Goal: Task Accomplishment & Management: Complete application form

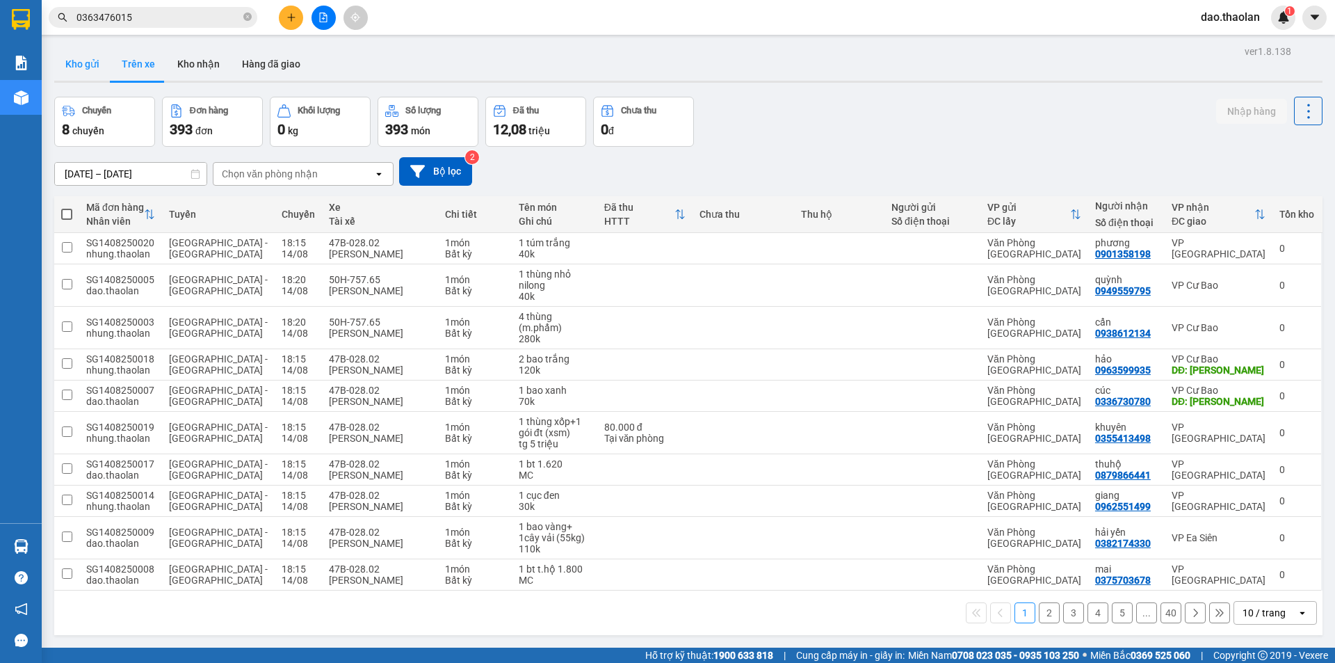
click at [96, 68] on button "Kho gửi" at bounding box center [82, 63] width 56 height 33
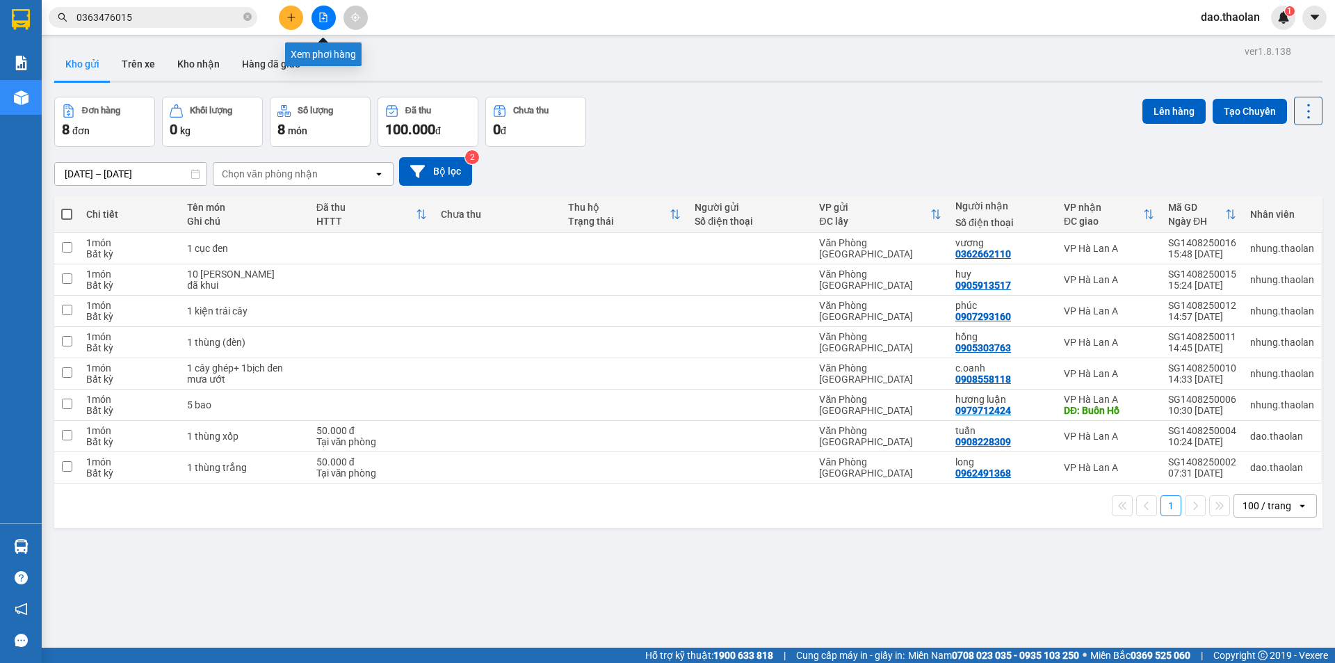
click at [330, 21] on button at bounding box center [324, 18] width 24 height 24
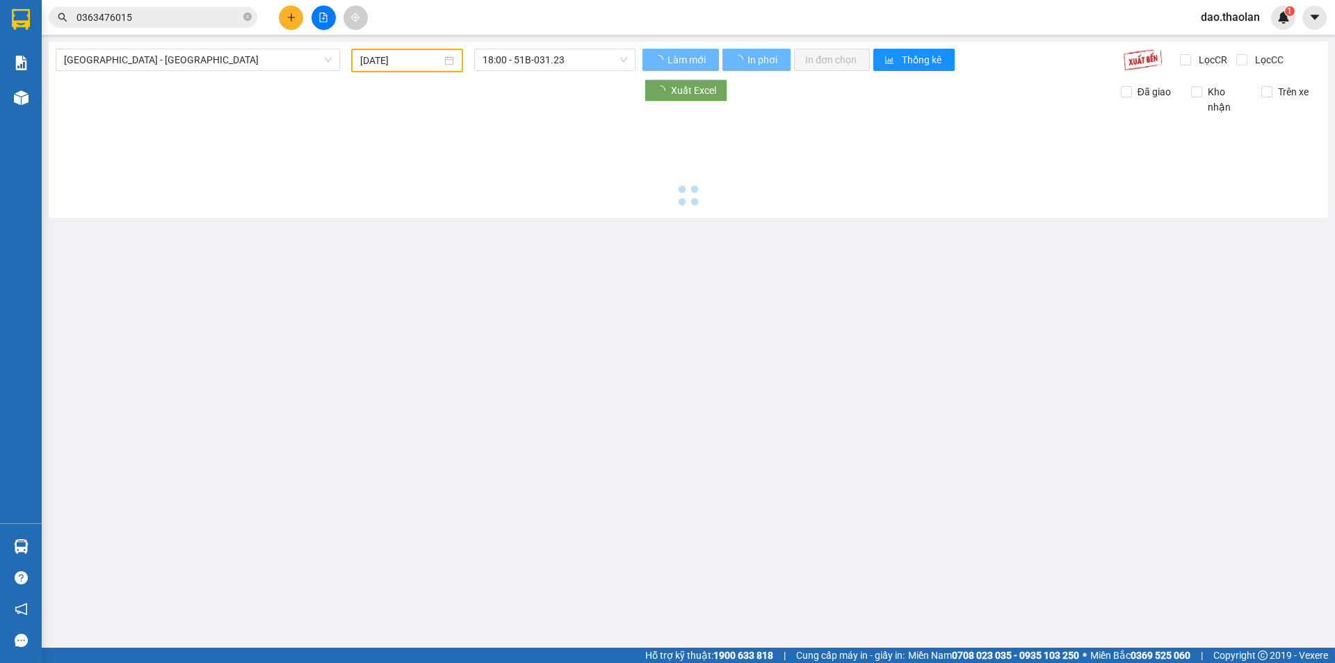
type input "[DATE]"
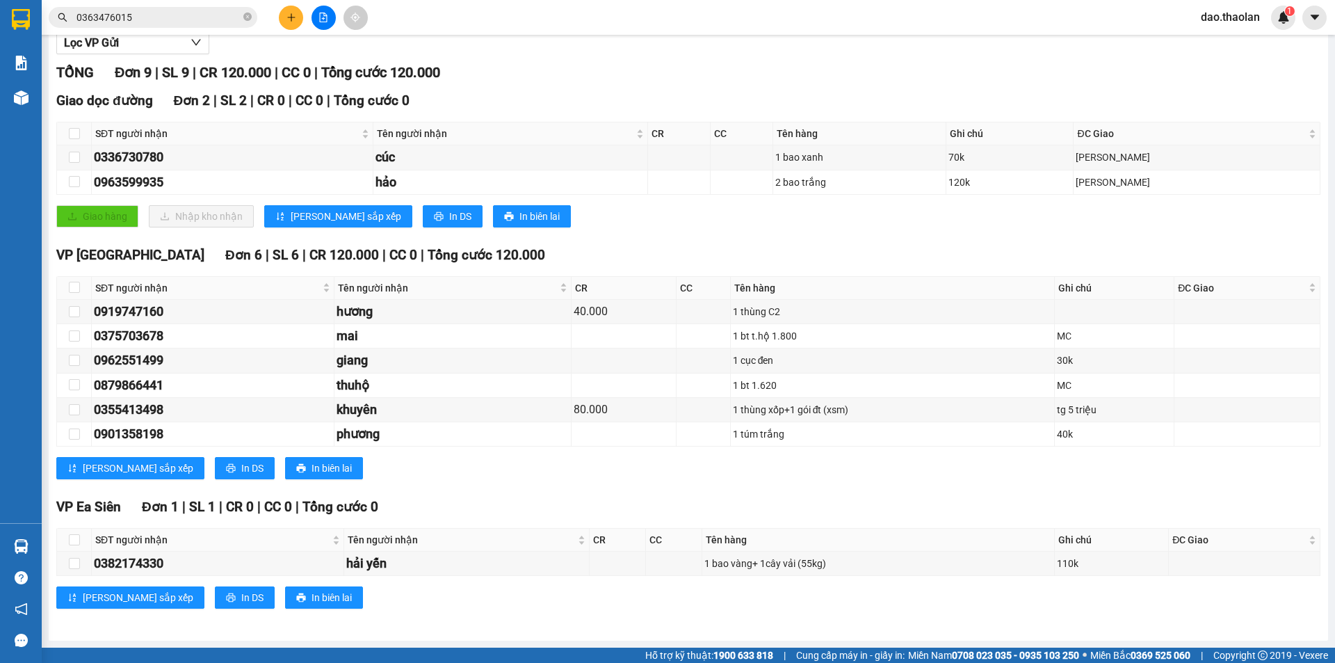
scroll to position [88, 0]
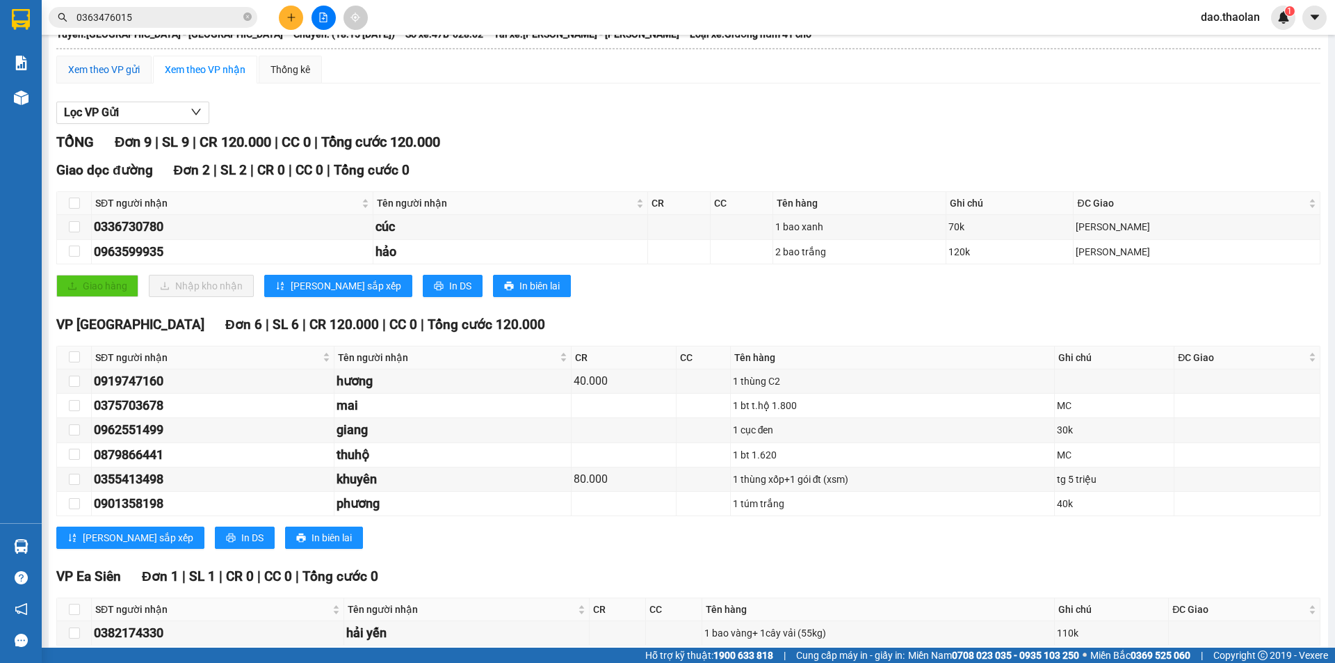
click at [95, 76] on div "Xem theo VP gửi" at bounding box center [104, 69] width 72 height 15
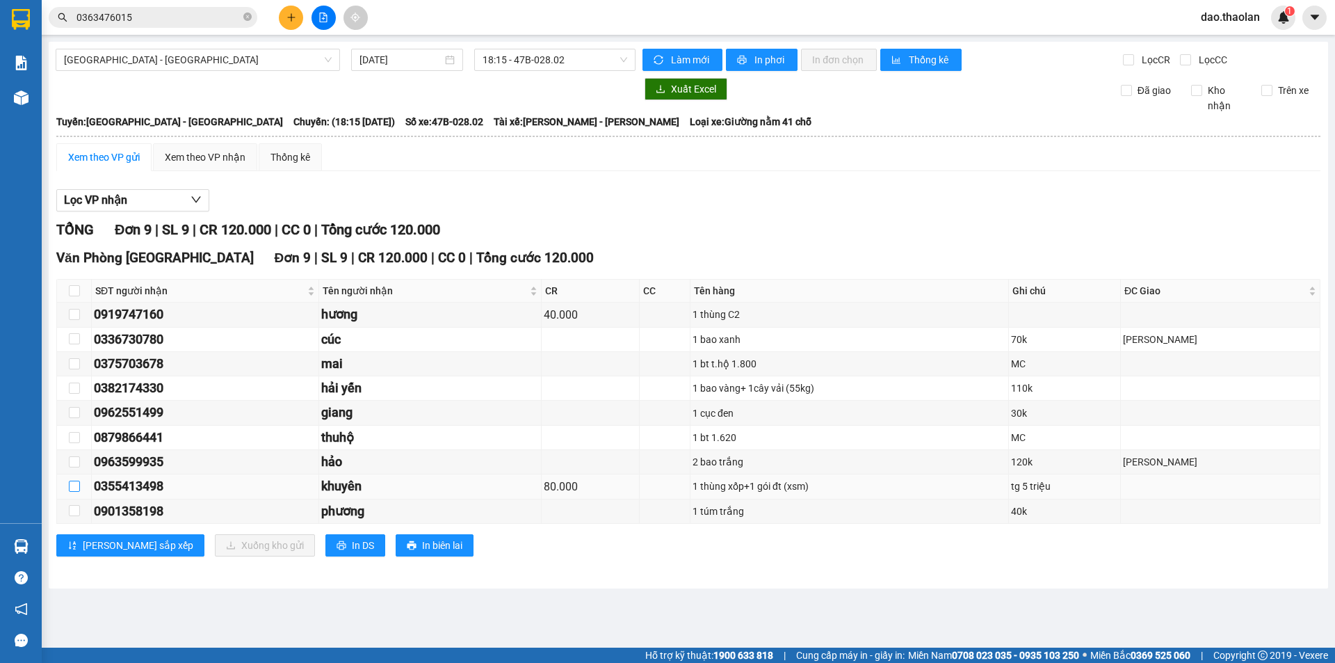
click at [73, 485] on input "checkbox" at bounding box center [74, 486] width 11 height 11
checkbox input "true"
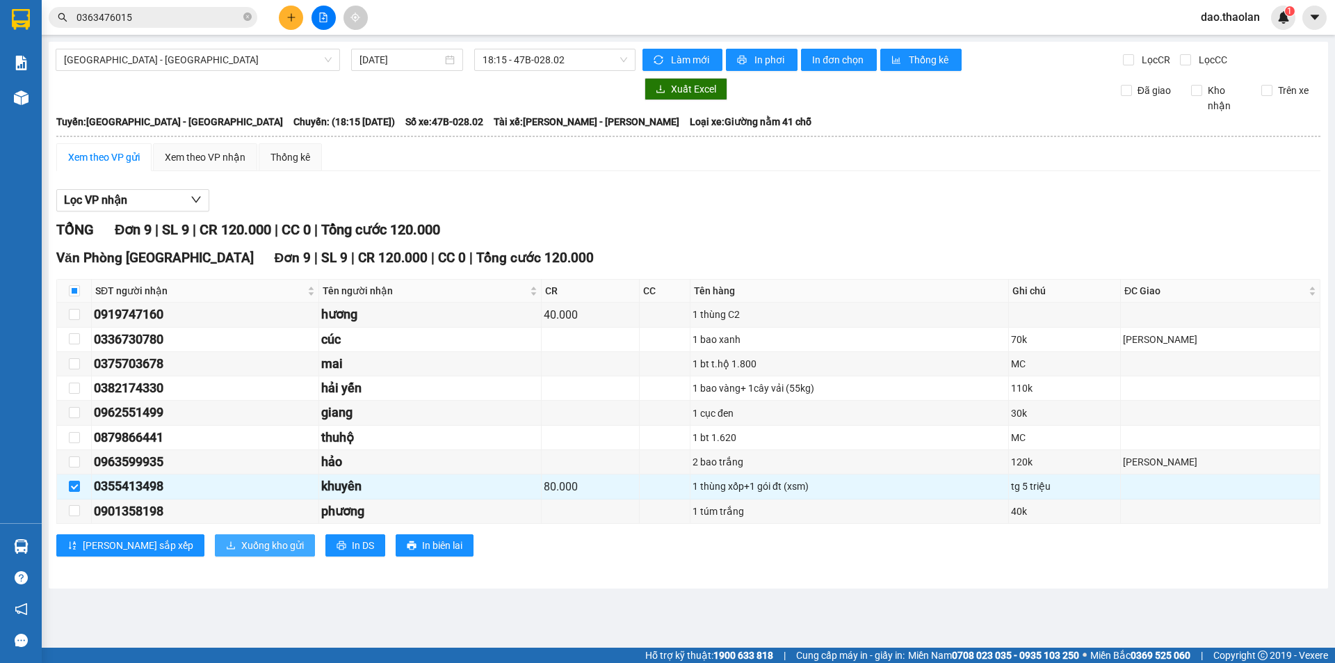
click at [241, 542] on span "Xuống kho gửi" at bounding box center [272, 545] width 63 height 15
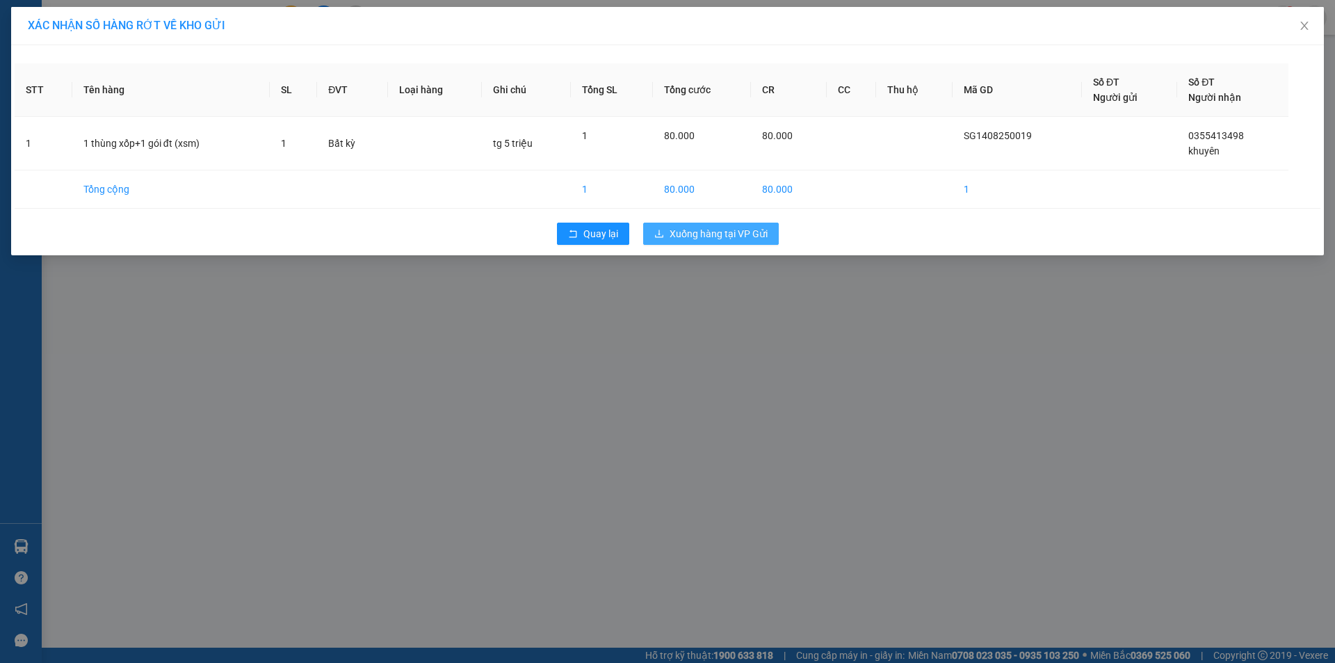
click at [755, 236] on span "Xuống hàng tại VP Gửi" at bounding box center [719, 233] width 98 height 15
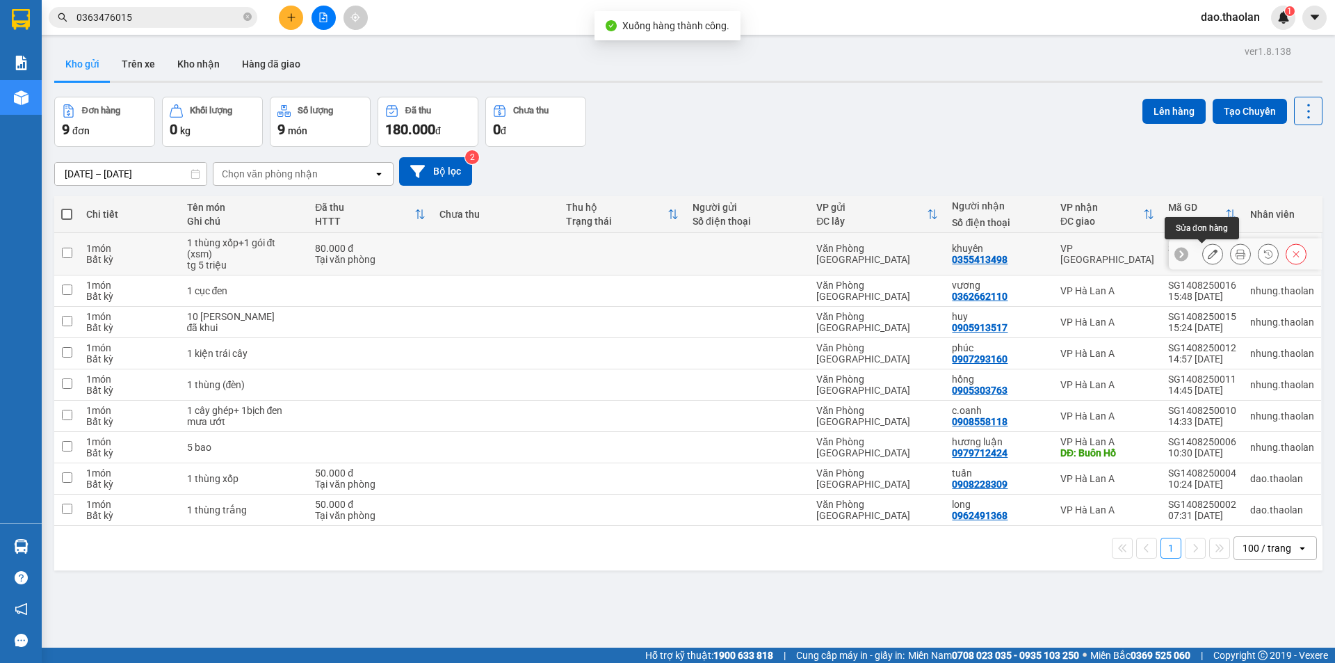
click at [1209, 252] on button at bounding box center [1212, 254] width 19 height 24
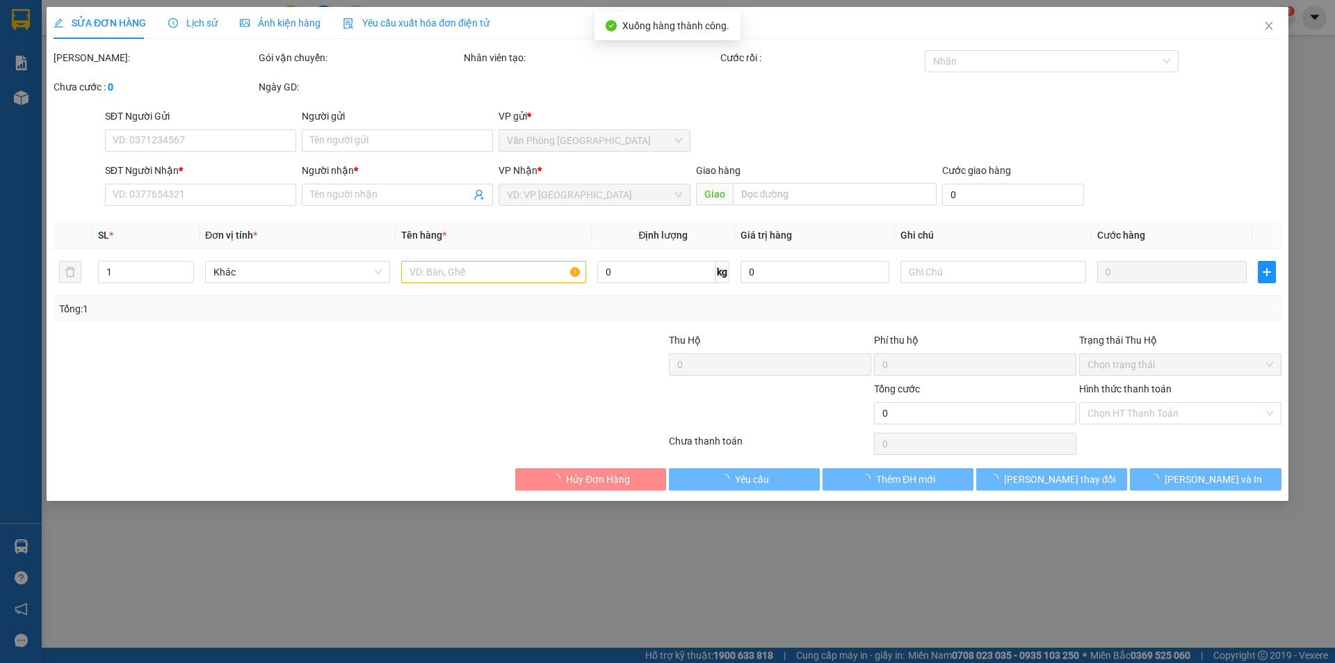
type input "0355413498"
type input "khuyên"
type input "80.000"
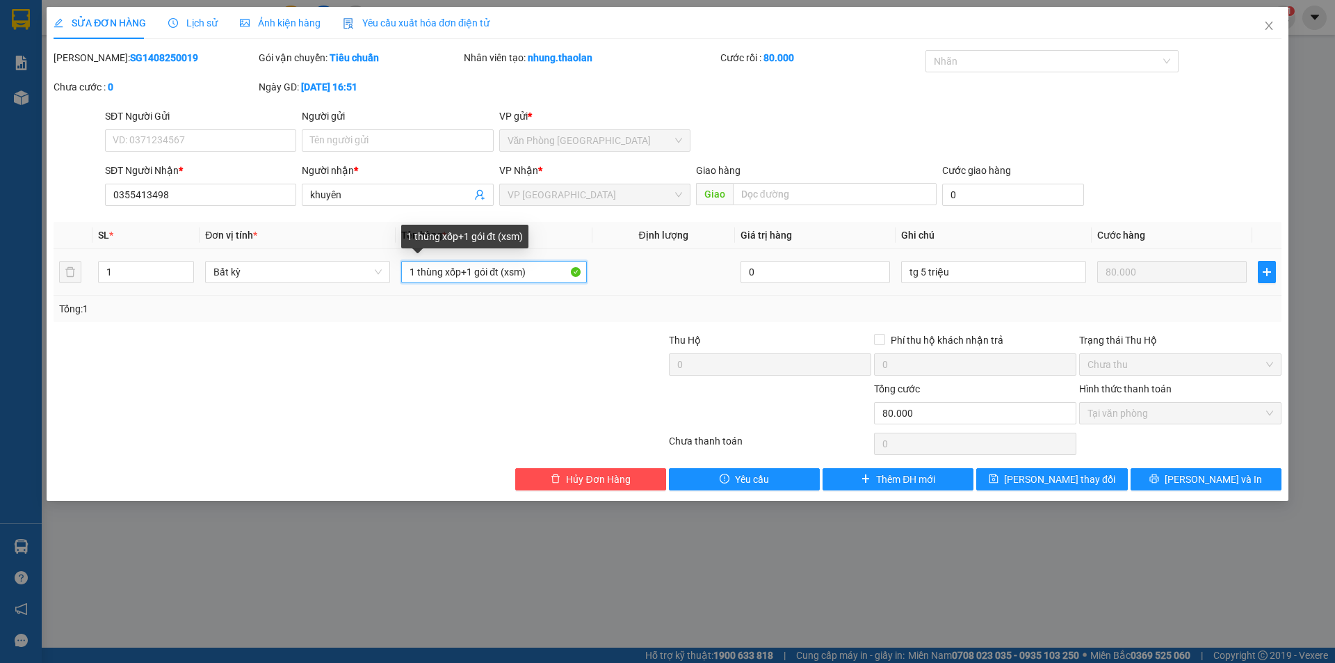
click at [478, 271] on input "1 thùng xốp+1 gói đt (xsm)" at bounding box center [493, 272] width 185 height 22
click at [470, 264] on input "1 thùng xốp+1gói đt (xsm)" at bounding box center [493, 272] width 185 height 22
type input "1 thùng xốp+ 1gói đt (xsm)"
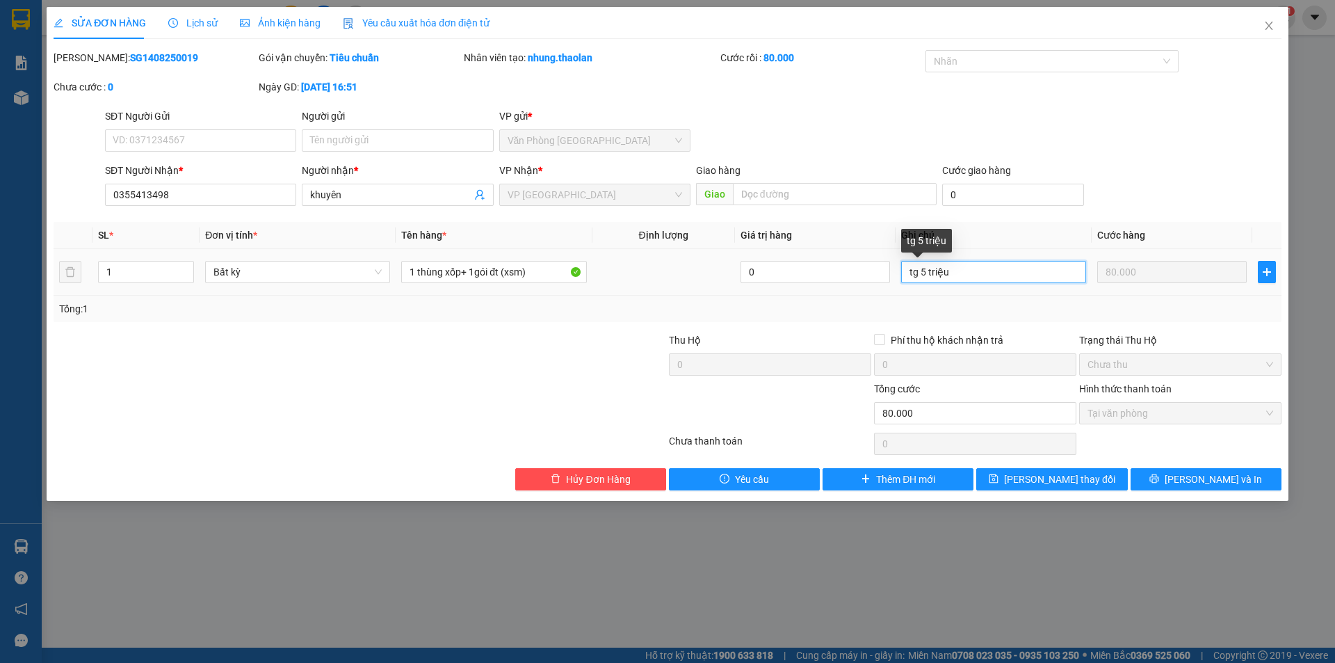
click at [930, 263] on input "tg 5 triệu" at bounding box center [993, 272] width 185 height 22
type input "tg 5triệu"
click at [1102, 479] on button "Lưu thay đổi" at bounding box center [1051, 479] width 151 height 22
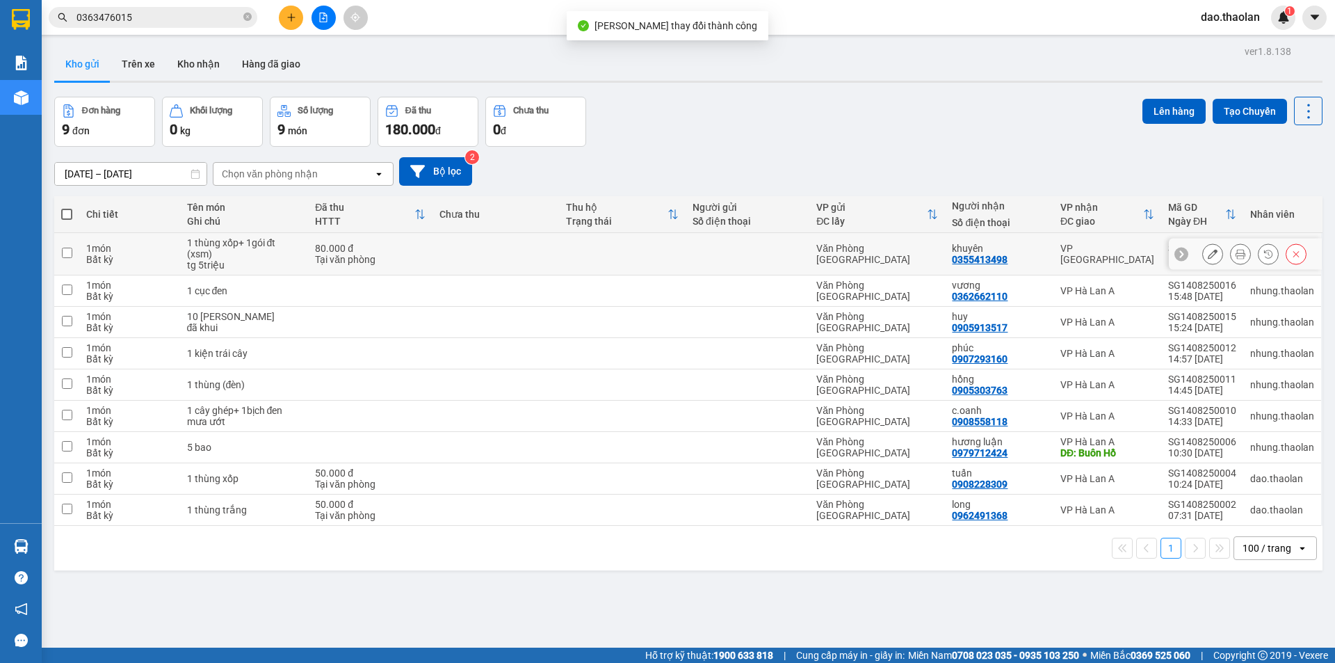
click at [582, 254] on td at bounding box center [622, 254] width 127 height 42
checkbox input "true"
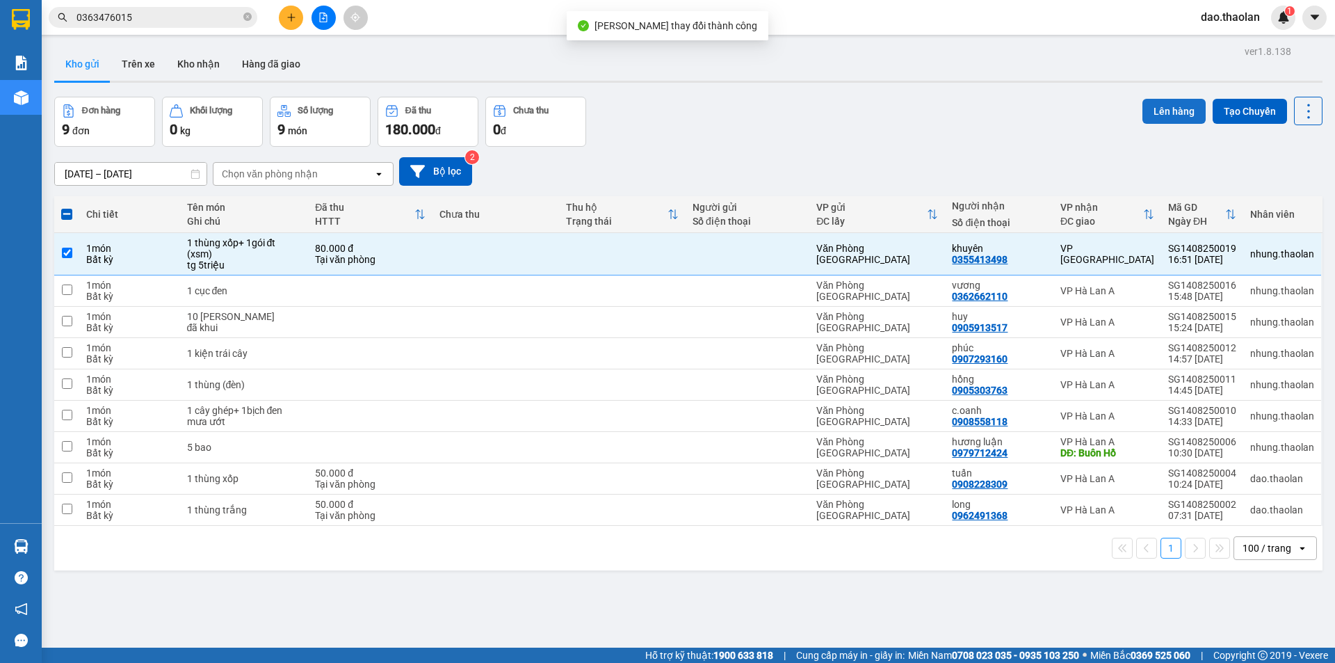
click at [1178, 111] on button "Lên hàng" at bounding box center [1174, 111] width 63 height 25
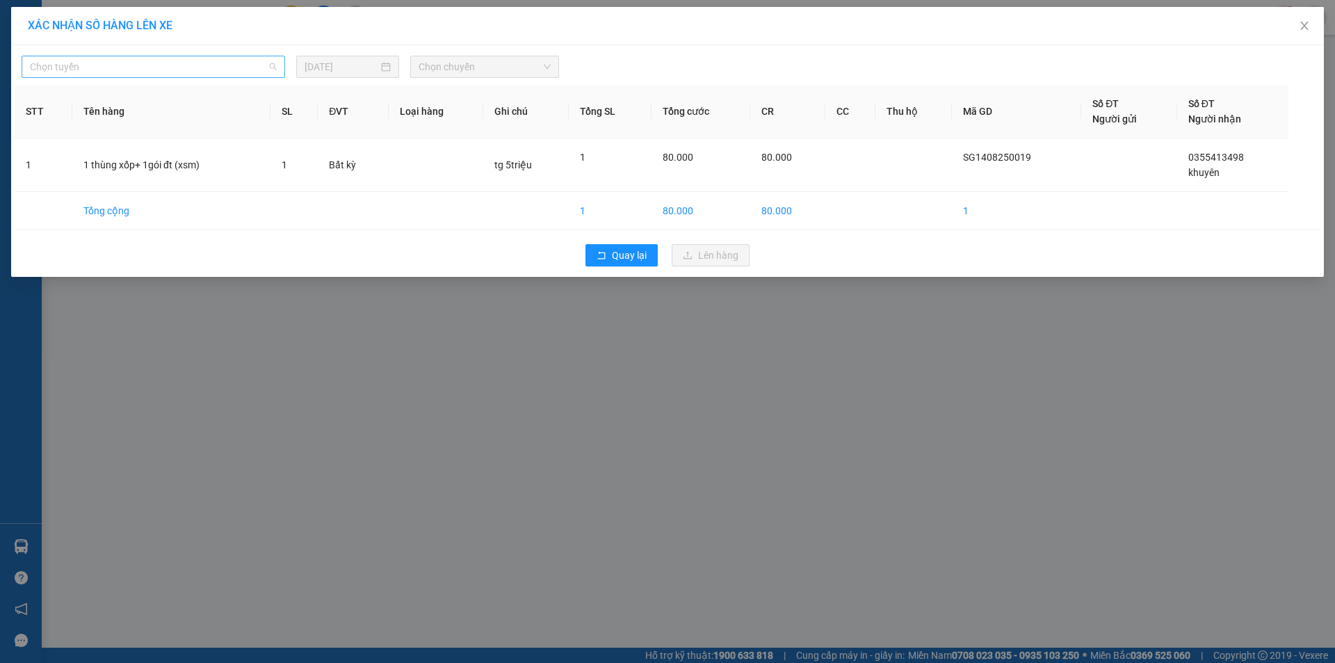
click at [162, 70] on span "Chọn tuyến" at bounding box center [153, 66] width 247 height 21
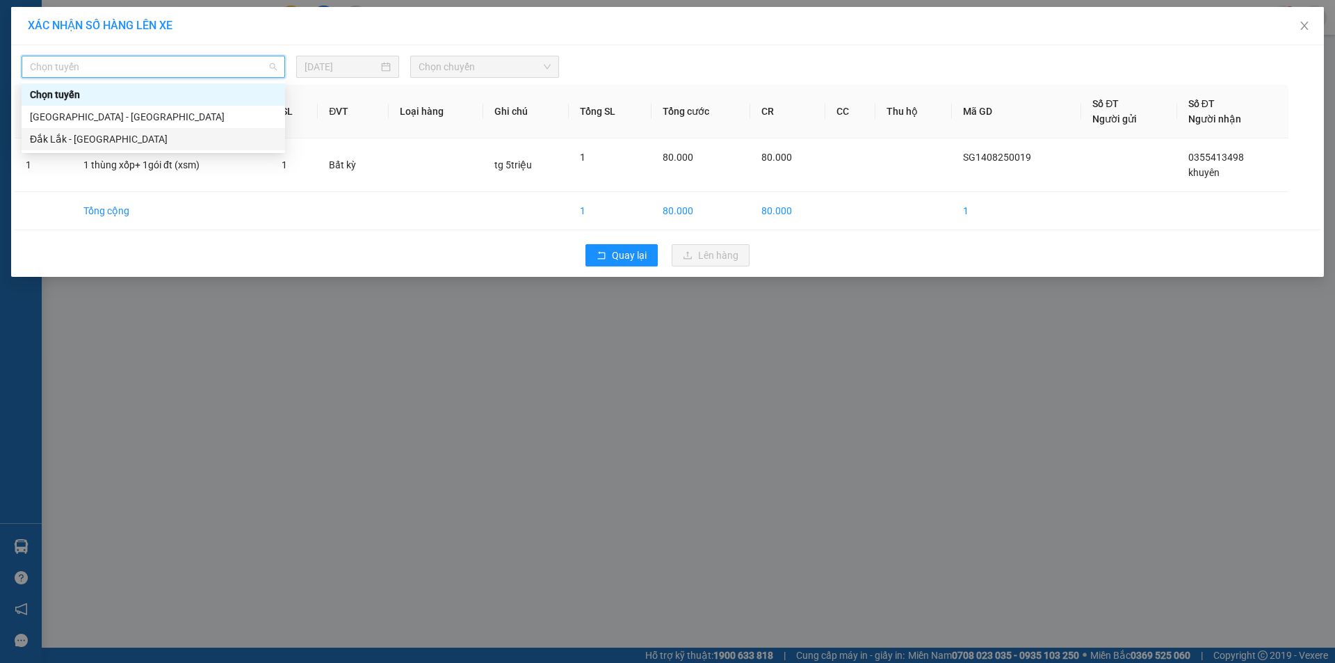
click at [111, 140] on div "Đắk Lắk - Sài Gòn" at bounding box center [153, 138] width 247 height 15
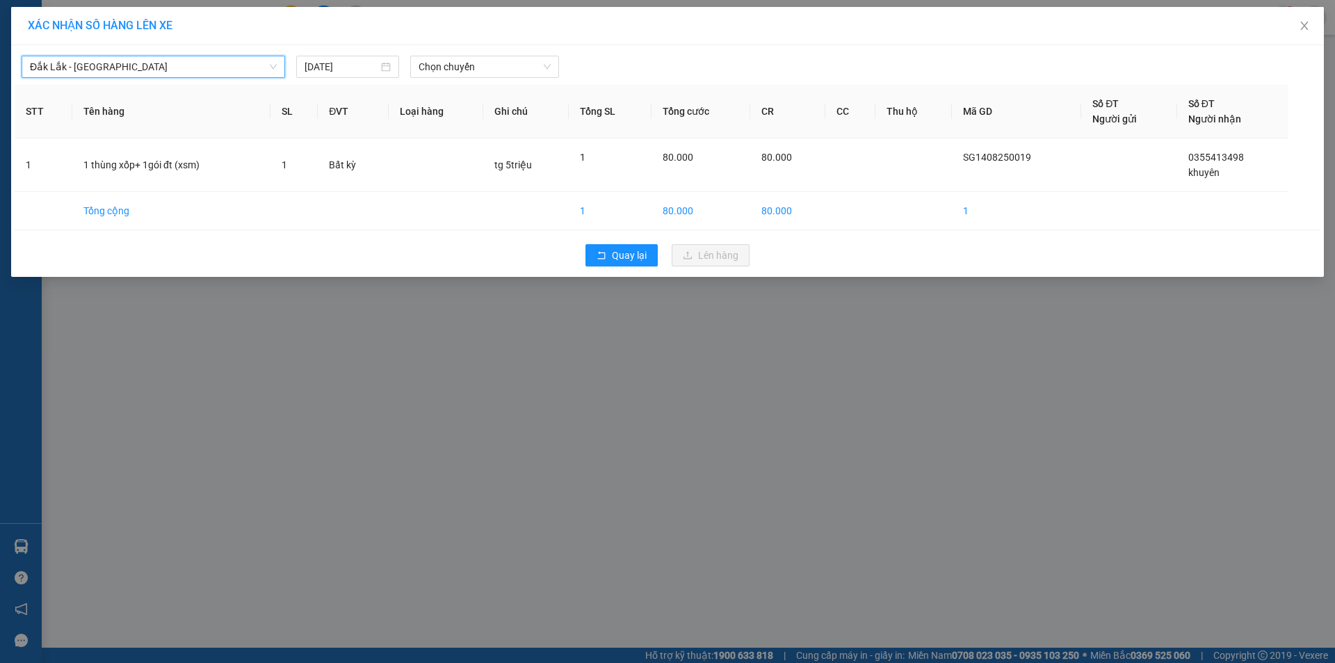
click at [202, 65] on span "Đắk Lắk - Sài Gòn" at bounding box center [153, 66] width 247 height 21
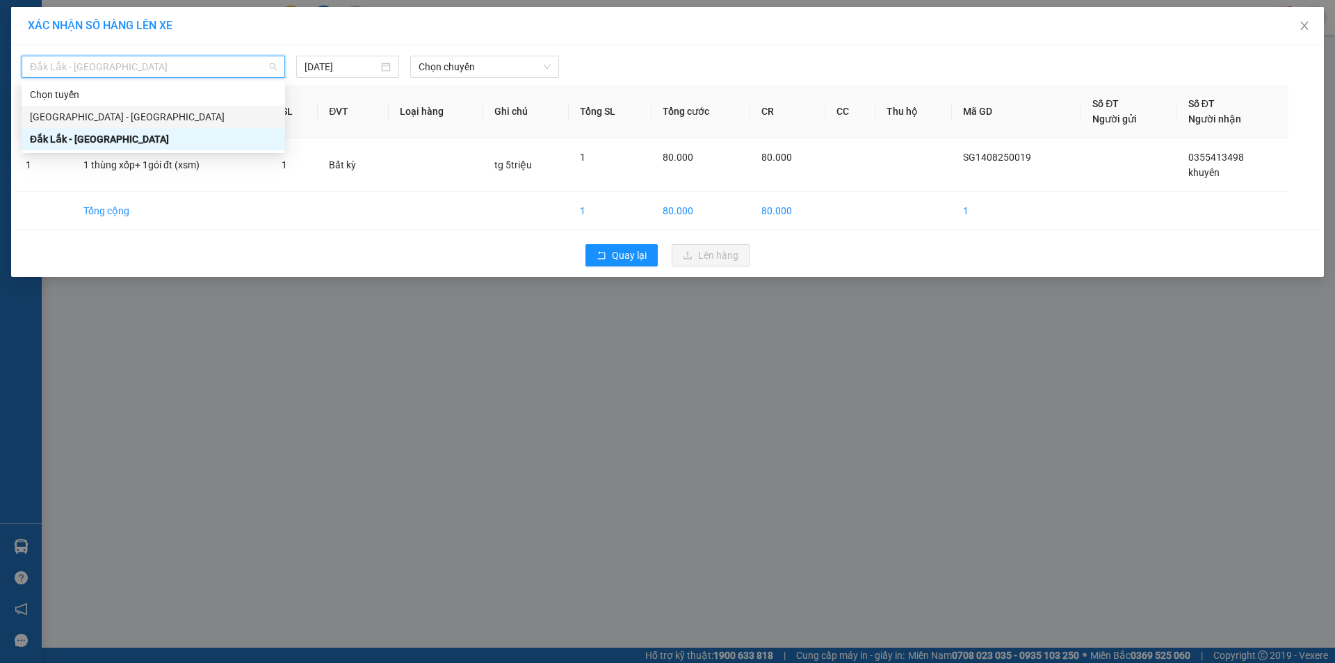
click at [197, 119] on div "Sài Gòn - Đắk Lắk" at bounding box center [153, 116] width 247 height 15
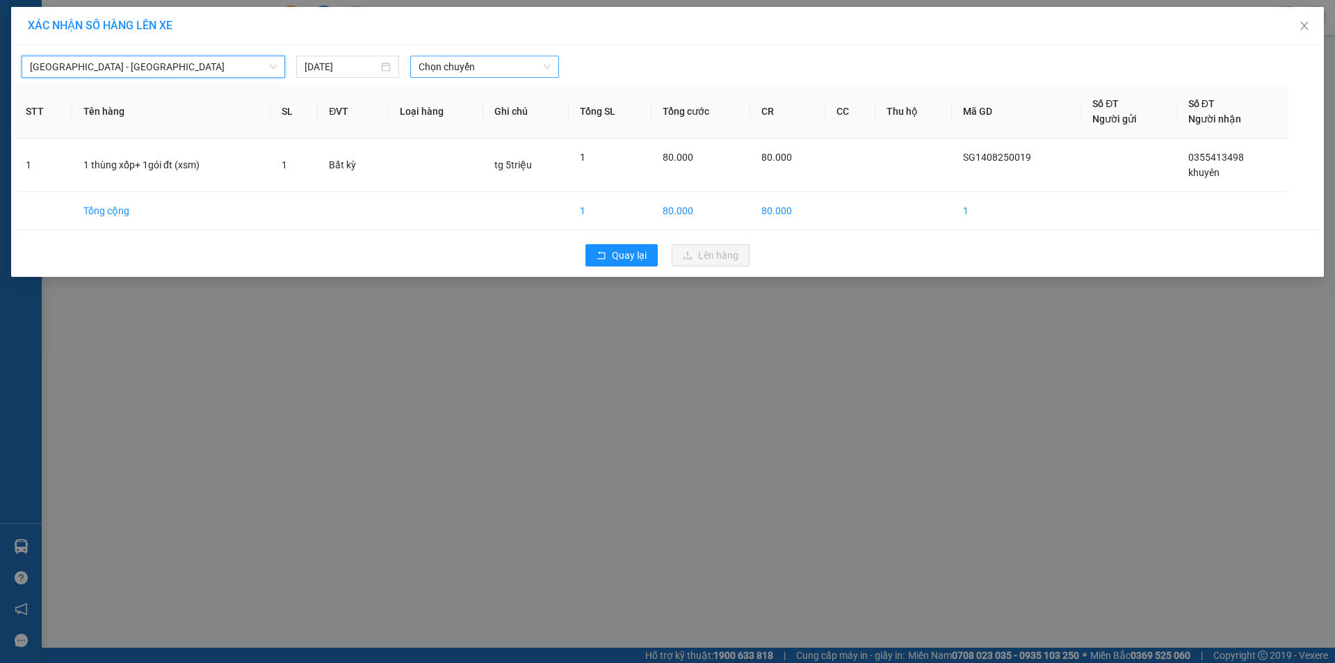
click at [472, 66] on span "Chọn chuyến" at bounding box center [485, 66] width 132 height 21
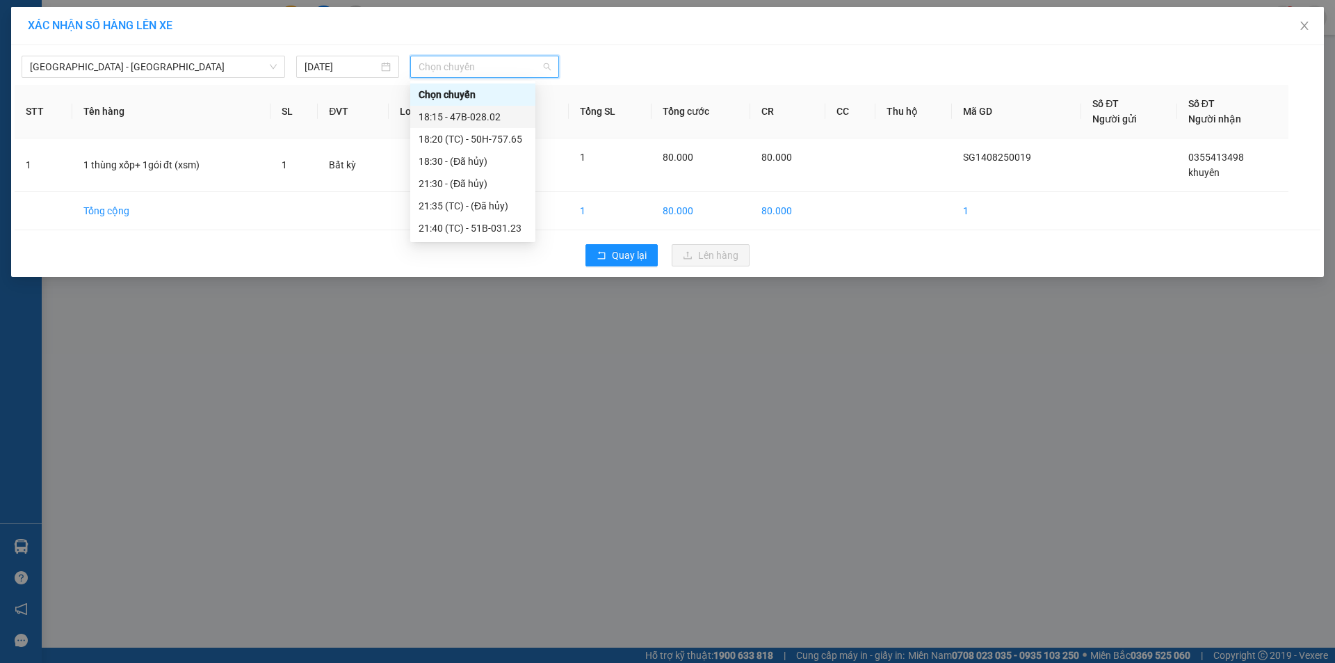
click at [473, 118] on div "18:15 - 47B-028.02" at bounding box center [473, 116] width 108 height 15
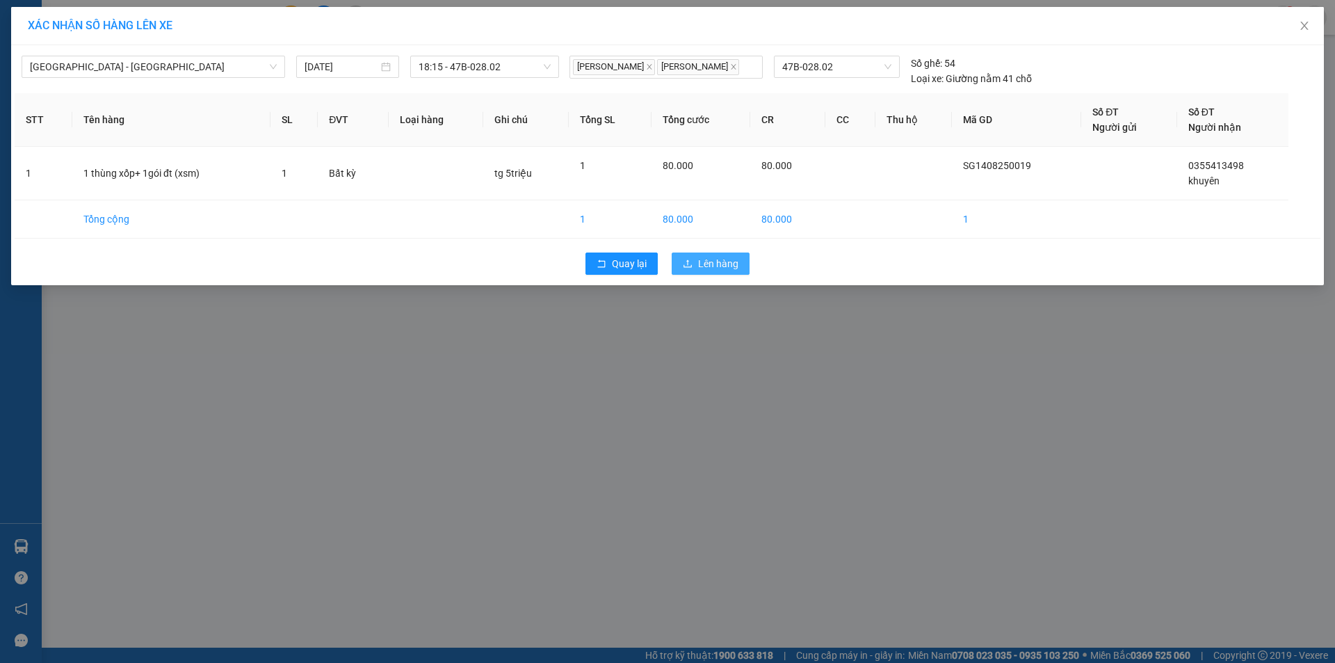
click at [701, 271] on span "Lên hàng" at bounding box center [718, 263] width 40 height 15
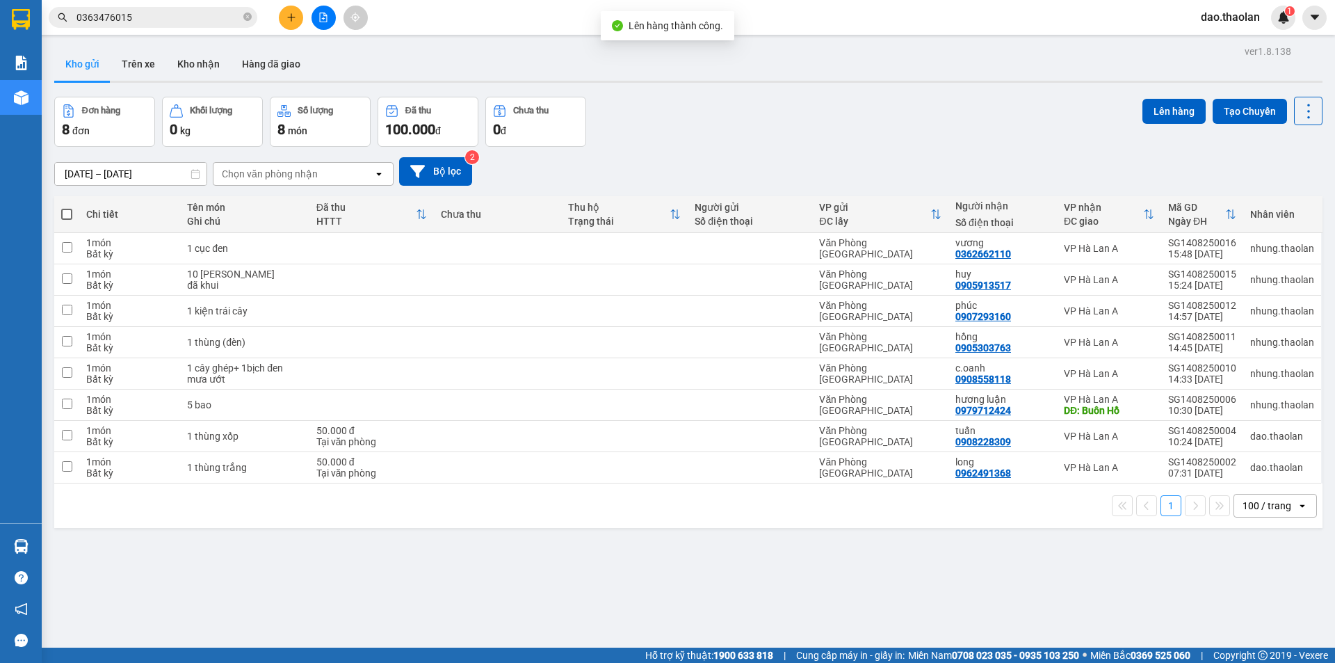
click at [325, 15] on icon "file-add" at bounding box center [324, 18] width 10 height 10
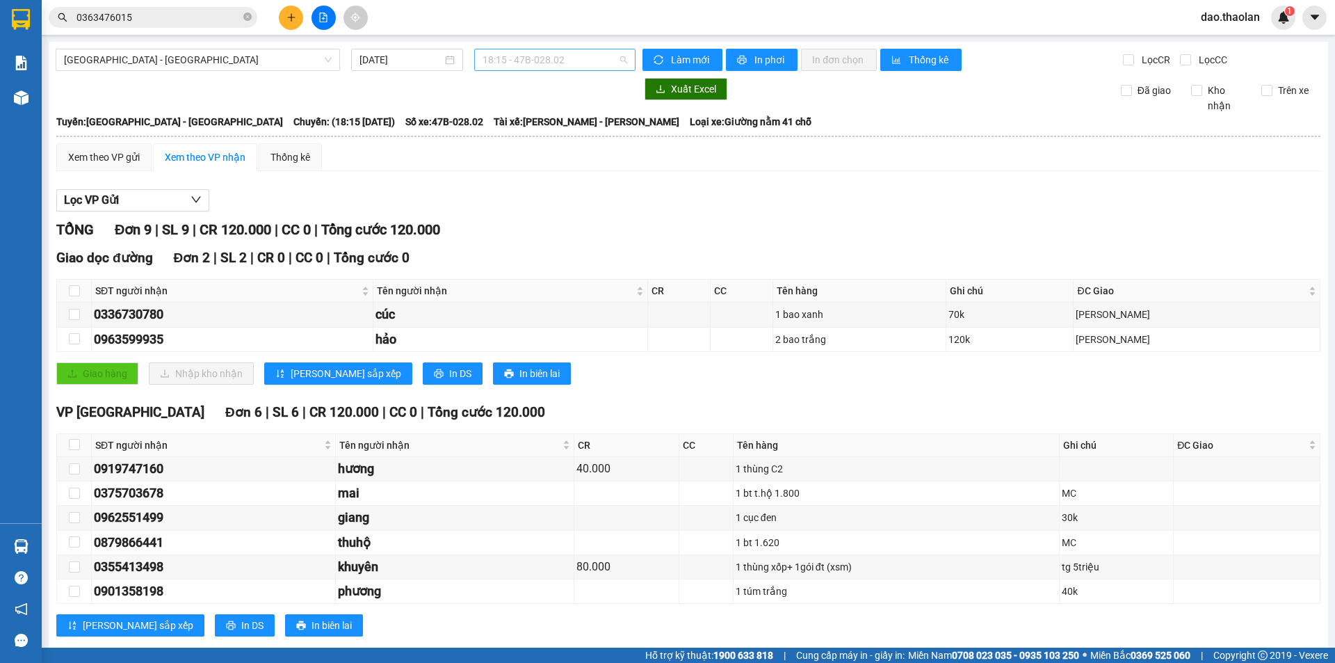
click at [539, 67] on span "18:15 - 47B-028.02" at bounding box center [555, 59] width 145 height 21
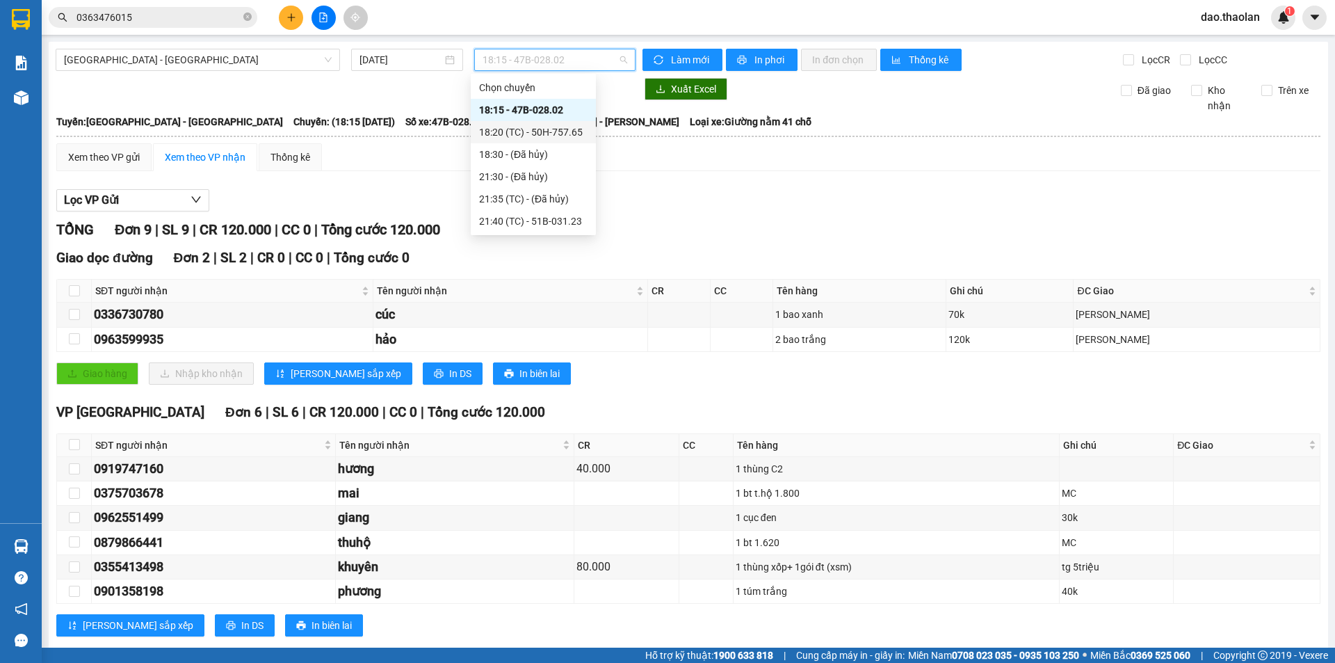
click at [549, 124] on div "18:20 (TC) - 50H-757.65" at bounding box center [533, 131] width 108 height 15
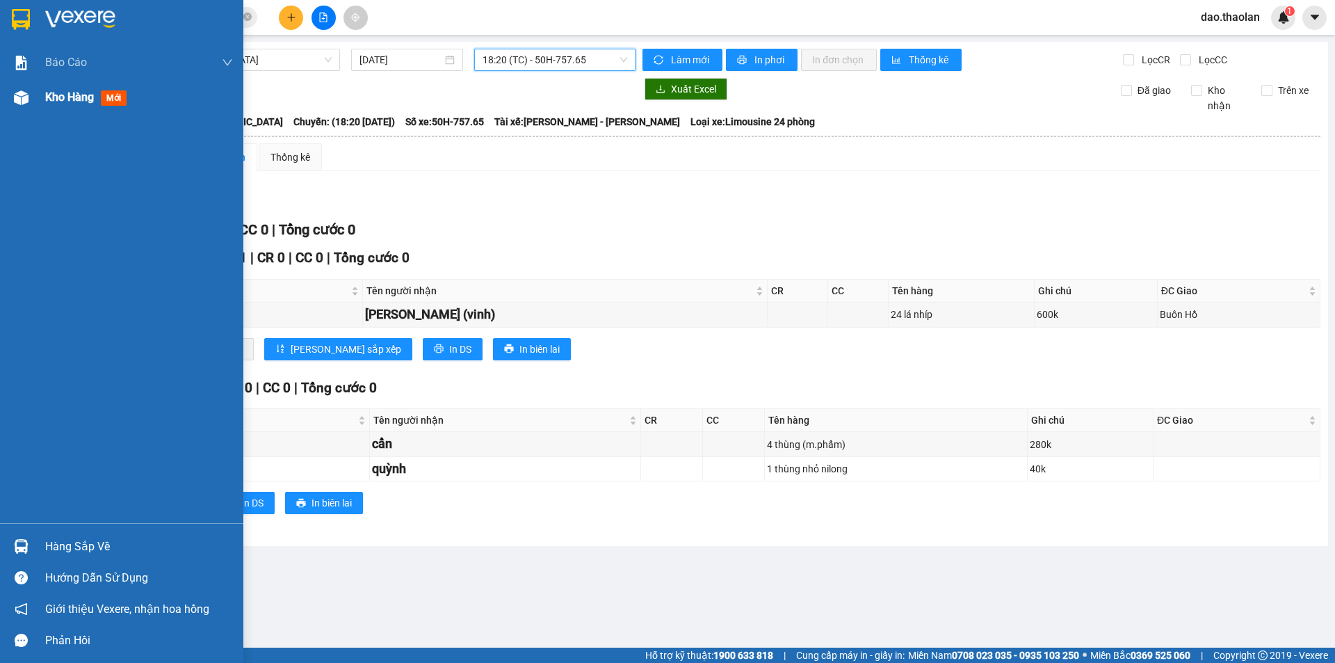
click at [33, 95] on div "Kho hàng mới" at bounding box center [121, 97] width 243 height 35
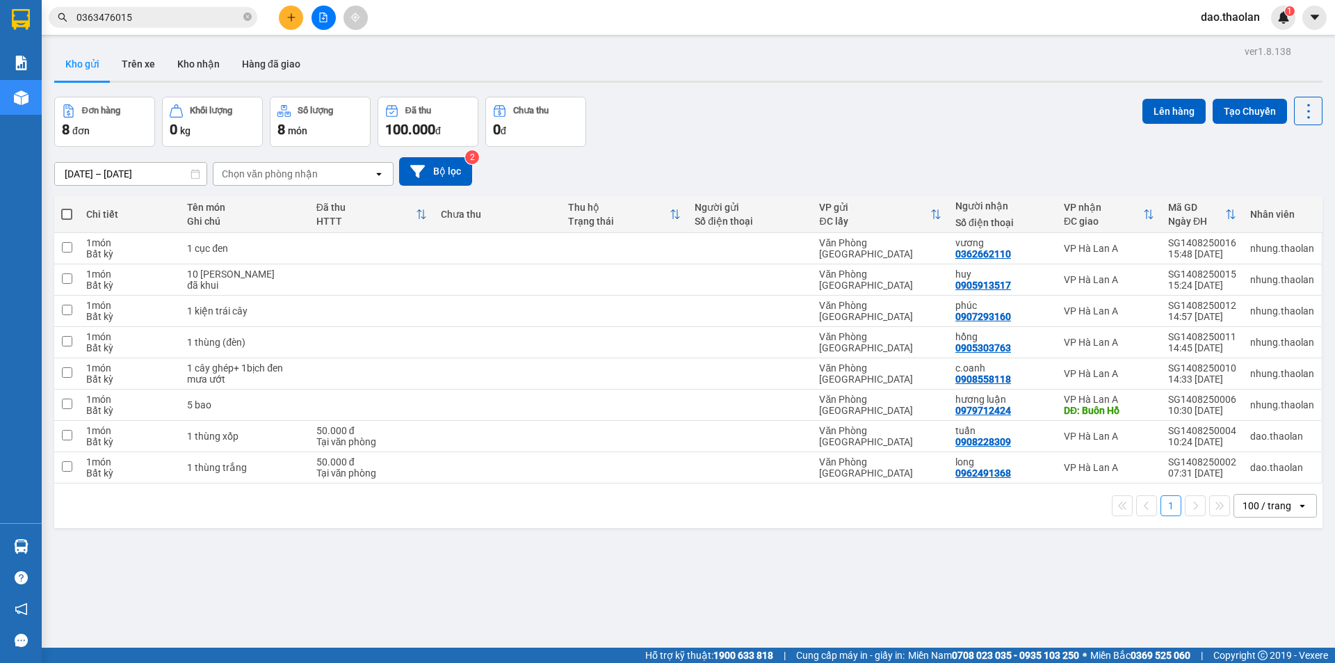
click at [319, 10] on button at bounding box center [324, 18] width 24 height 24
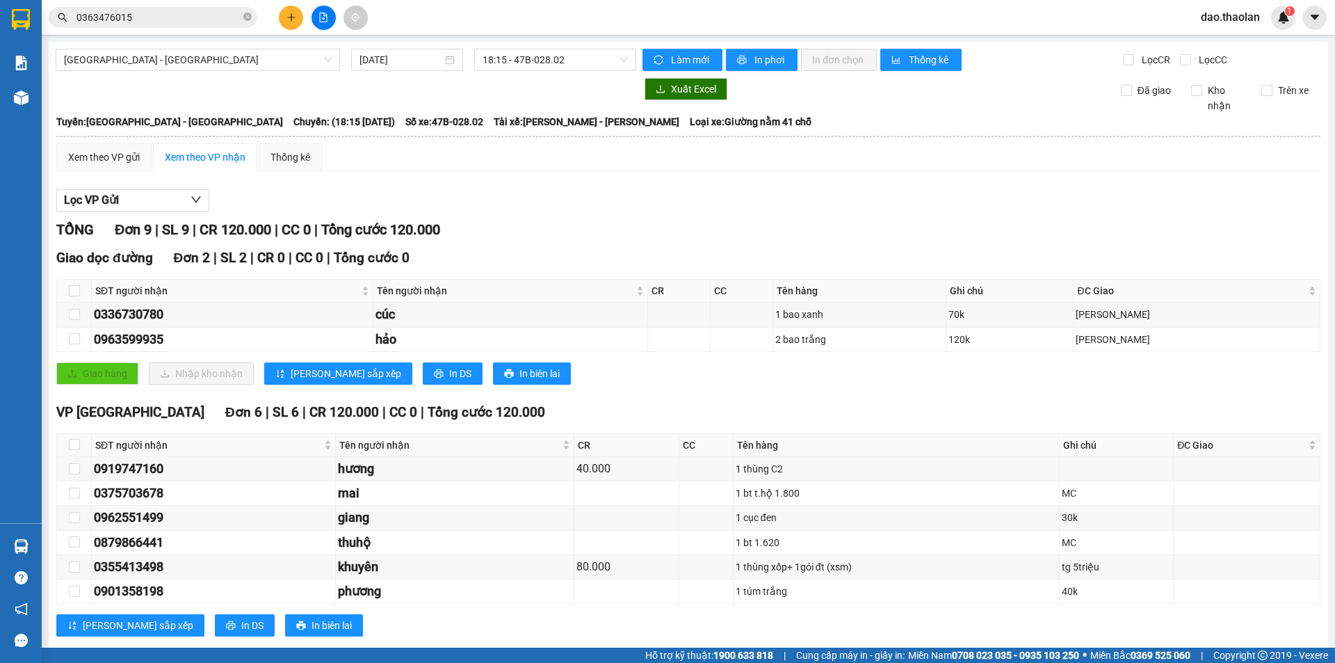
click at [291, 10] on button at bounding box center [291, 18] width 24 height 24
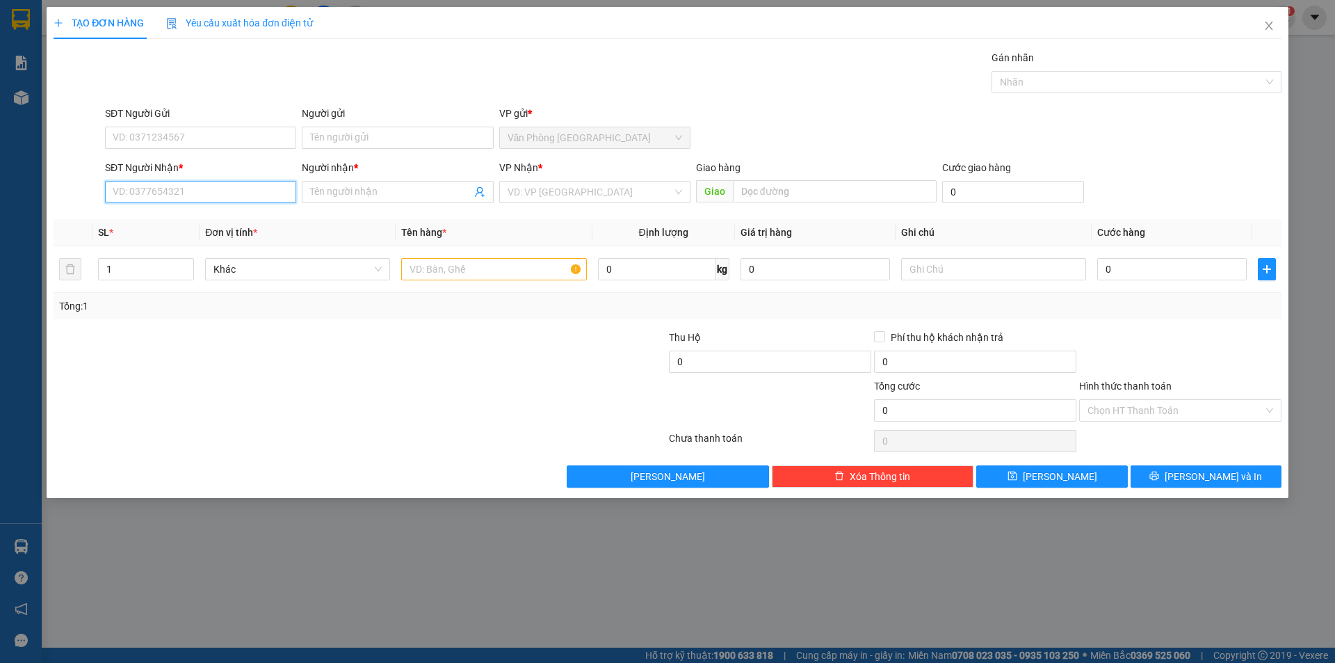
click at [234, 187] on input "SĐT Người Nhận *" at bounding box center [200, 192] width 191 height 22
paste input "0923836790"
type input "0923836790"
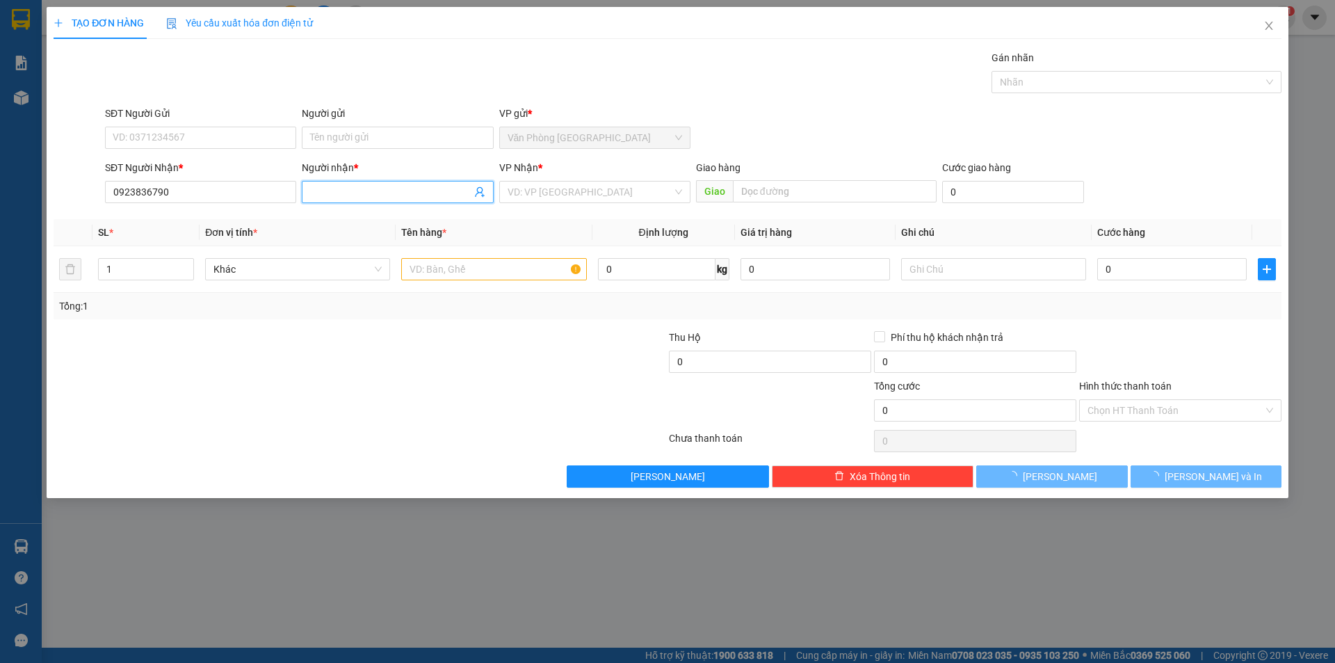
click at [321, 188] on input "Người nhận *" at bounding box center [390, 191] width 161 height 15
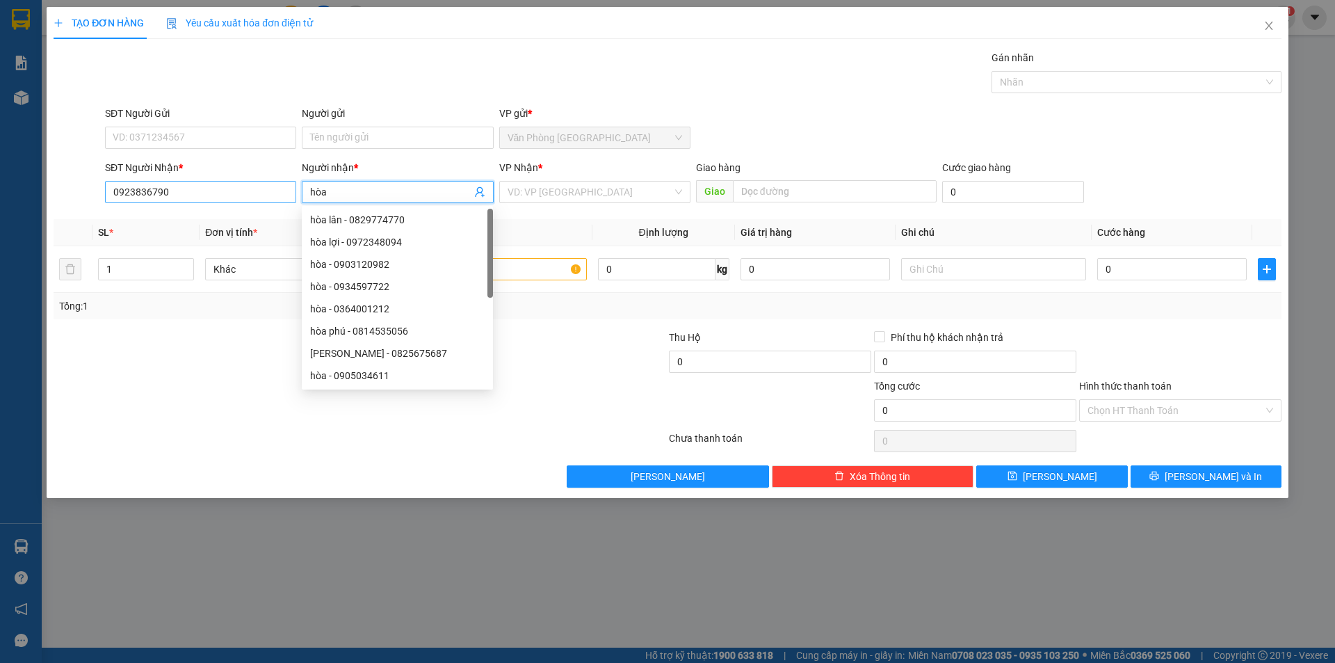
drag, startPoint x: 329, startPoint y: 187, endPoint x: 245, endPoint y: 184, distance: 84.2
click at [248, 184] on div "SĐT Người Nhận * 0923836790 Người nhận * hòa VP Nhận * VD: VP Sài Gòn Giao hàng…" at bounding box center [693, 184] width 1182 height 49
type input "eon"
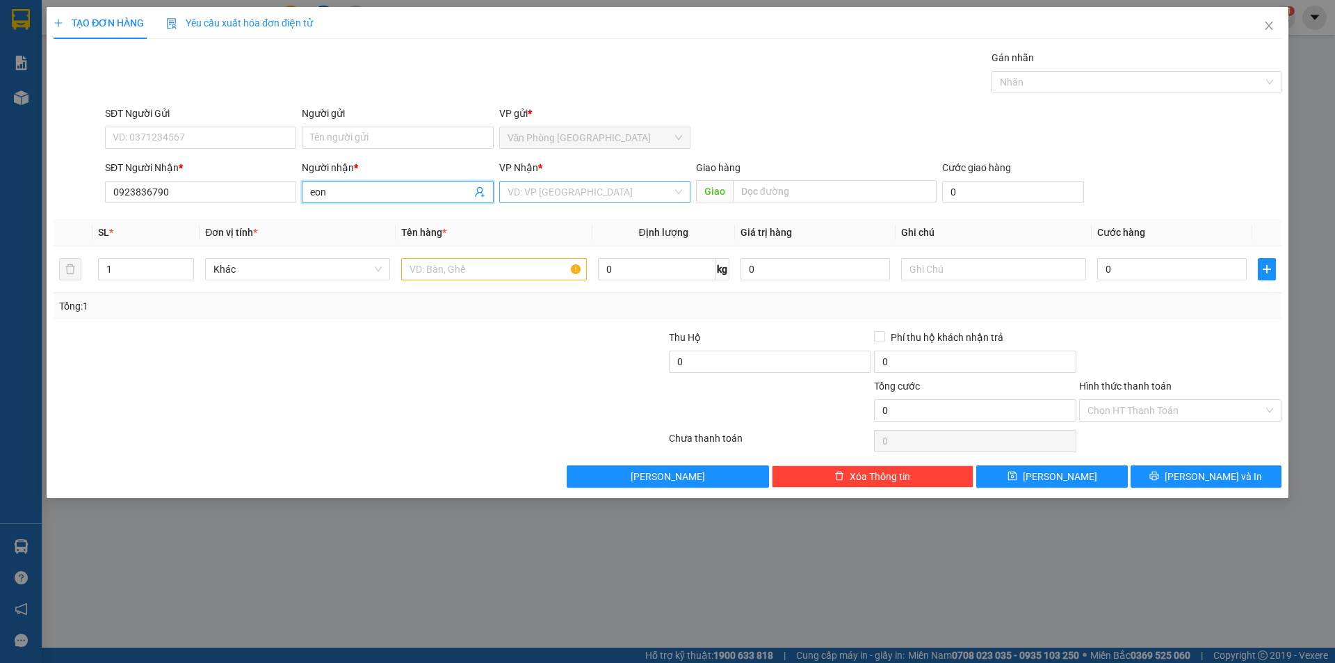
click at [533, 193] on input "search" at bounding box center [590, 192] width 165 height 21
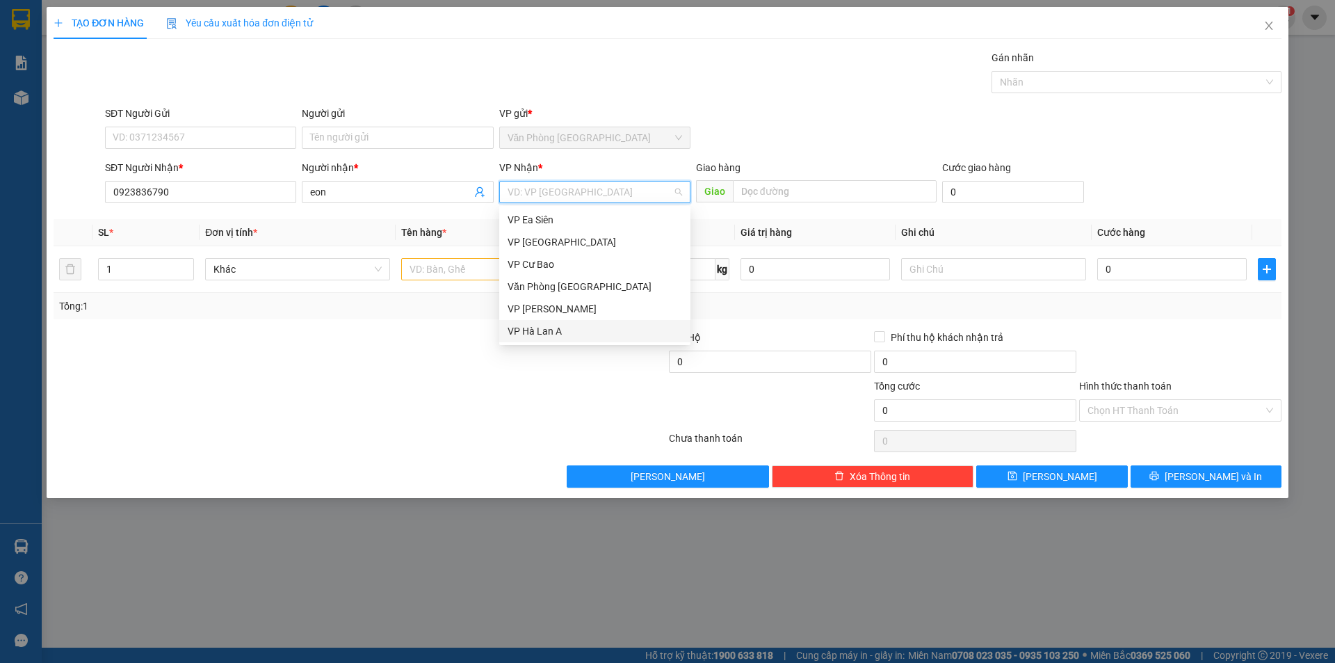
click at [569, 331] on div "VP Hà Lan A" at bounding box center [595, 330] width 175 height 15
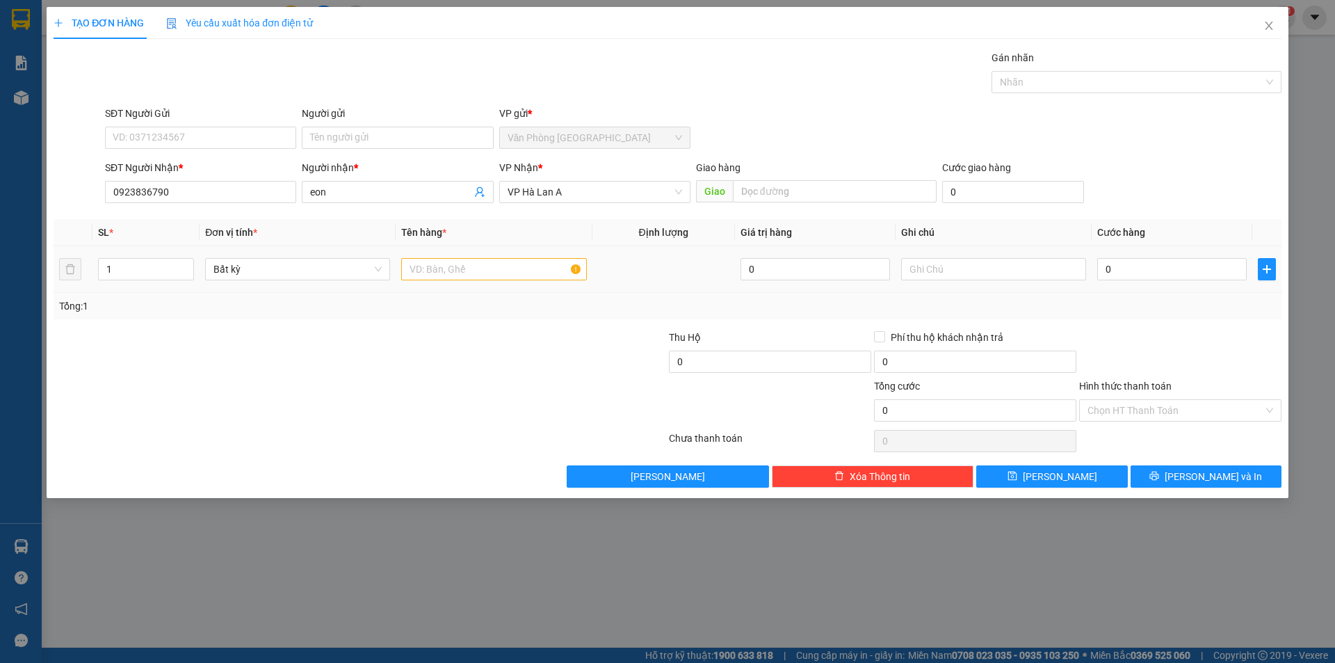
click at [440, 281] on div at bounding box center [493, 269] width 185 height 28
click at [440, 270] on input "text" at bounding box center [493, 269] width 185 height 22
type input "Xe Wave"
click at [982, 267] on input "text" at bounding box center [993, 269] width 185 height 22
type input "xe02"
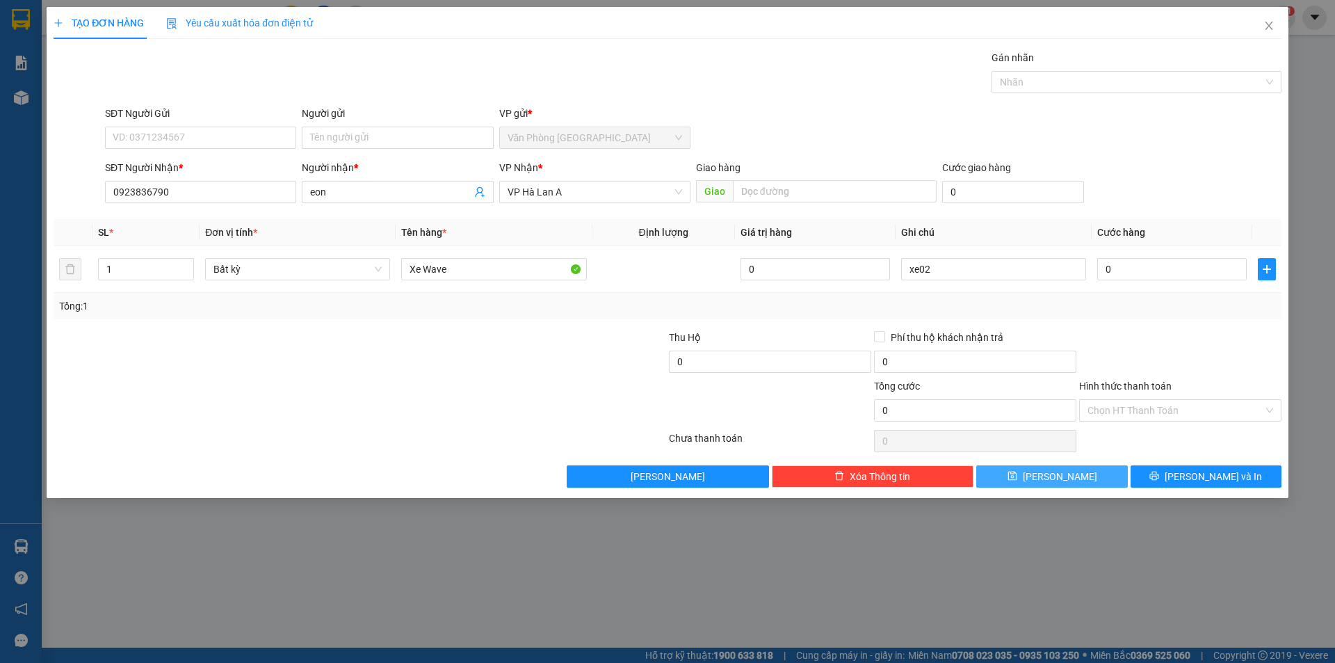
click at [1094, 469] on button "[PERSON_NAME]" at bounding box center [1051, 476] width 151 height 22
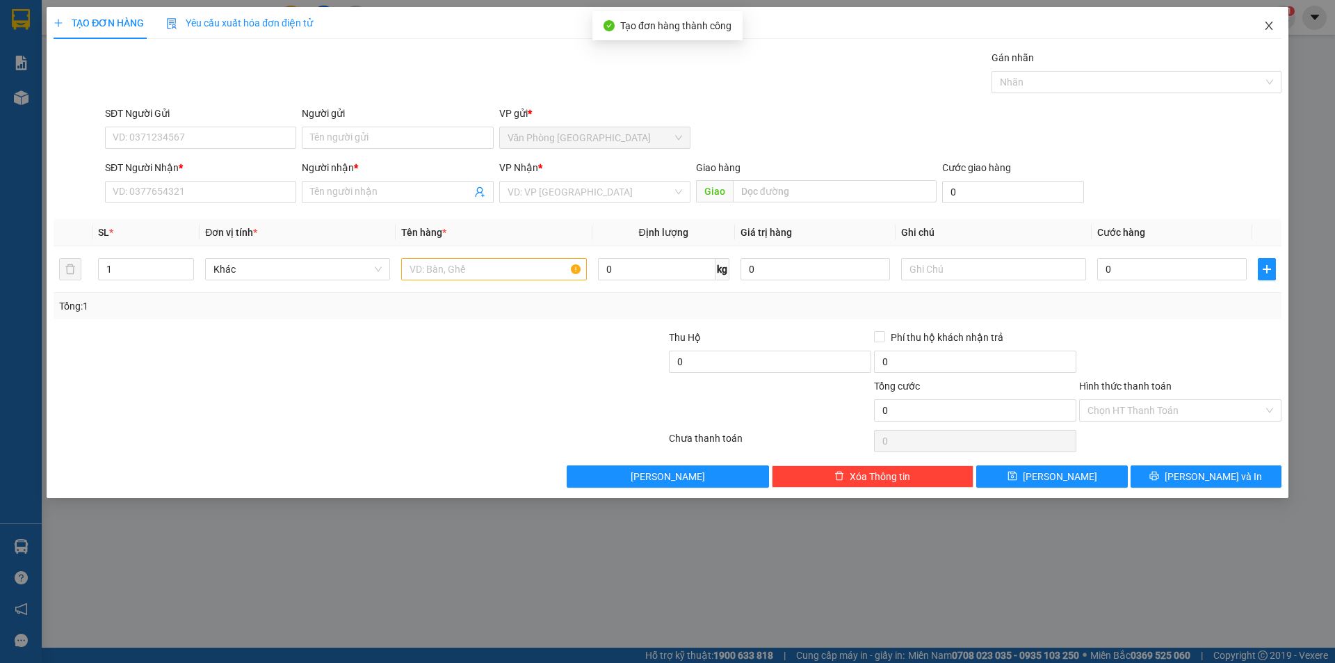
click at [1256, 37] on span "Close" at bounding box center [1269, 26] width 39 height 39
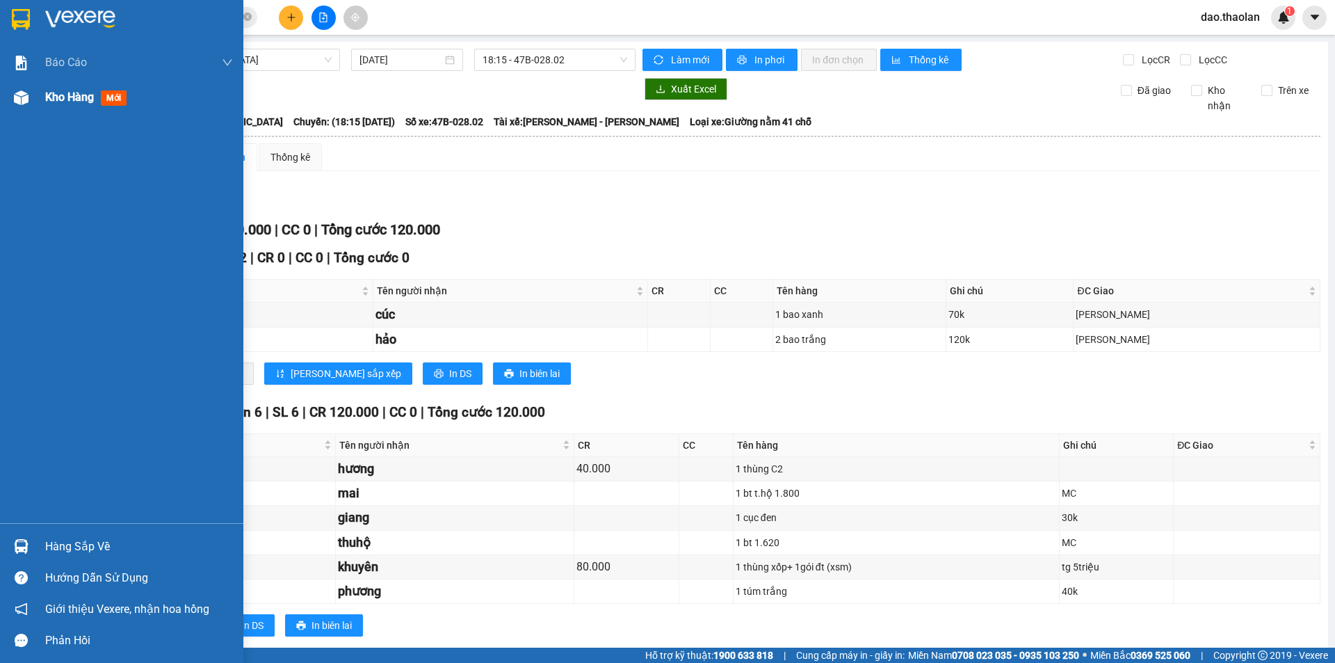
click at [36, 97] on div "Kho hàng mới" at bounding box center [121, 97] width 243 height 35
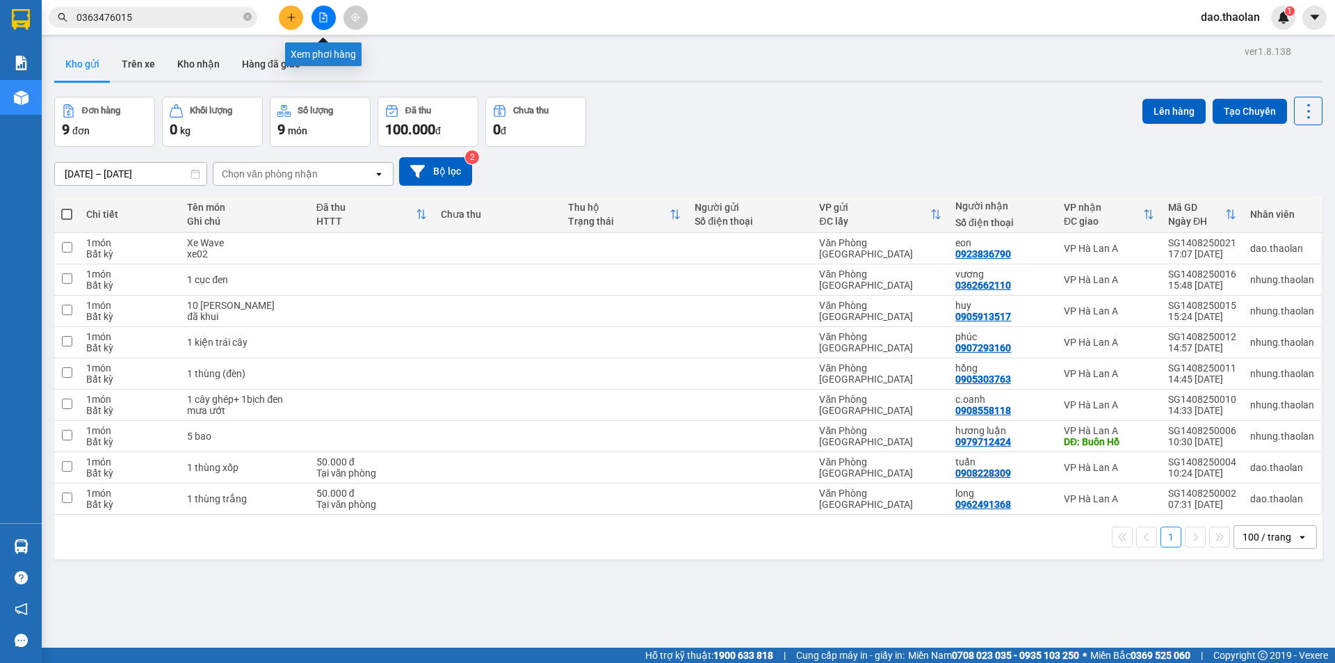
click at [325, 23] on button at bounding box center [324, 18] width 24 height 24
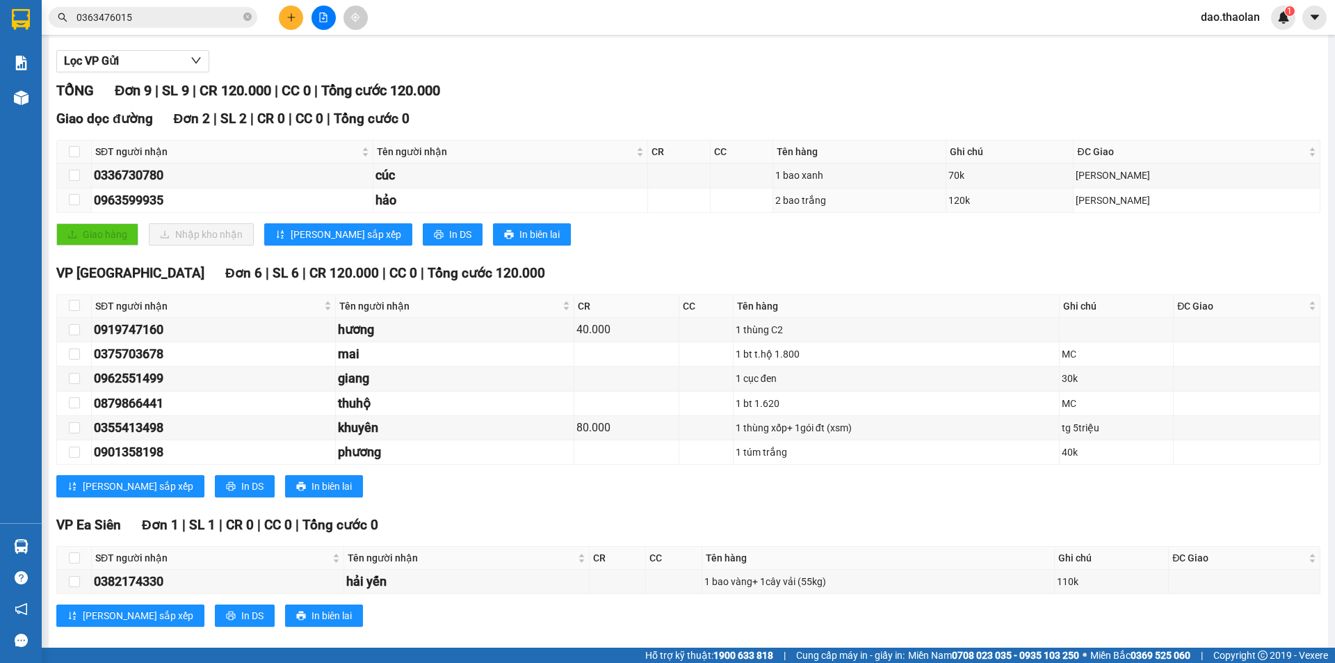
scroll to position [157, 0]
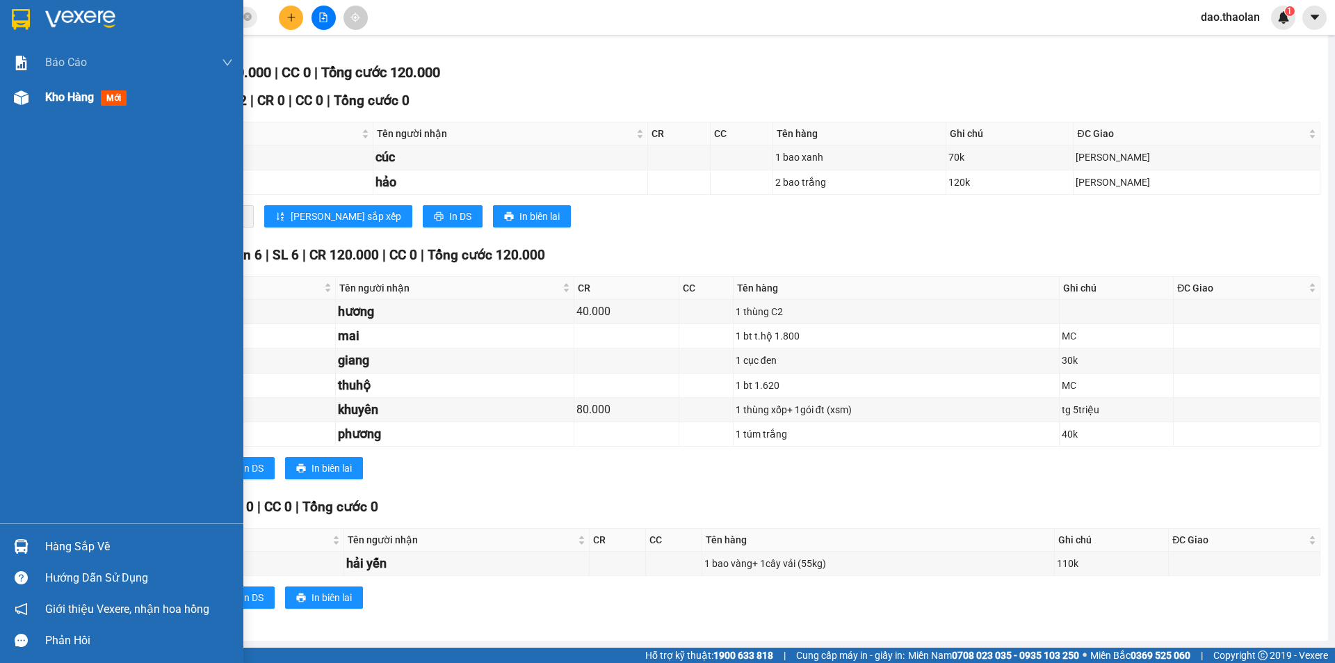
click at [62, 106] on div "Kho hàng mới" at bounding box center [139, 97] width 188 height 35
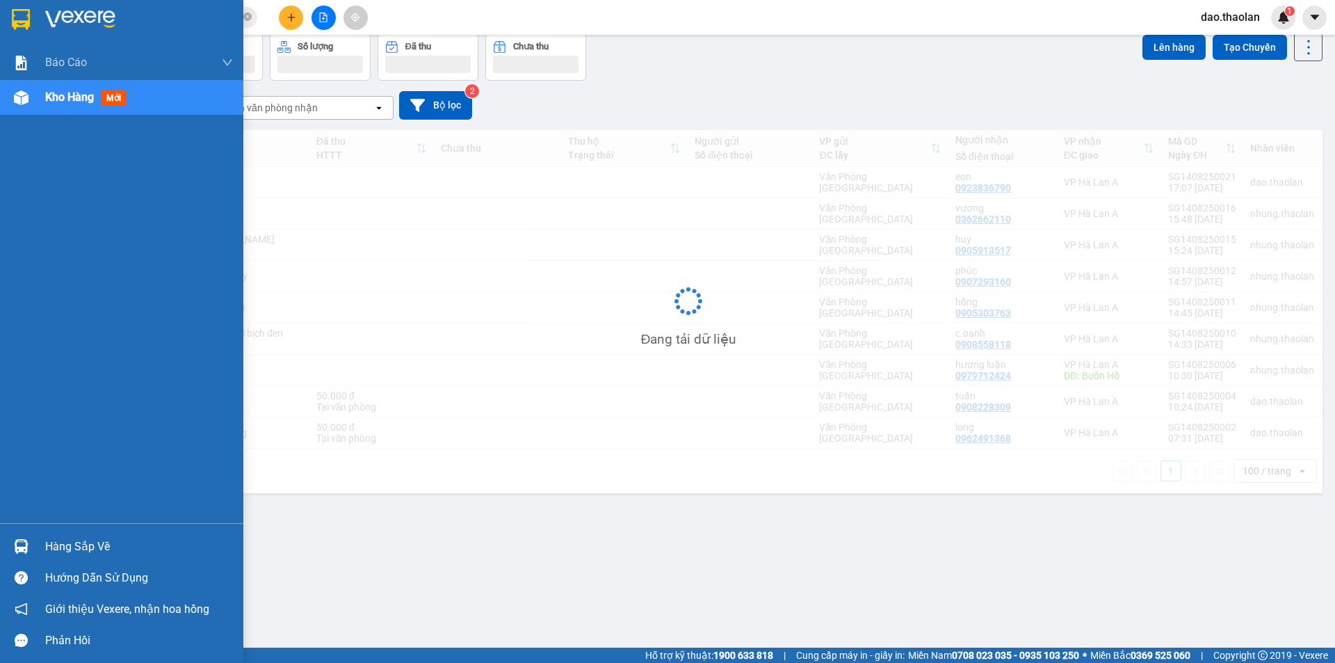
scroll to position [64, 0]
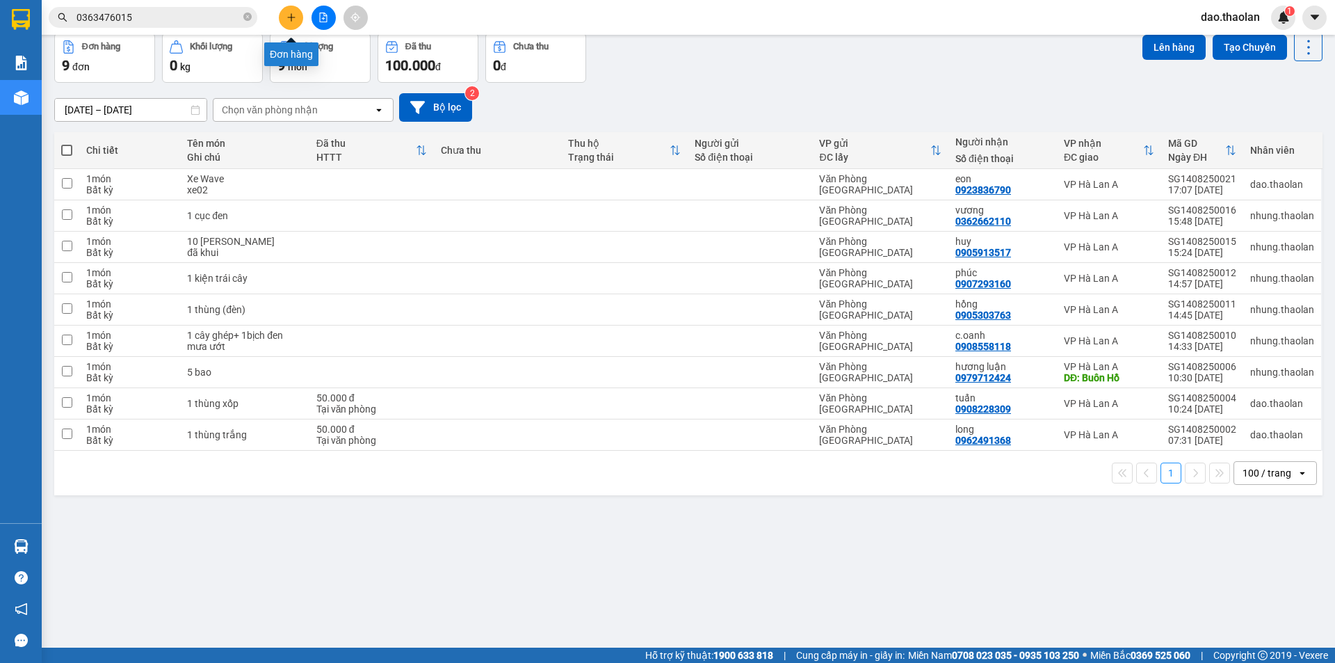
click at [298, 19] on button at bounding box center [291, 18] width 24 height 24
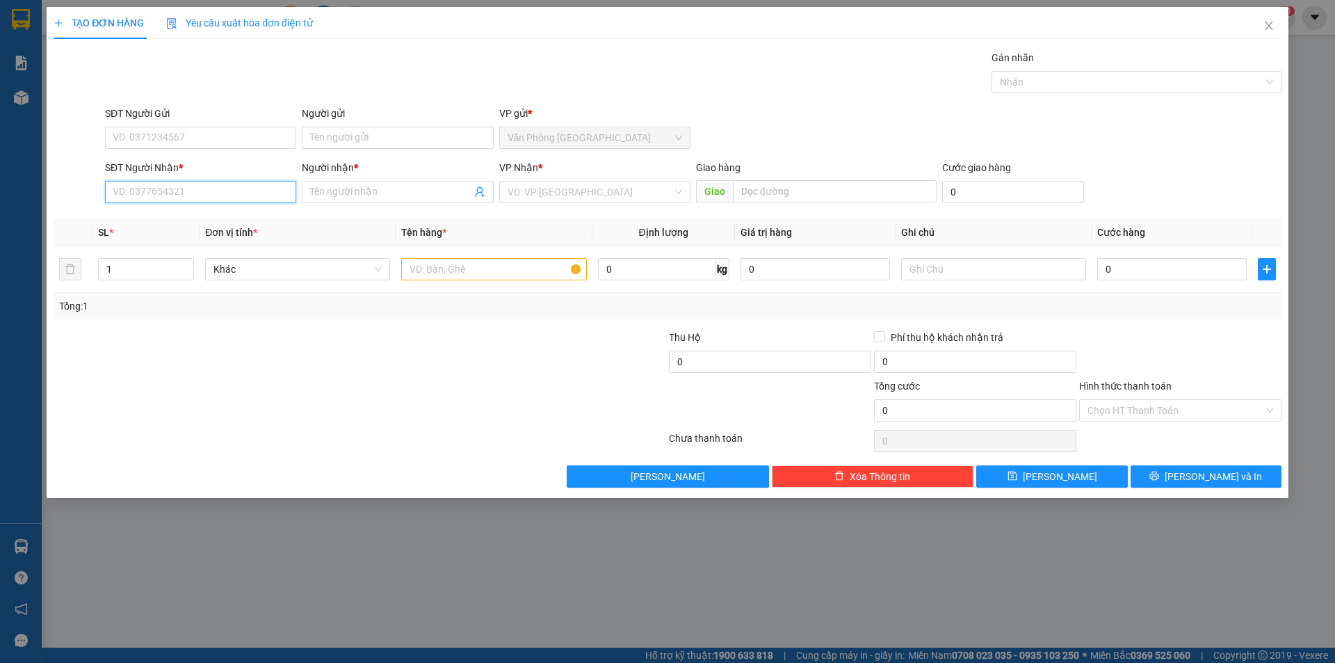
click at [221, 202] on input "SĐT Người Nhận *" at bounding box center [200, 192] width 191 height 22
type input "0938612134"
click at [154, 223] on div "0938612134 - cẩn" at bounding box center [200, 219] width 175 height 15
type input "cẩn"
type input "0938612134"
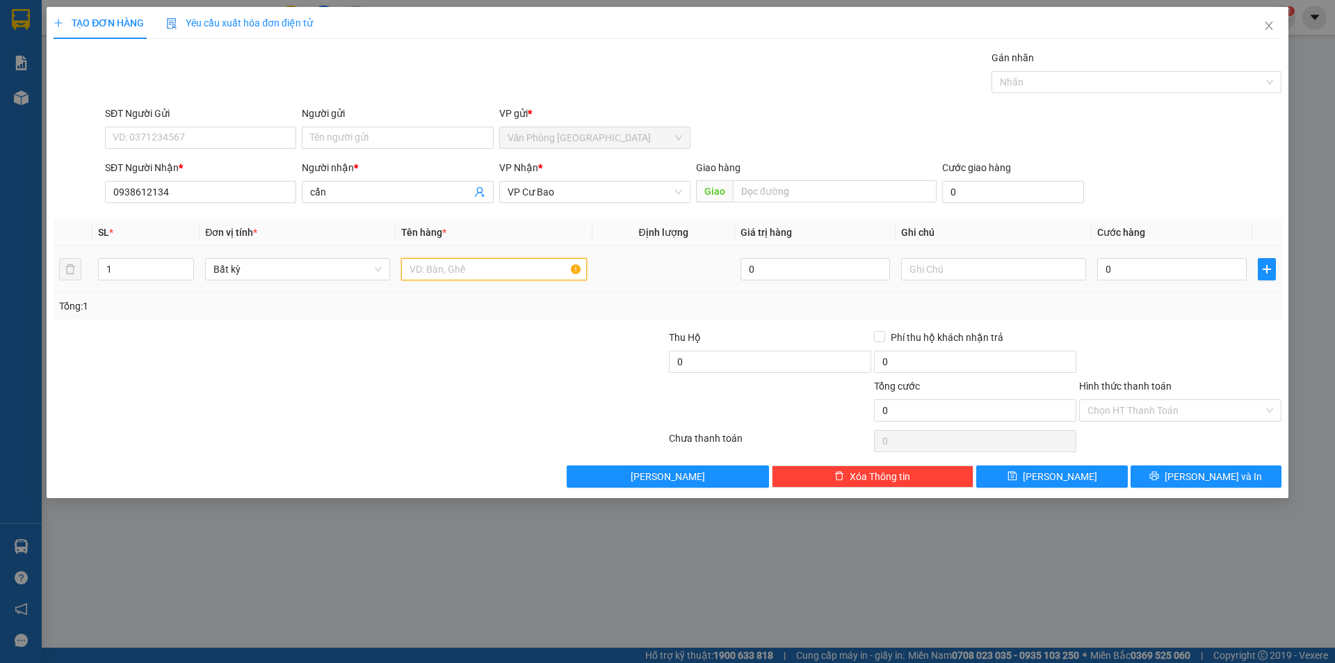
click at [457, 280] on input "text" at bounding box center [493, 269] width 185 height 22
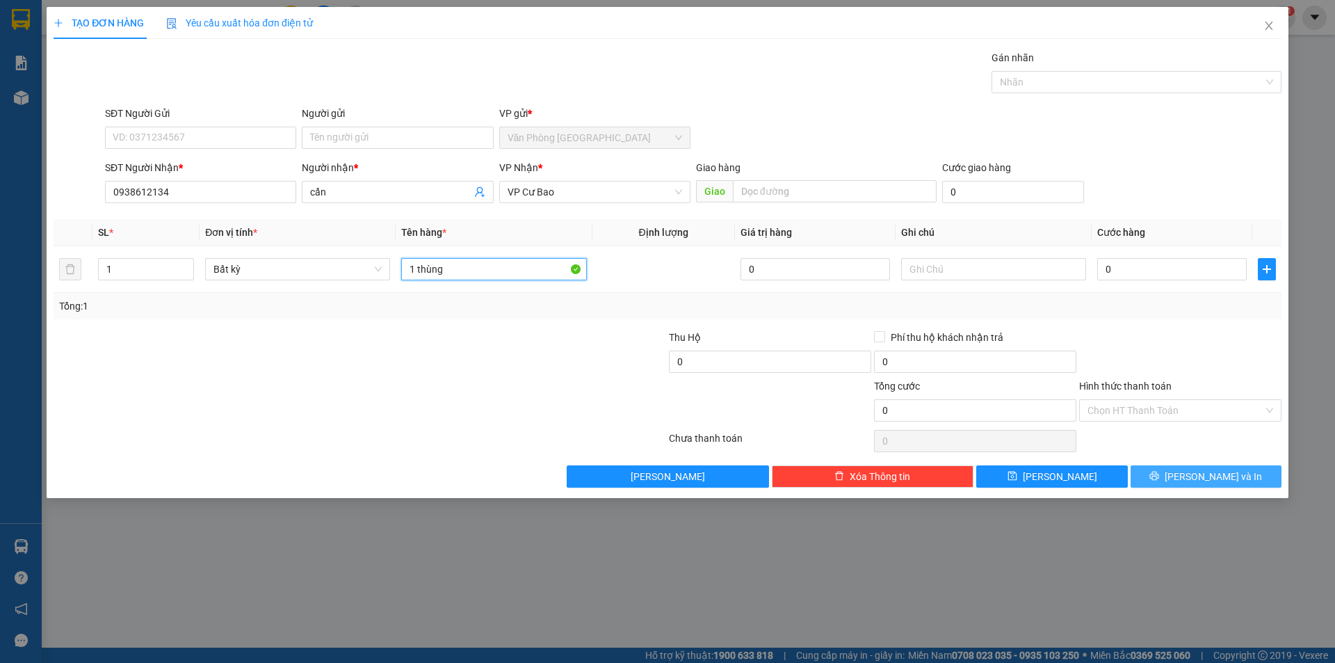
type input "1 thùng"
click at [1186, 486] on button "[PERSON_NAME] và In" at bounding box center [1206, 476] width 151 height 22
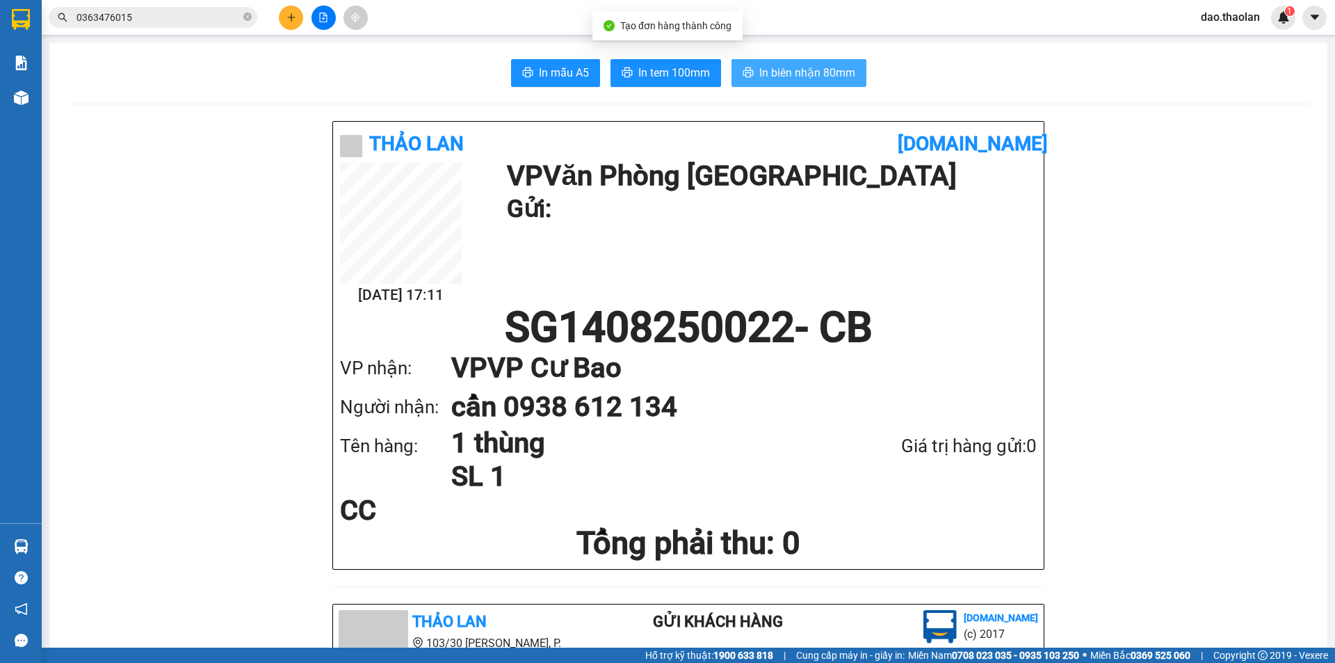
click at [801, 83] on button "In biên nhận 80mm" at bounding box center [799, 73] width 135 height 28
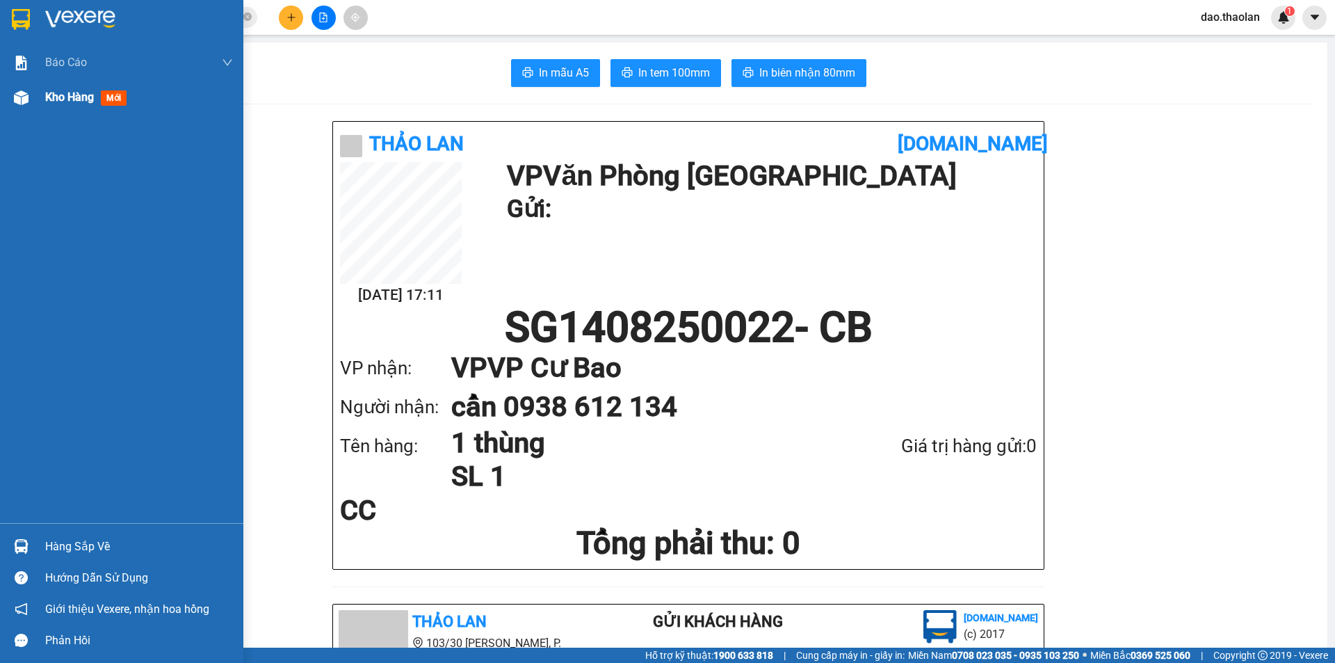
click at [59, 88] on div "Kho hàng mới" at bounding box center [139, 97] width 188 height 35
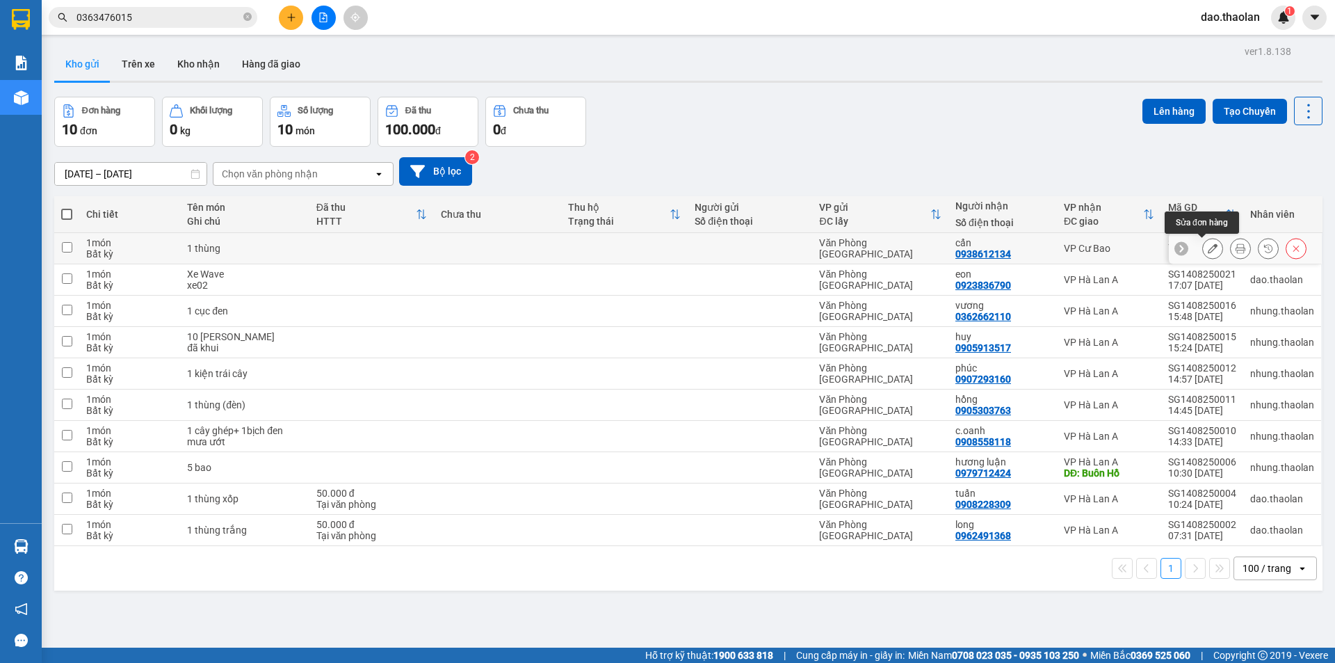
click at [1208, 245] on icon at bounding box center [1213, 248] width 10 height 10
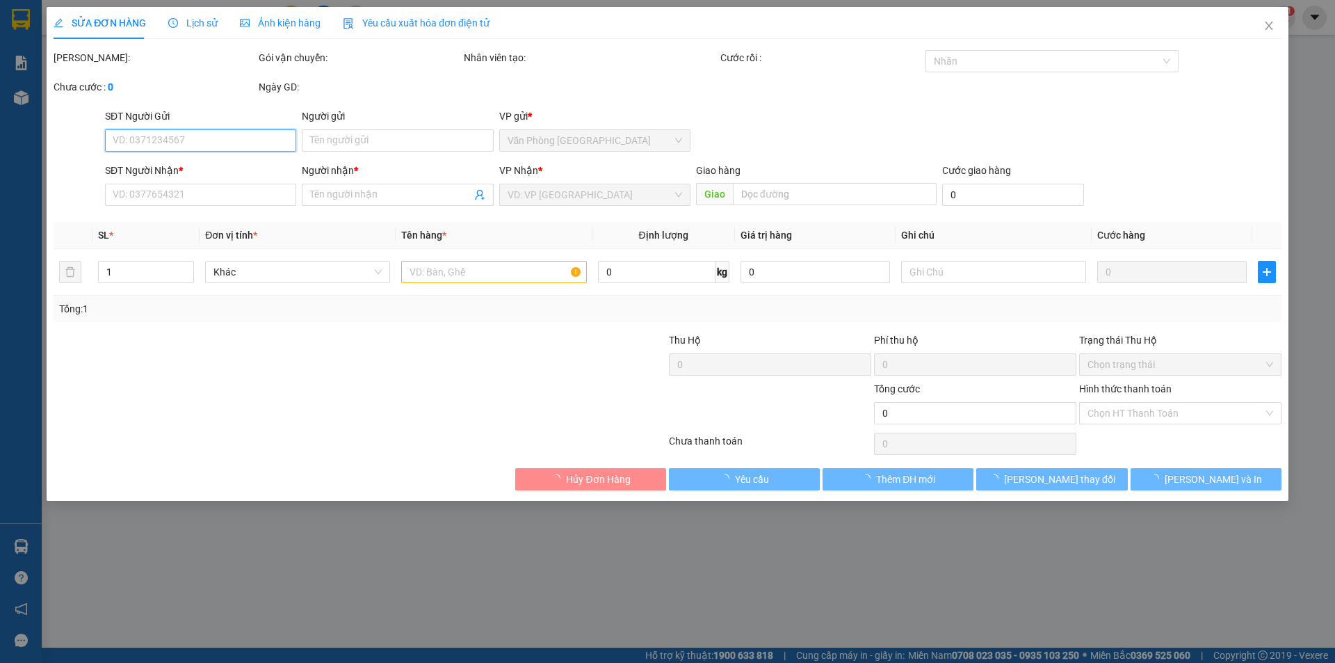
type input "0938612134"
type input "cẩn"
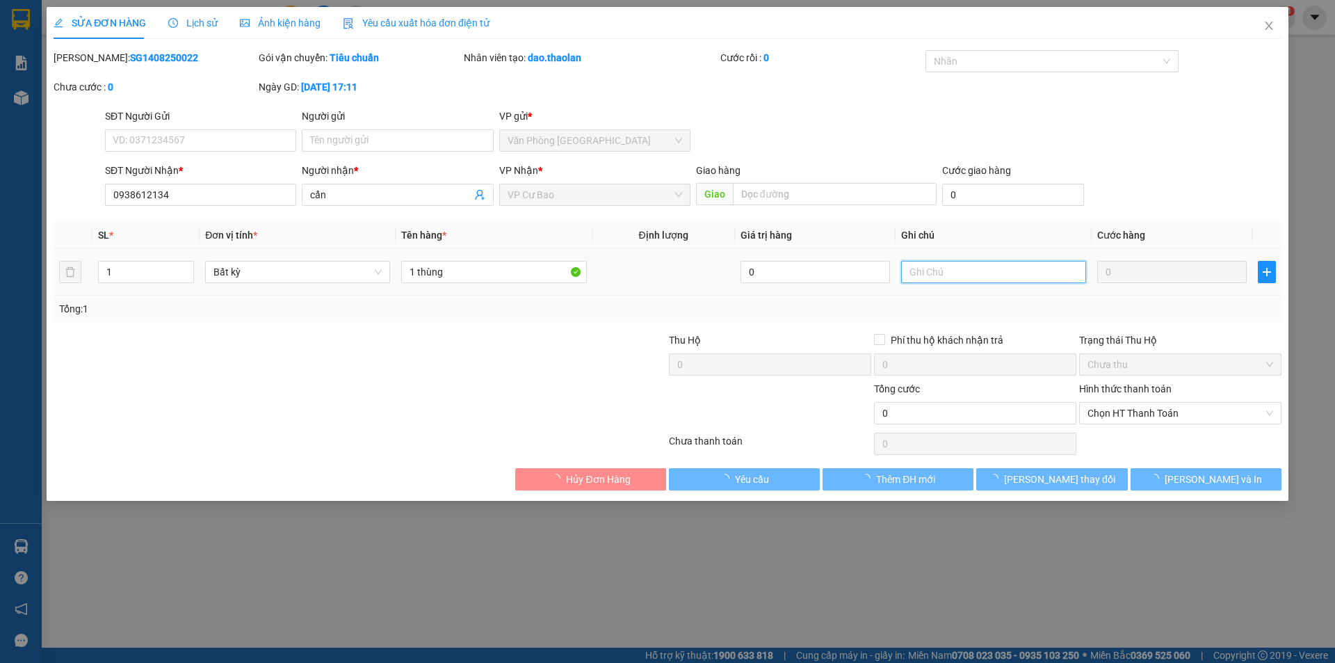
click at [944, 266] on input "text" at bounding box center [993, 272] width 185 height 22
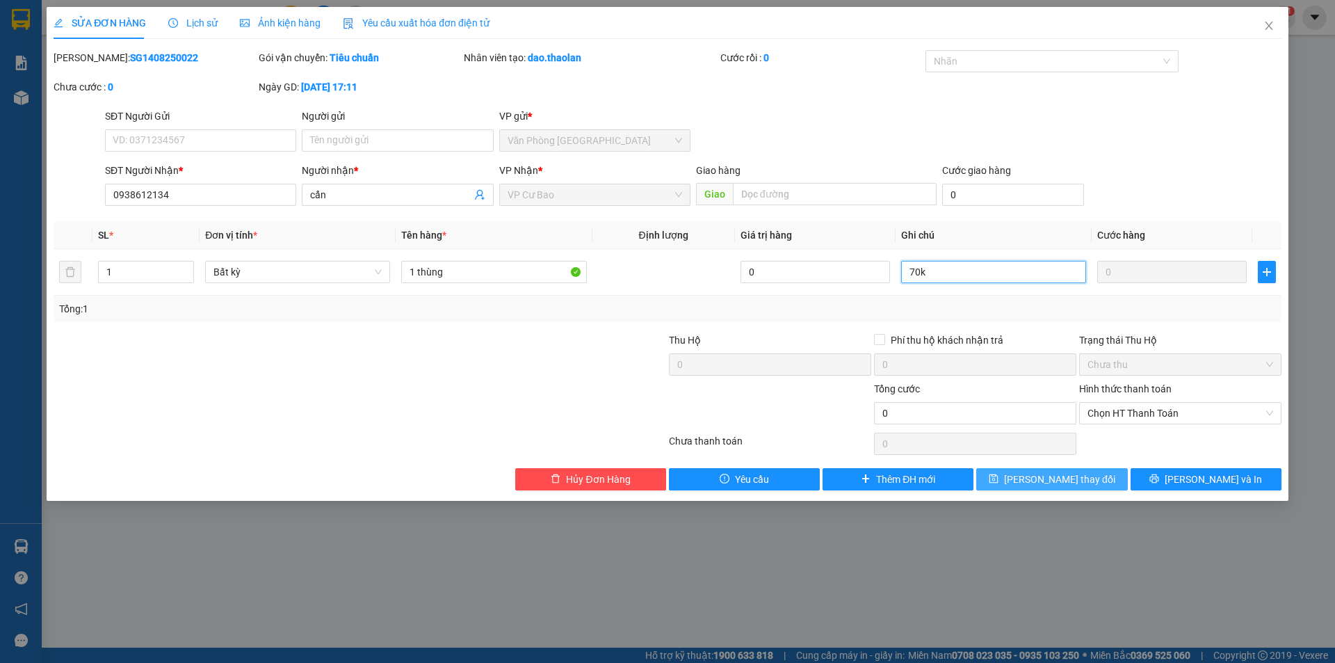
type input "70k"
click at [1058, 487] on button "Lưu thay đổi" at bounding box center [1051, 479] width 151 height 22
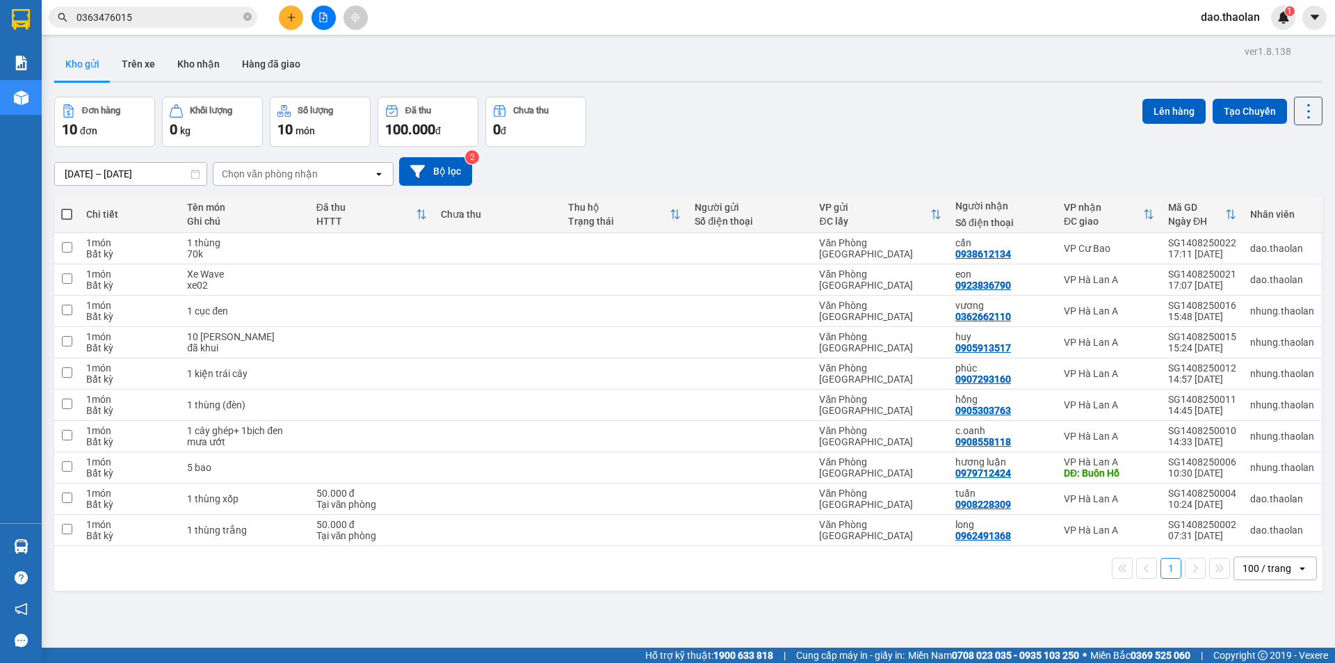
click at [295, 22] on icon "plus" at bounding box center [292, 18] width 10 height 10
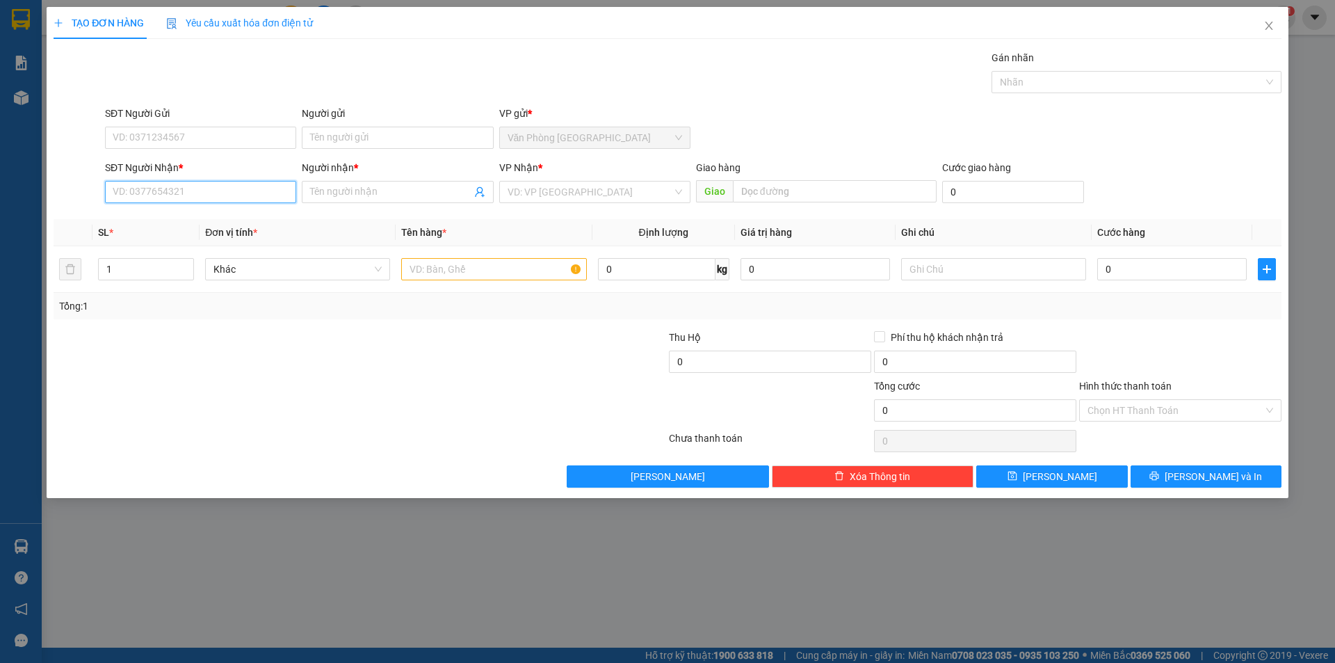
click at [254, 191] on input "SĐT Người Nhận *" at bounding box center [200, 192] width 191 height 22
click at [209, 218] on div "0706033352 - quyên" at bounding box center [200, 219] width 175 height 15
type input "0706033352"
type input "quyên"
type input "0706033352"
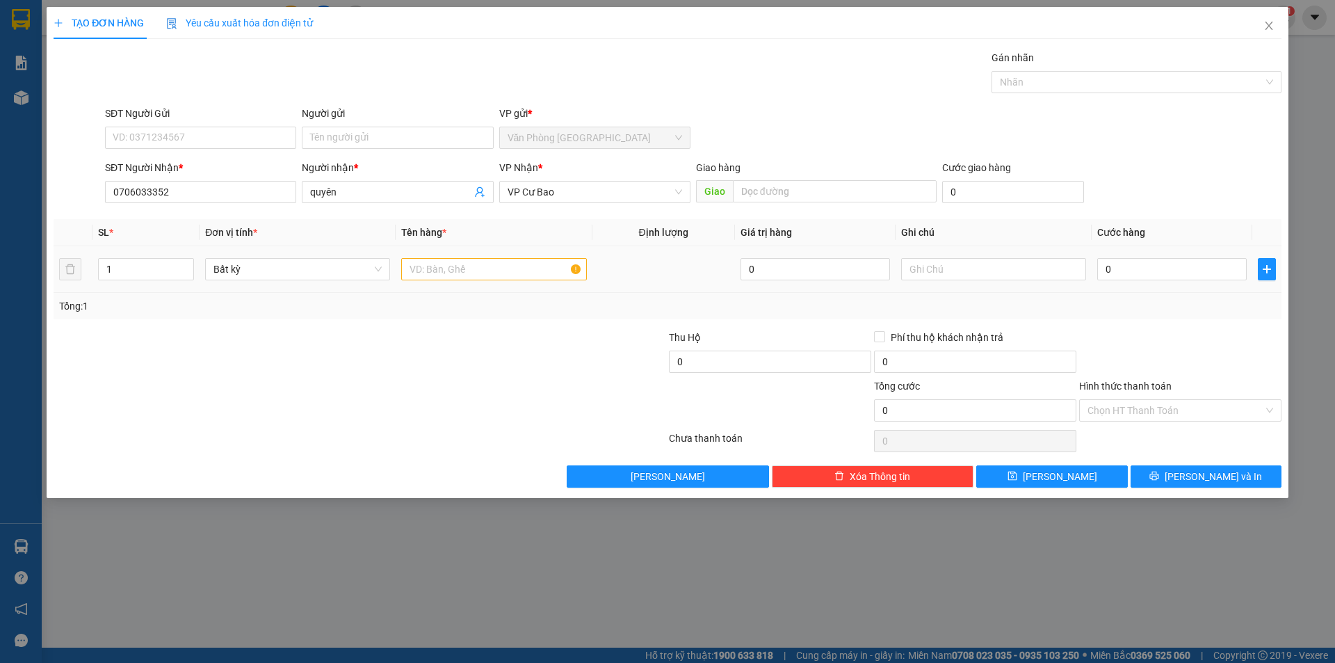
click at [478, 280] on div at bounding box center [493, 269] width 185 height 28
click at [478, 275] on input "1" at bounding box center [493, 269] width 185 height 22
type input "1 gói nhỏ xíu"
click at [945, 268] on input "text" at bounding box center [993, 269] width 185 height 22
type input "MC"
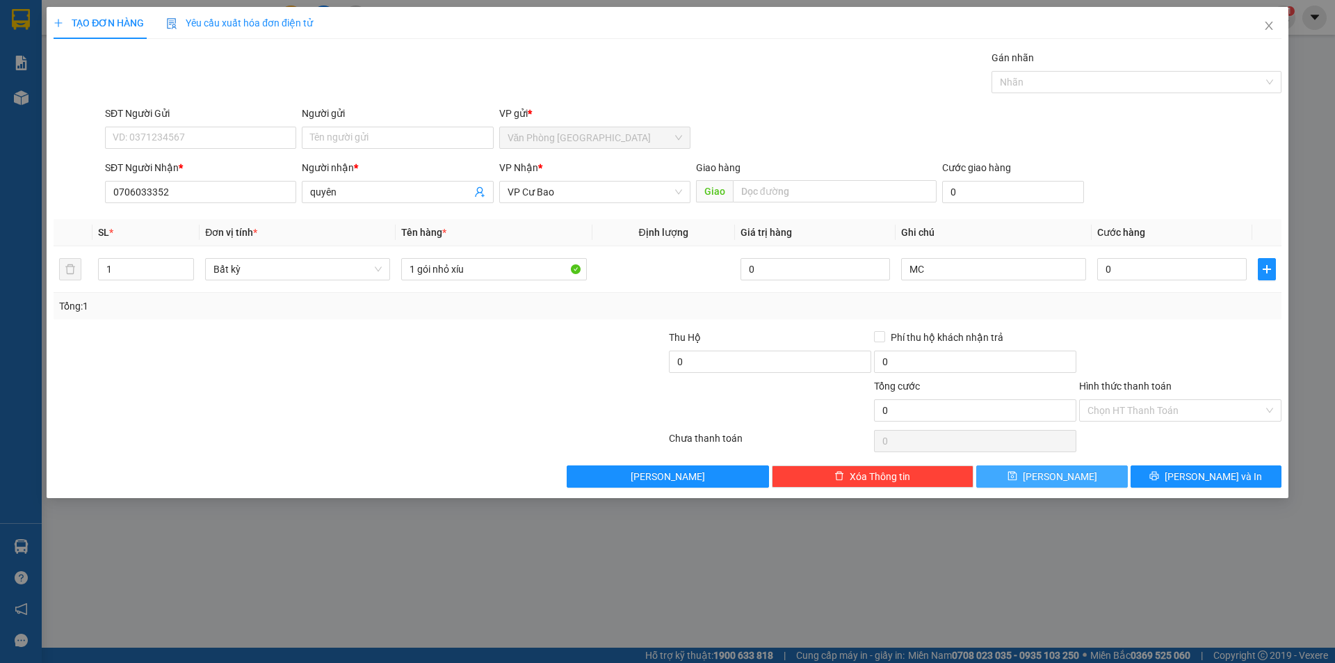
click at [1054, 481] on span "[PERSON_NAME]" at bounding box center [1060, 476] width 74 height 15
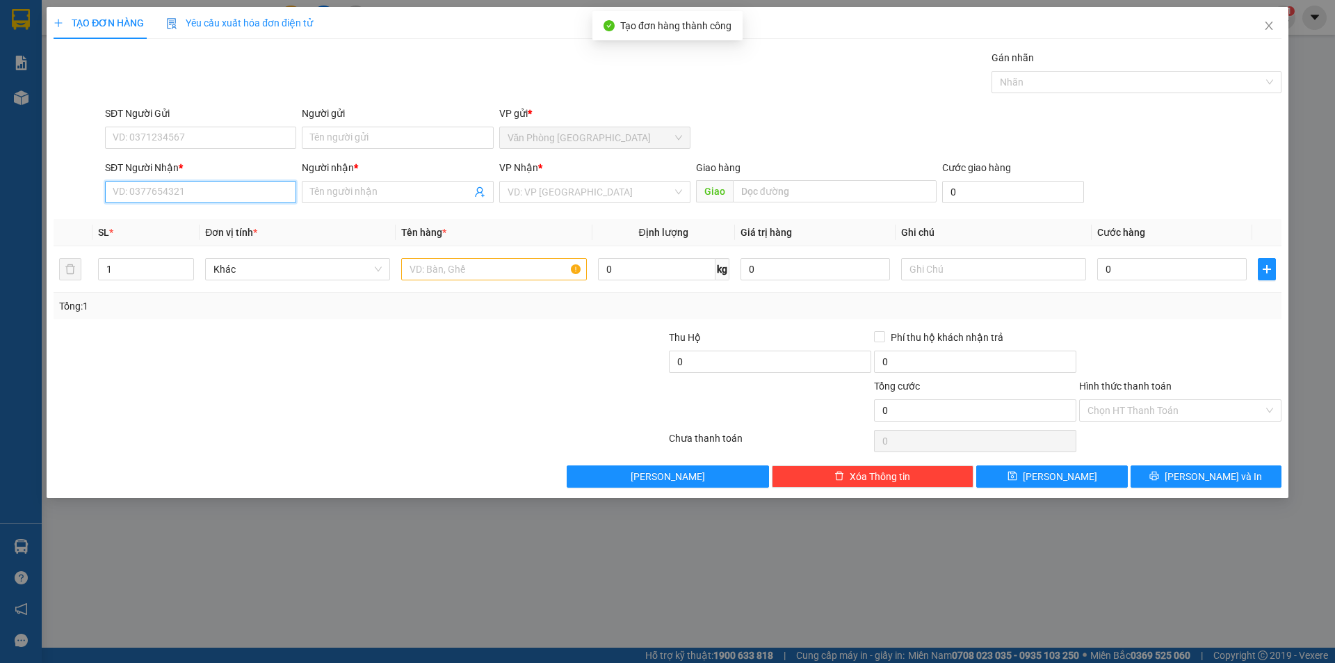
click at [154, 197] on input "SĐT Người Nhận *" at bounding box center [200, 192] width 191 height 22
click at [195, 235] on div "0889225916 - uyển" at bounding box center [200, 241] width 175 height 15
type input "0889225916"
type input "uyển"
type input "0889225916"
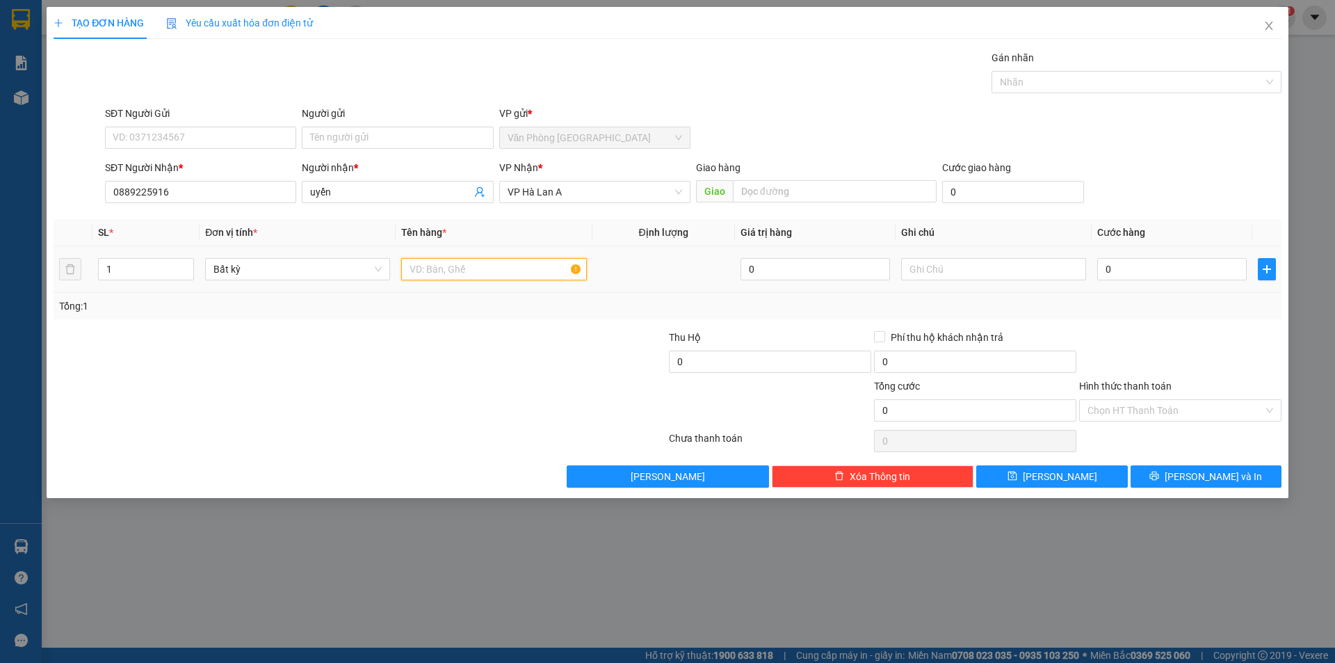
click at [474, 276] on input "text" at bounding box center [493, 269] width 185 height 22
type input "1 cục đen"
click at [999, 282] on div at bounding box center [993, 269] width 185 height 28
click at [999, 272] on input "text" at bounding box center [993, 269] width 185 height 22
type input "2"
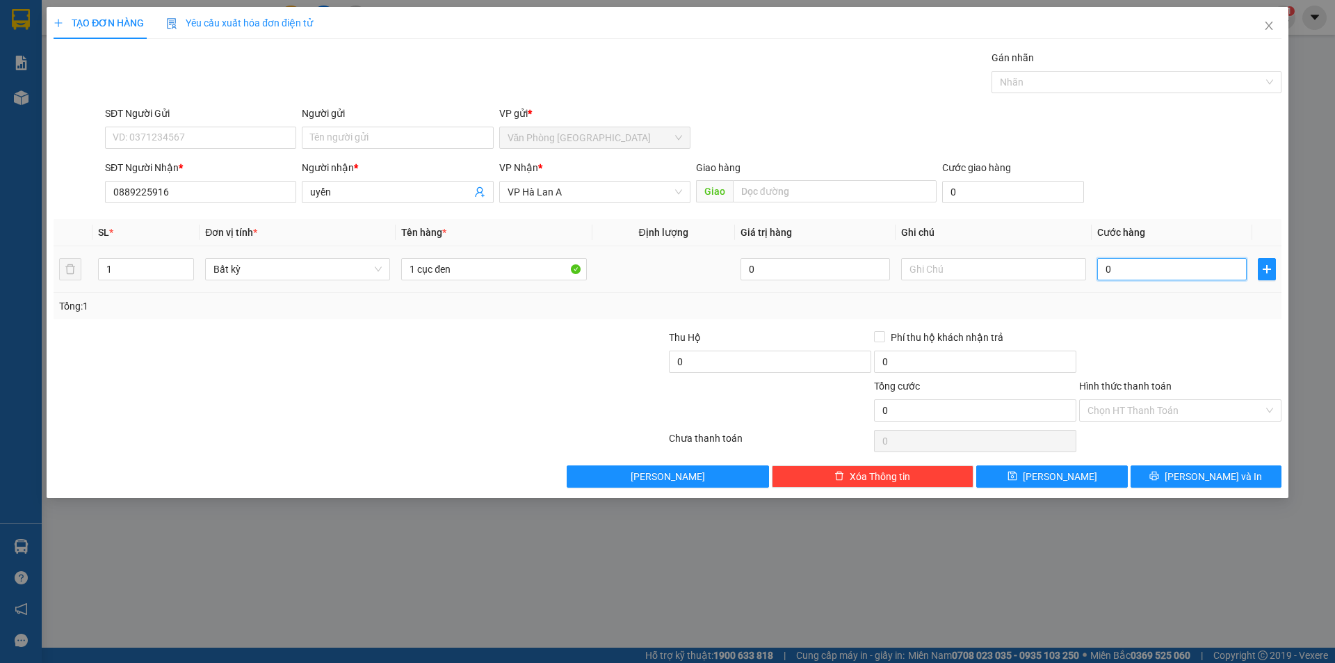
click at [1146, 273] on input "0" at bounding box center [1172, 269] width 150 height 22
type input "2"
type input "20"
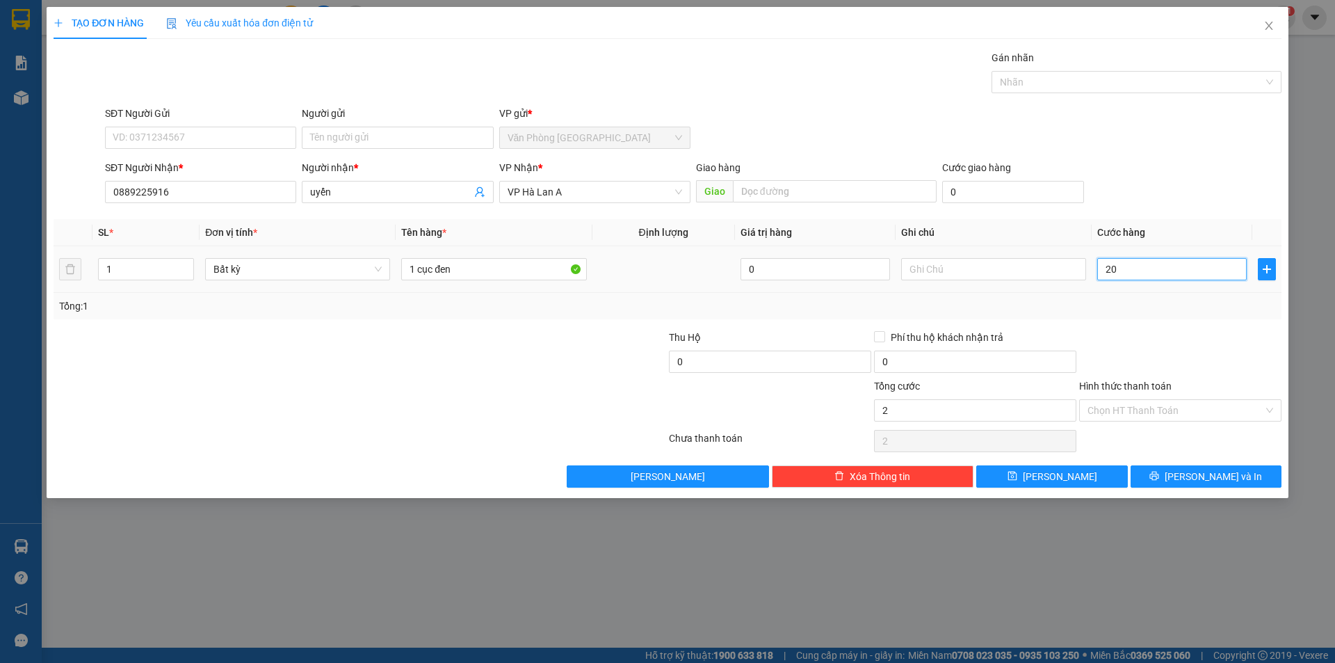
type input "20"
type input "20.000"
click at [1138, 406] on input "Hình thức thanh toán" at bounding box center [1176, 410] width 176 height 21
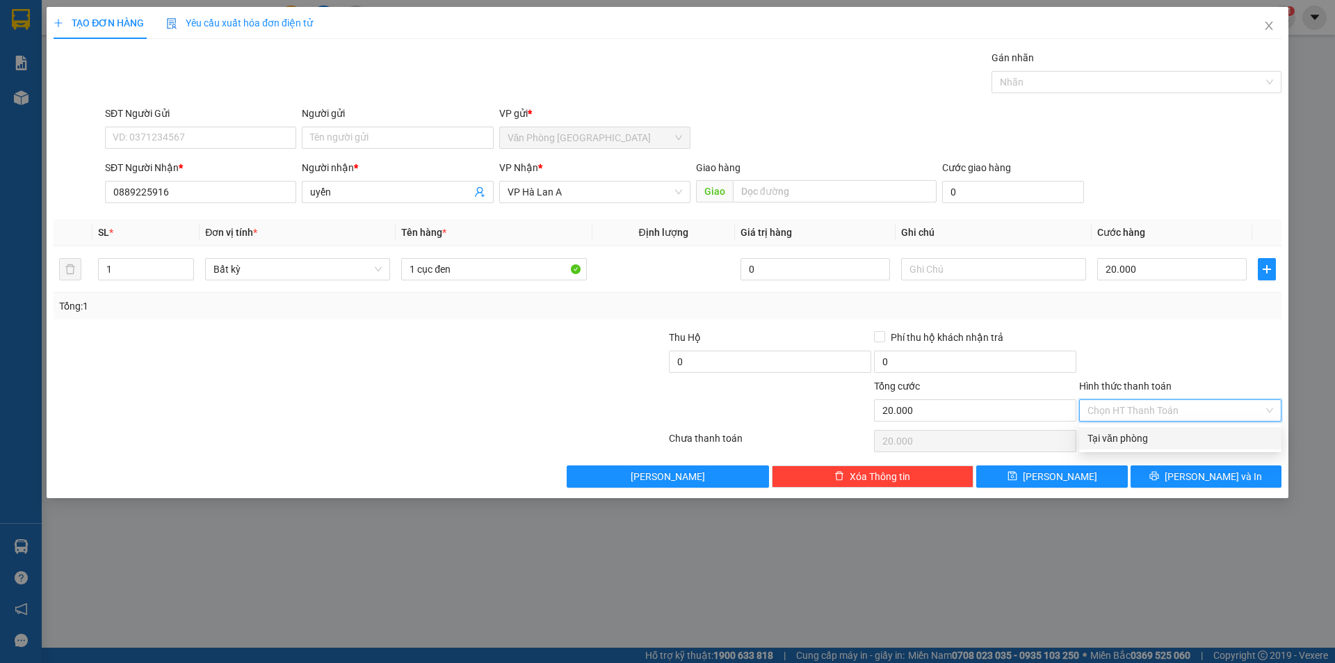
click at [1122, 439] on div "Tại văn phòng" at bounding box center [1181, 437] width 186 height 15
type input "0"
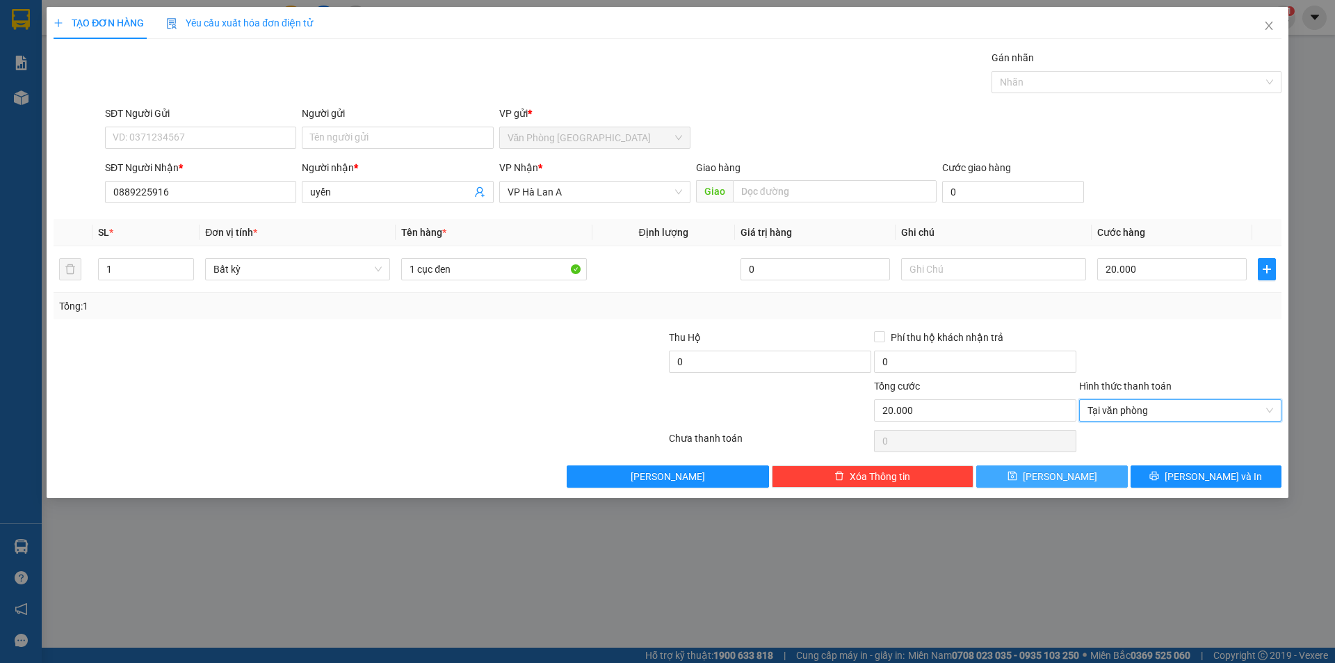
click at [1105, 477] on button "[PERSON_NAME]" at bounding box center [1051, 476] width 151 height 22
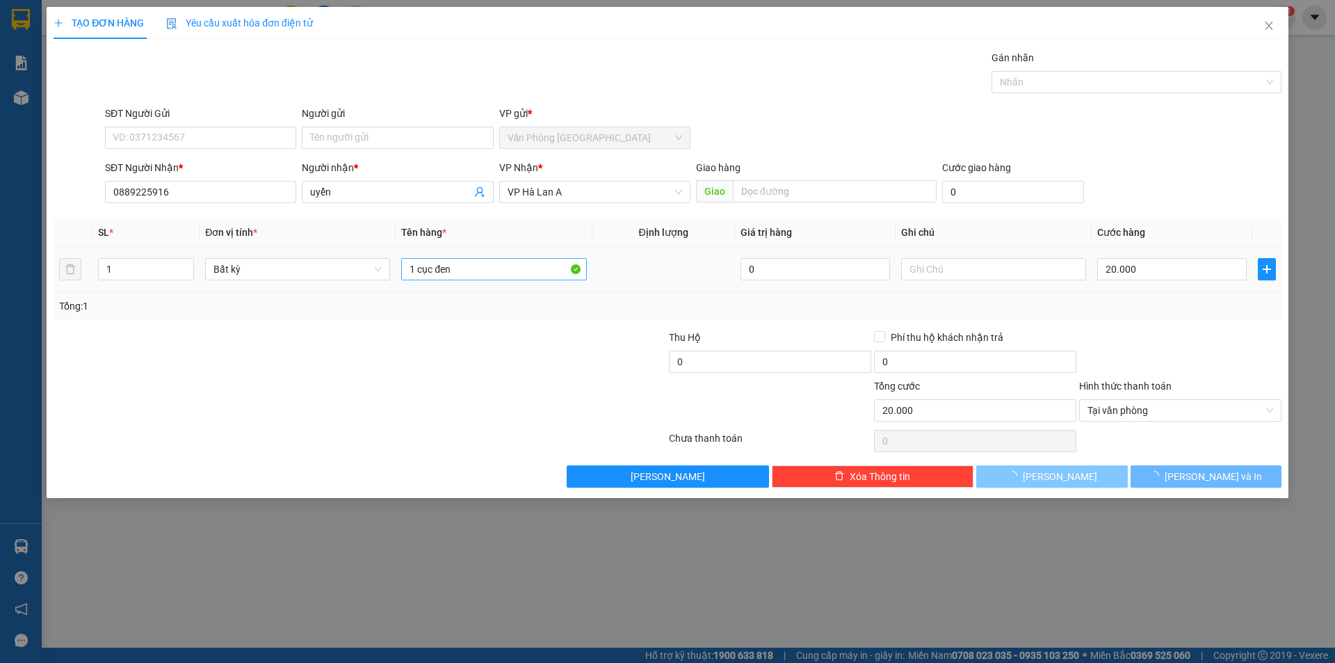
type input "0"
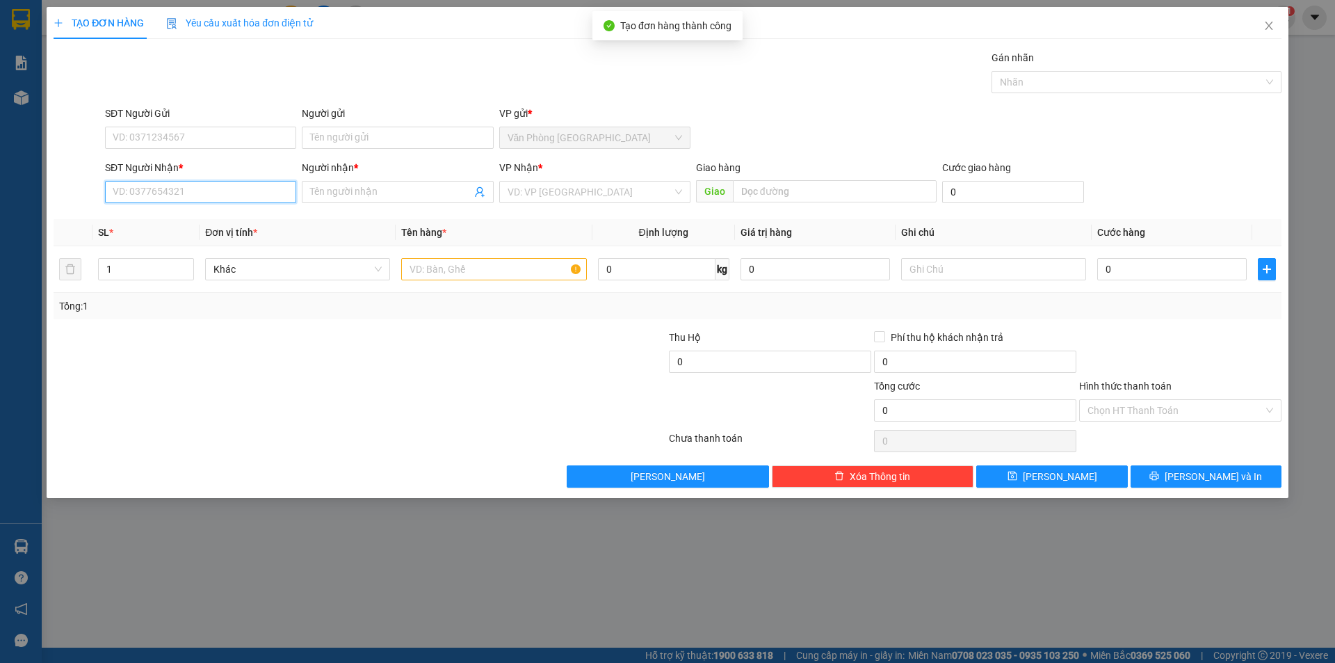
click at [264, 186] on input "SĐT Người Nhận *" at bounding box center [200, 192] width 191 height 22
drag, startPoint x: 185, startPoint y: 227, endPoint x: 489, endPoint y: 261, distance: 305.8
click at [186, 227] on div "0935689832 - lành" at bounding box center [200, 219] width 175 height 15
type input "0935689832"
type input "lành"
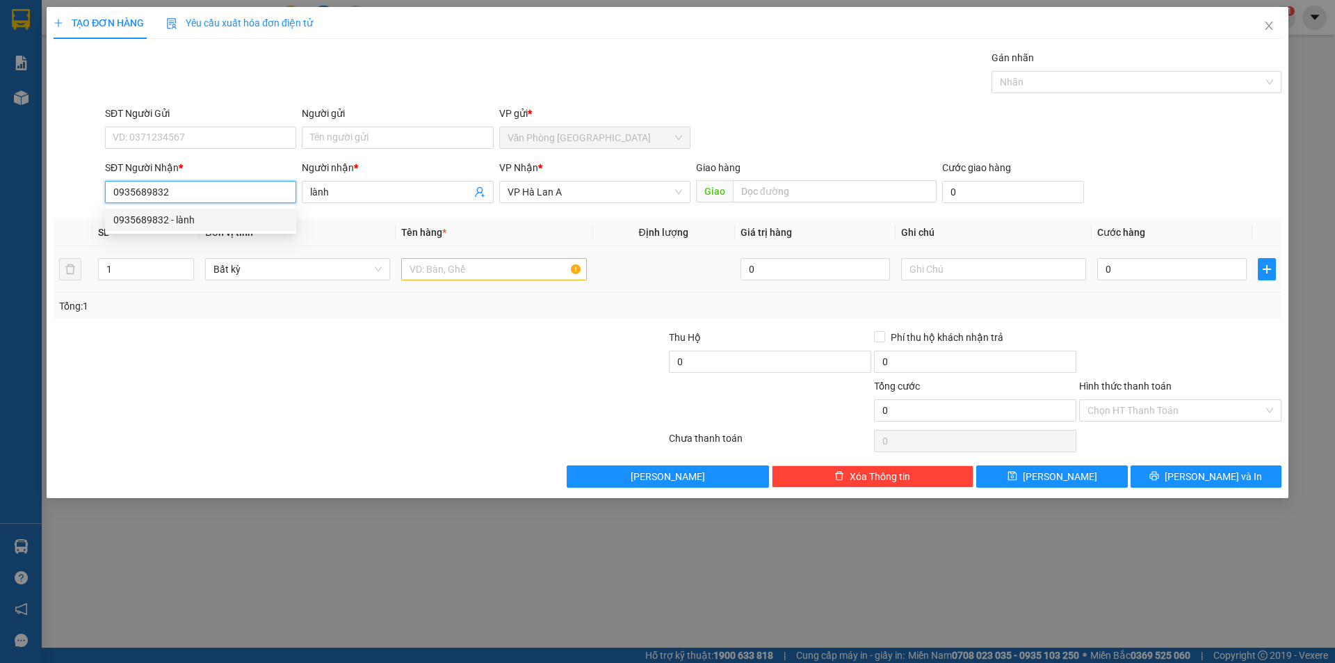
type input "0935689832"
click at [489, 261] on input "text" at bounding box center [493, 269] width 185 height 22
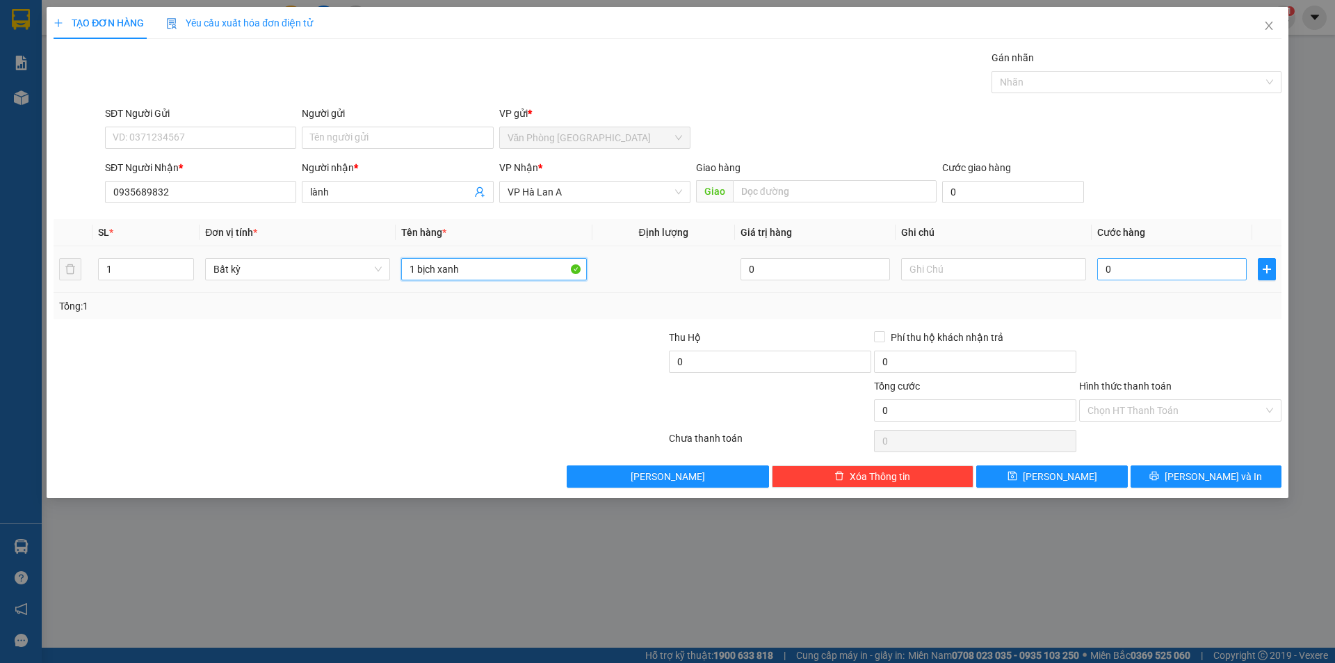
type input "1 bịch xanh"
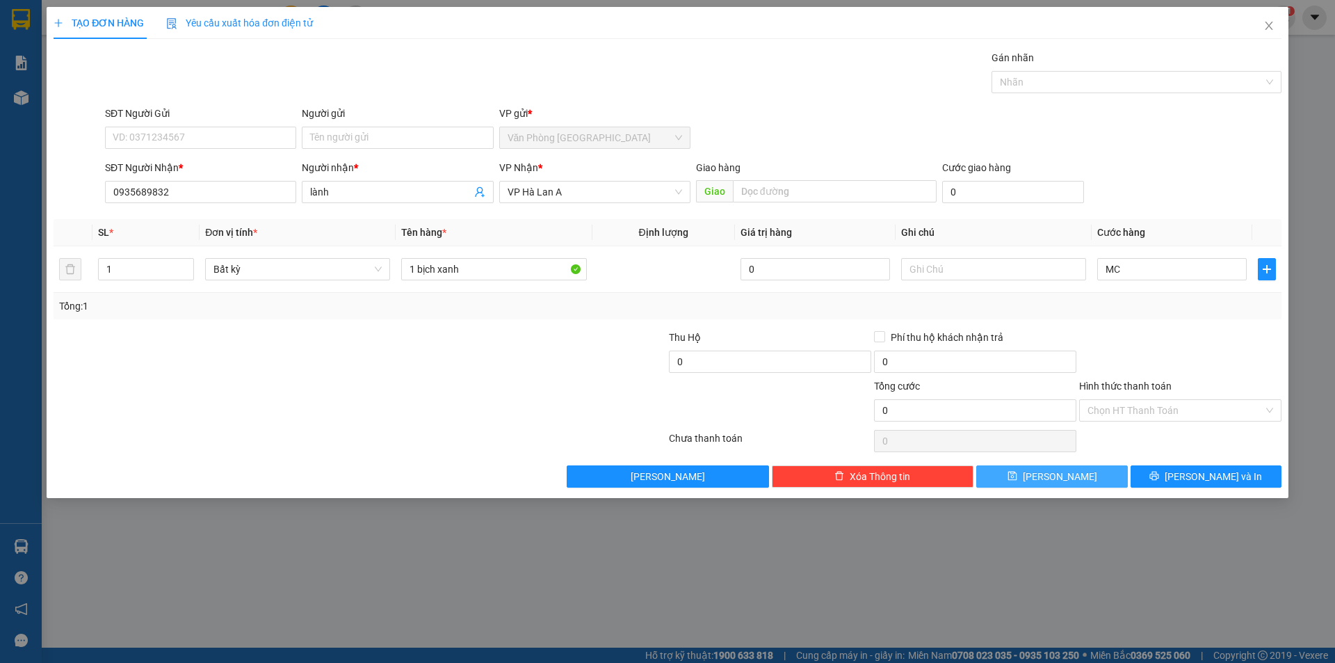
type input "0"
click at [1085, 473] on button "[PERSON_NAME]" at bounding box center [1051, 476] width 151 height 22
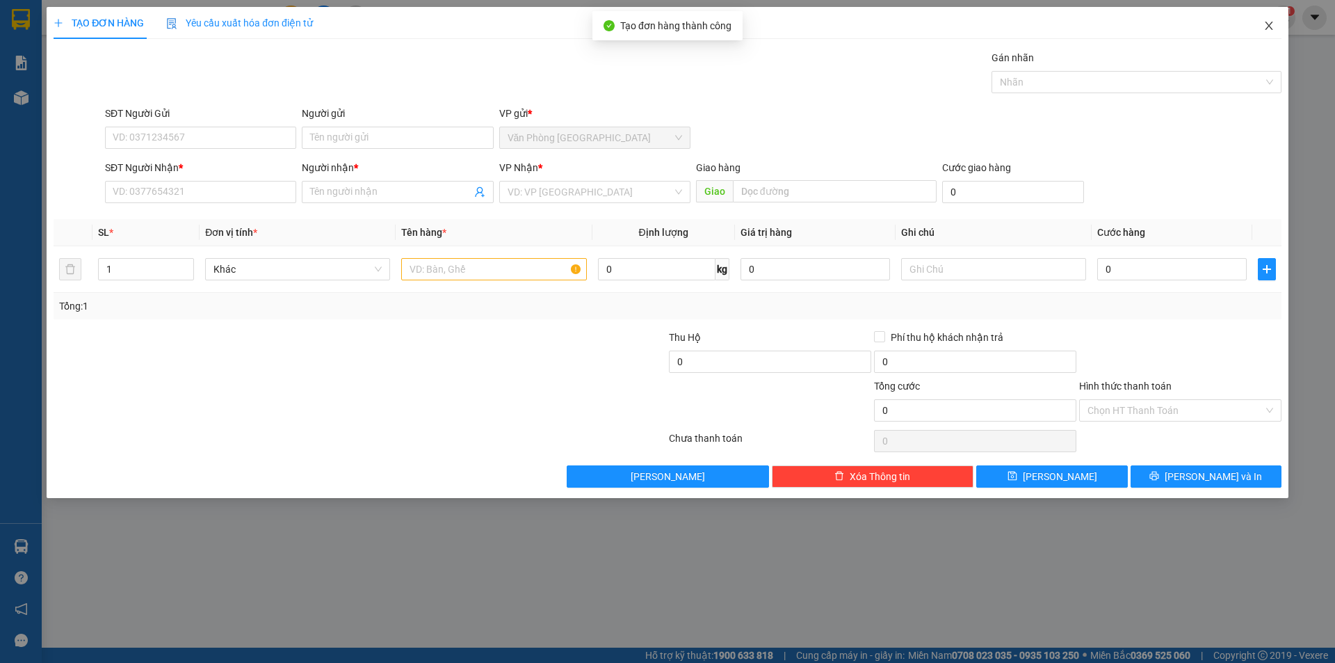
click at [1262, 28] on span "Close" at bounding box center [1269, 26] width 39 height 39
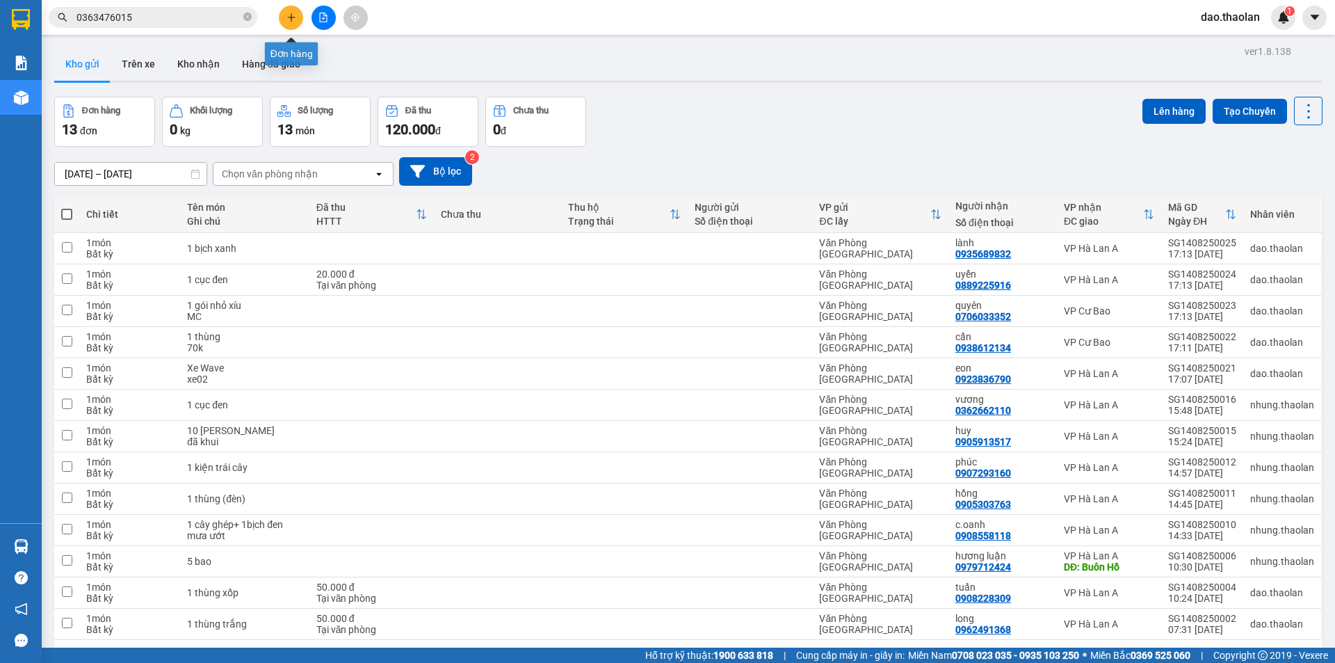
click at [282, 24] on button at bounding box center [291, 18] width 24 height 24
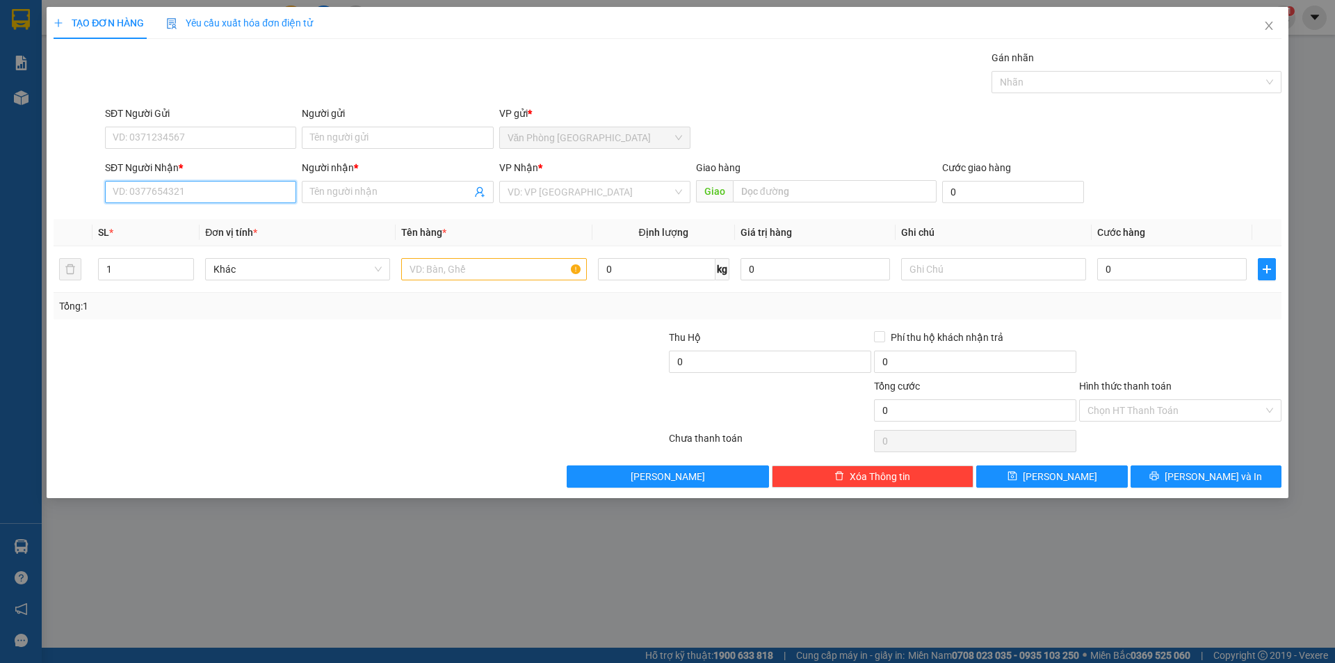
click at [201, 196] on input "SĐT Người Nhận *" at bounding box center [200, 192] width 191 height 22
click at [223, 198] on input "0931397799" at bounding box center [200, 192] width 191 height 22
drag, startPoint x: 211, startPoint y: 198, endPoint x: 0, endPoint y: 106, distance: 230.1
click at [0, 106] on div "TẠO ĐƠN HÀNG Yêu cầu xuất hóa đơn điện tử Transit Pickup Surcharge Ids Transit …" at bounding box center [667, 331] width 1335 height 663
type input "0931397799"
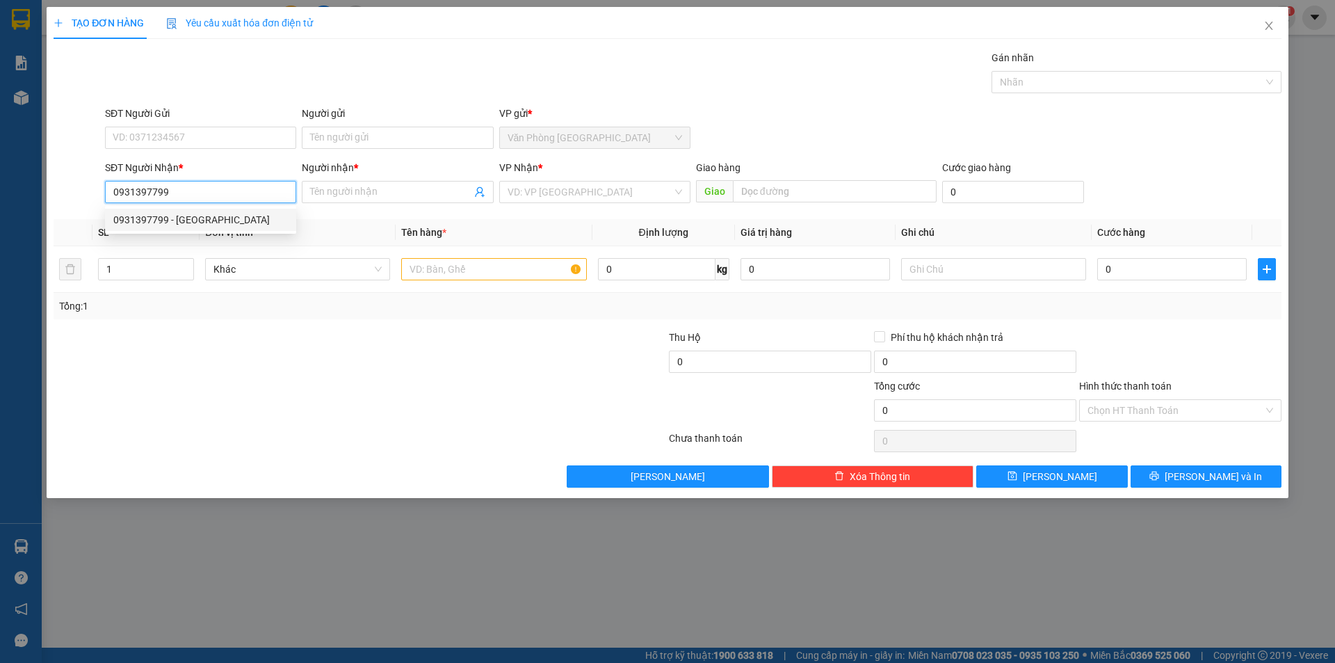
click at [230, 218] on div "0931397799 - tân sơn" at bounding box center [200, 219] width 175 height 15
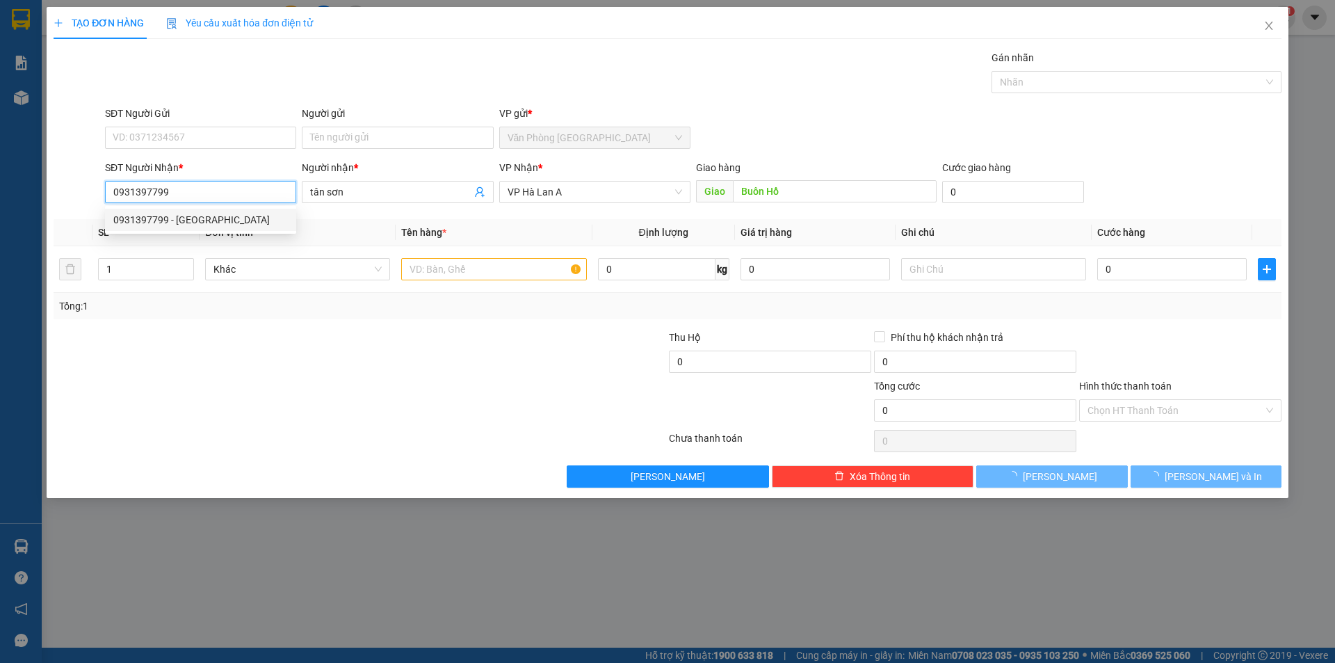
type input "tân sơn"
type input "Buôn Hồ"
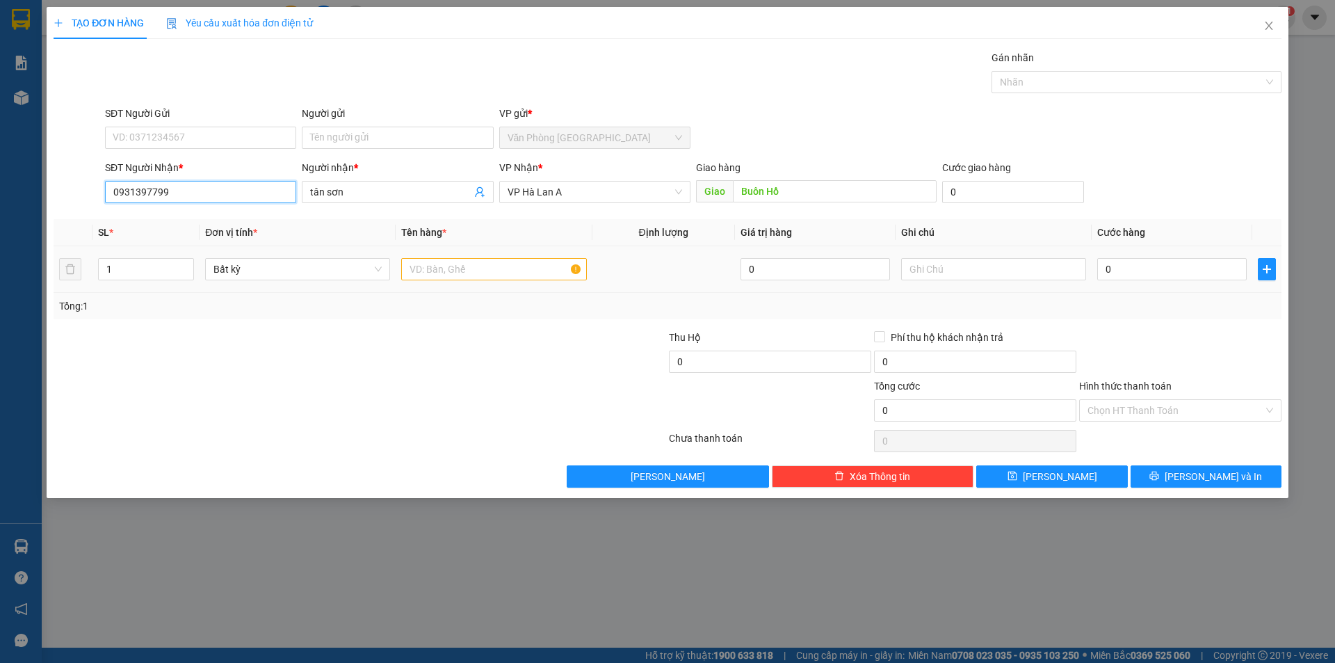
type input "0931397799"
click at [529, 270] on input "text" at bounding box center [493, 269] width 185 height 22
type input "1 TIVI 75in"
click at [955, 271] on input "text" at bounding box center [993, 269] width 185 height 22
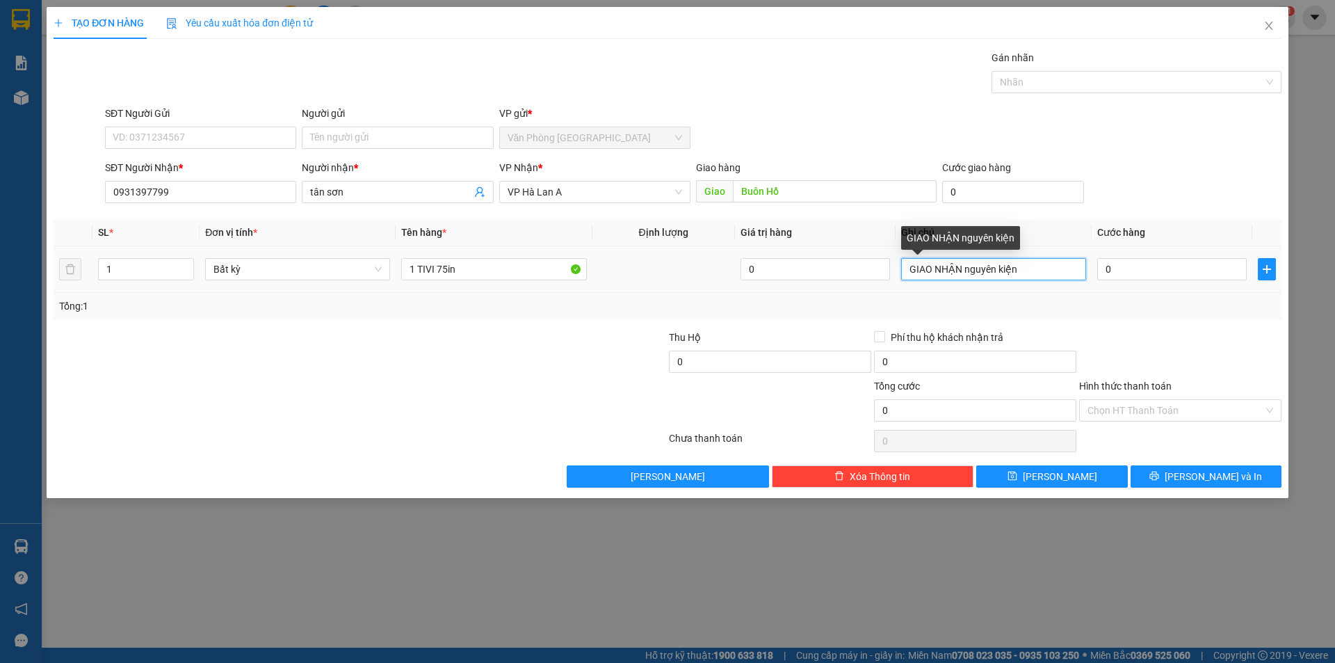
click at [914, 269] on input "GIAO NHẬN nguyên kiện" at bounding box center [993, 269] width 185 height 22
click at [906, 271] on input "GIAO NHẬN nguyên kiện" at bounding box center [993, 269] width 185 height 22
type input "tg 23triệu--GIAO NHẬN nguyên kiện"
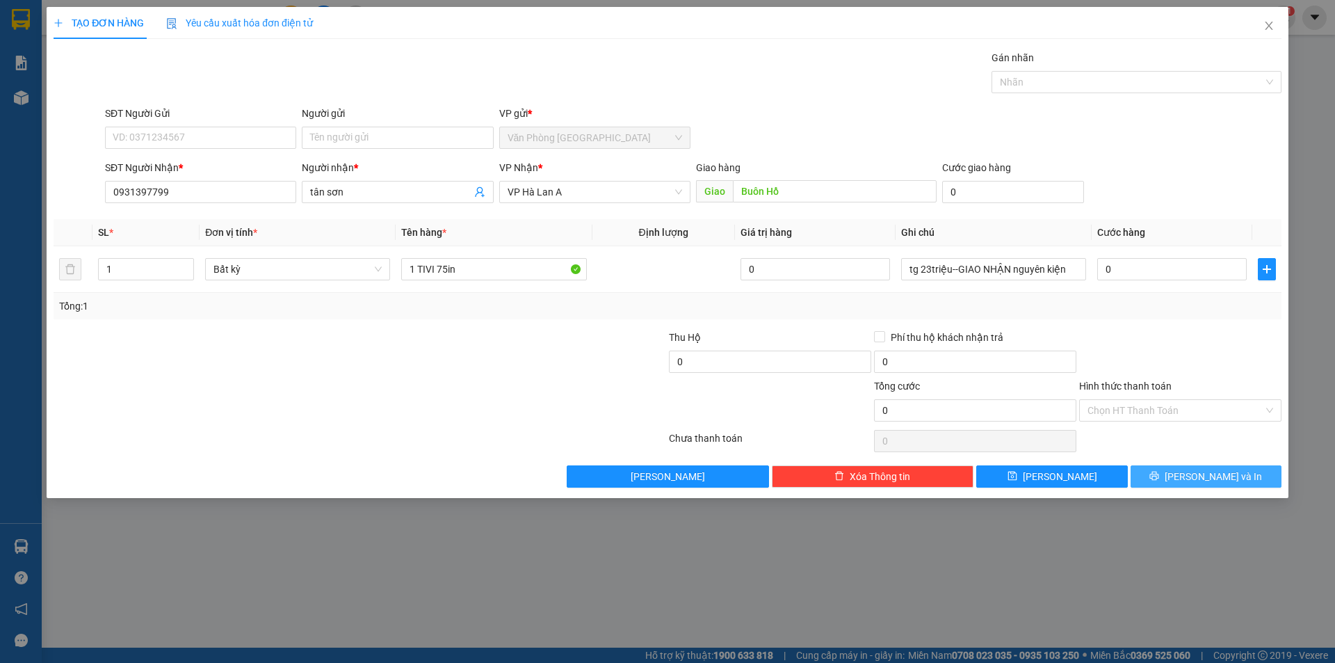
drag, startPoint x: 1189, startPoint y: 462, endPoint x: 1195, endPoint y: 479, distance: 18.3
click at [1195, 479] on div "Transit Pickup Surcharge Ids Transit Deliver Surcharge Ids Transit Deliver Surc…" at bounding box center [668, 268] width 1228 height 437
click at [1195, 479] on span "[PERSON_NAME] và In" at bounding box center [1213, 476] width 97 height 15
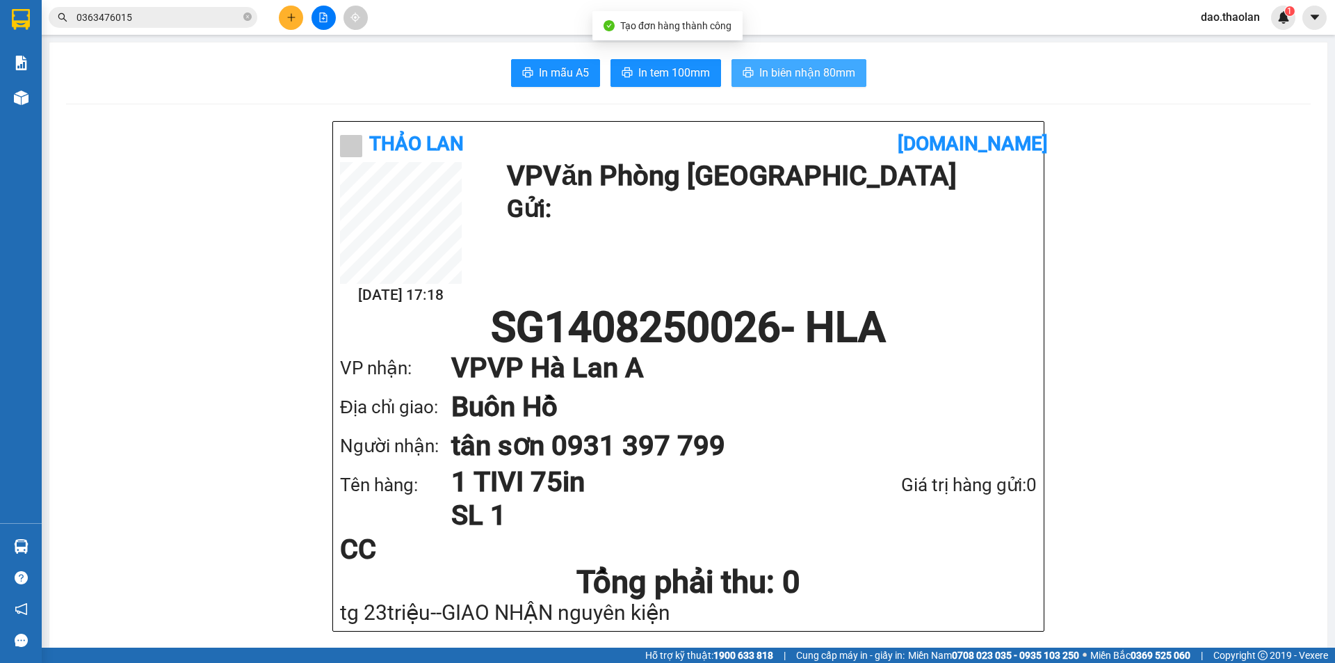
click at [809, 80] on span "In biên nhận 80mm" at bounding box center [807, 72] width 96 height 17
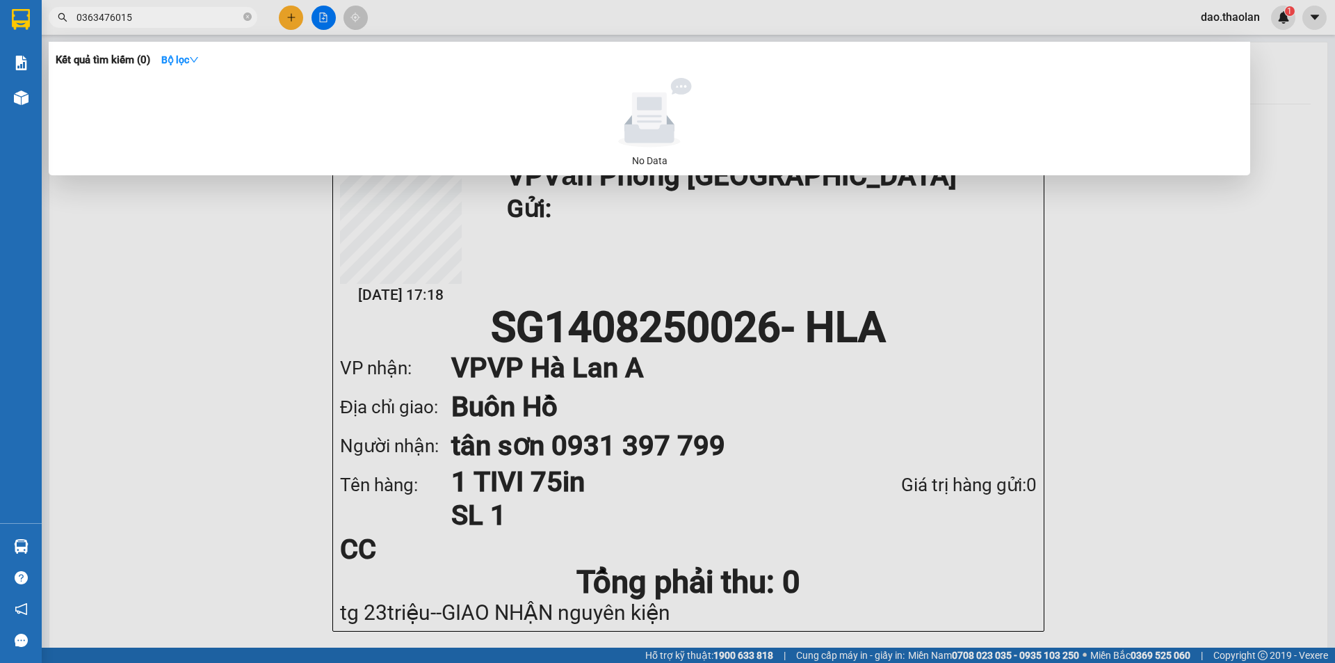
click at [243, 16] on span "0363476015" at bounding box center [153, 17] width 209 height 21
click at [248, 15] on icon "close-circle" at bounding box center [247, 17] width 8 height 8
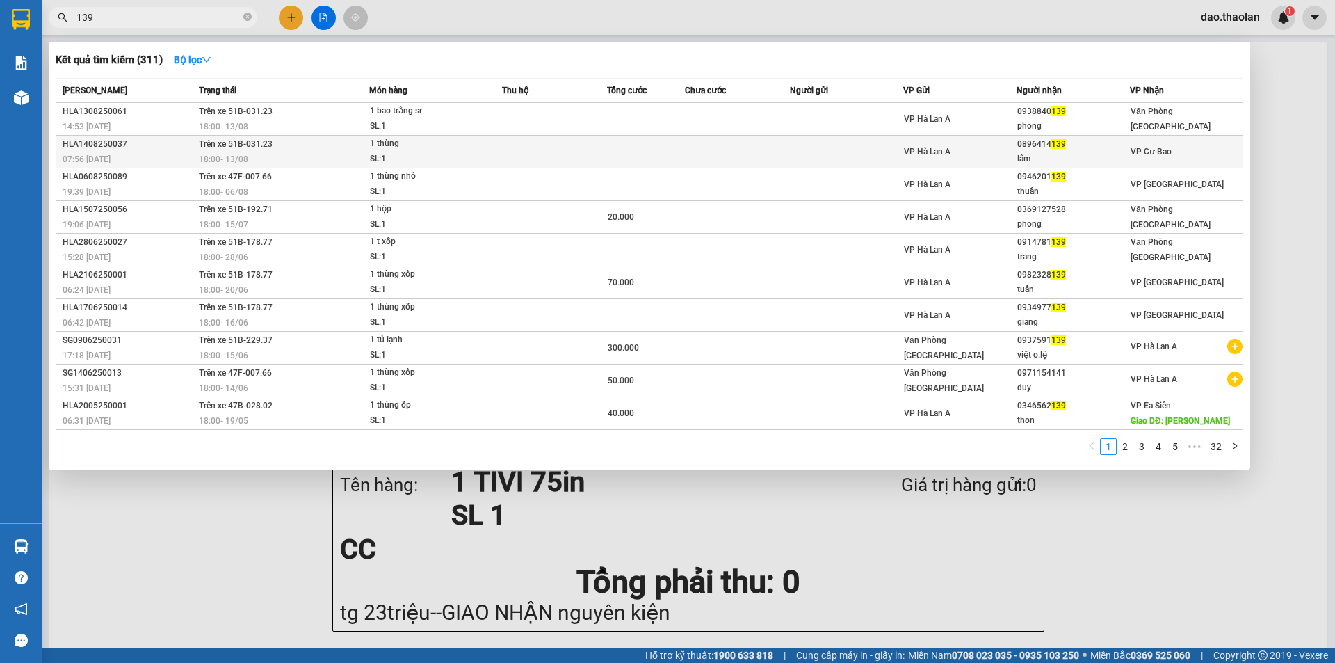
type input "139"
click at [797, 150] on td at bounding box center [846, 152] width 113 height 33
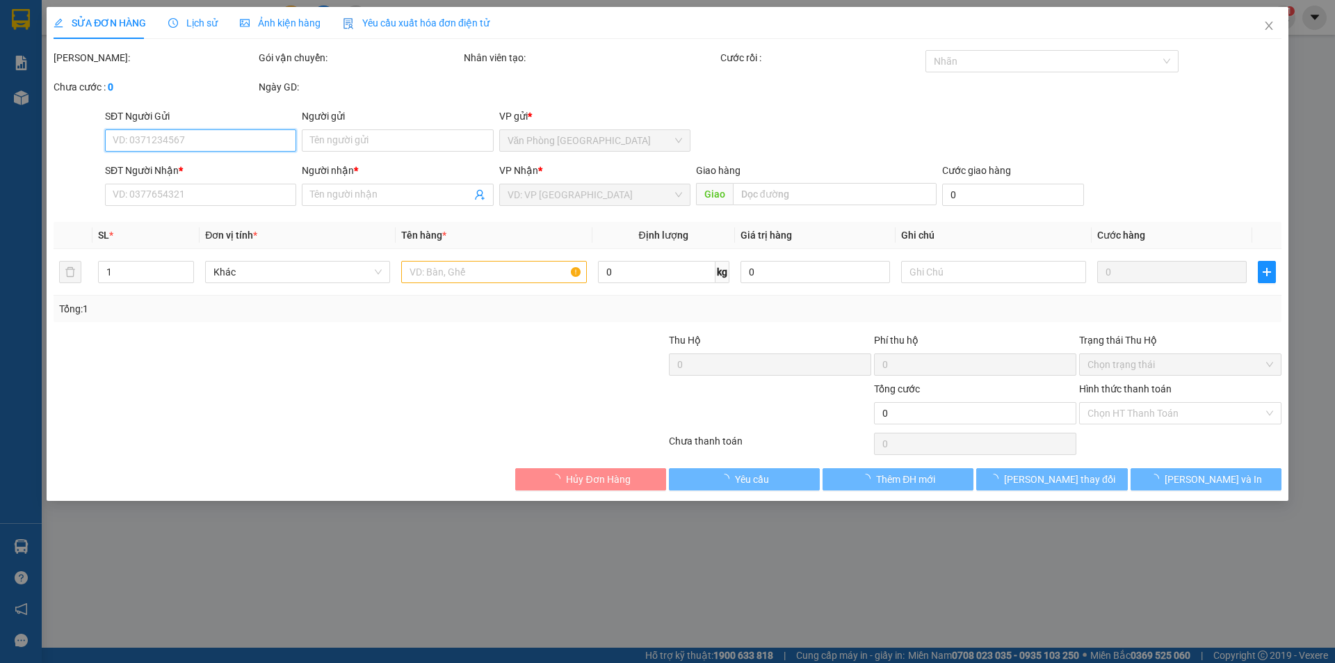
type input "0896414139"
type input "lâm"
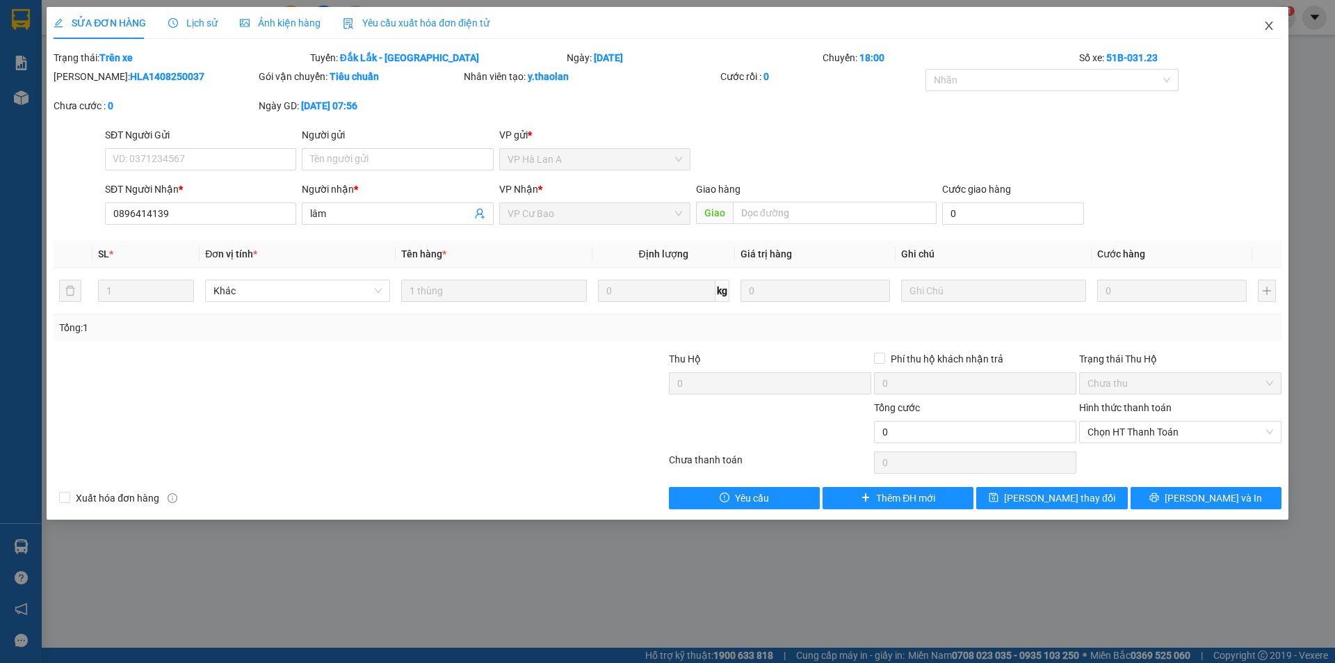
drag, startPoint x: 1265, startPoint y: 29, endPoint x: 742, endPoint y: 38, distance: 523.0
click at [1264, 29] on icon "close" at bounding box center [1269, 25] width 11 height 11
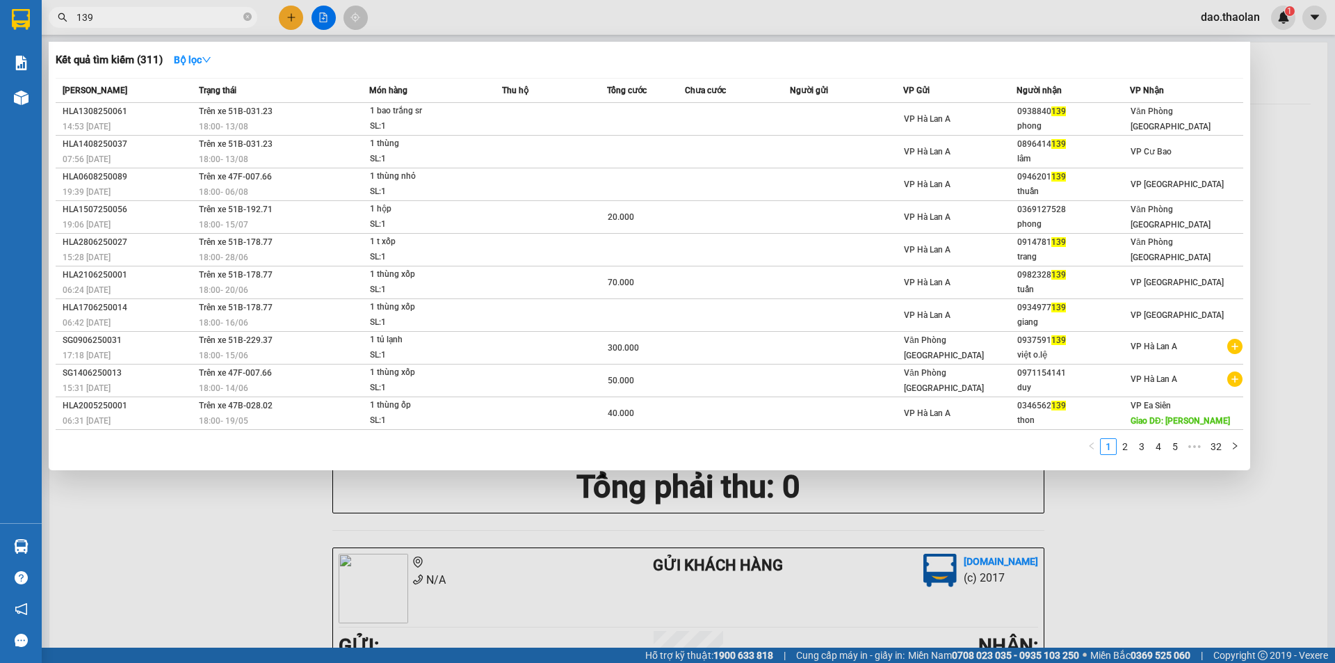
drag, startPoint x: 147, startPoint y: 22, endPoint x: 29, endPoint y: 32, distance: 117.9
click at [34, 31] on section "Kết quả tìm kiếm ( 311 ) Bộ lọc Mã ĐH Trạng thái Món hàng Thu hộ Tổng cước Chưa…" at bounding box center [667, 331] width 1335 height 663
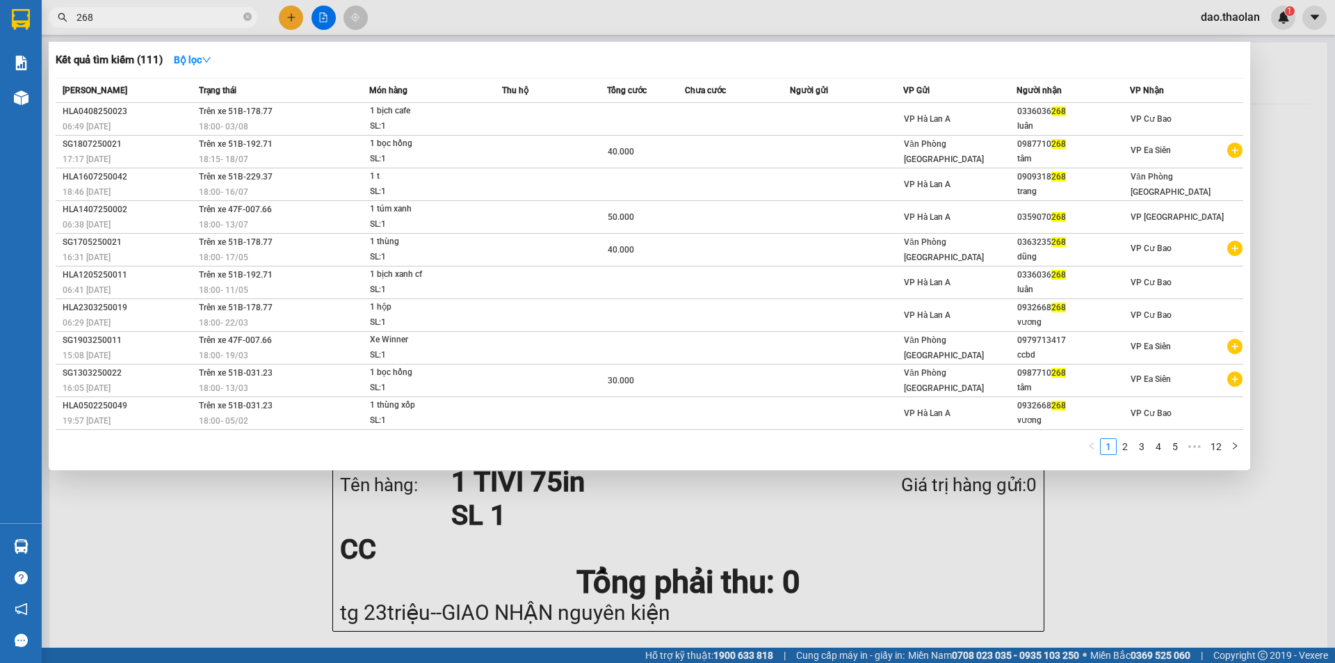
drag, startPoint x: 113, startPoint y: 15, endPoint x: 0, endPoint y: -14, distance: 117.1
click at [0, 0] on html "Kết quả tìm kiếm ( 111 ) Bộ lọc Mã ĐH Trạng thái Món hàng Thu hộ Tổng cước Chưa…" at bounding box center [667, 331] width 1335 height 663
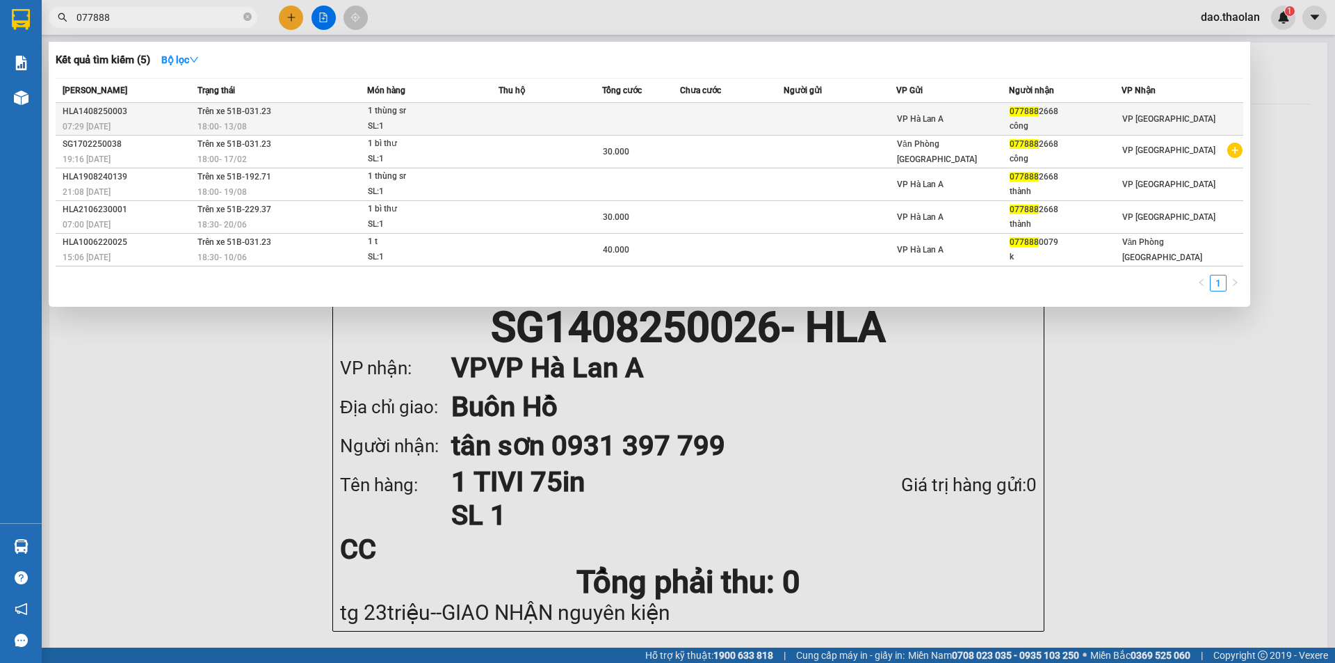
type input "077888"
click at [730, 119] on td at bounding box center [732, 119] width 104 height 33
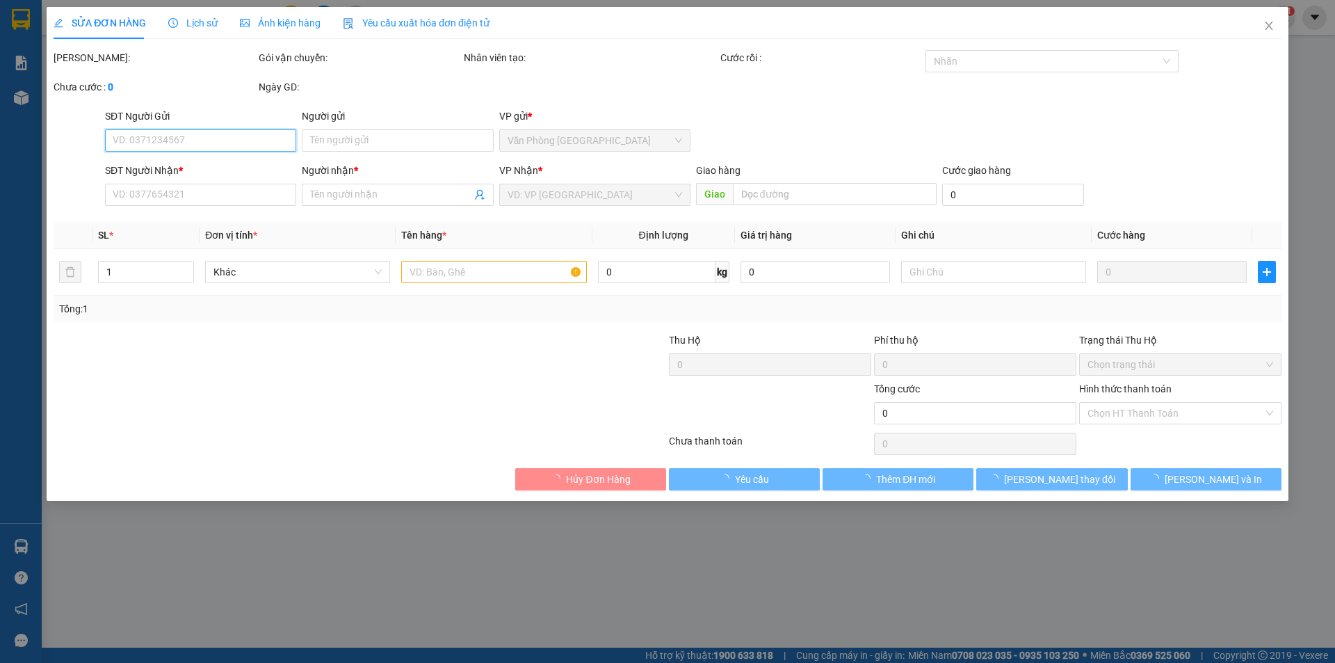
type input "0778882668"
type input "công"
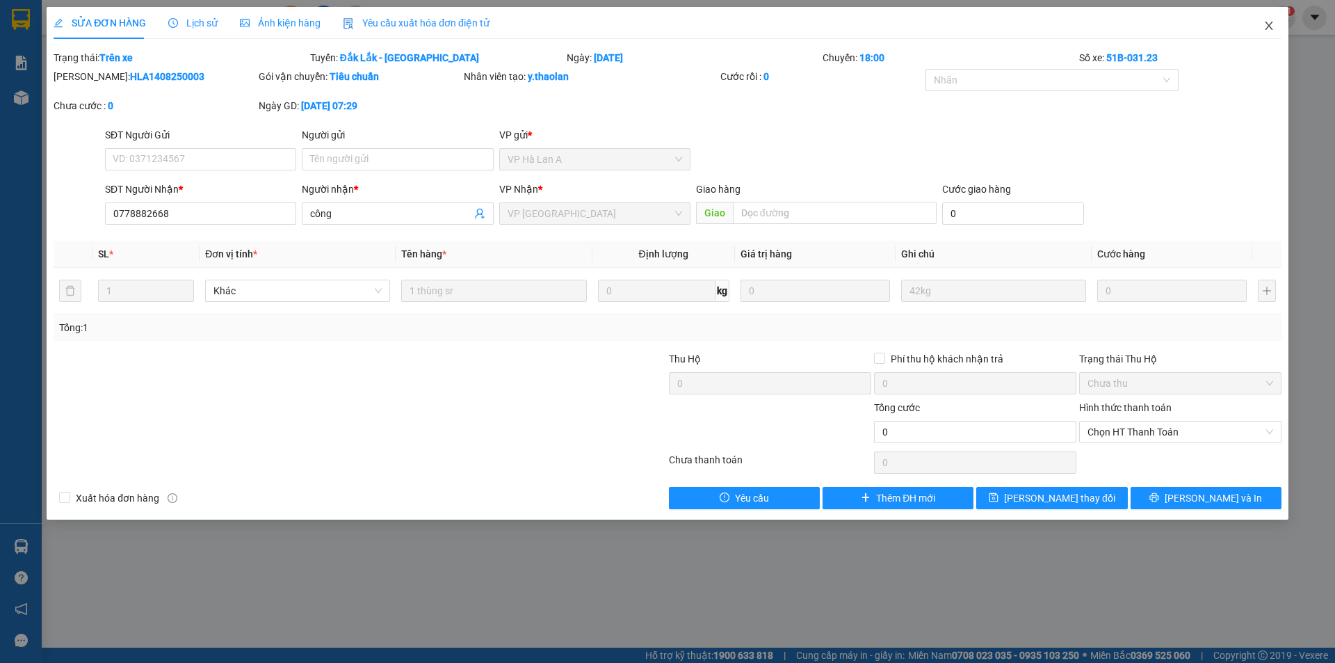
click at [1266, 39] on span "Close" at bounding box center [1269, 26] width 39 height 39
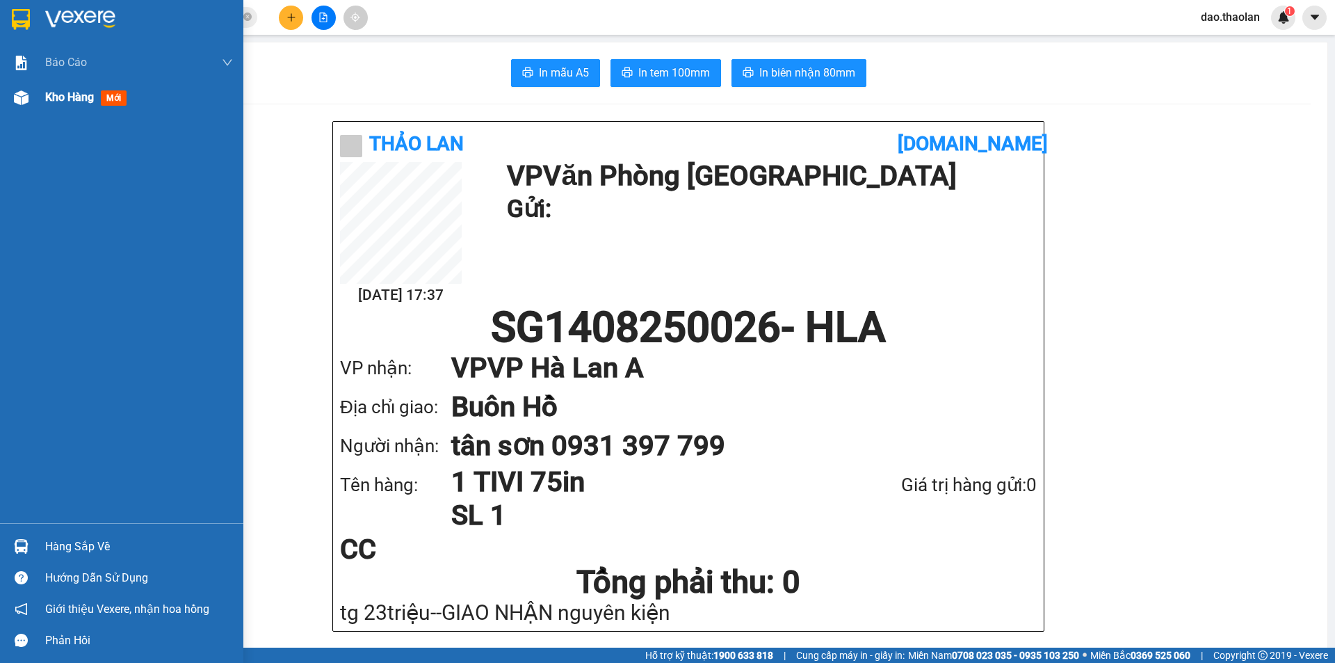
click at [56, 98] on span "Kho hàng" at bounding box center [69, 96] width 49 height 13
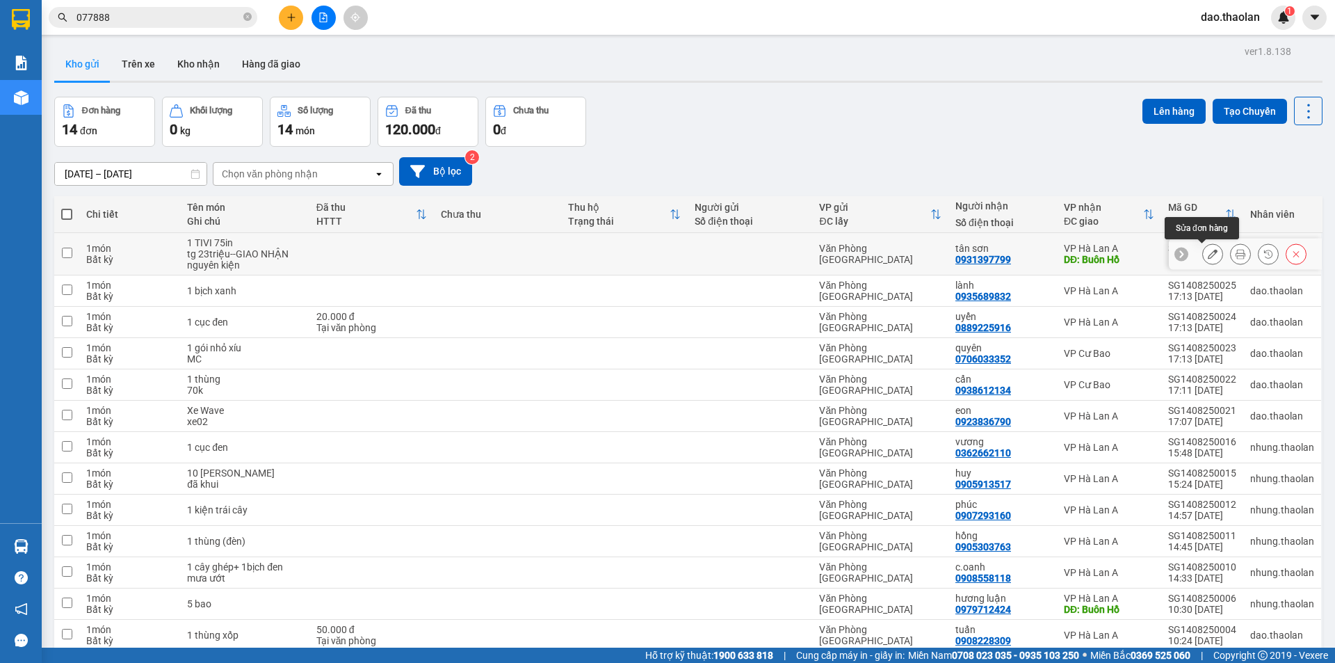
click at [1208, 252] on icon at bounding box center [1213, 254] width 10 height 10
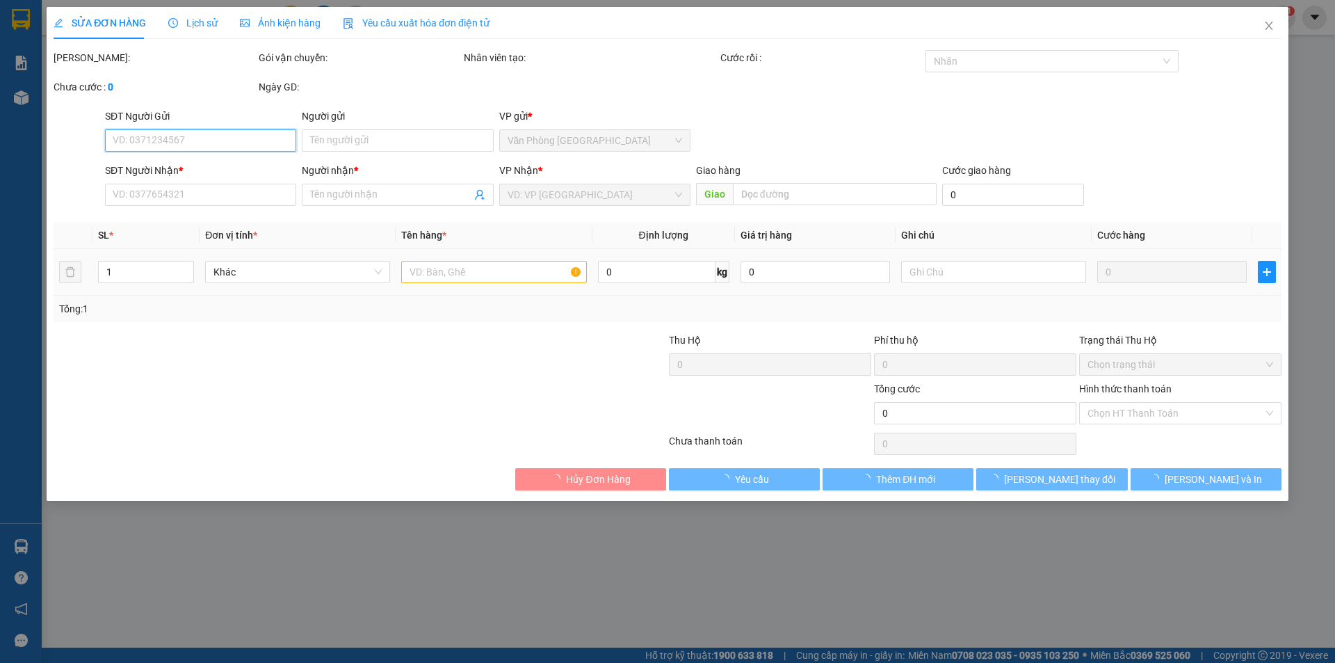
type input "0931397799"
type input "tân sơn"
type input "Buôn Hồ"
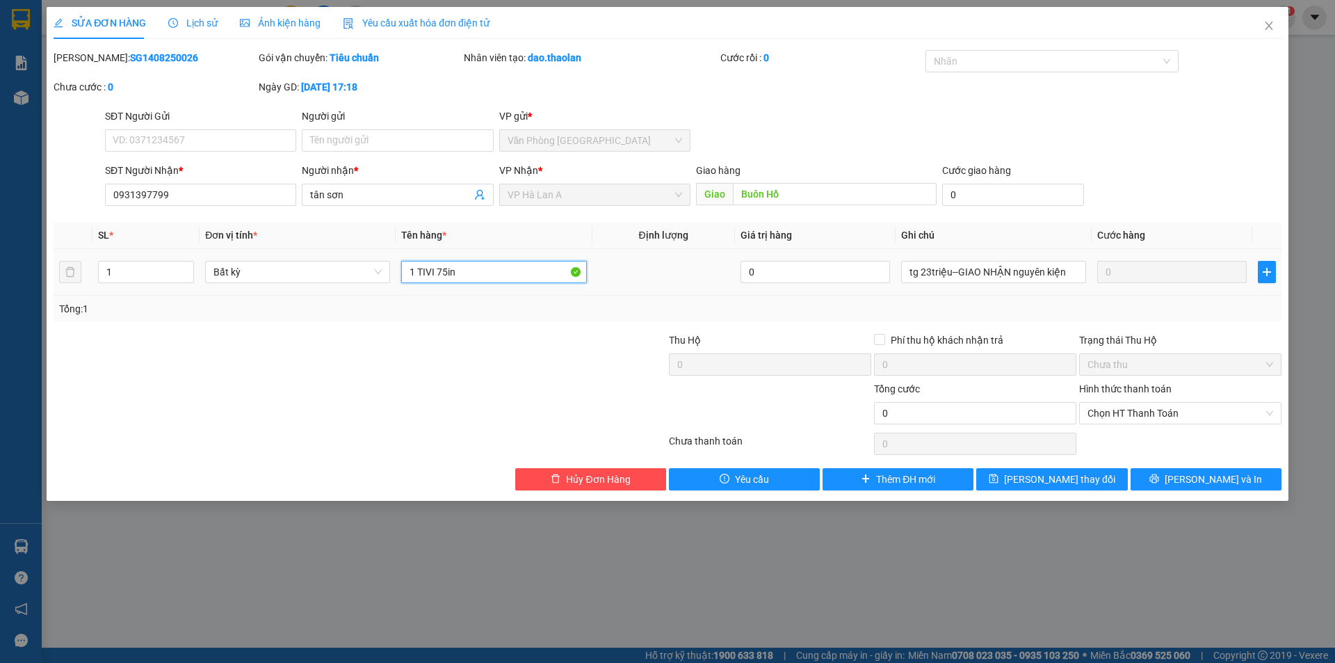
click at [432, 265] on input "1 TIVI 75in" at bounding box center [493, 272] width 185 height 22
click at [432, 264] on input "1 TIVI 75in" at bounding box center [493, 272] width 185 height 22
drag, startPoint x: 433, startPoint y: 264, endPoint x: 419, endPoint y: 273, distance: 16.6
click at [419, 273] on input "1 TIVI 75in" at bounding box center [493, 272] width 185 height 22
type input "1 tivi 75in"
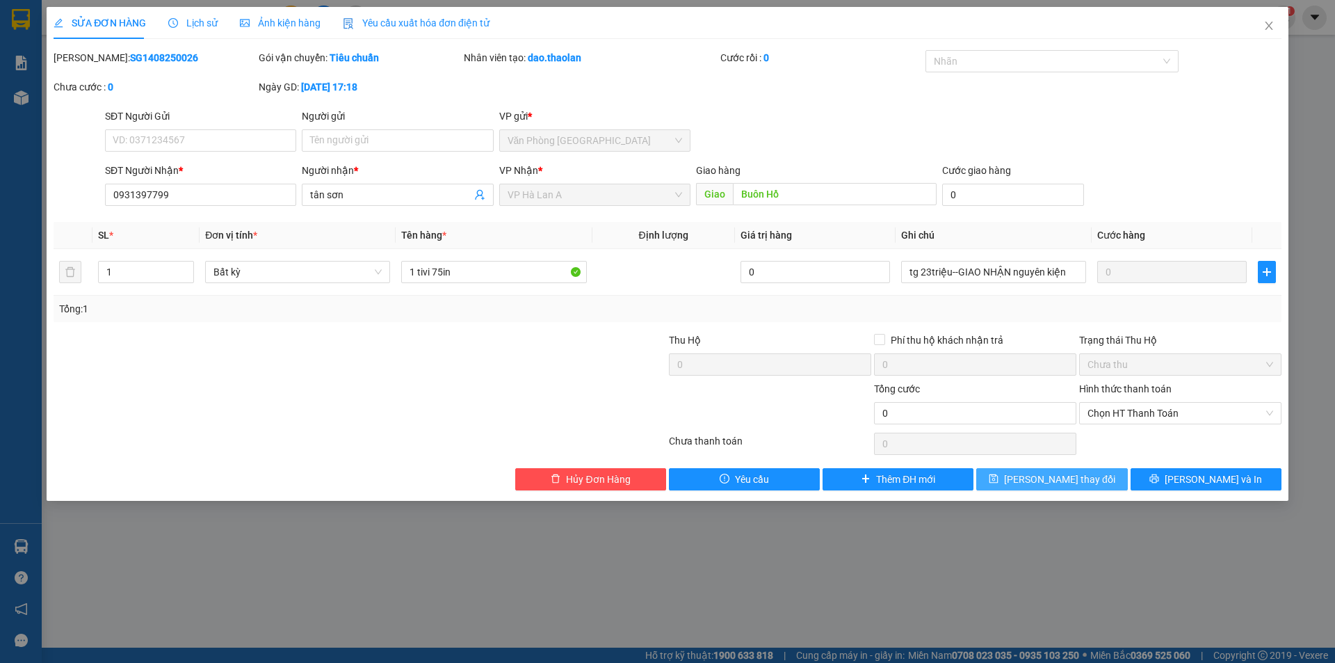
click at [1043, 480] on span "Lưu thay đổi" at bounding box center [1059, 478] width 111 height 15
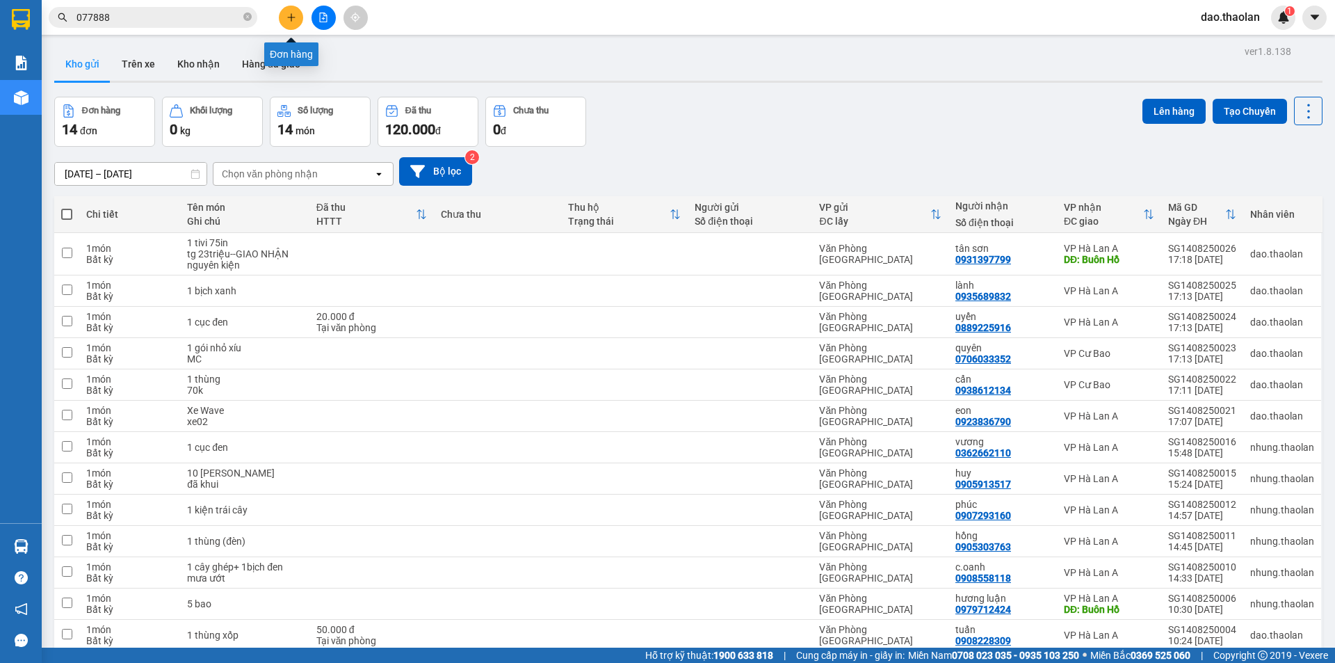
click at [284, 15] on button at bounding box center [291, 18] width 24 height 24
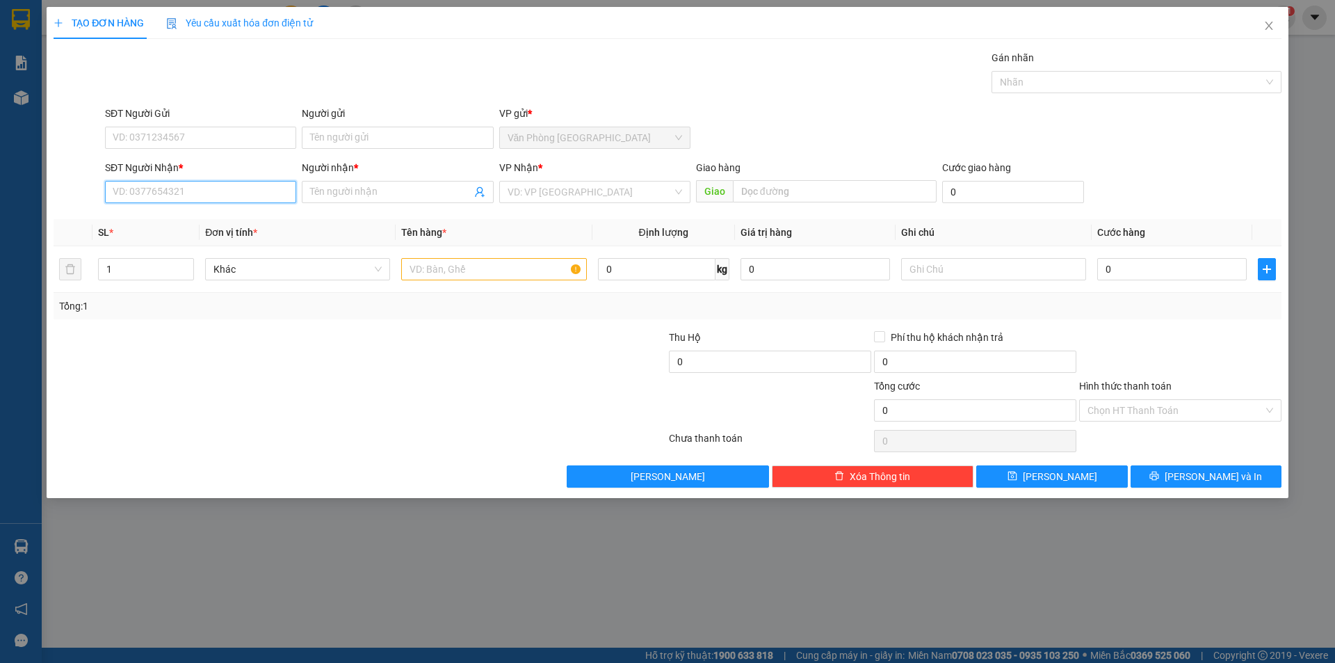
click at [264, 202] on input "SĐT Người Nhận *" at bounding box center [200, 192] width 191 height 22
click at [266, 210] on div "0389364626 - vườn cau" at bounding box center [200, 220] width 191 height 22
type input "0389364626"
type input "vườn cau"
type input "Đạt Lý"
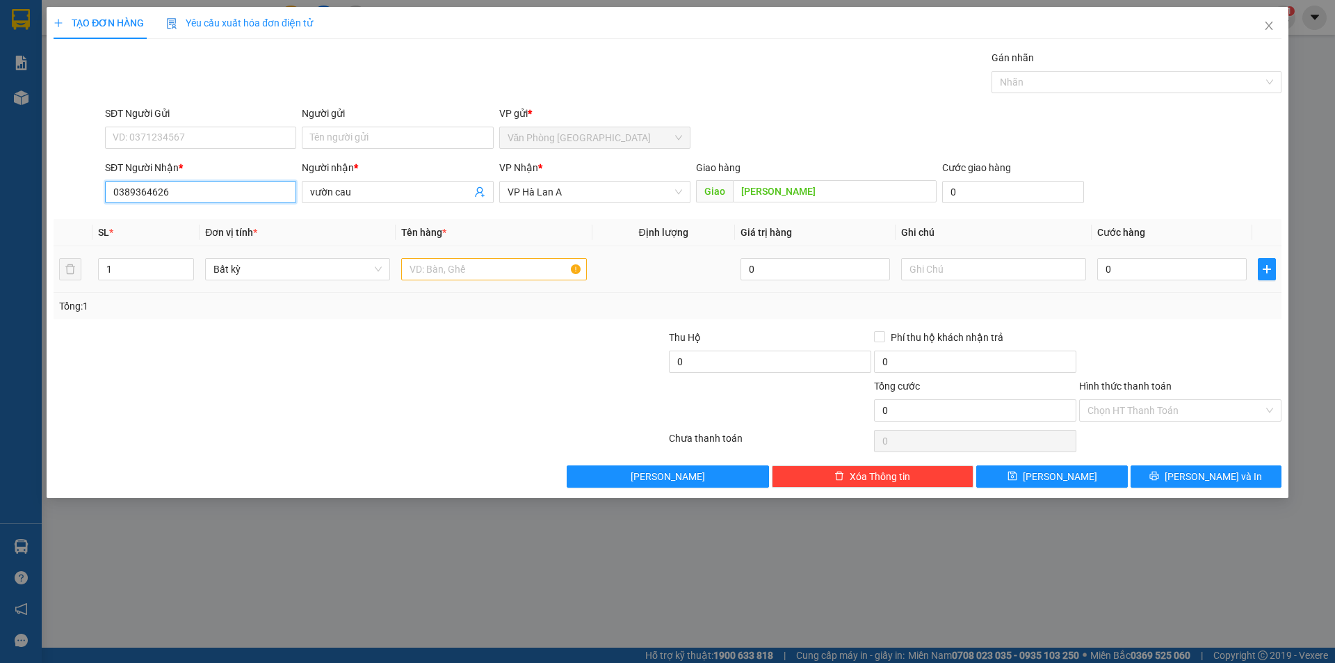
type input "0389364626"
click at [465, 268] on input "text" at bounding box center [493, 269] width 185 height 22
type input "2 bao xanh"
click at [977, 271] on input "text" at bounding box center [993, 269] width 185 height 22
type input "98kg"
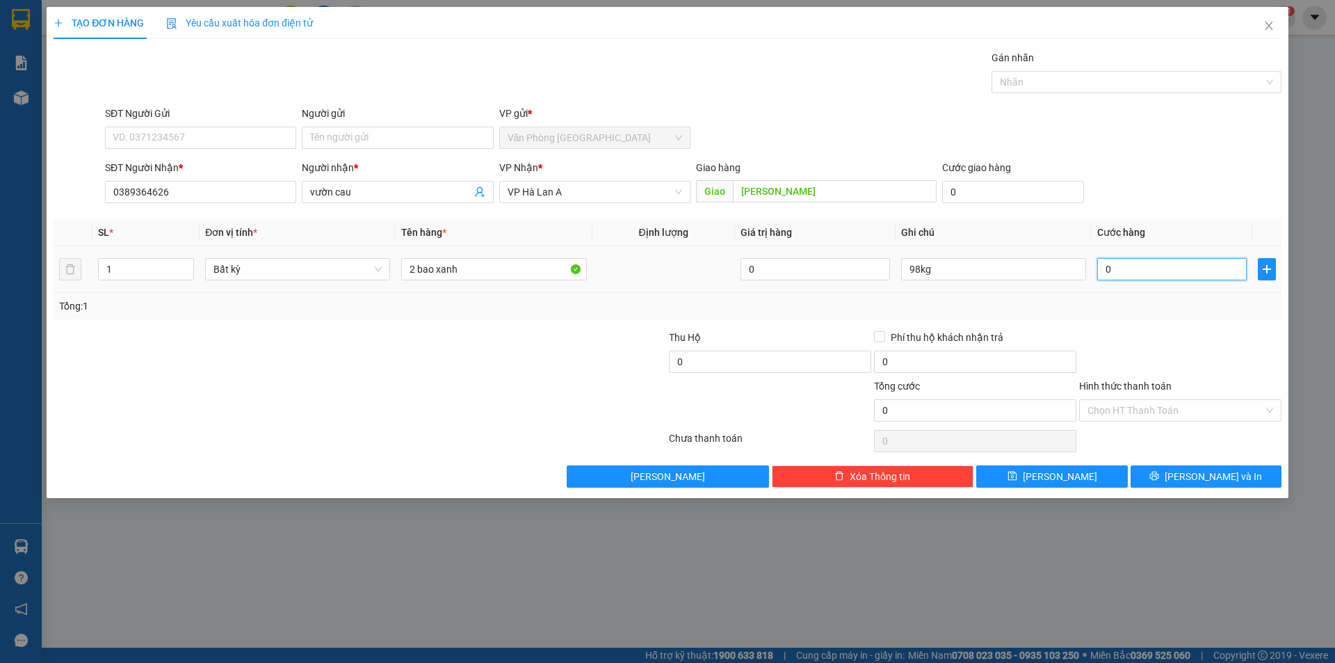
click at [1137, 269] on input "0" at bounding box center [1172, 269] width 150 height 22
type input "2"
type input "20"
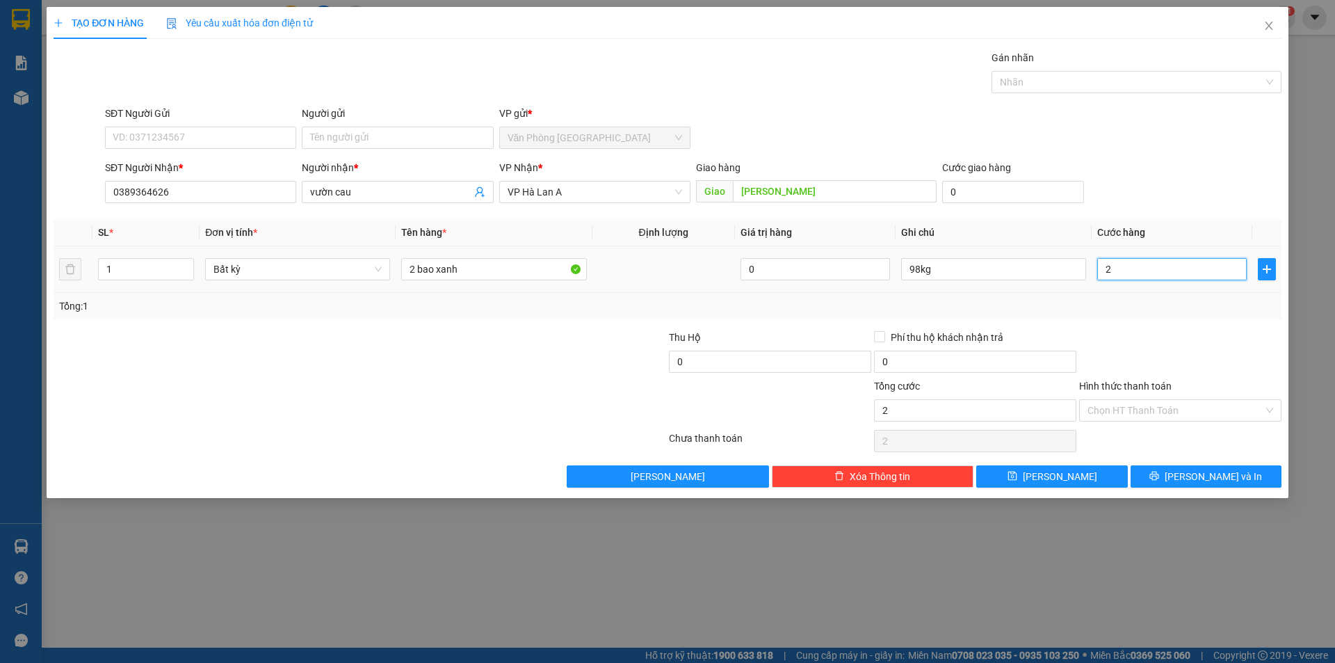
type input "20"
type input "200"
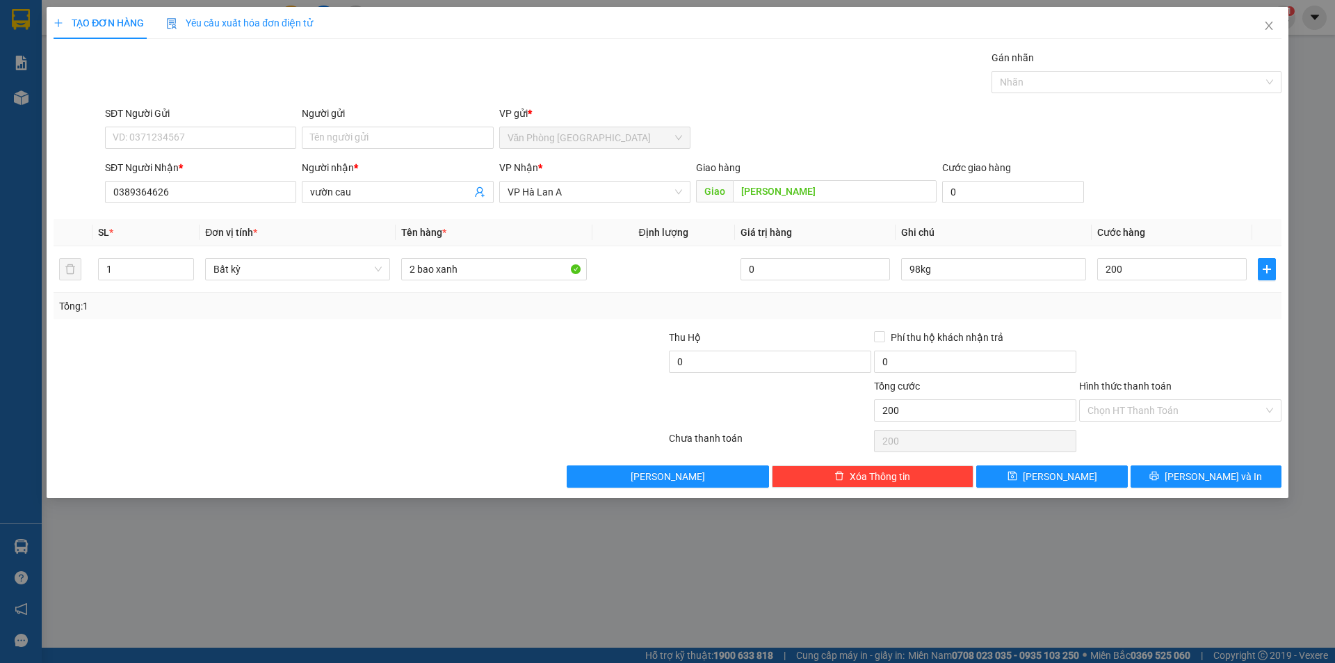
type input "200.000"
click at [1113, 424] on div "Hình thức thanh toán Chọn HT Thanh Toán" at bounding box center [1180, 402] width 202 height 49
click at [1119, 417] on input "Hình thức thanh toán" at bounding box center [1176, 410] width 176 height 21
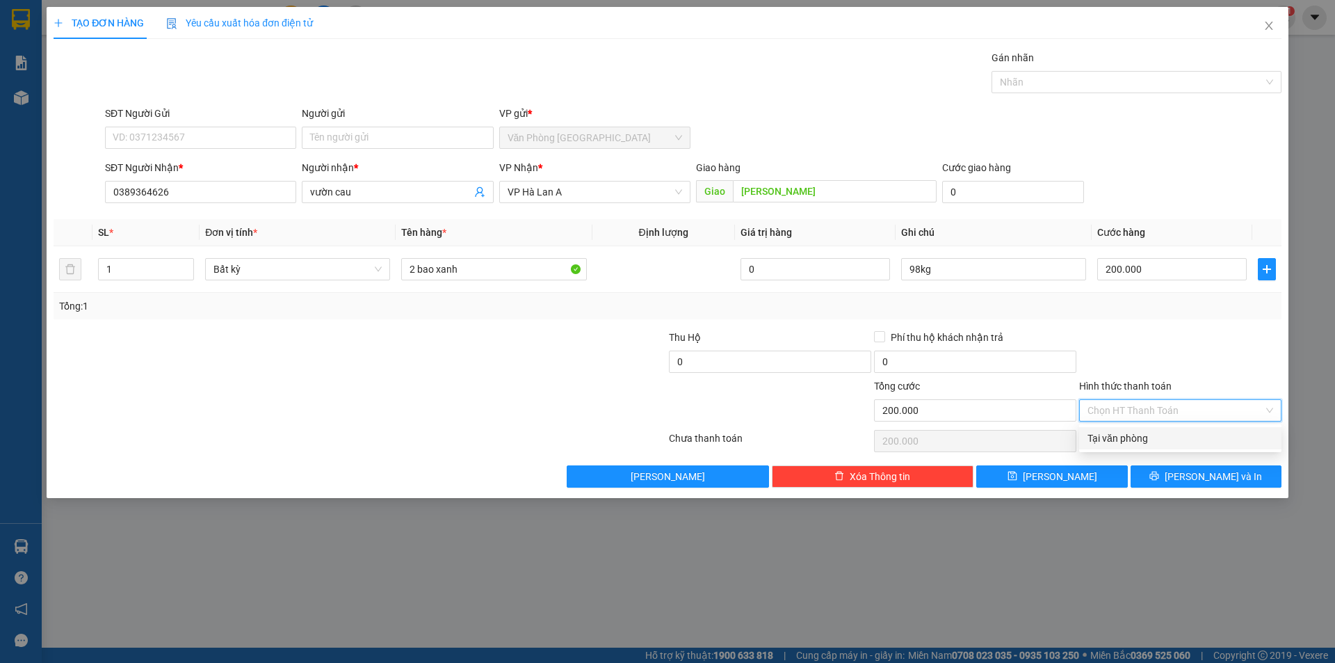
drag, startPoint x: 1135, startPoint y: 440, endPoint x: 1150, endPoint y: 457, distance: 23.2
click at [1136, 441] on div "Tại văn phòng" at bounding box center [1181, 437] width 186 height 15
type input "0"
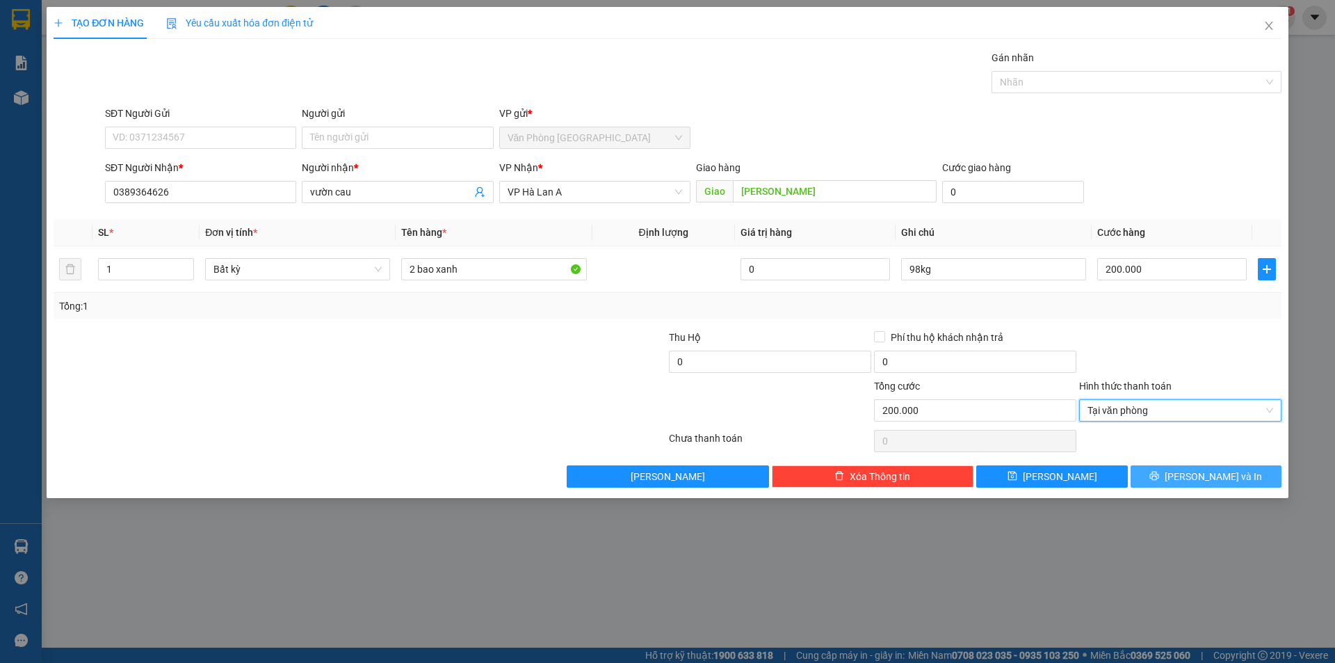
click at [1159, 480] on icon "printer" at bounding box center [1154, 475] width 9 height 9
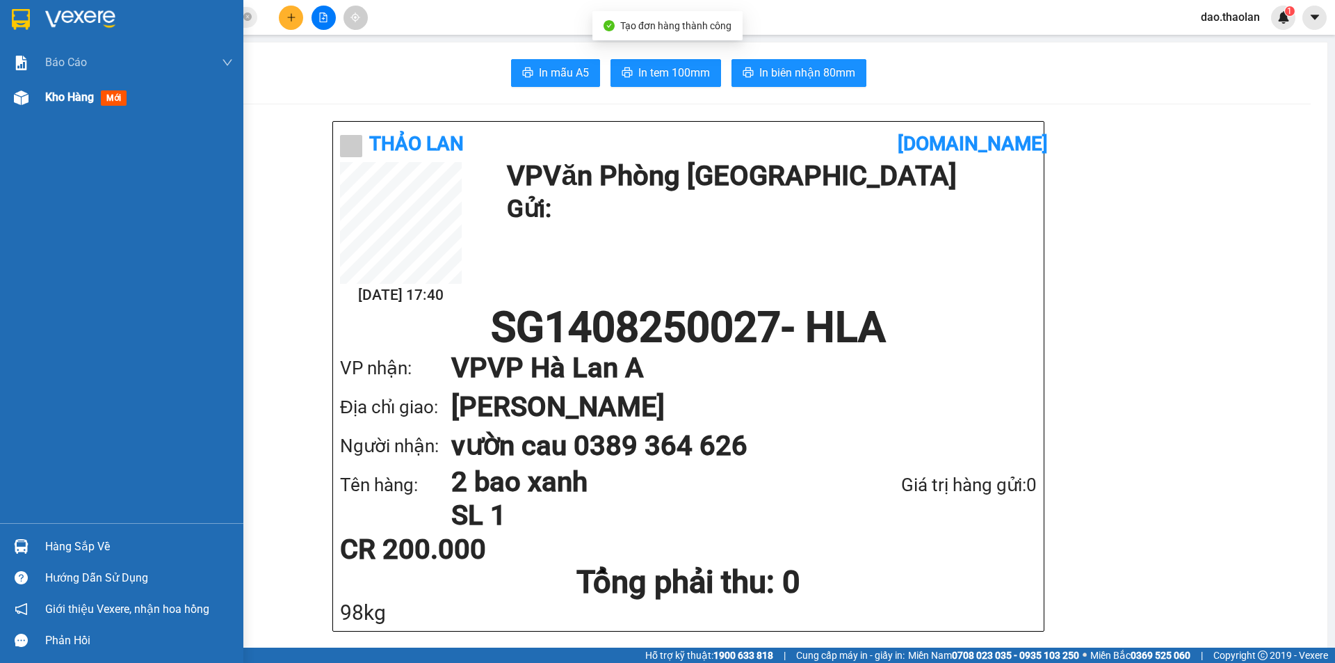
click at [17, 94] on img at bounding box center [21, 97] width 15 height 15
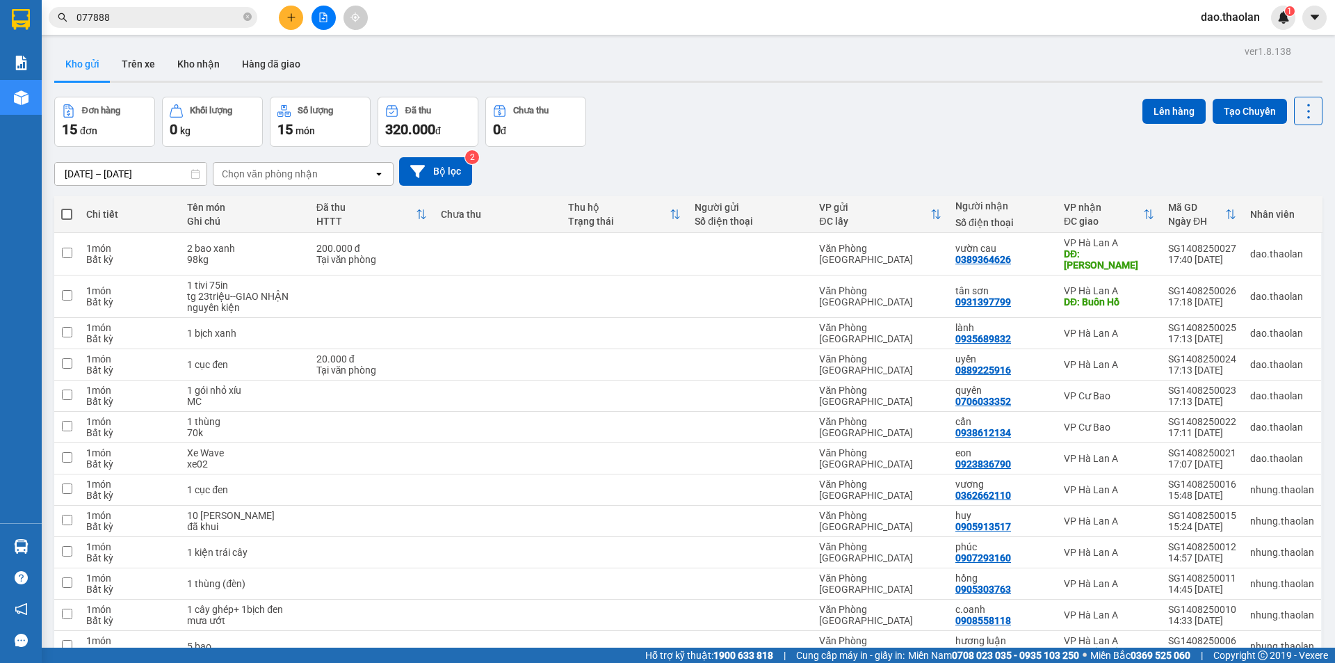
drag, startPoint x: 1217, startPoint y: 7, endPoint x: 1220, endPoint y: 25, distance: 18.4
click at [1220, 24] on div "dao.thaolan 1" at bounding box center [1243, 18] width 106 height 24
click at [1224, 27] on div "dao.thaolan 1" at bounding box center [1243, 18] width 106 height 24
click at [297, 10] on button at bounding box center [291, 18] width 24 height 24
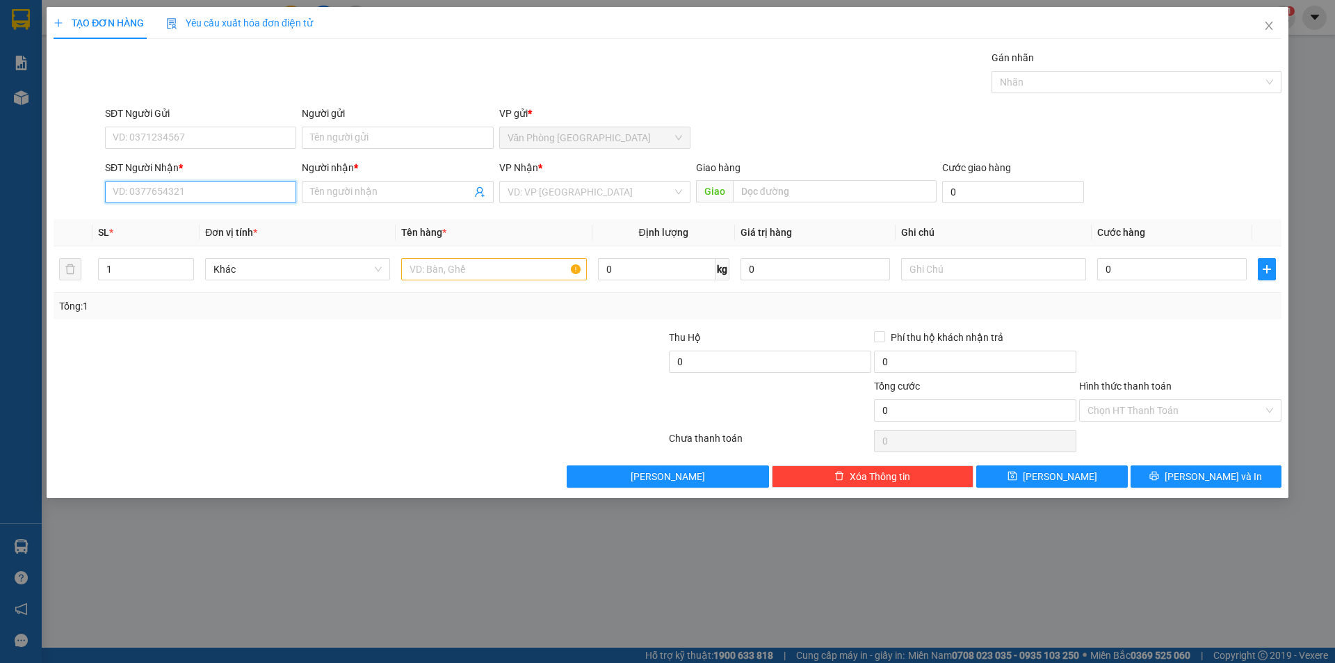
click at [140, 190] on input "SĐT Người Nhận *" at bounding box center [200, 192] width 191 height 22
drag, startPoint x: 165, startPoint y: 234, endPoint x: 220, endPoint y: 243, distance: 56.3
click at [167, 237] on div "0963234441 - nhi" at bounding box center [200, 241] width 175 height 15
type input "0963234441"
type input "nhi"
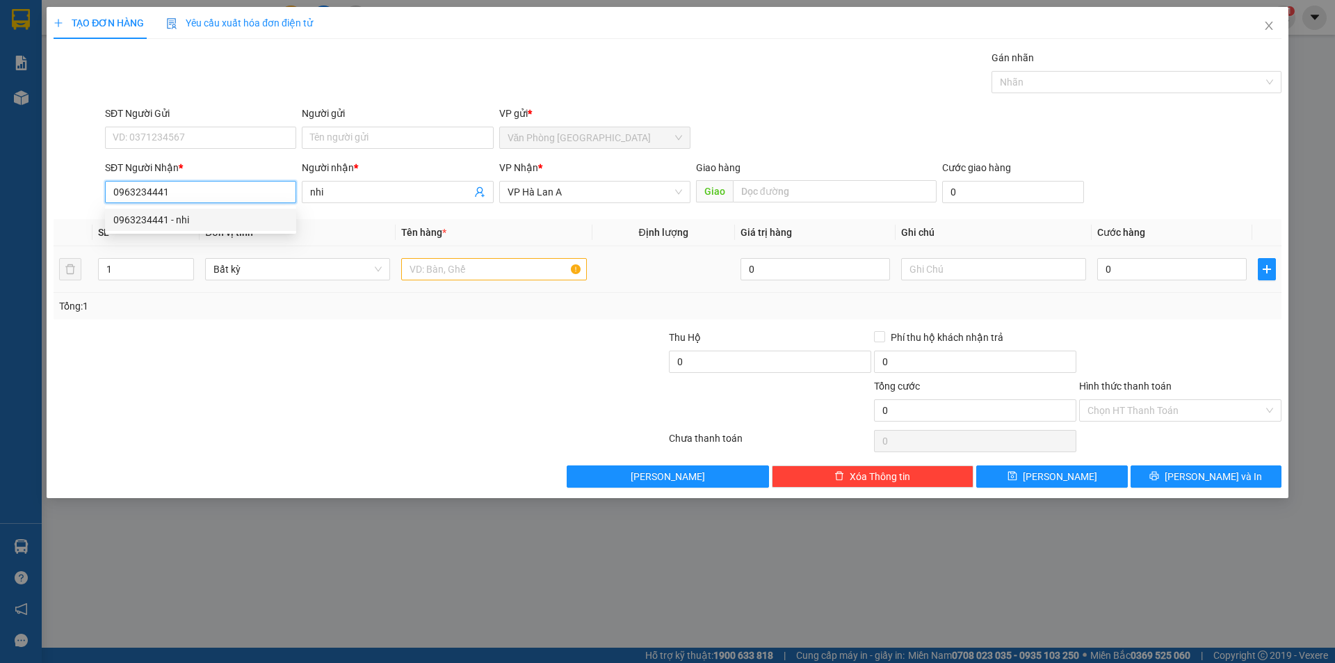
type input "0963234441"
click at [404, 280] on input "text" at bounding box center [493, 269] width 185 height 22
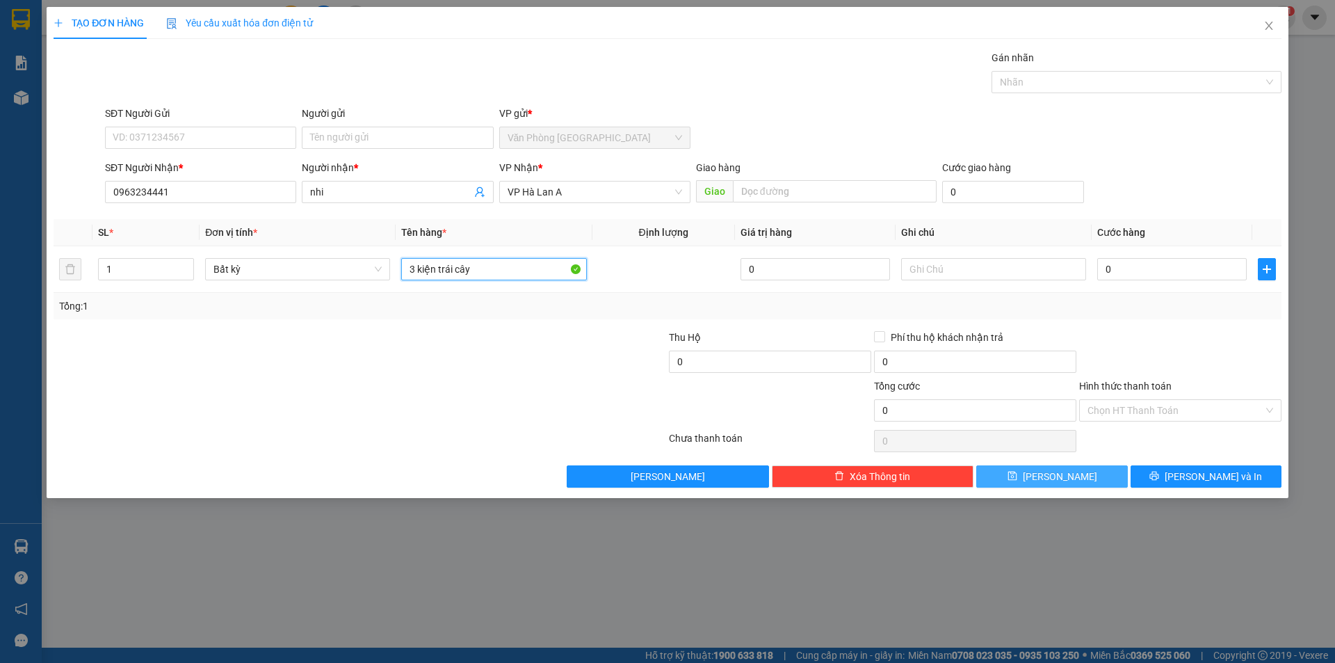
type input "3 kiện trái cây"
click at [1008, 479] on button "[PERSON_NAME]" at bounding box center [1051, 476] width 151 height 22
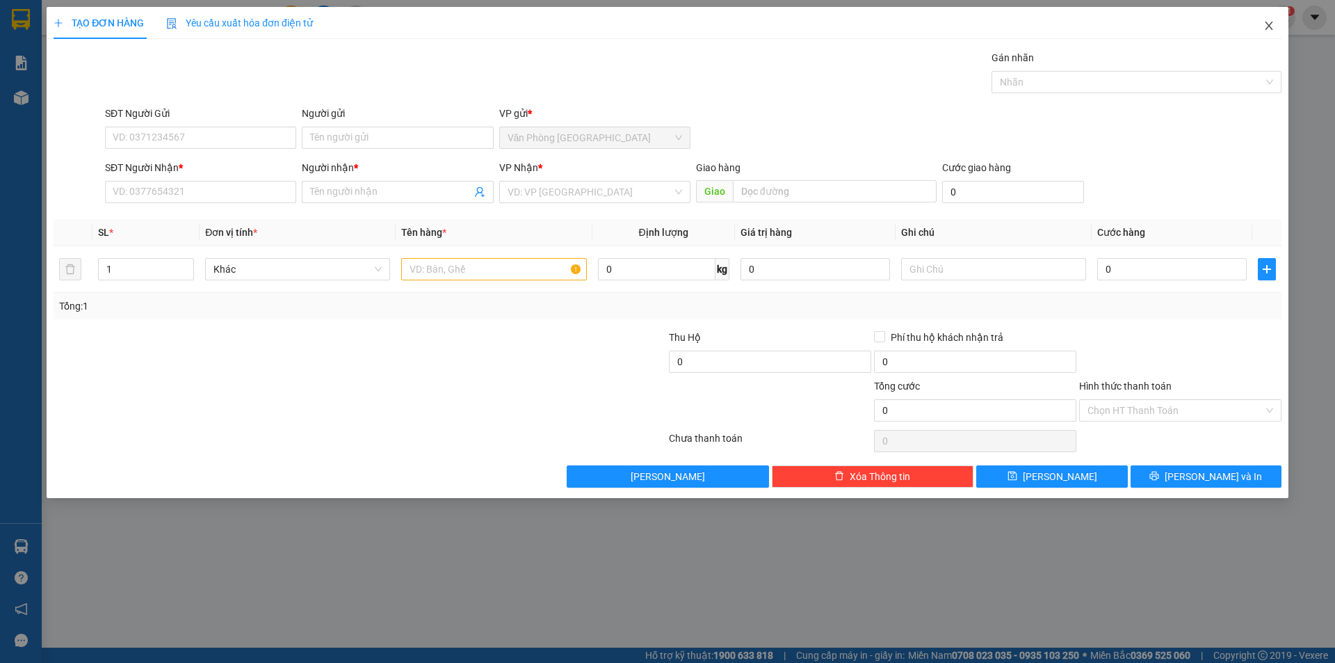
click at [1271, 26] on icon "close" at bounding box center [1269, 25] width 11 height 11
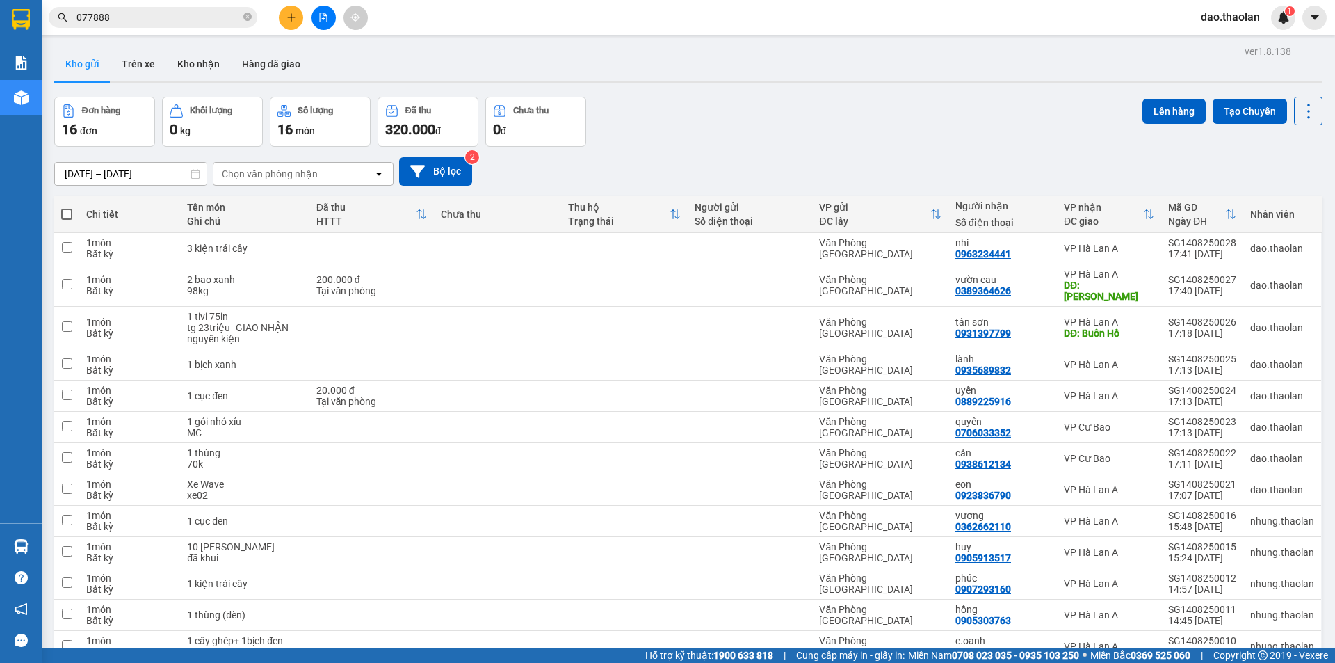
click at [1240, 29] on div "dao.thaolan 1" at bounding box center [1243, 18] width 106 height 24
click at [1235, 21] on span "dao.thaolan" at bounding box center [1230, 16] width 81 height 17
click at [1222, 35] on span "Đăng xuất" at bounding box center [1240, 42] width 58 height 15
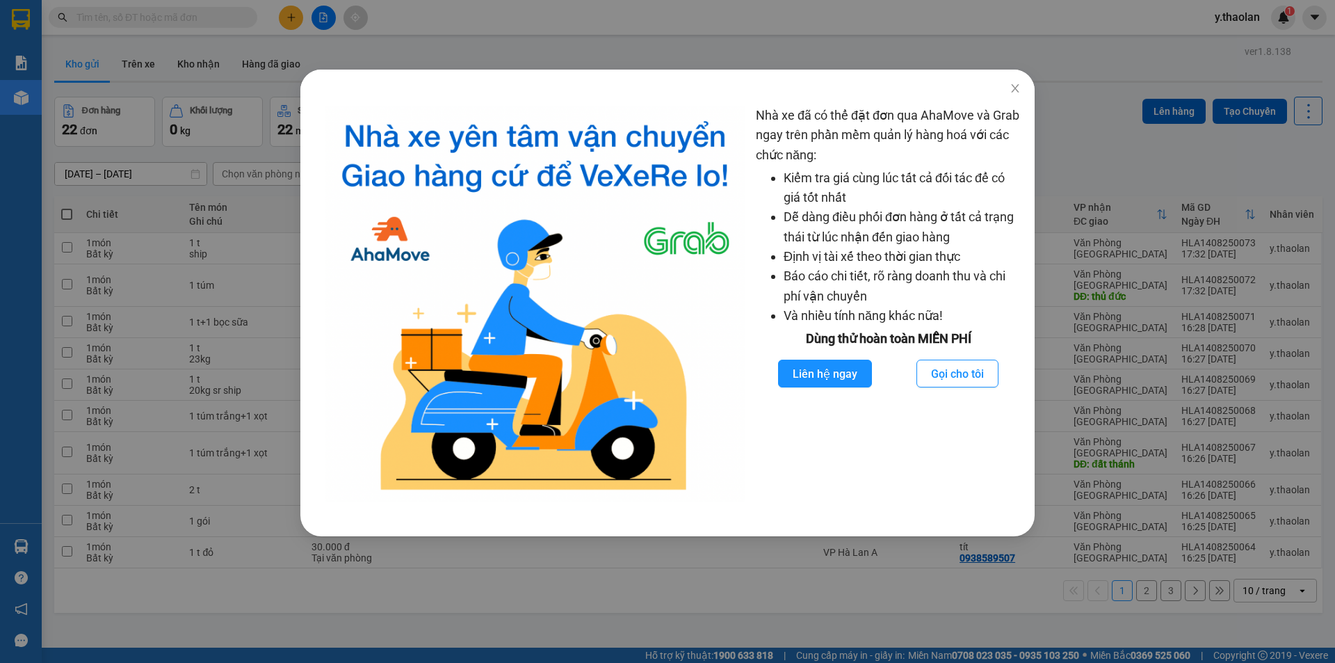
click at [1246, 20] on div "Nhà xe đã có thể đặt đơn qua AhaMove và Grab ngay trên phần mềm quản lý hàng ho…" at bounding box center [667, 331] width 1335 height 663
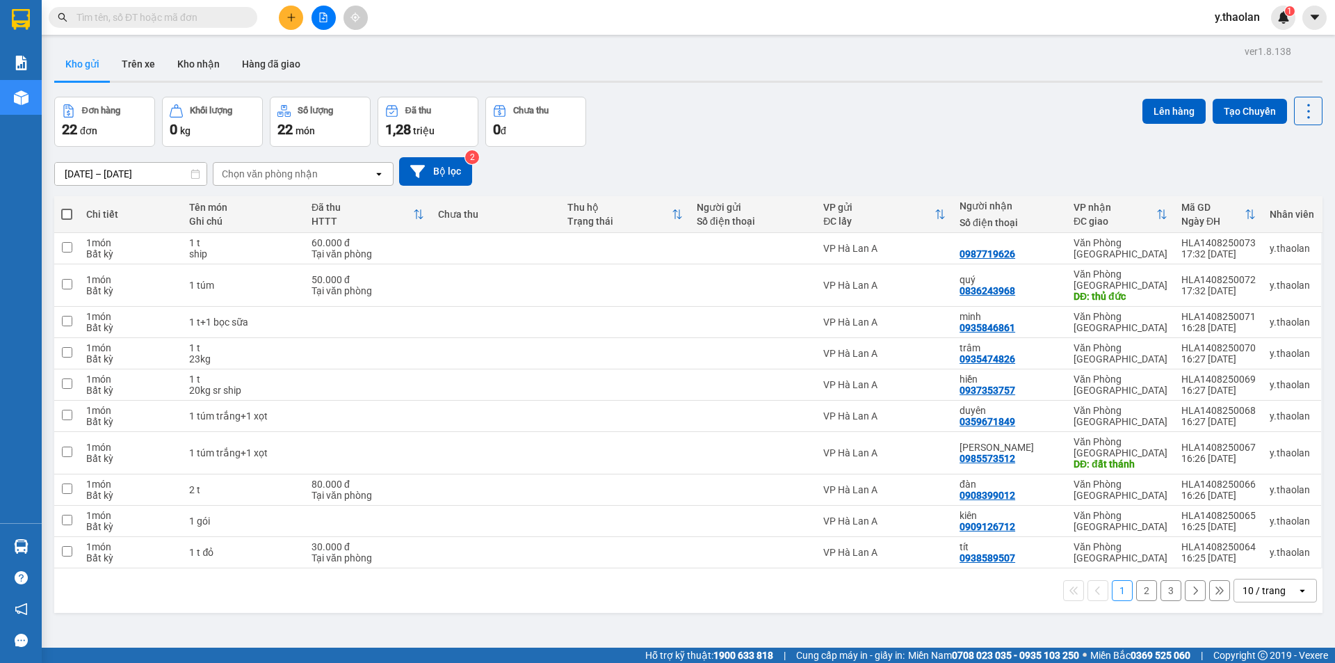
click at [1238, 16] on span "y.thaolan" at bounding box center [1237, 16] width 67 height 17
click at [1238, 24] on span "y.thaolan" at bounding box center [1237, 16] width 67 height 17
click at [1235, 38] on main "ver 1.8.138 Kho gửi Trên xe Kho nhận Hàng đã giao Đơn hàng 22 đơn Khối lượng 0 …" at bounding box center [667, 323] width 1335 height 647
click at [1230, 18] on span "y.thaolan" at bounding box center [1237, 16] width 67 height 17
click at [1234, 36] on span "Đăng xuất" at bounding box center [1254, 42] width 58 height 15
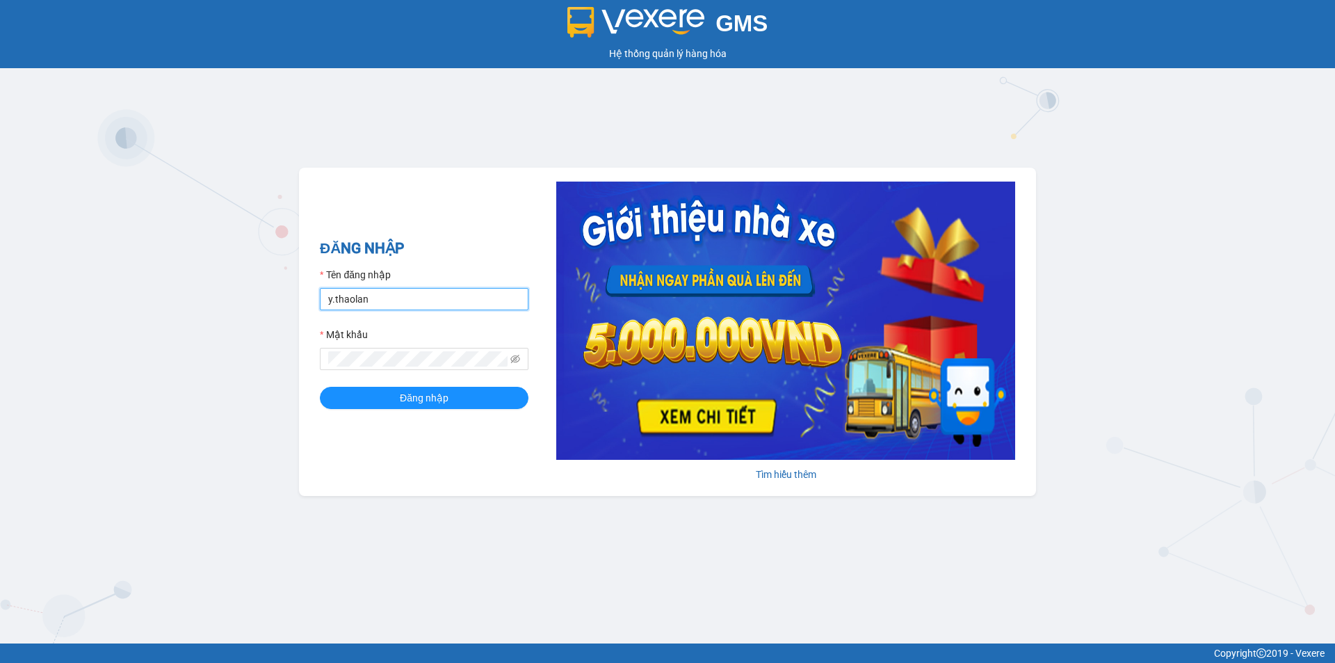
click at [425, 300] on input "y.thaolan" at bounding box center [424, 299] width 209 height 22
type input "dao.thaolan"
click at [426, 404] on span "Đăng nhập" at bounding box center [424, 397] width 49 height 15
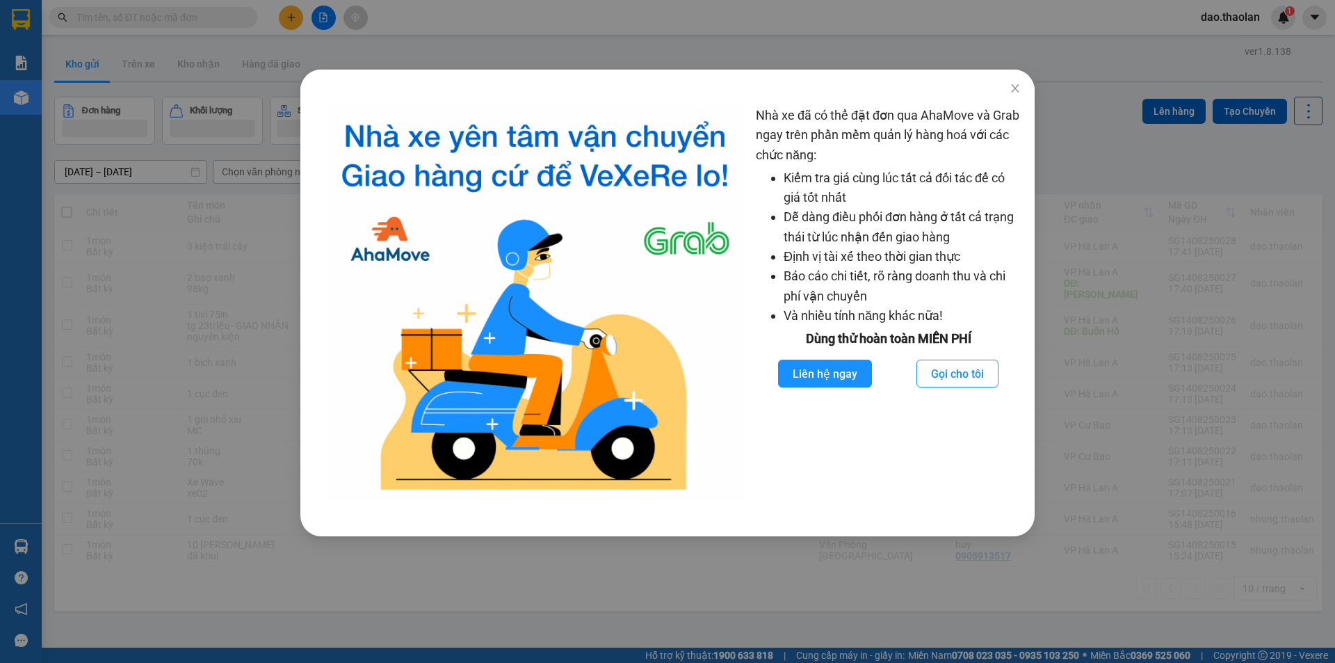
click at [277, 15] on div "Nhà xe đã có thể đặt đơn qua AhaMove và Grab ngay trên phần mềm quản lý hàng ho…" at bounding box center [667, 331] width 1335 height 663
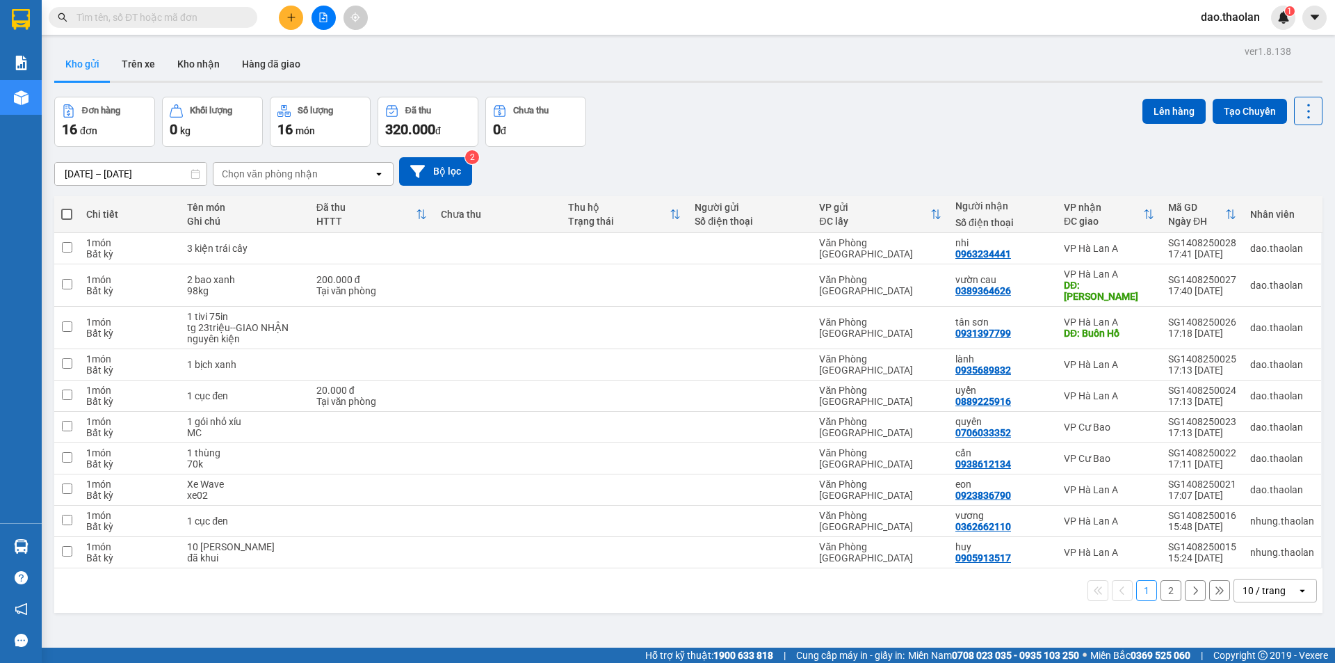
click at [289, 14] on icon "plus" at bounding box center [292, 18] width 10 height 10
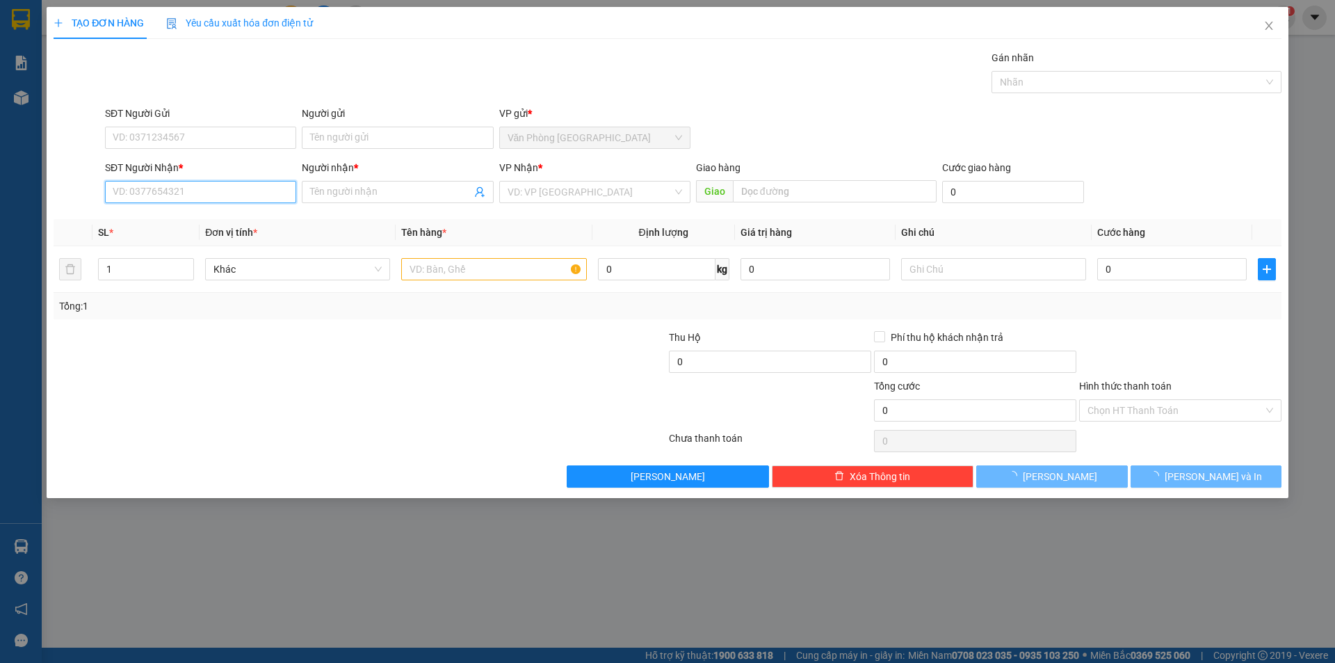
click at [236, 195] on input "SĐT Người Nhận *" at bounding box center [200, 192] width 191 height 22
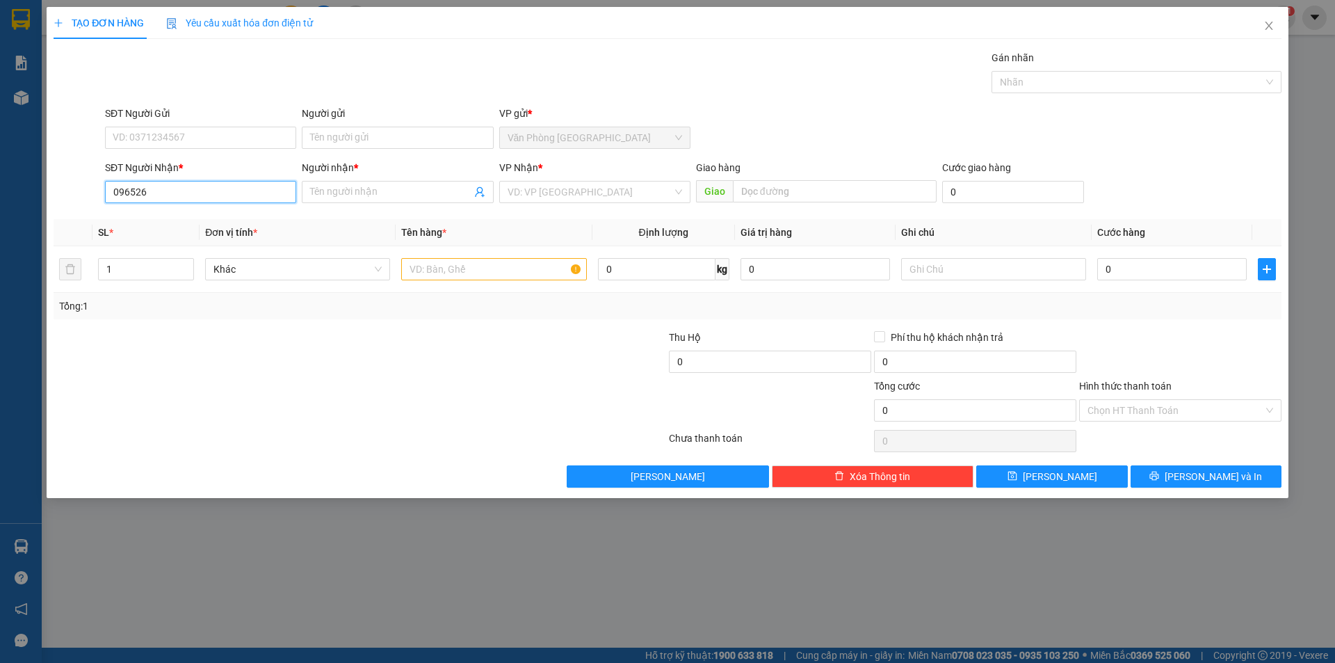
type input "0965262"
drag, startPoint x: 211, startPoint y: 193, endPoint x: 0, endPoint y: 138, distance: 217.8
click at [0, 138] on div "TẠO ĐƠN HÀNG Yêu cầu xuất hóa đơn điện tử Transit Pickup Surcharge Ids Transit …" at bounding box center [667, 331] width 1335 height 663
drag, startPoint x: 163, startPoint y: 192, endPoint x: 0, endPoint y: 114, distance: 180.4
click at [0, 114] on div "TẠO ĐƠN HÀNG Yêu cầu xuất hóa đơn điện tử Transit Pickup Surcharge Ids Transit …" at bounding box center [667, 331] width 1335 height 663
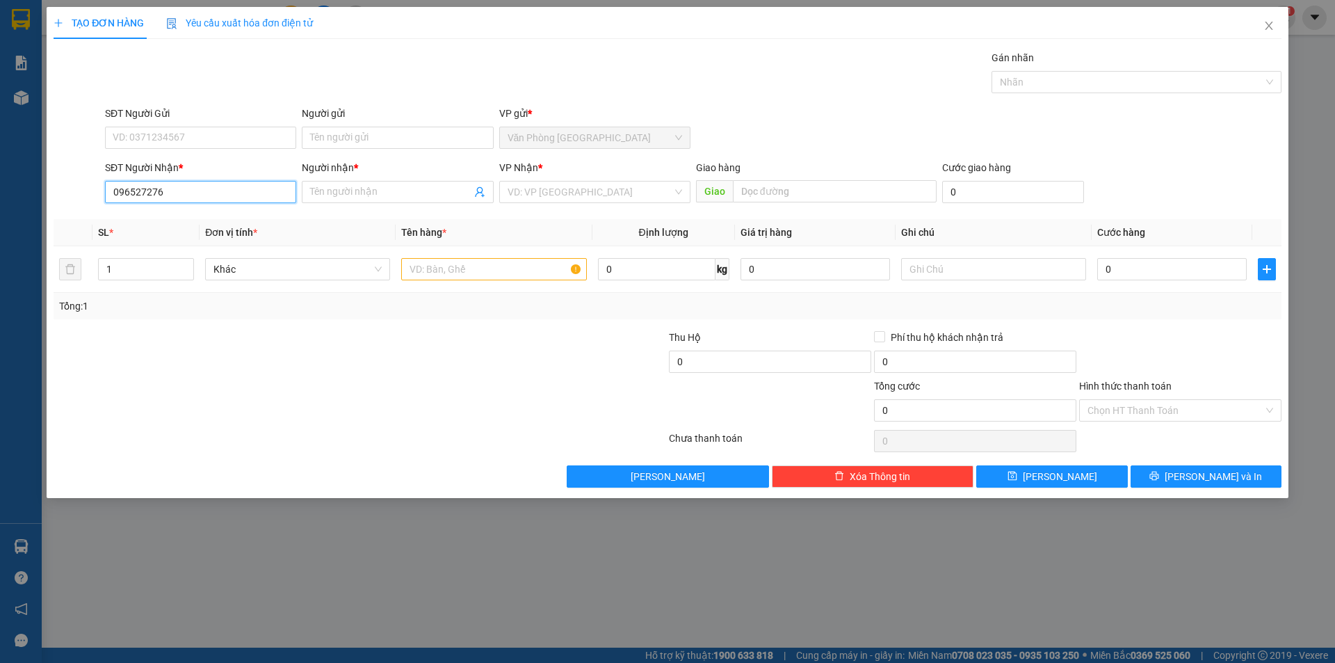
type input "0965272765"
click at [244, 212] on div "0965272765 - vy" at bounding box center [200, 219] width 175 height 15
type input "vy"
type input "0965272765"
click at [451, 255] on div at bounding box center [493, 269] width 185 height 28
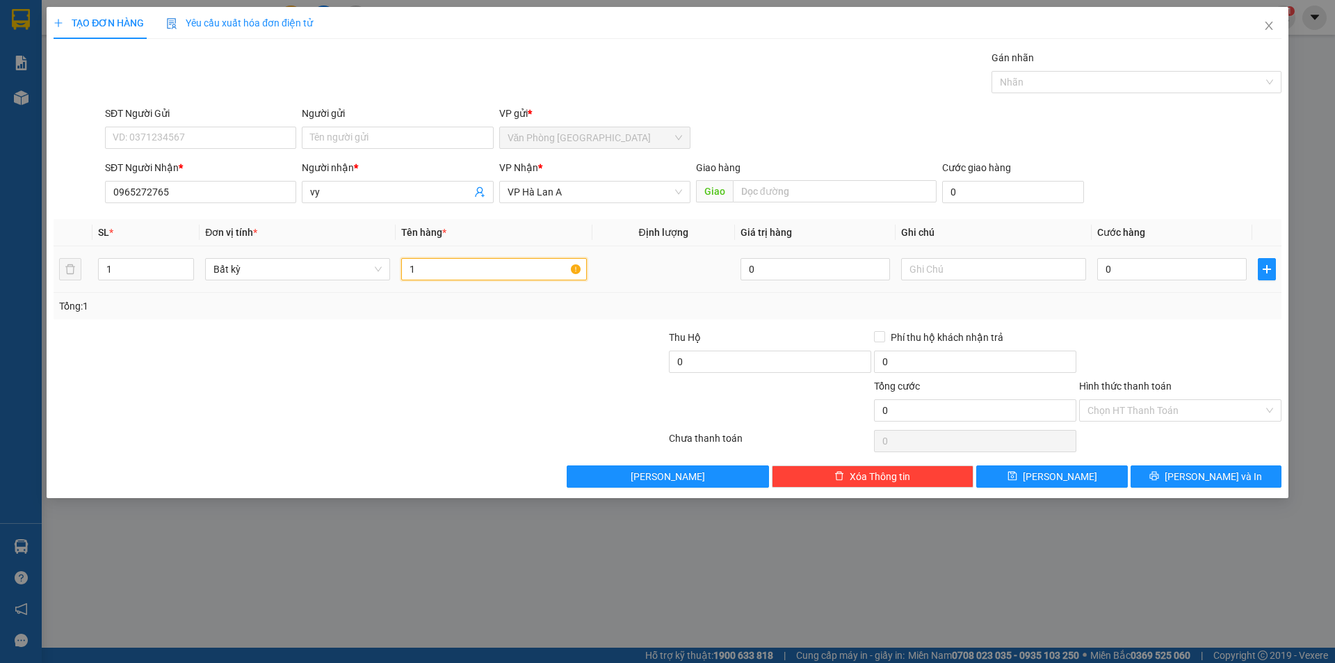
click at [454, 265] on input "1" at bounding box center [493, 269] width 185 height 22
type input "1 thùng xốp nhỏ"
click at [1153, 270] on input "0" at bounding box center [1172, 269] width 150 height 22
type input "3"
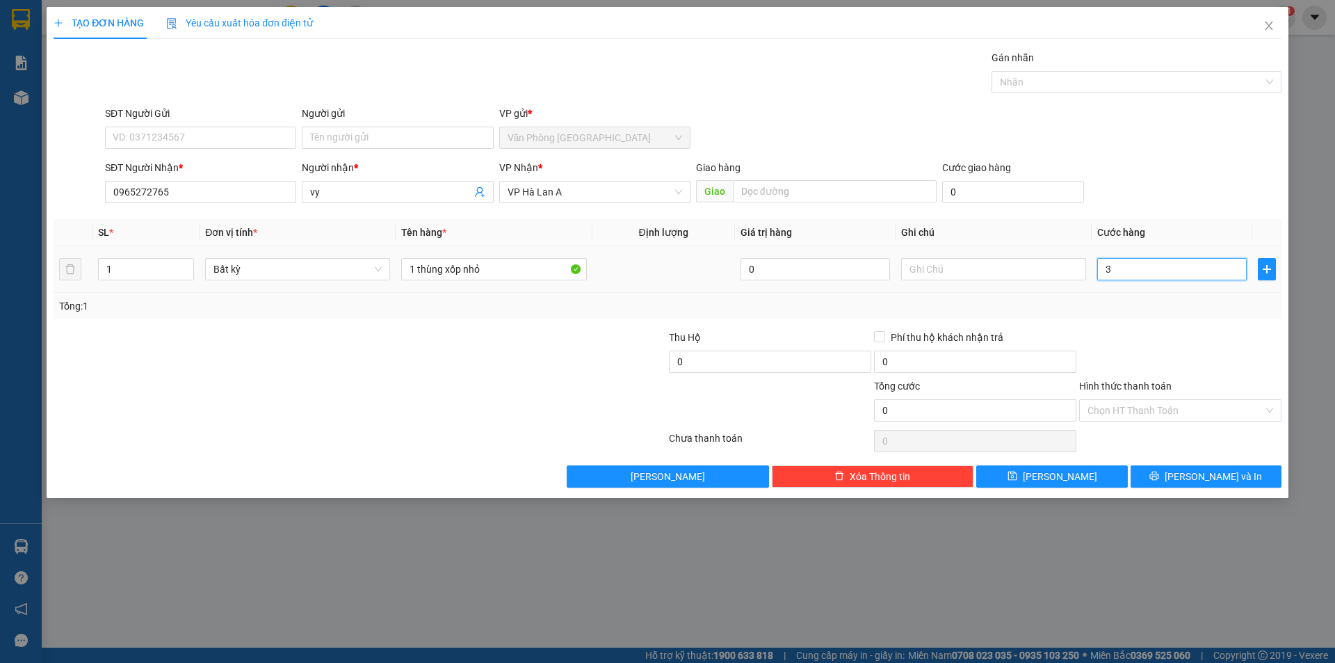
type input "3"
type input "30"
type input "30.000"
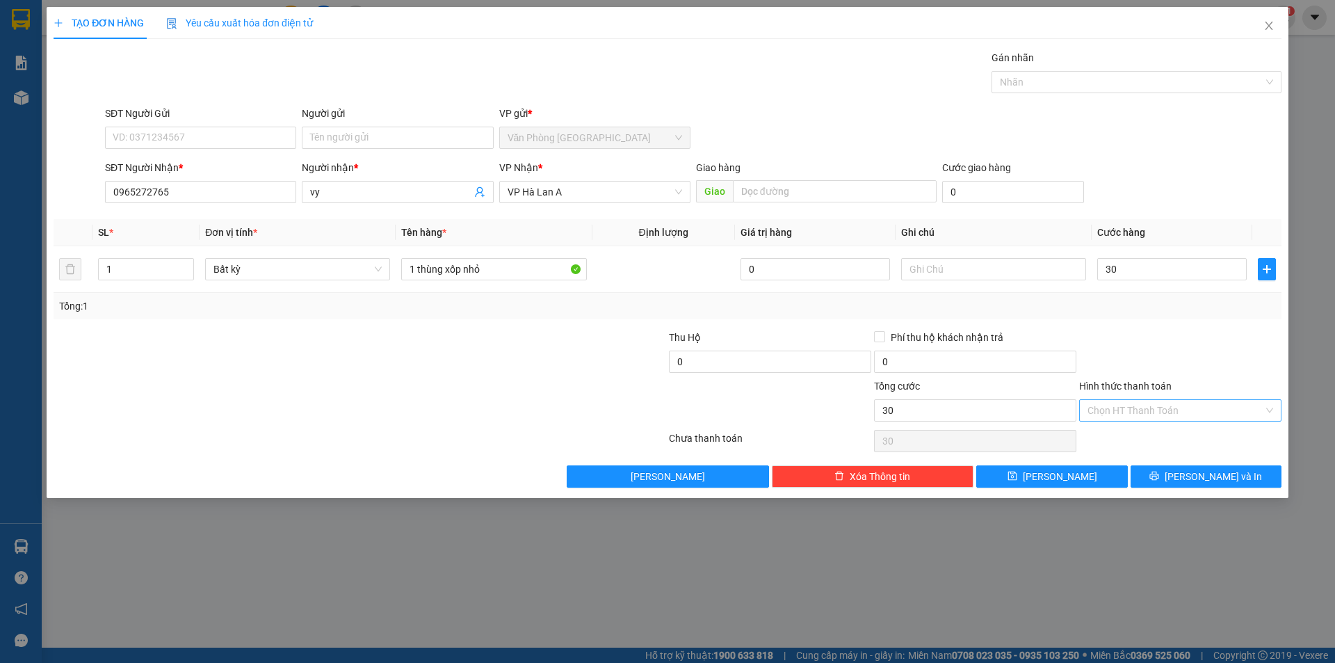
type input "30.000"
click at [1170, 413] on input "Hình thức thanh toán" at bounding box center [1176, 410] width 176 height 21
click at [1161, 277] on input "30.000" at bounding box center [1172, 269] width 150 height 22
type input "0"
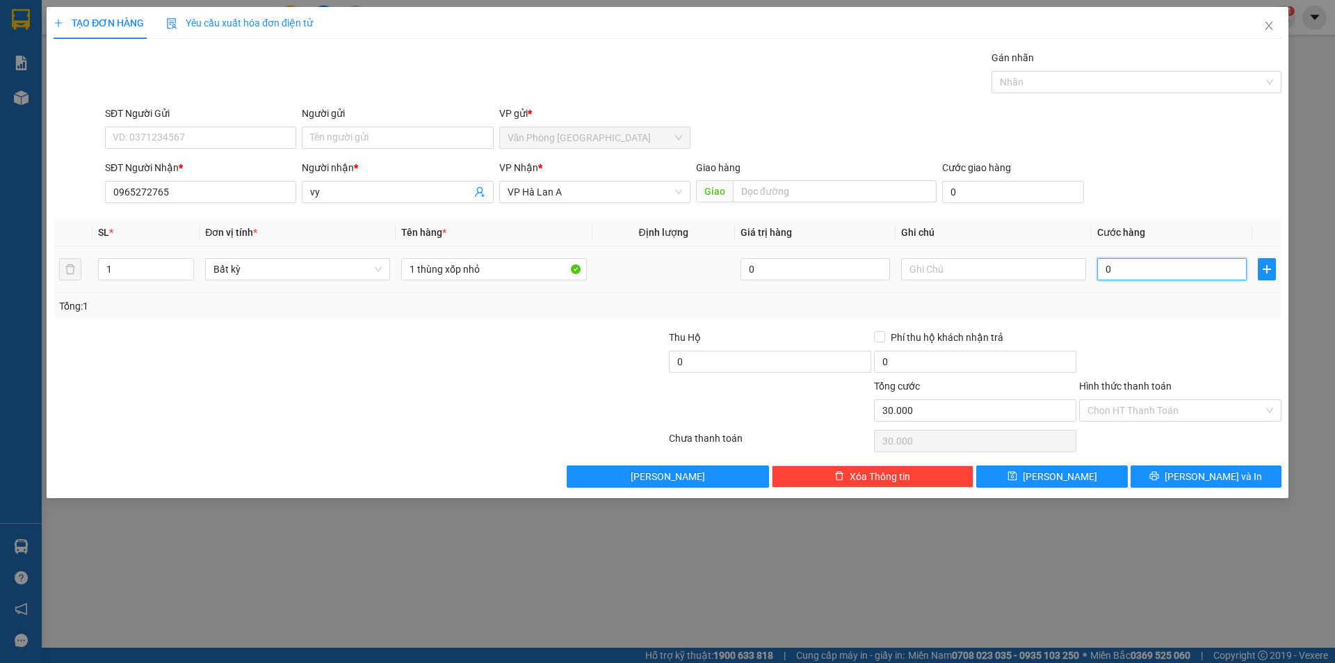
type input "0"
click at [1083, 481] on button "[PERSON_NAME]" at bounding box center [1051, 476] width 151 height 22
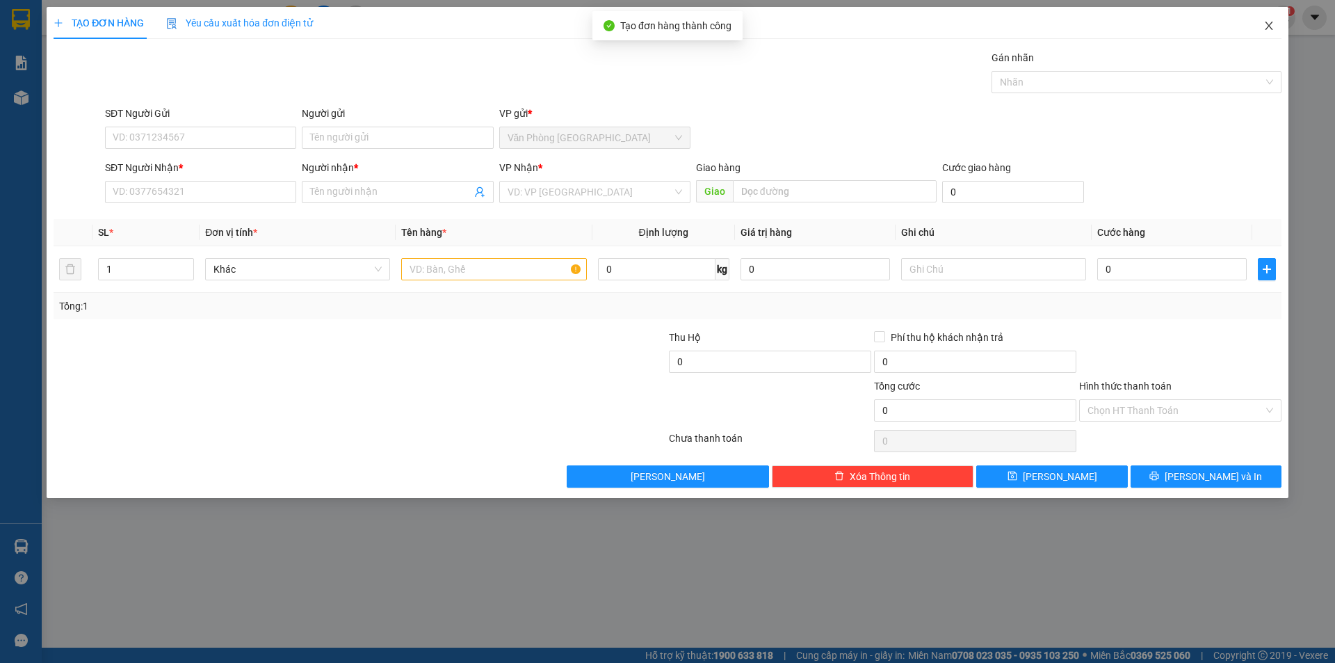
click at [1259, 34] on span "Close" at bounding box center [1269, 26] width 39 height 39
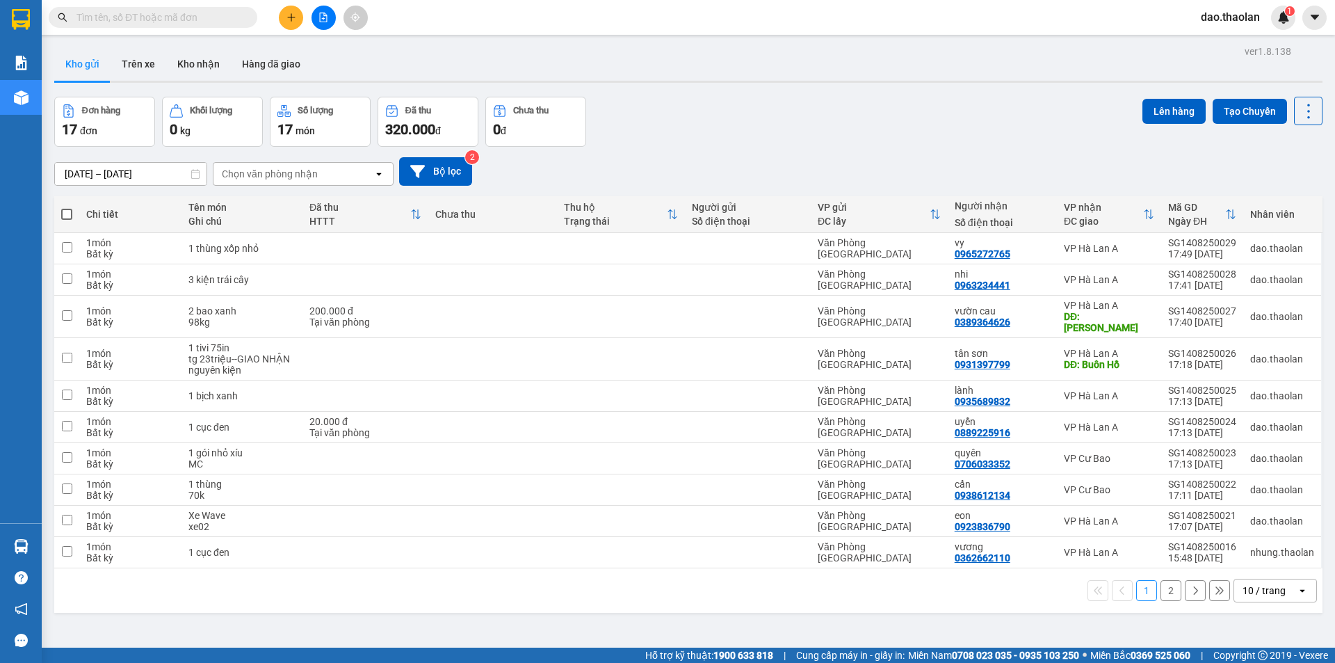
click at [1239, 14] on span "dao.thaolan" at bounding box center [1230, 16] width 81 height 17
click at [1245, 47] on span "Đăng xuất" at bounding box center [1240, 42] width 58 height 15
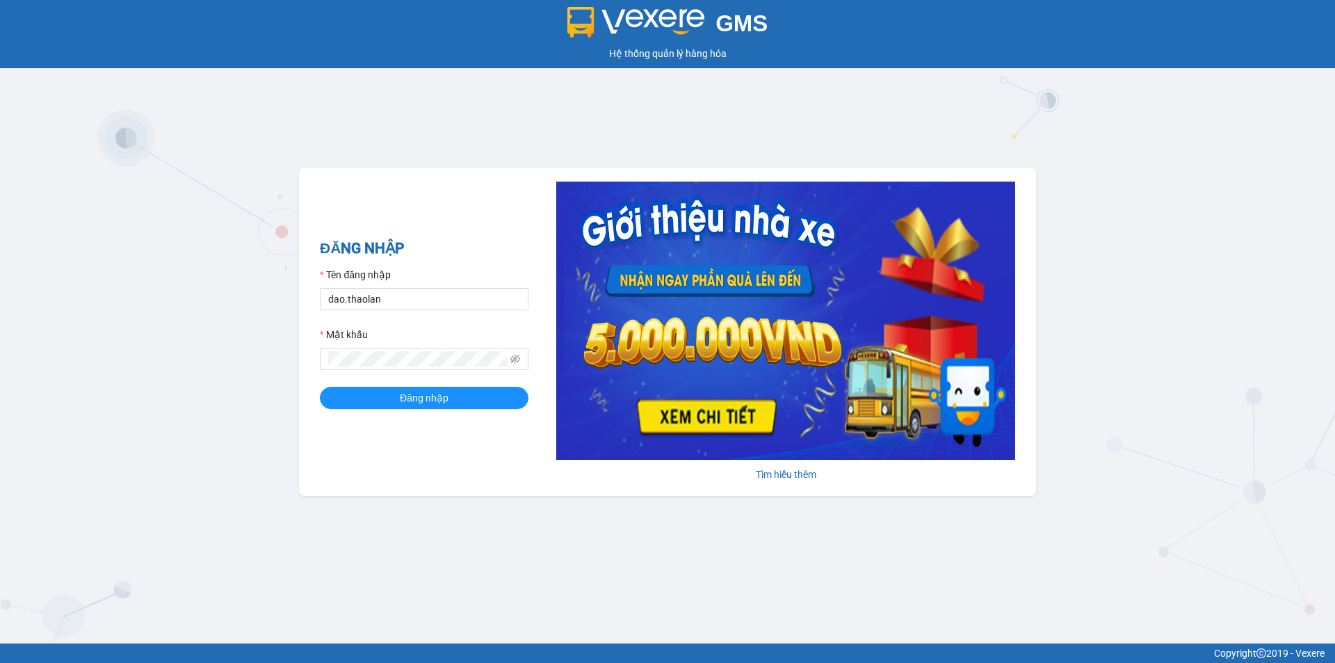
type input "y.thaolan"
click at [442, 391] on span "Đăng nhập" at bounding box center [424, 397] width 49 height 15
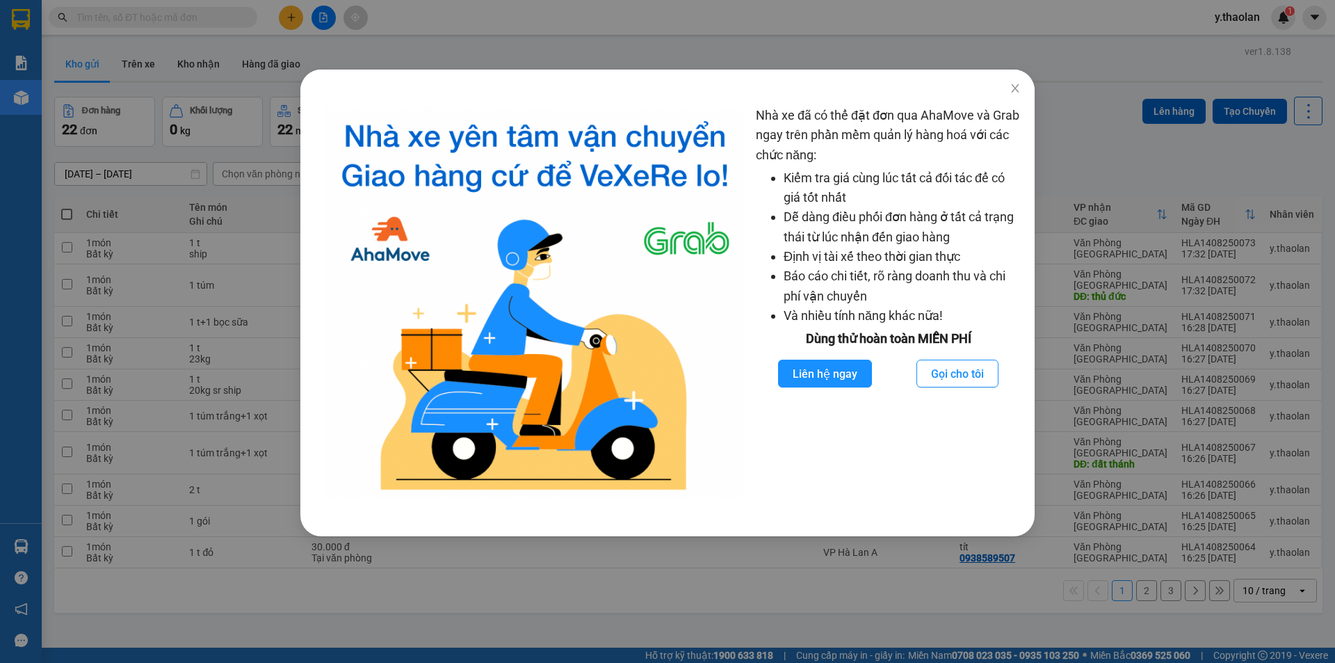
drag, startPoint x: 218, startPoint y: 346, endPoint x: 231, endPoint y: 337, distance: 15.4
click at [218, 346] on div "Nhà xe đã có thể đặt đơn qua AhaMove và Grab ngay trên phần mềm quản lý hàng ho…" at bounding box center [667, 331] width 1335 height 663
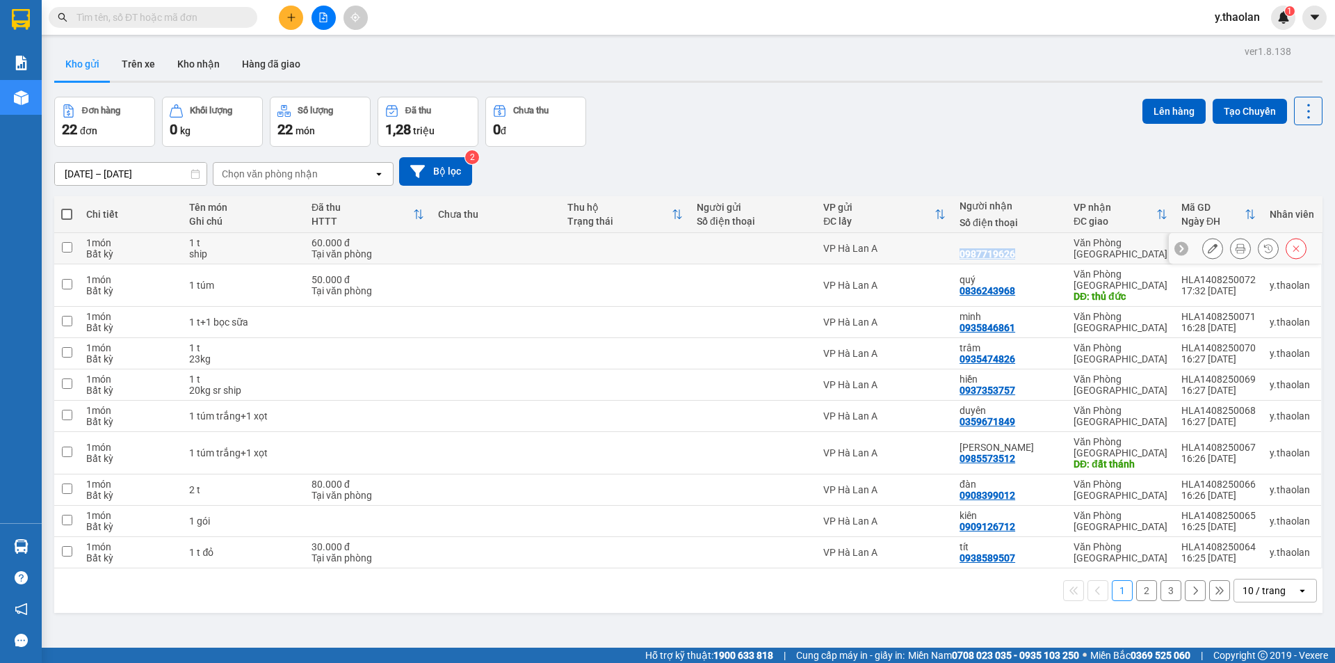
drag, startPoint x: 1027, startPoint y: 258, endPoint x: 951, endPoint y: 252, distance: 76.7
click at [944, 248] on tr "1 món Bất kỳ 1 t ship 60.000 đ Tại văn phòng VP Hà Lan A 0987719626 Văn Phòng …" at bounding box center [688, 248] width 1268 height 31
checkbox input "true"
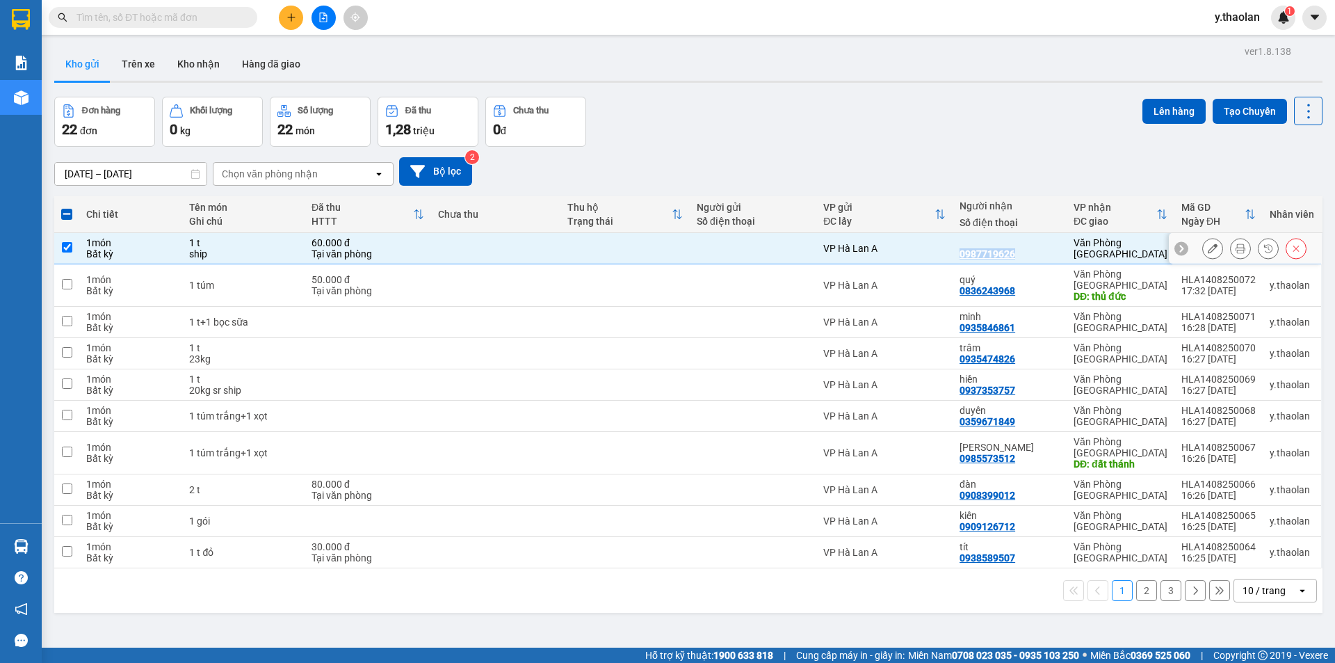
copy tr "VP Hà Lan A 0987719626"
click at [1203, 312] on button at bounding box center [1212, 322] width 19 height 24
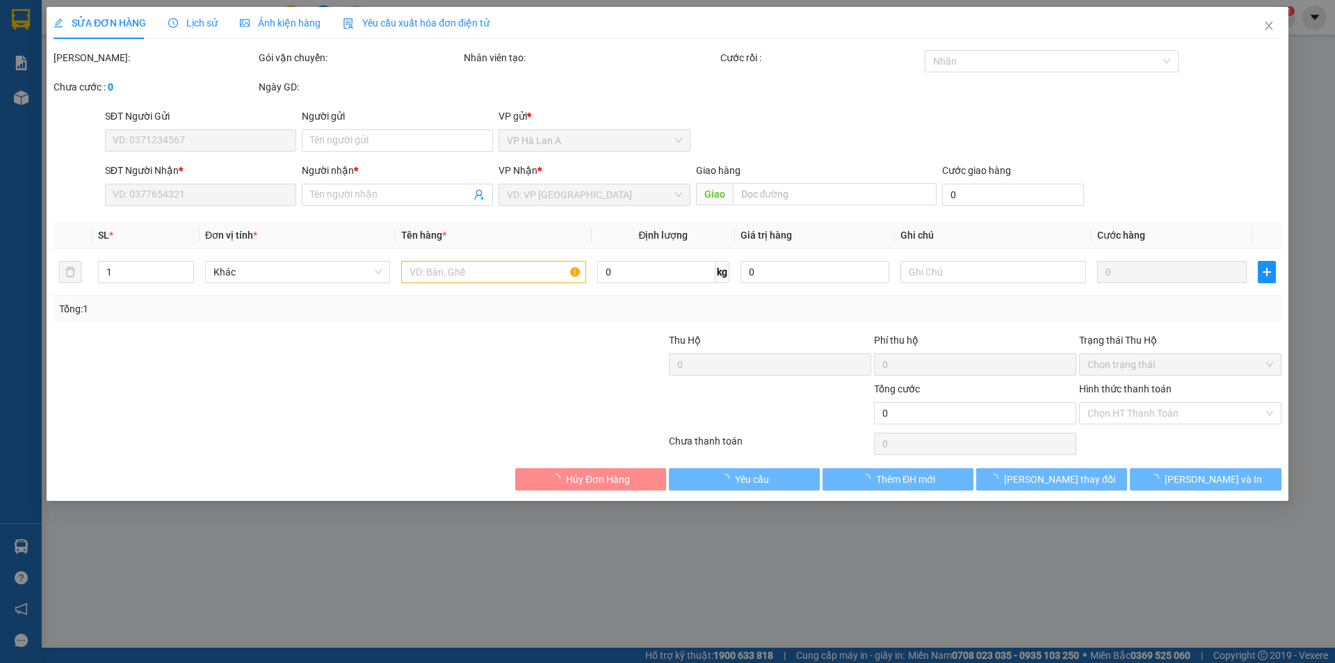
type input "0935846861"
type input "minh"
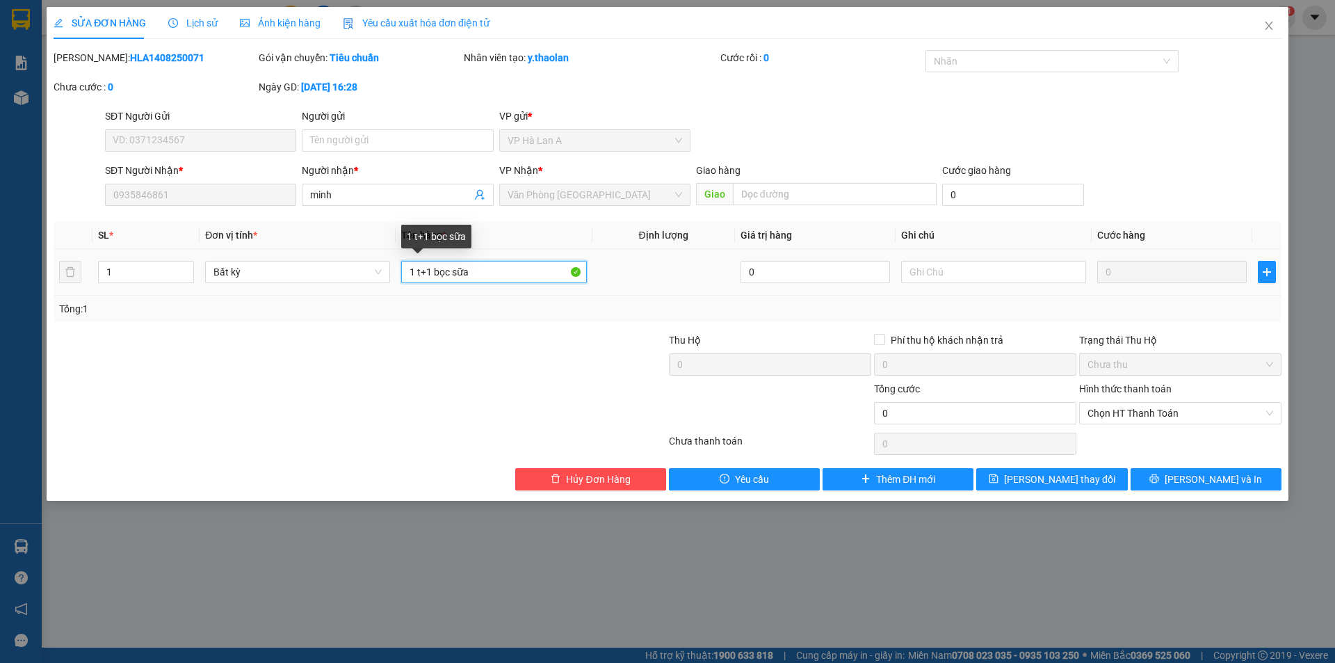
click at [430, 277] on input "1 t+1 bọc sữa" at bounding box center [493, 272] width 185 height 22
click at [426, 272] on input "1 t+1 bọc sữa" at bounding box center [493, 272] width 185 height 22
click at [437, 269] on input "1 t+ 1 bọc sữa" at bounding box center [493, 272] width 185 height 22
type input "1 t+ 1bọc sữa"
click at [999, 477] on icon "save" at bounding box center [994, 479] width 10 height 10
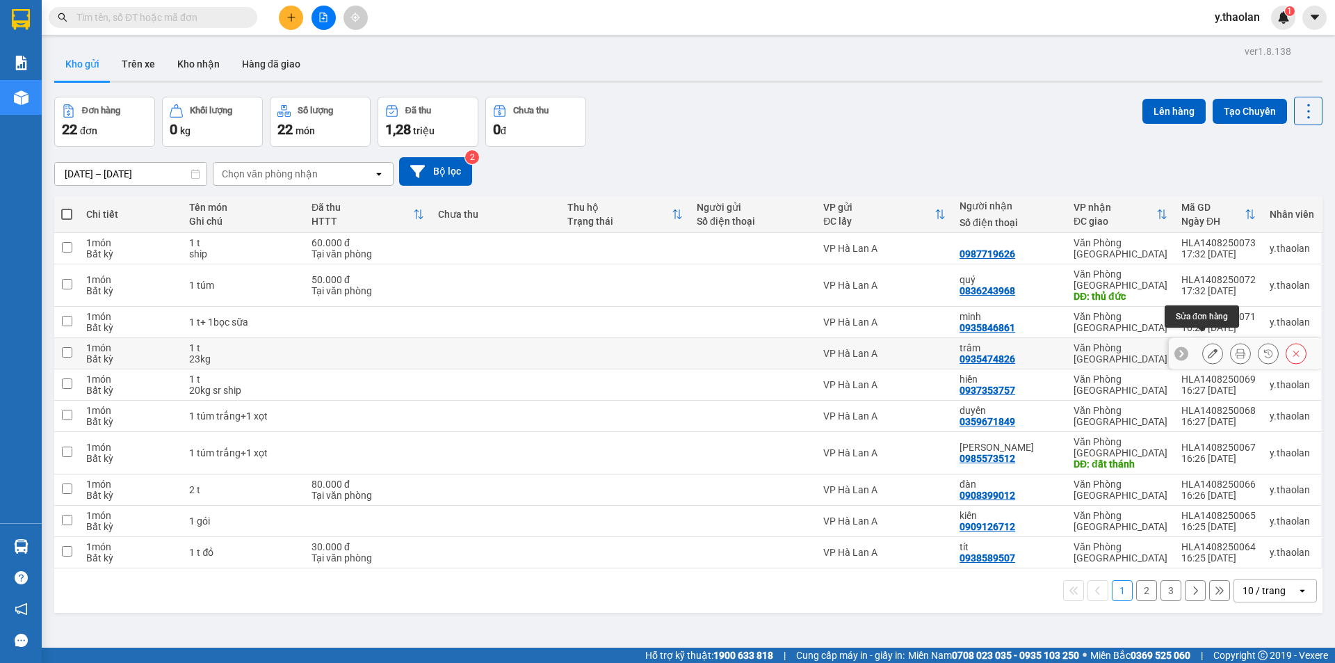
click at [1208, 348] on icon at bounding box center [1213, 353] width 10 height 10
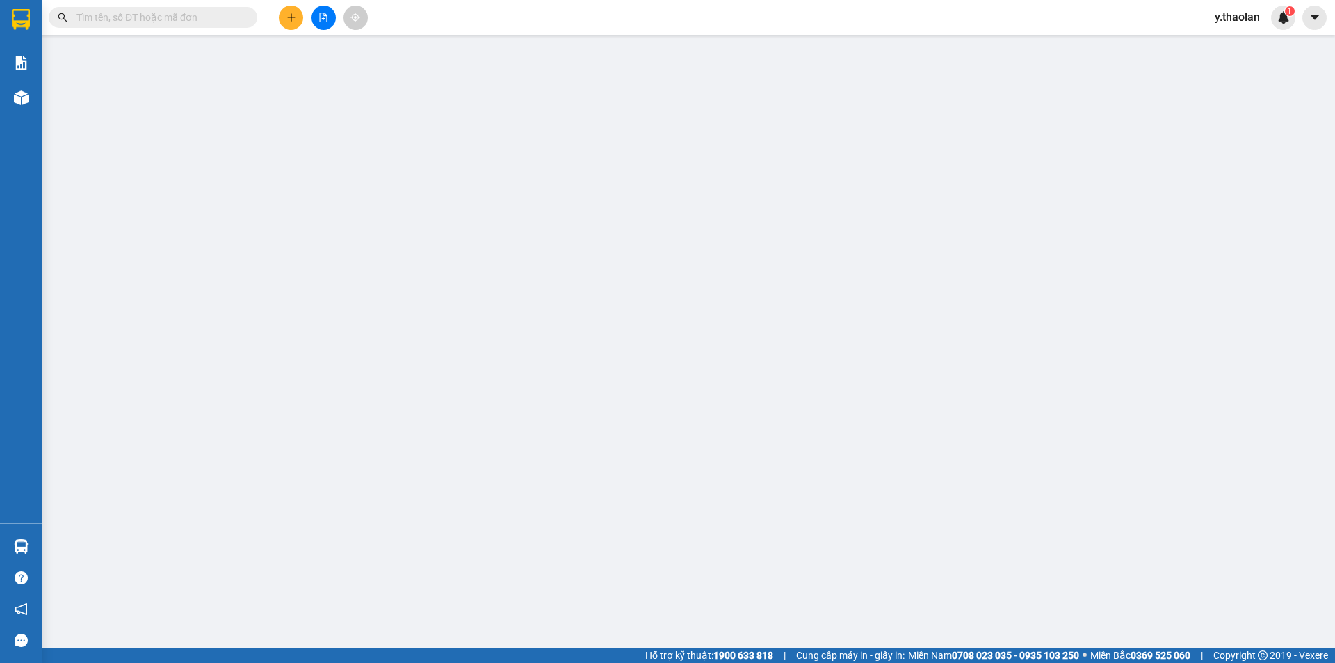
type input "0935474826"
type input "trâm"
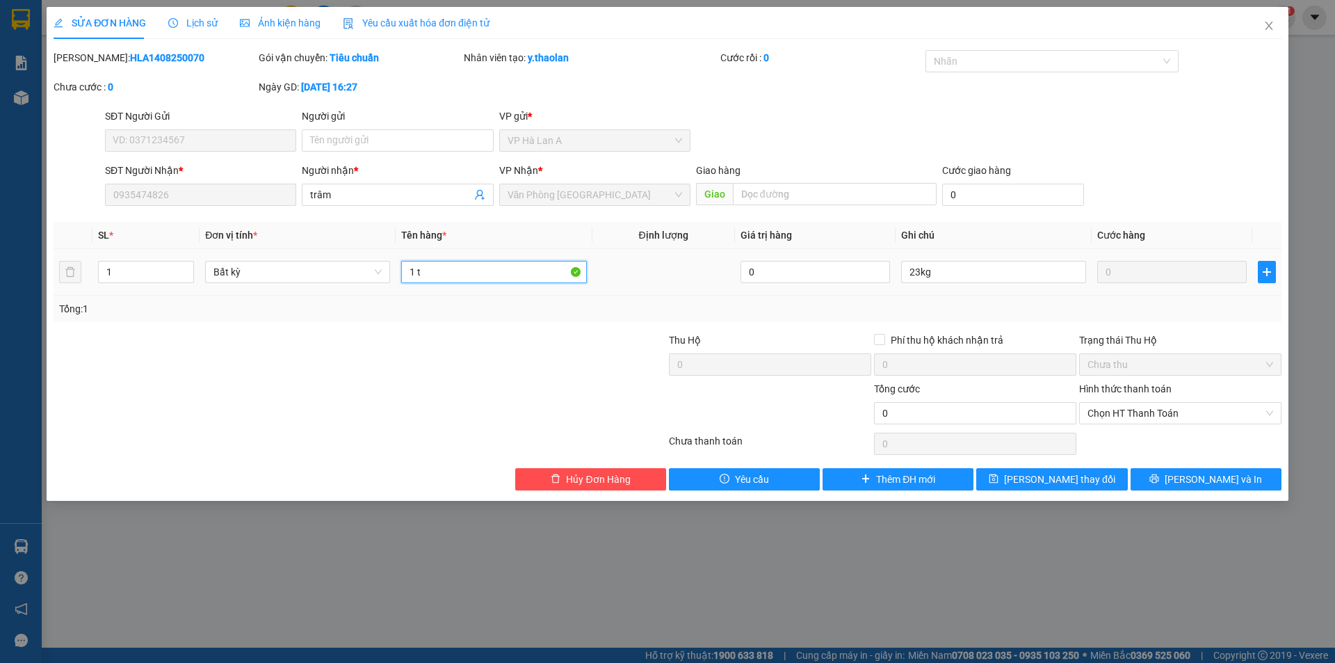
click at [430, 275] on input "1 t" at bounding box center [493, 272] width 185 height 22
type input "1 t sr"
click at [1012, 491] on div "SỬA ĐƠN HÀNG Lịch sử Ảnh kiện hàng Yêu cầu xuất hóa đơn điện tử Total Paid Fee …" at bounding box center [668, 254] width 1242 height 494
click at [1035, 485] on span "[PERSON_NAME] thay đổi" at bounding box center [1059, 478] width 111 height 15
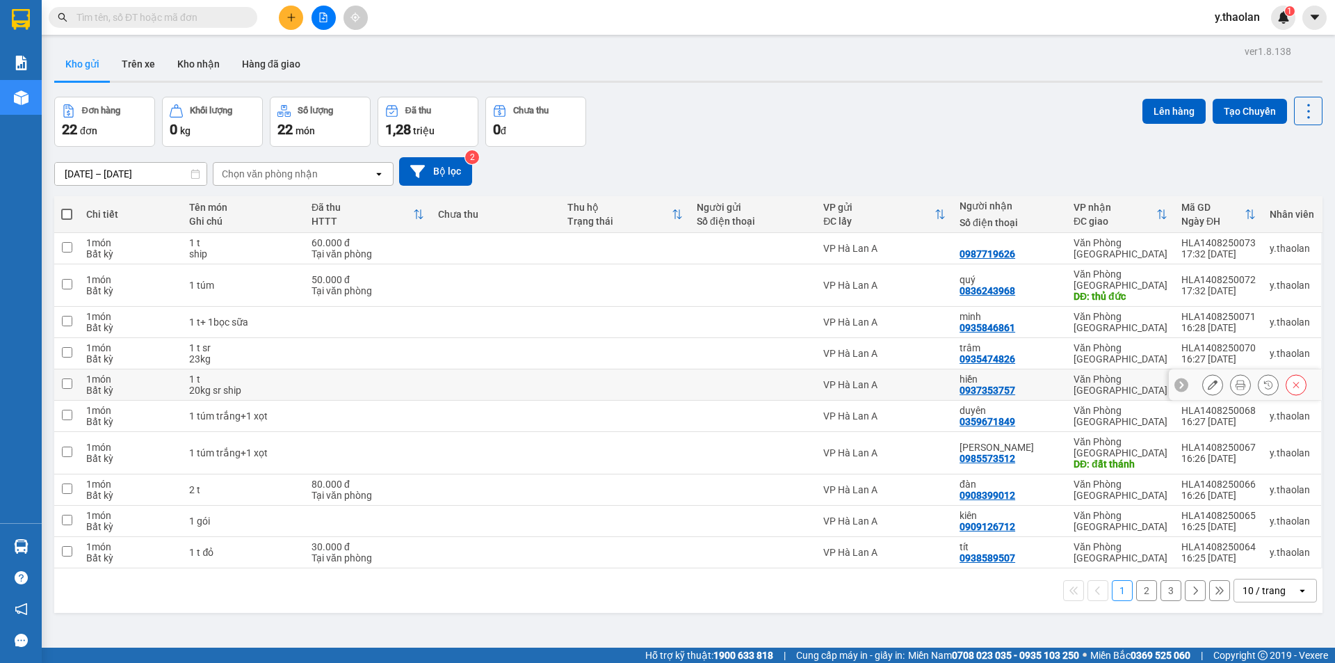
click at [1203, 376] on button at bounding box center [1212, 385] width 19 height 24
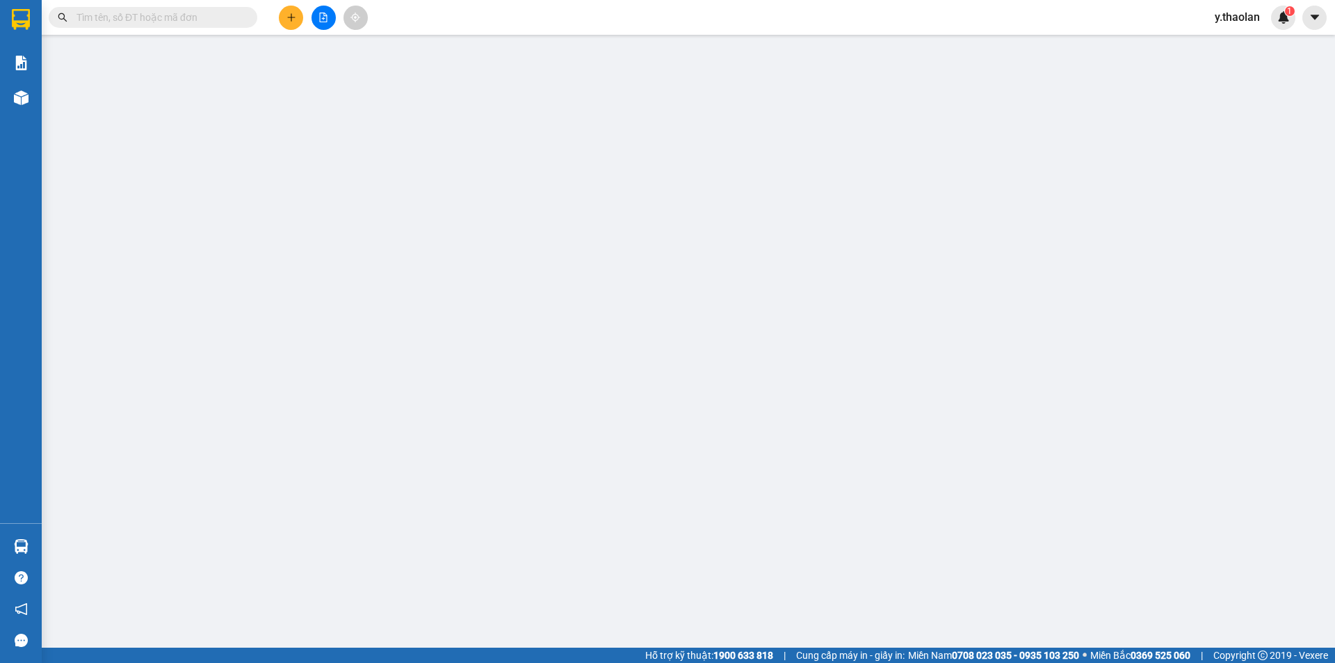
type input "0937353757"
type input "hiền"
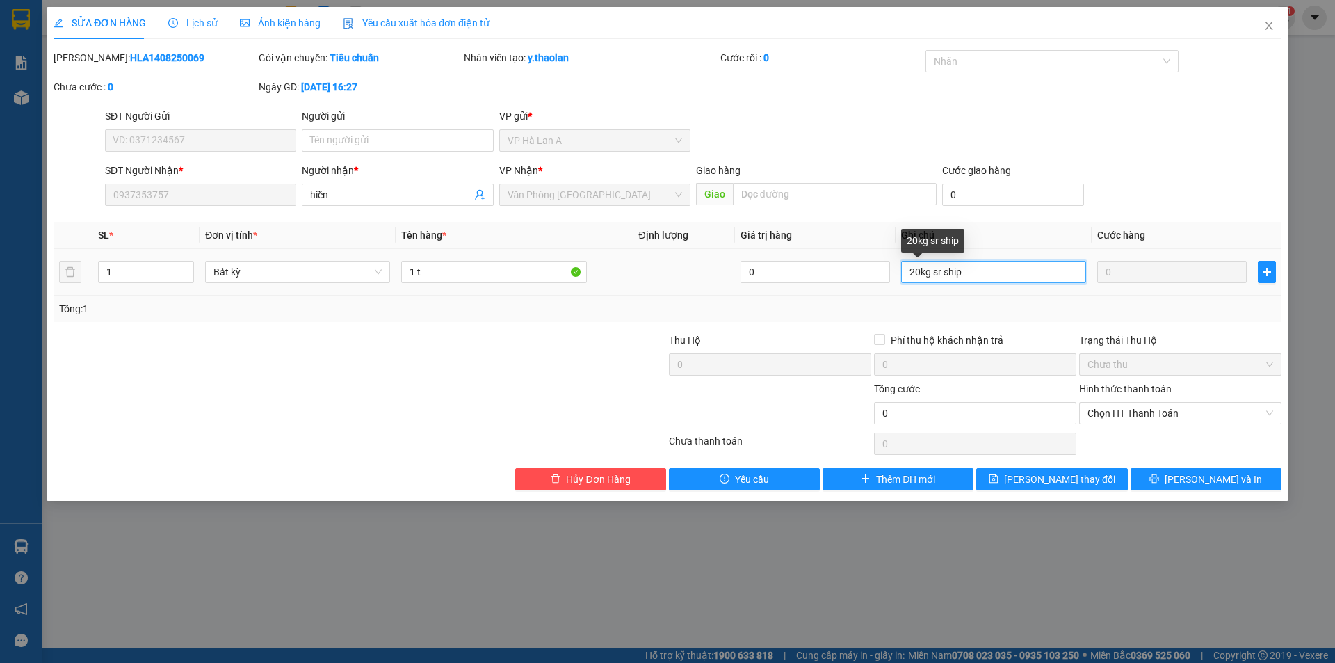
drag, startPoint x: 943, startPoint y: 266, endPoint x: 933, endPoint y: 279, distance: 16.3
click at [933, 279] on input "20kg sr ship" at bounding box center [993, 272] width 185 height 22
type input "20kg ship"
click at [501, 273] on input "1 tsr" at bounding box center [493, 272] width 185 height 22
click at [419, 267] on input "1 tsr" at bounding box center [493, 272] width 185 height 22
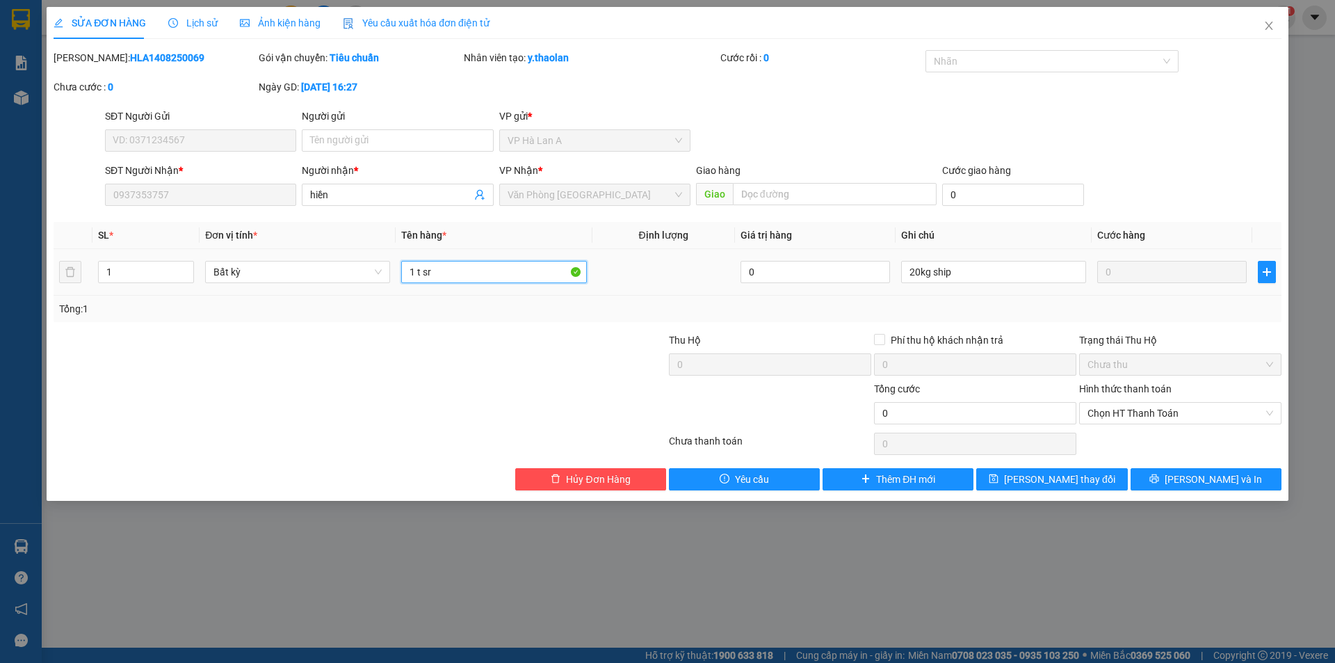
type input "1 t sr"
click at [933, 263] on input "20kg ship" at bounding box center [993, 272] width 185 height 22
type input "20kg--ship"
click at [1079, 476] on span "[PERSON_NAME] thay đổi" at bounding box center [1059, 478] width 111 height 15
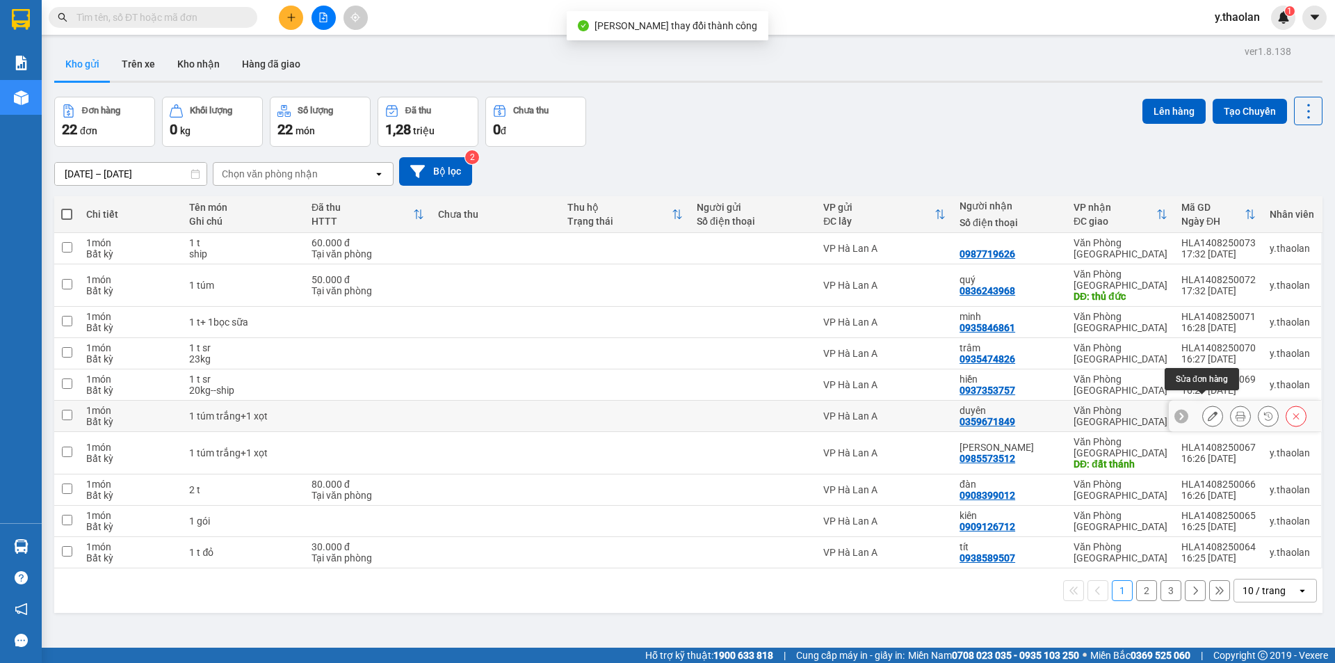
click at [1208, 411] on icon at bounding box center [1213, 416] width 10 height 10
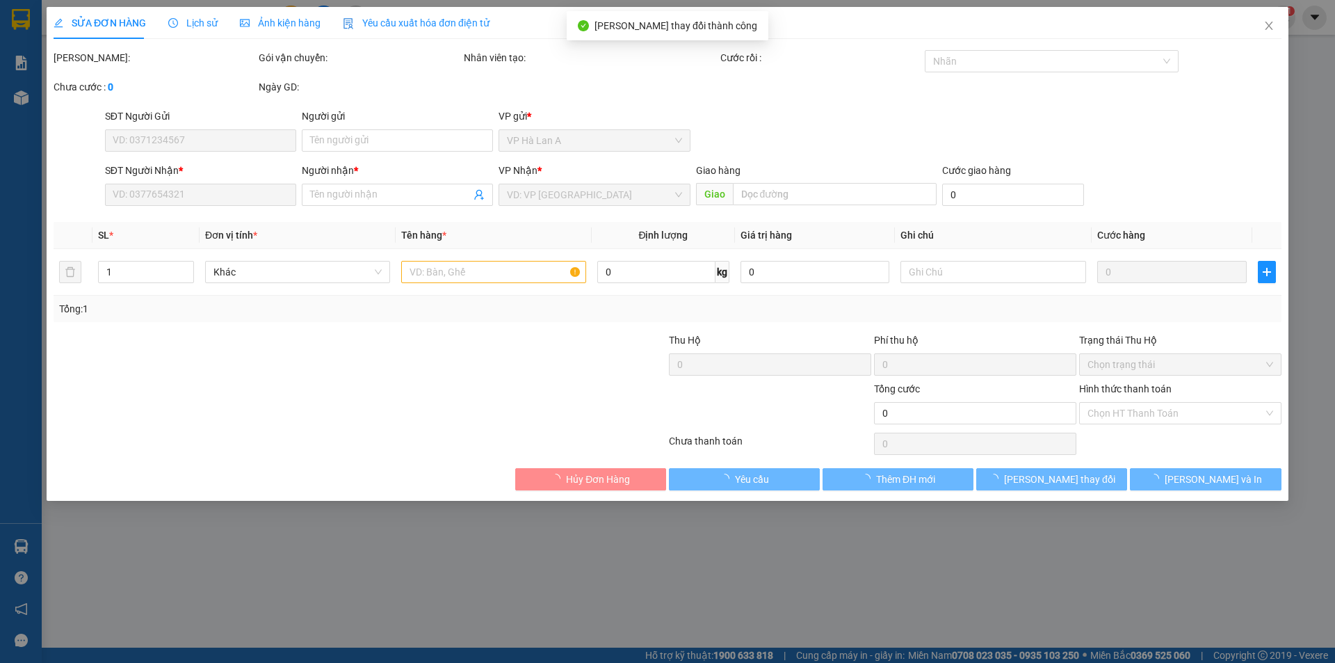
type input "0359671849"
type input "duyên"
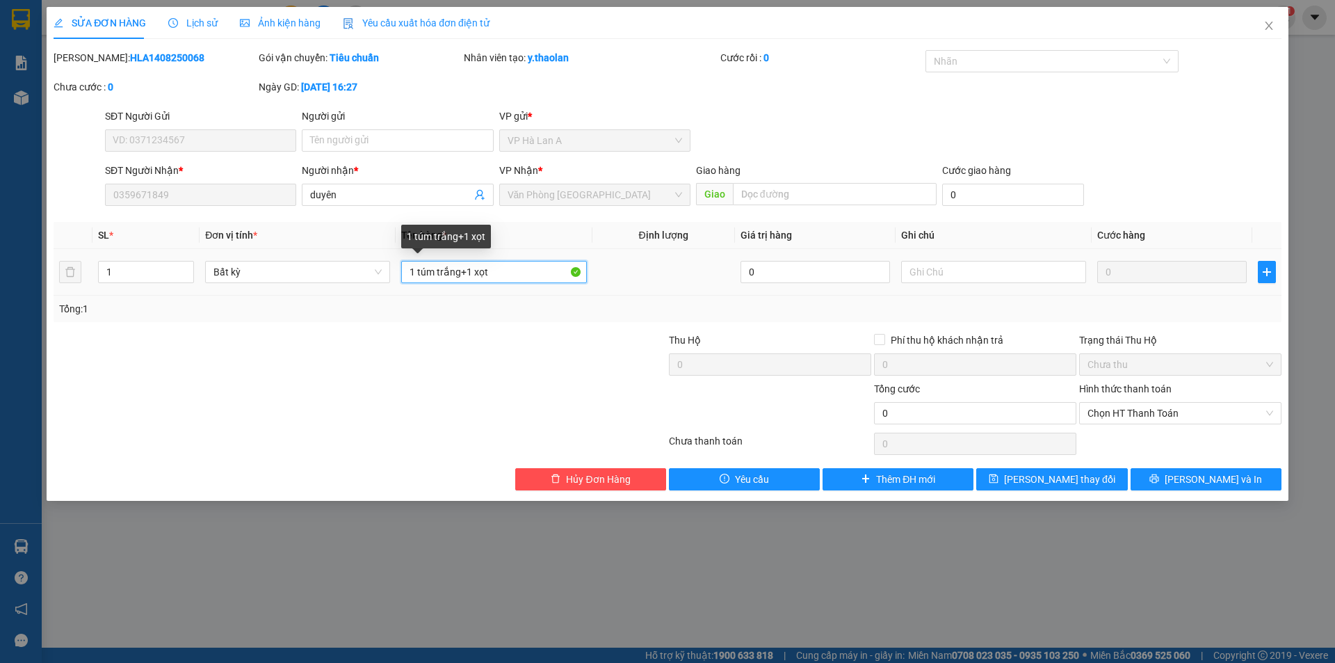
click at [478, 273] on input "1 túm trắng+1 xọt" at bounding box center [493, 272] width 185 height 22
type input "1 túm trắng+ 1sọt"
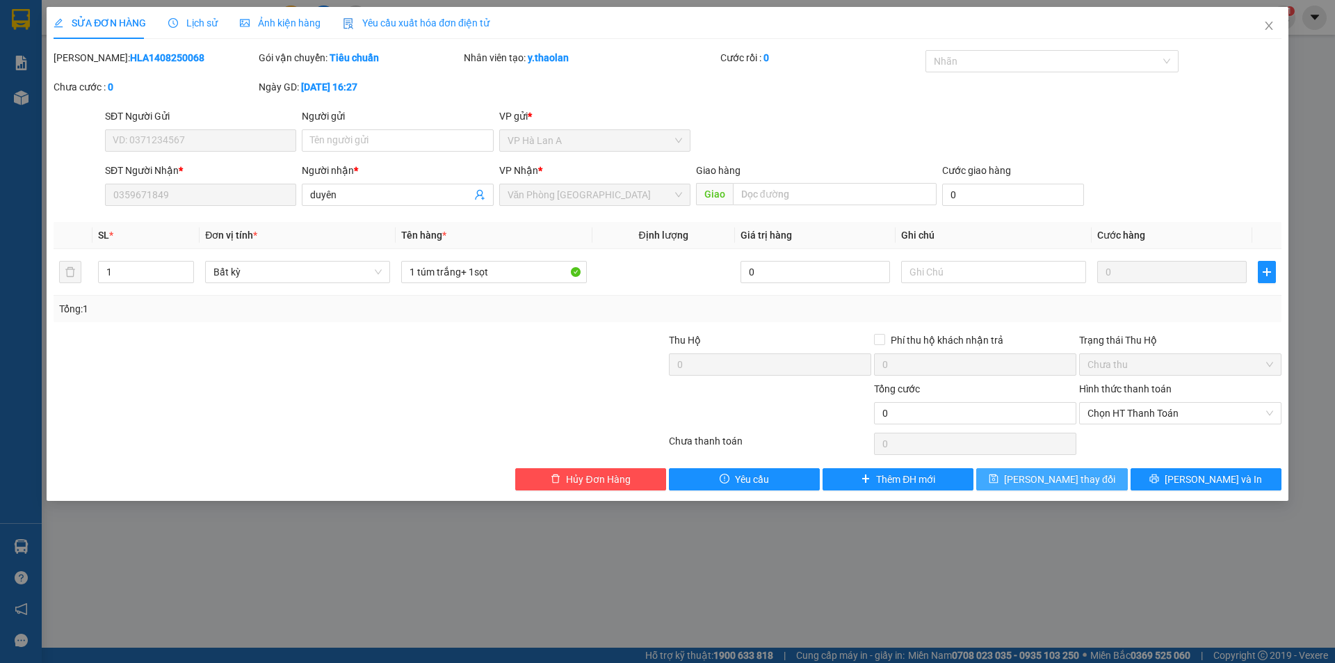
click at [1067, 489] on button "[PERSON_NAME] thay đổi" at bounding box center [1051, 479] width 151 height 22
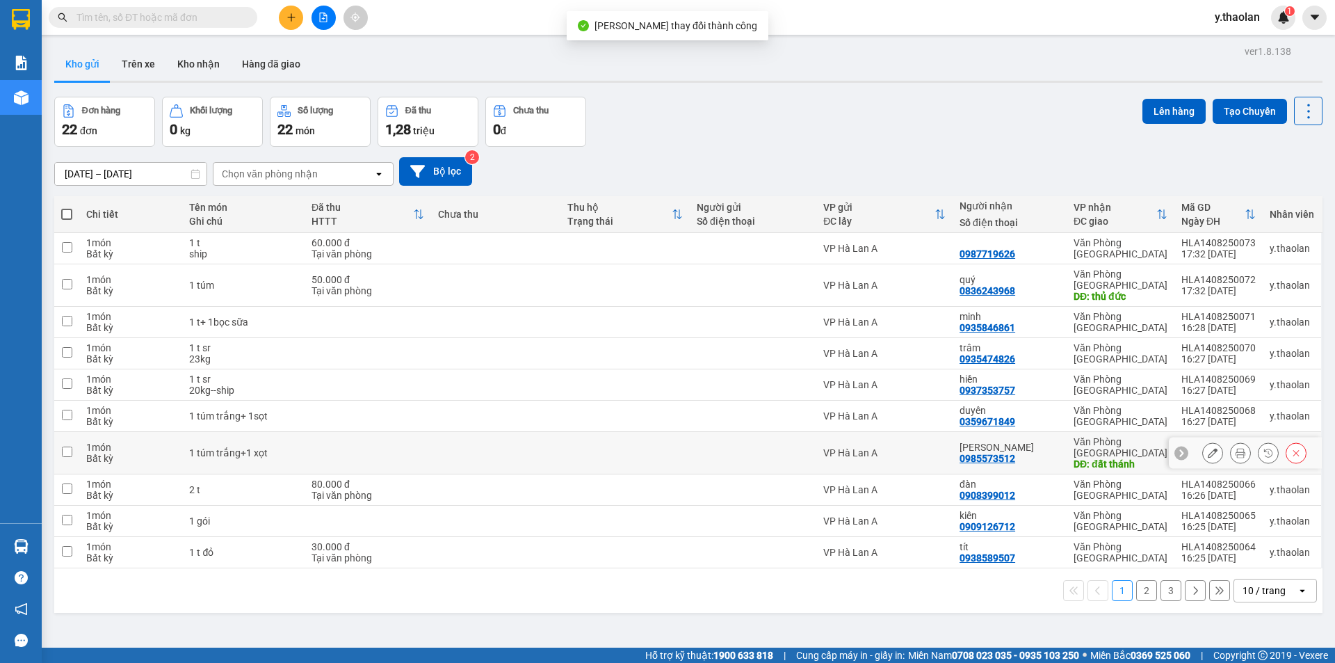
click at [1208, 448] on icon at bounding box center [1213, 453] width 10 height 10
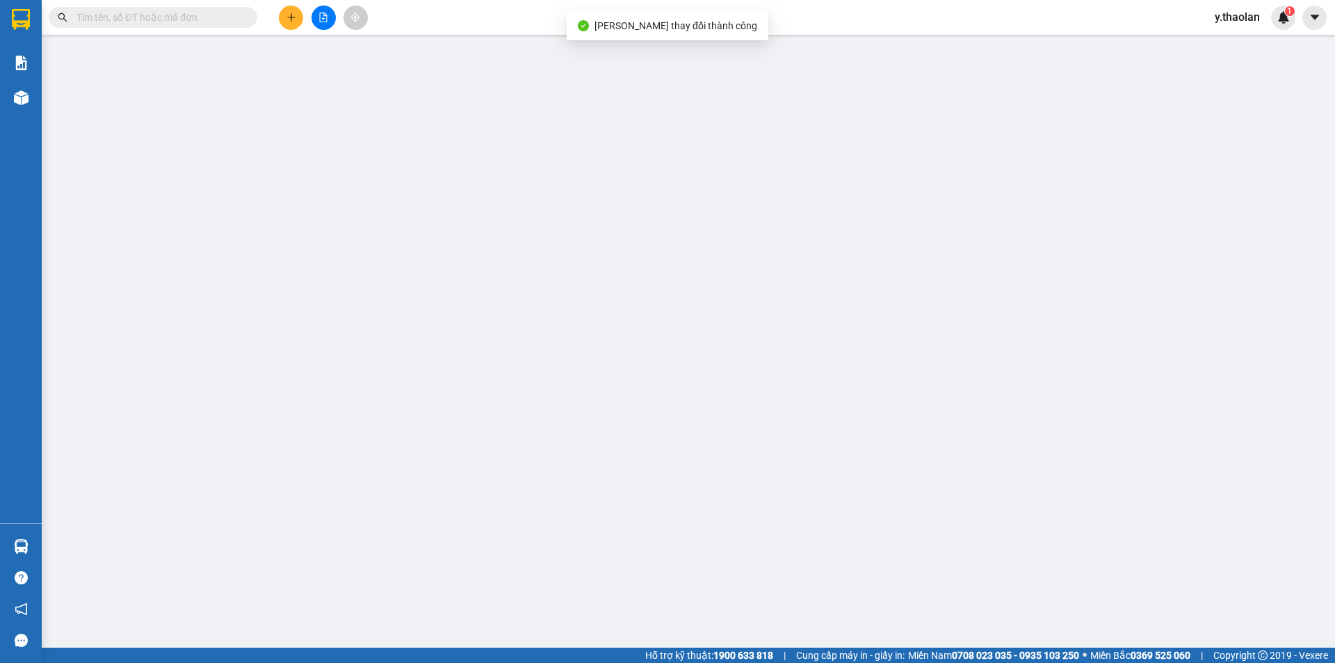
type input "0985573512"
type input "tim"
type input "đất thánh"
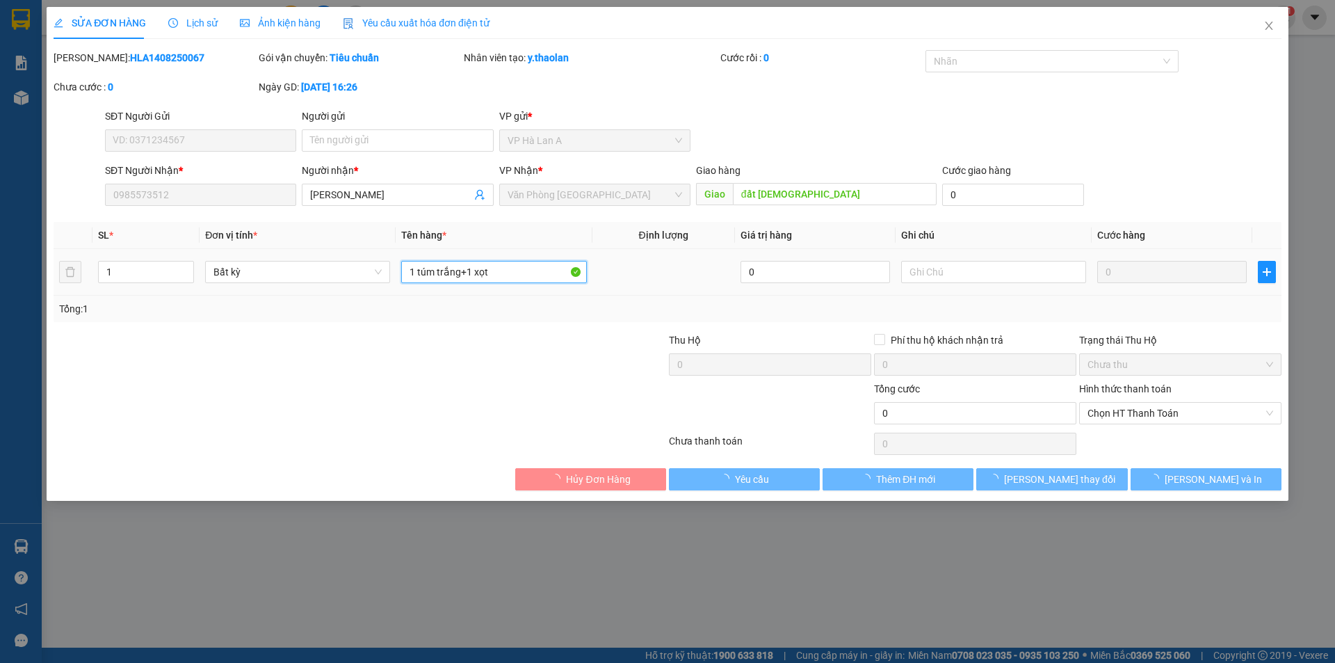
click at [466, 275] on input "1 túm trắng+1 xọt" at bounding box center [493, 272] width 185 height 22
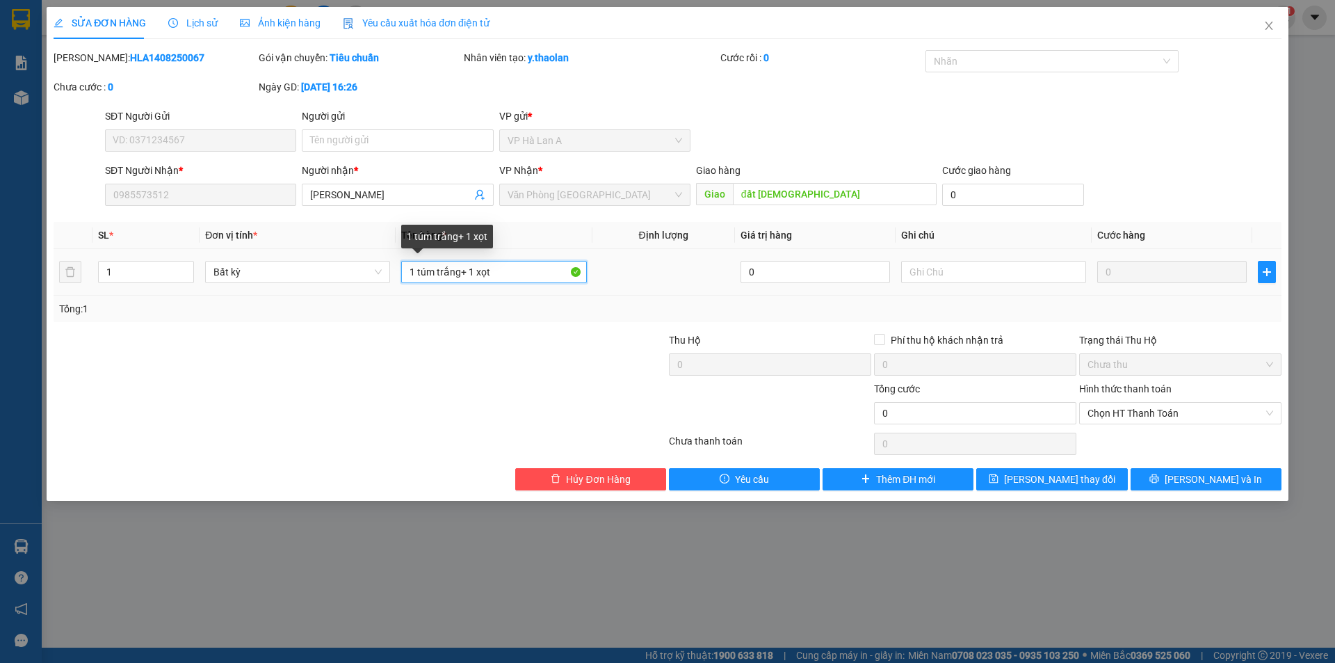
click at [481, 277] on input "1 túm trắng+ 1 xọt" at bounding box center [493, 272] width 185 height 22
type input "1 túm trắng+ 1sọt"
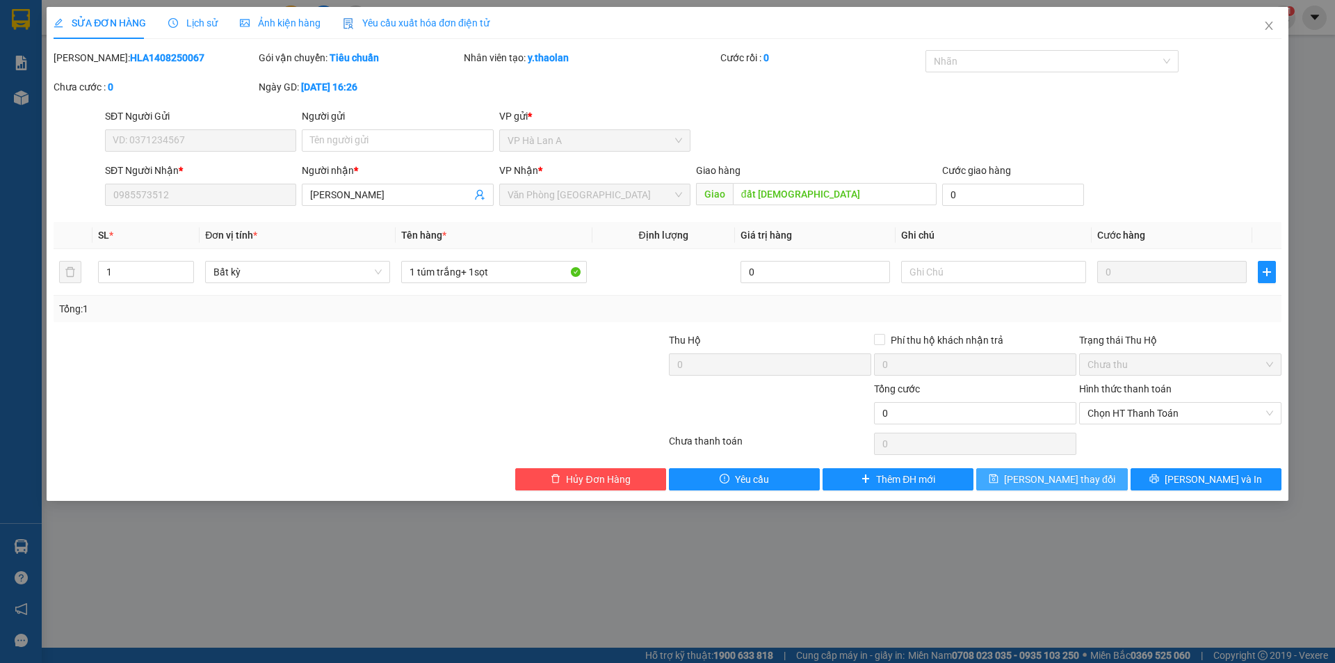
click at [1049, 485] on span "[PERSON_NAME] thay đổi" at bounding box center [1059, 478] width 111 height 15
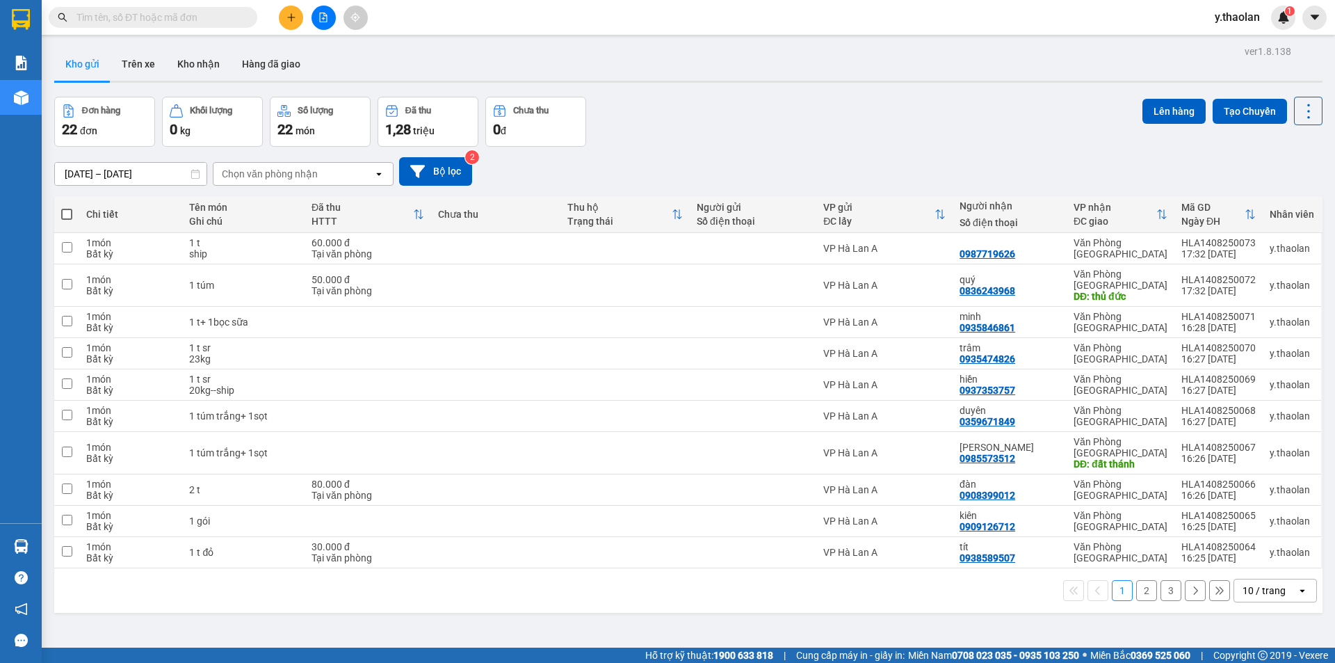
click at [1138, 580] on button "2" at bounding box center [1146, 590] width 21 height 21
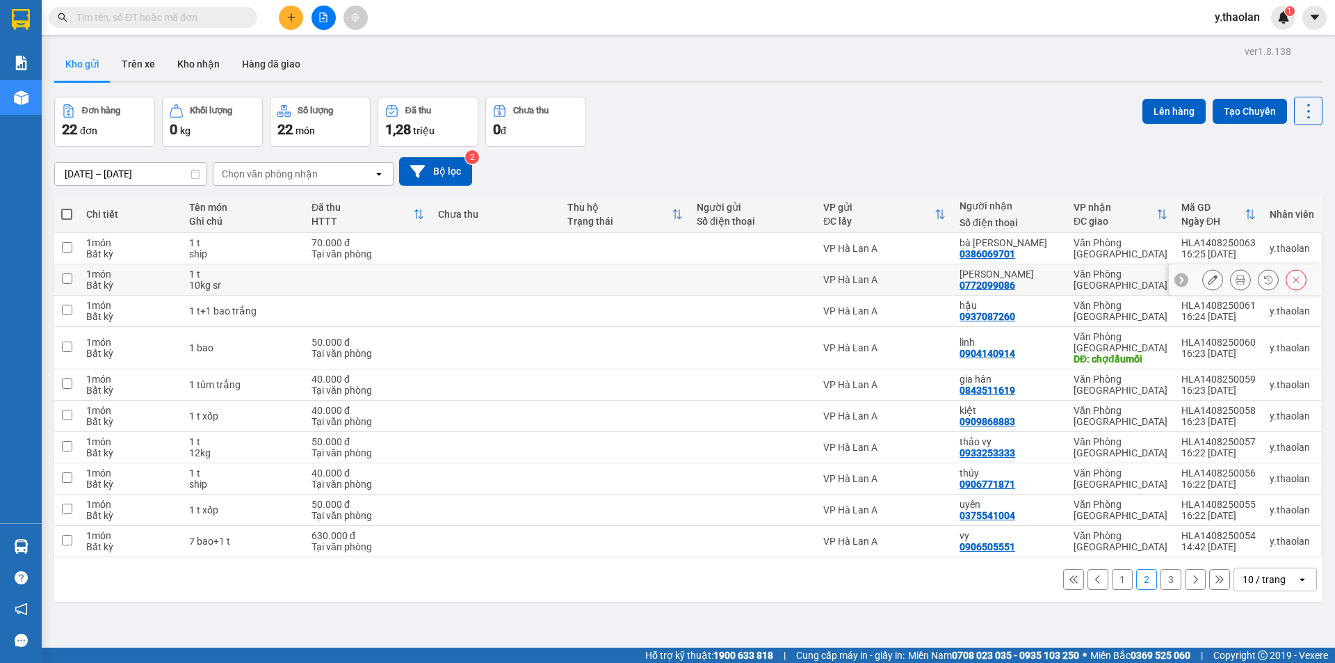
click at [1203, 284] on button at bounding box center [1212, 280] width 19 height 24
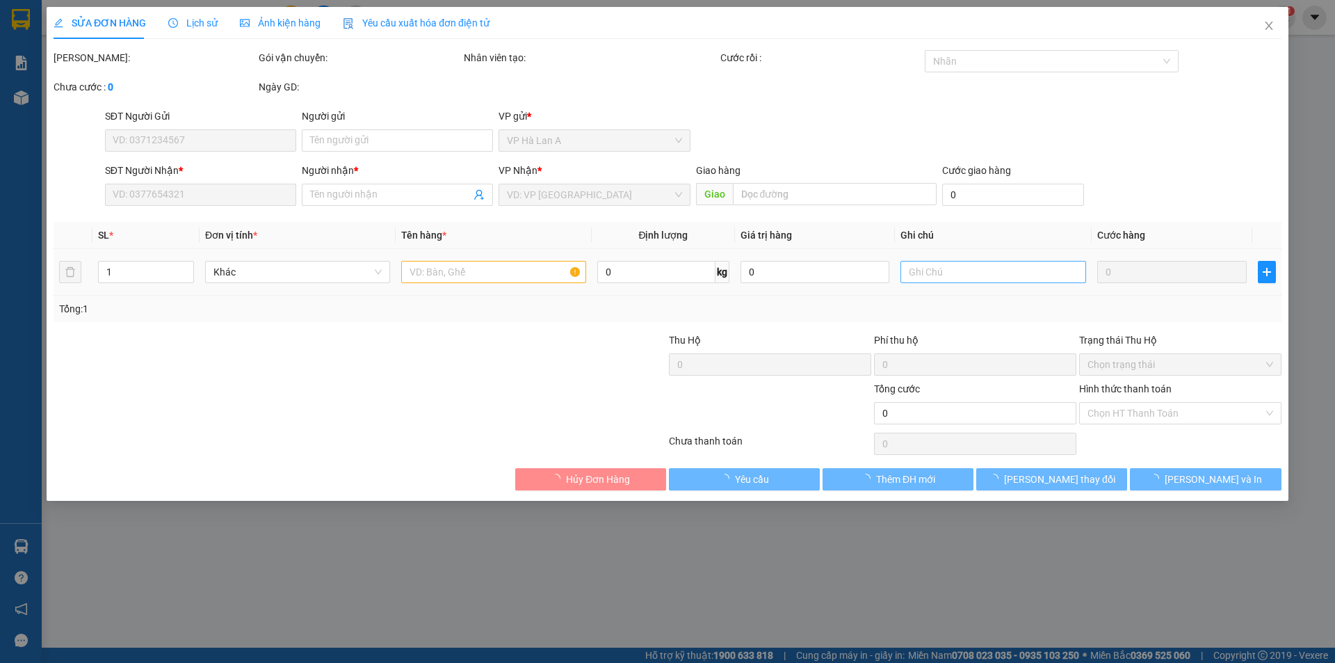
type input "0772099086"
type input "ngọc anh"
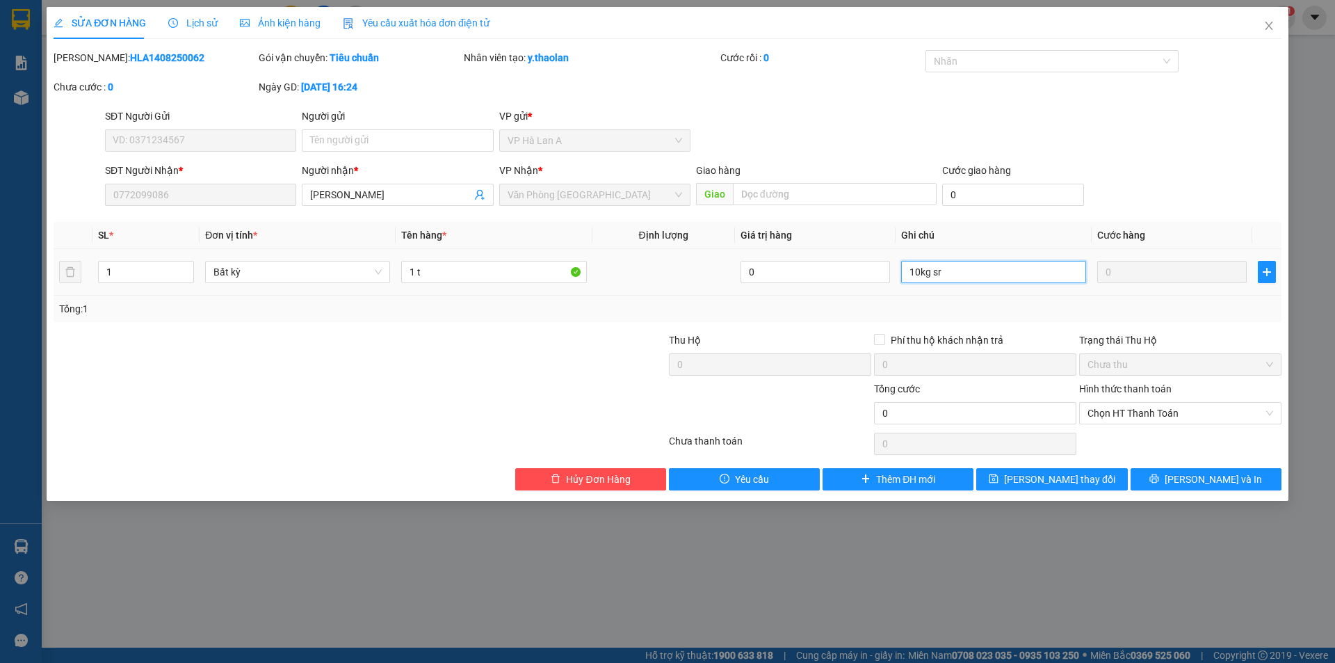
drag, startPoint x: 928, startPoint y: 275, endPoint x: 958, endPoint y: 266, distance: 31.2
click at [958, 266] on input "10kg sr" at bounding box center [993, 272] width 185 height 22
type input "10kg"
type input "1 t sr"
click at [999, 479] on icon "save" at bounding box center [994, 478] width 9 height 9
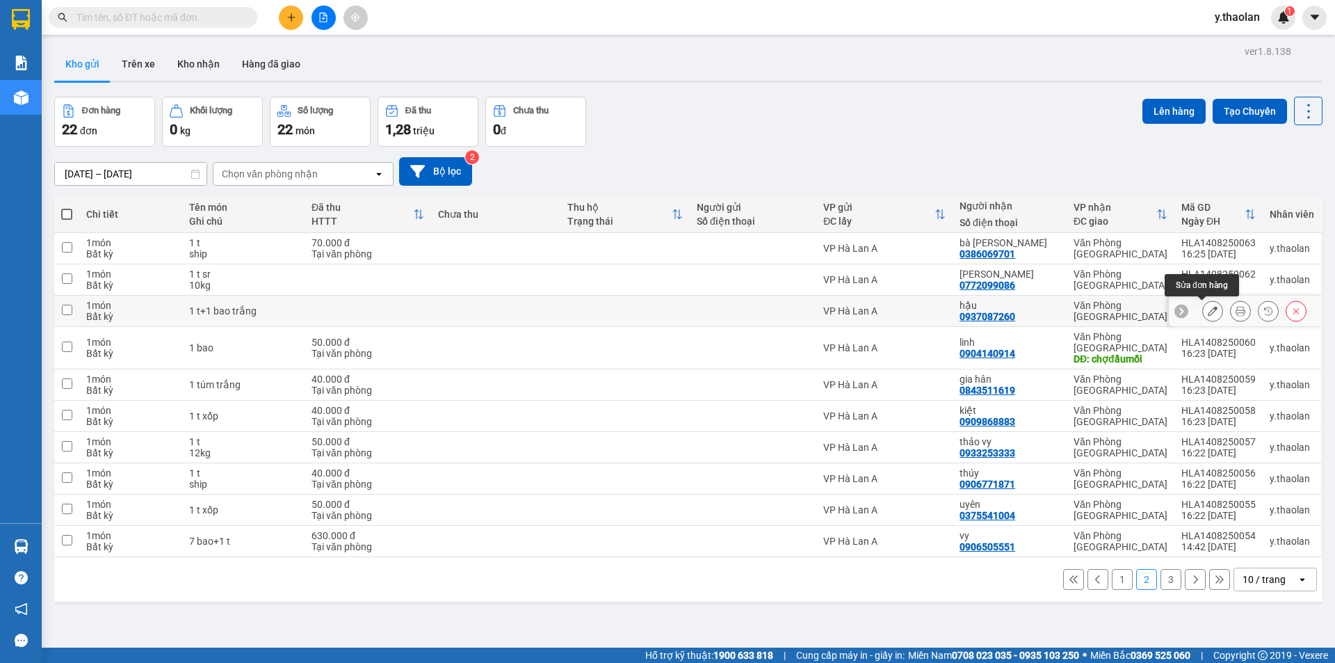
click at [1208, 313] on icon at bounding box center [1213, 311] width 10 height 10
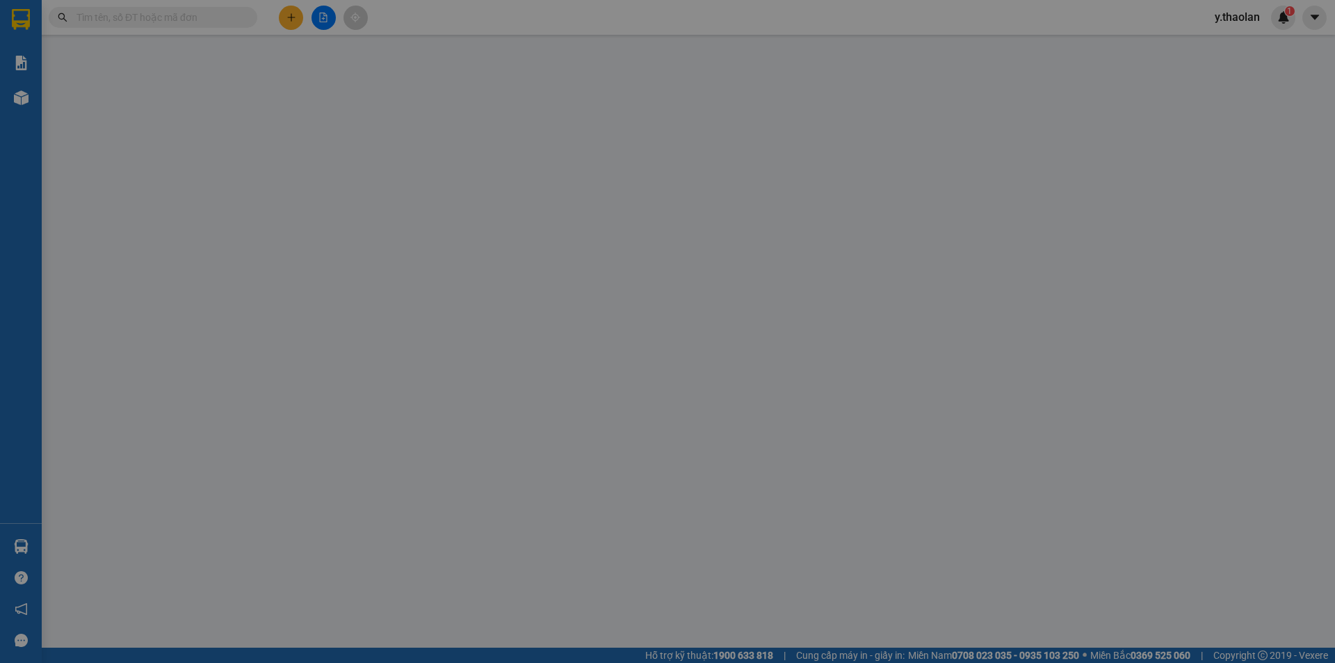
type input "0937087260"
type input "hậu"
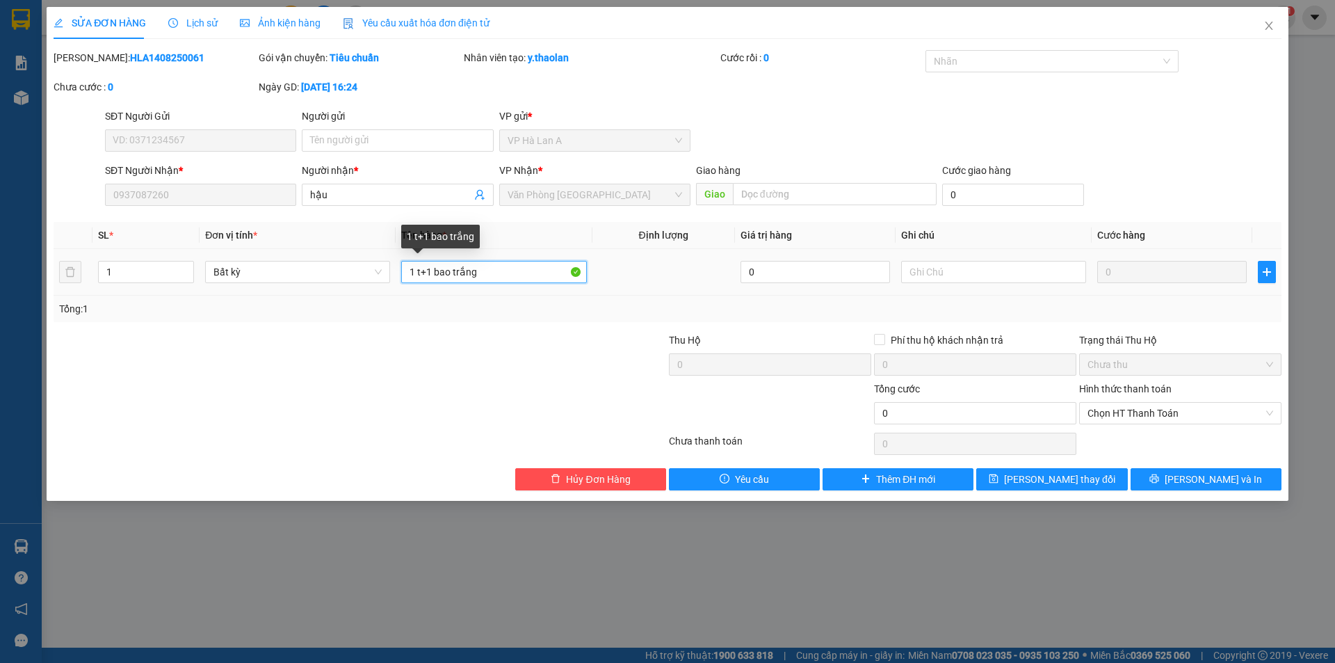
click at [434, 266] on input "1 t+1 bao trắng" at bounding box center [493, 272] width 185 height 22
click at [434, 264] on input "1 t+1 bao trắng" at bounding box center [493, 272] width 185 height 22
click at [434, 262] on input "1 t+1 bao trắng" at bounding box center [493, 272] width 185 height 22
click at [438, 270] on input "1 t+1 bao trắng" at bounding box center [493, 272] width 185 height 22
click at [427, 273] on input "1 t+1bao trắng" at bounding box center [493, 272] width 185 height 22
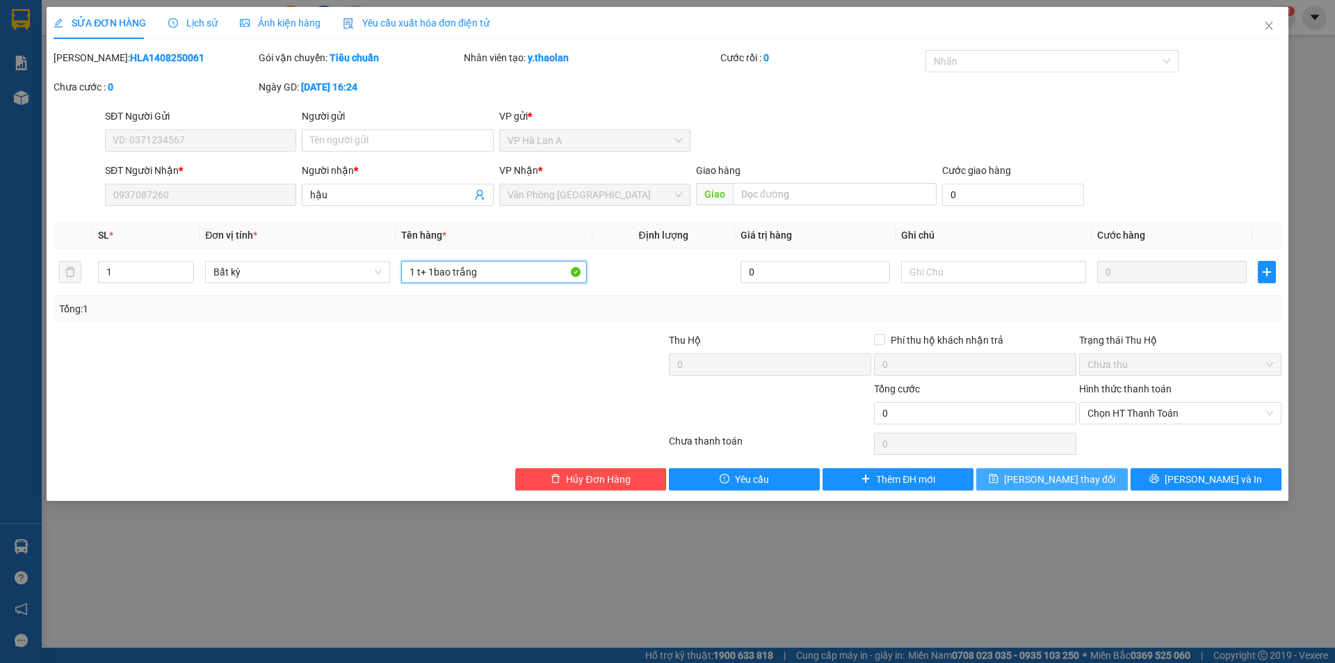
type input "1 t+ 1bao trắng"
click at [1053, 481] on span "Lưu thay đổi" at bounding box center [1059, 478] width 111 height 15
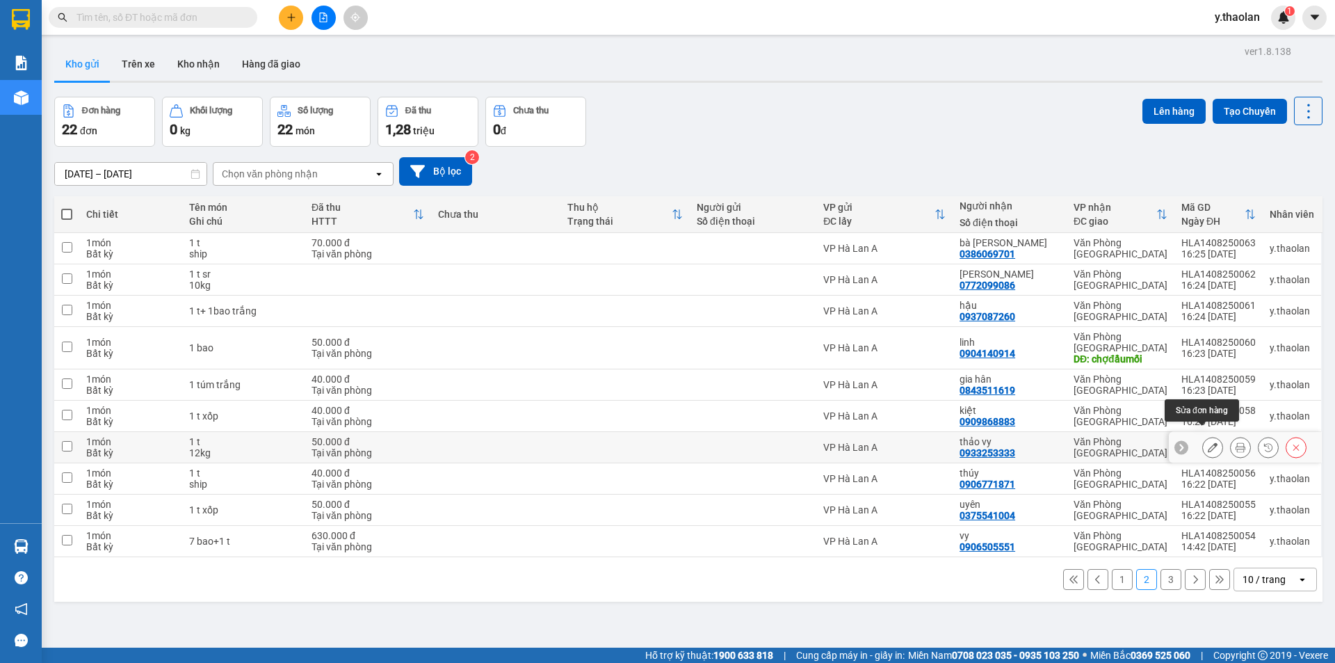
click at [1209, 437] on button at bounding box center [1212, 447] width 19 height 24
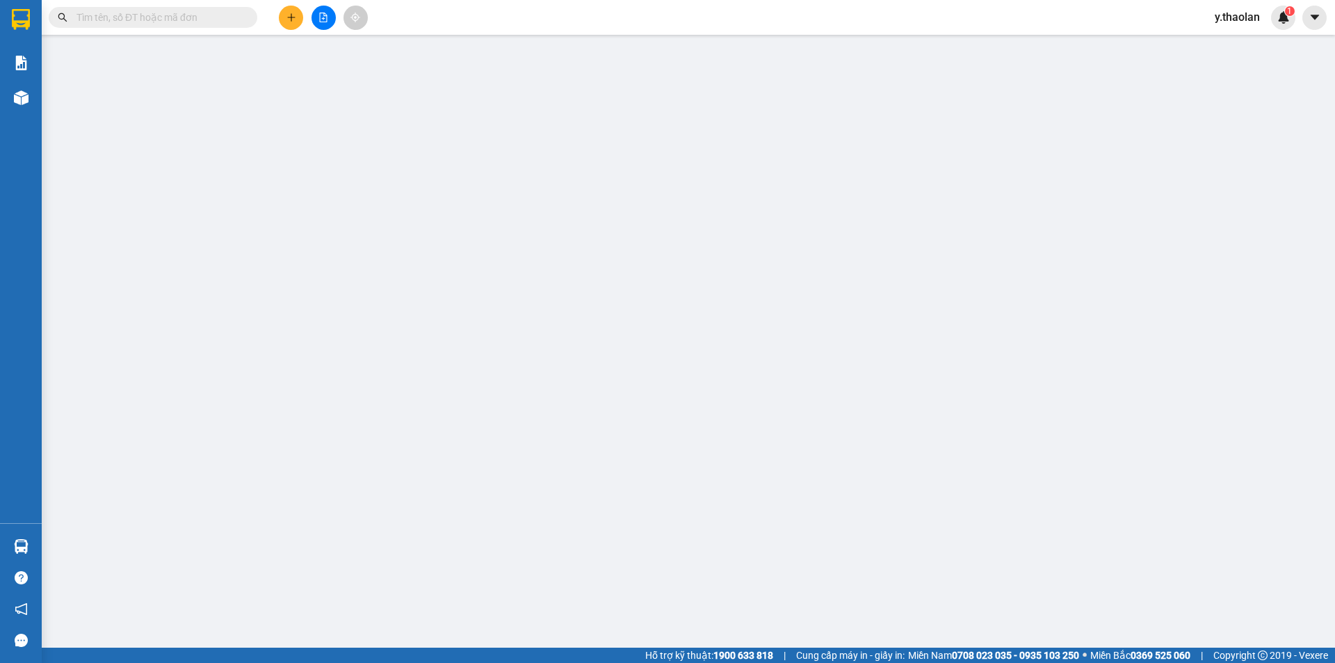
type input "0933253333"
type input "thảo vy"
type input "50.000"
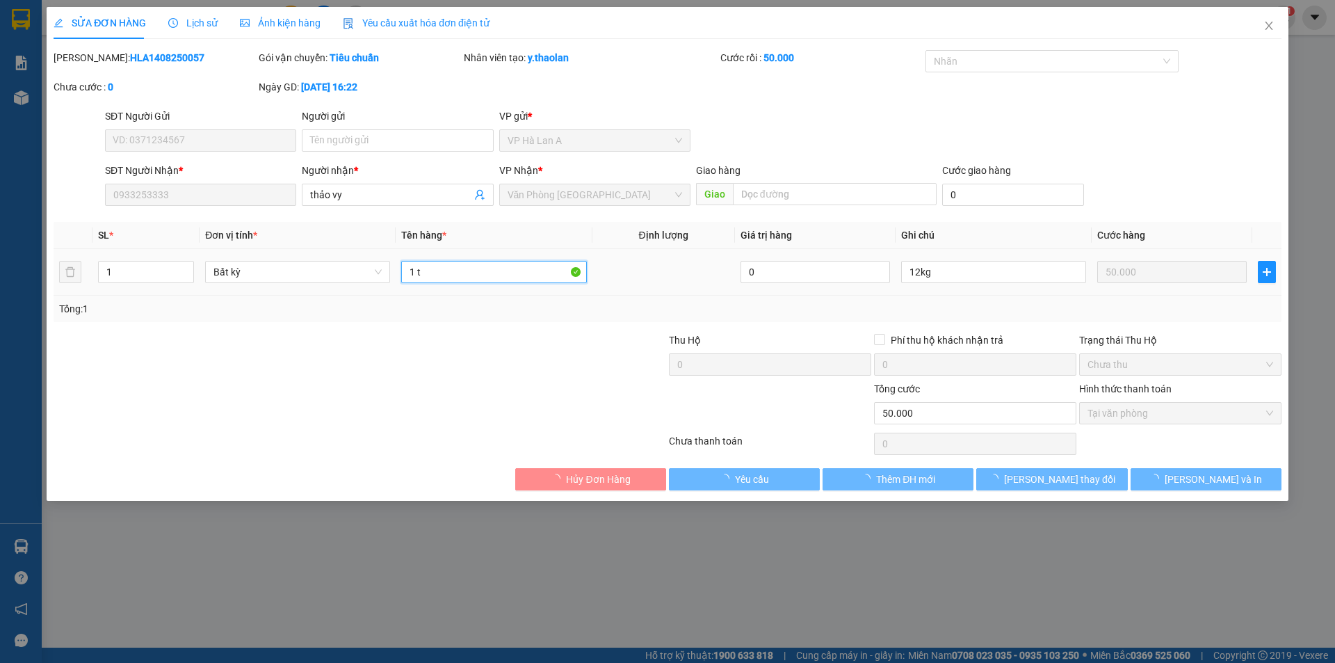
click at [539, 264] on input "1 t" at bounding box center [493, 272] width 185 height 22
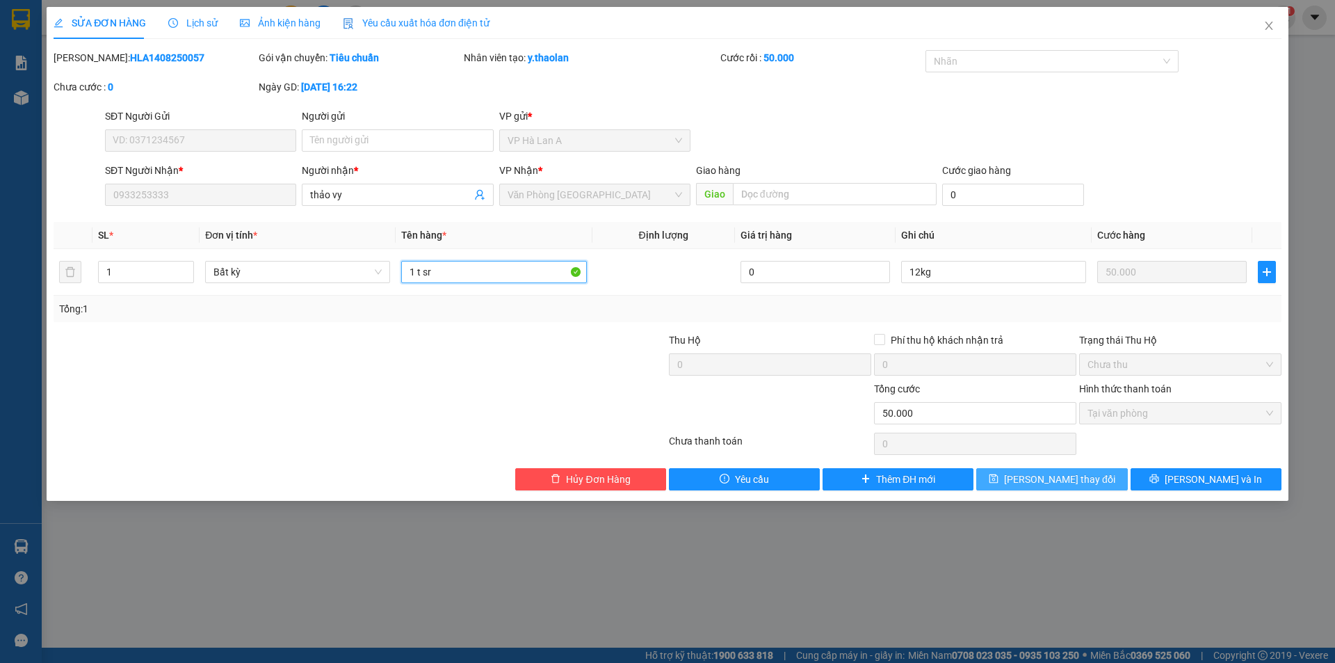
type input "1 t sr"
click at [1036, 469] on div "Total Paid Fee 50.000 Total UnPaid Fee 0 Cash Collection Total Fee Mã ĐH: HLA14…" at bounding box center [668, 270] width 1228 height 440
click at [1040, 472] on span "Lưu thay đổi" at bounding box center [1059, 478] width 111 height 15
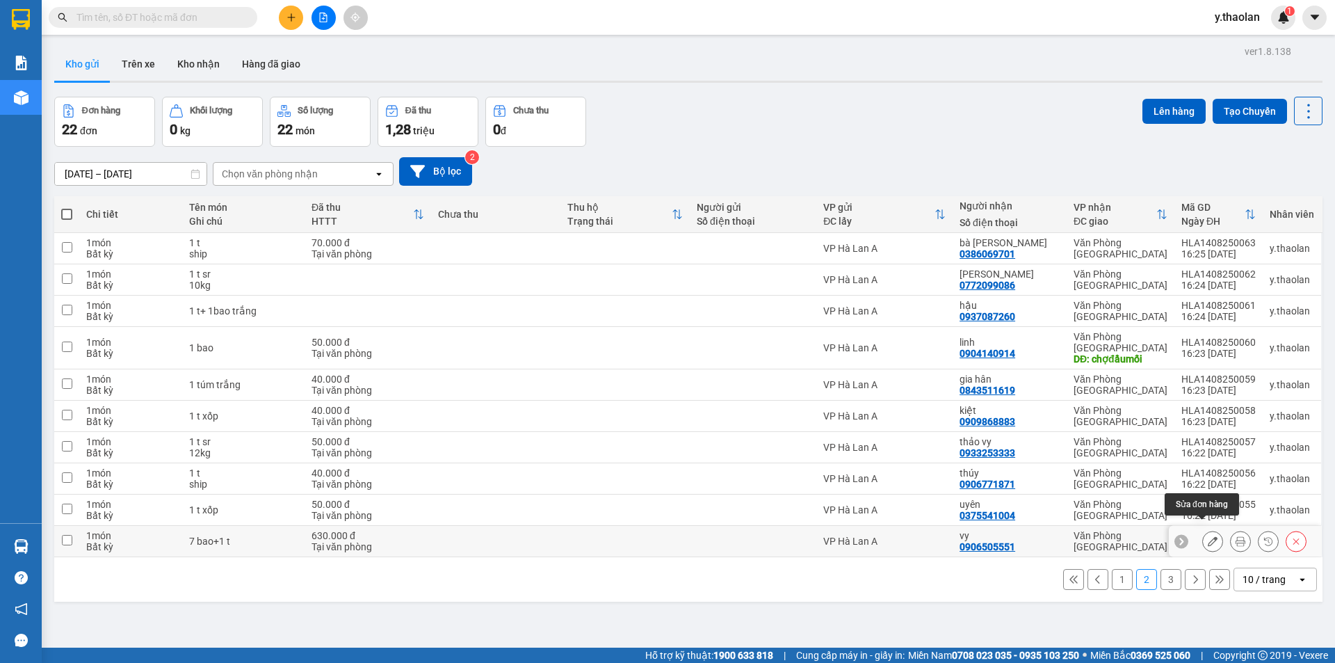
click at [1208, 536] on icon at bounding box center [1213, 541] width 10 height 10
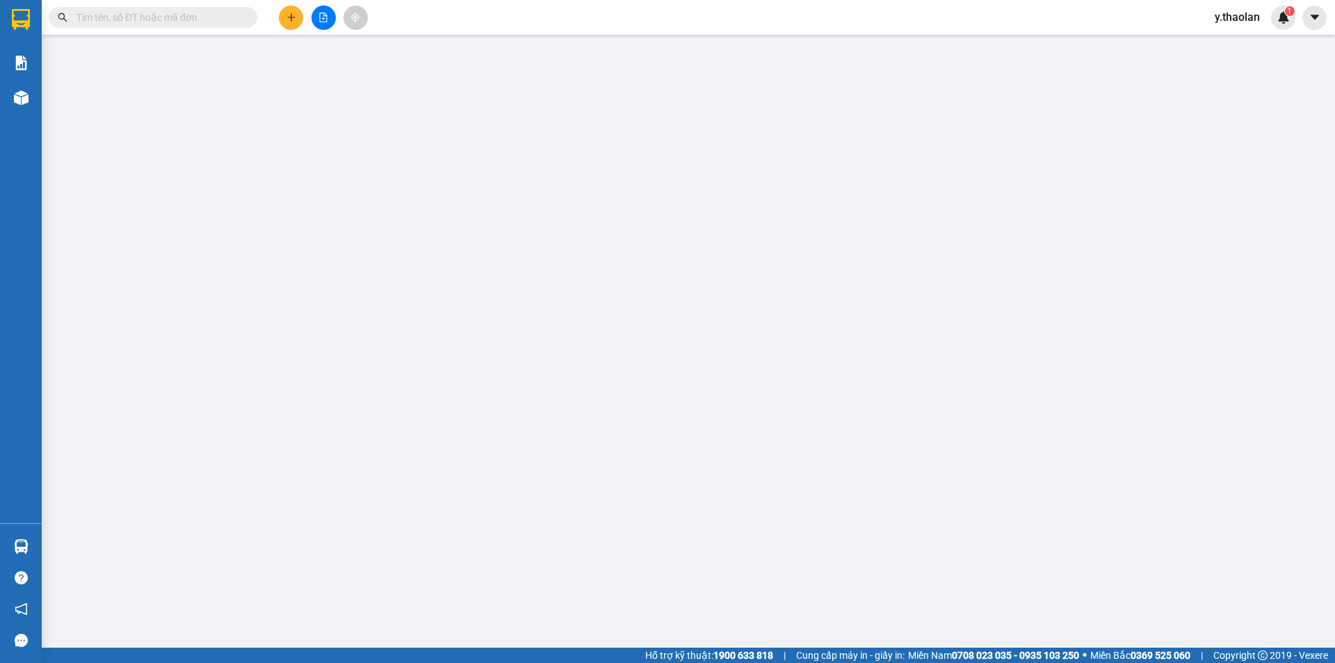
type input "0906505551"
type input "vy"
type input "630.000"
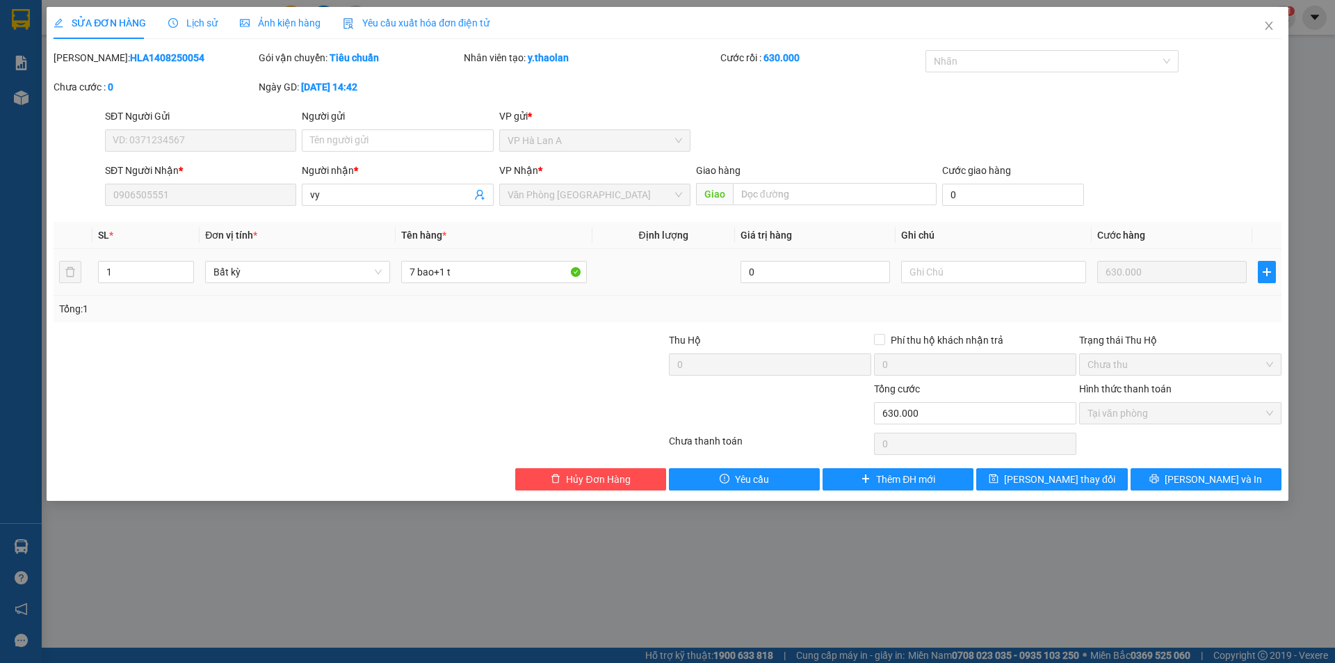
click at [440, 284] on div "7 bao+1 t" at bounding box center [493, 272] width 185 height 28
click at [440, 278] on input "7 bao+1 t" at bounding box center [493, 272] width 185 height 22
click at [450, 267] on input "7 bao+ 1 t" at bounding box center [493, 272] width 185 height 22
type input "7 bao+ 1t"
click at [994, 475] on button "Lưu thay đổi" at bounding box center [1051, 479] width 151 height 22
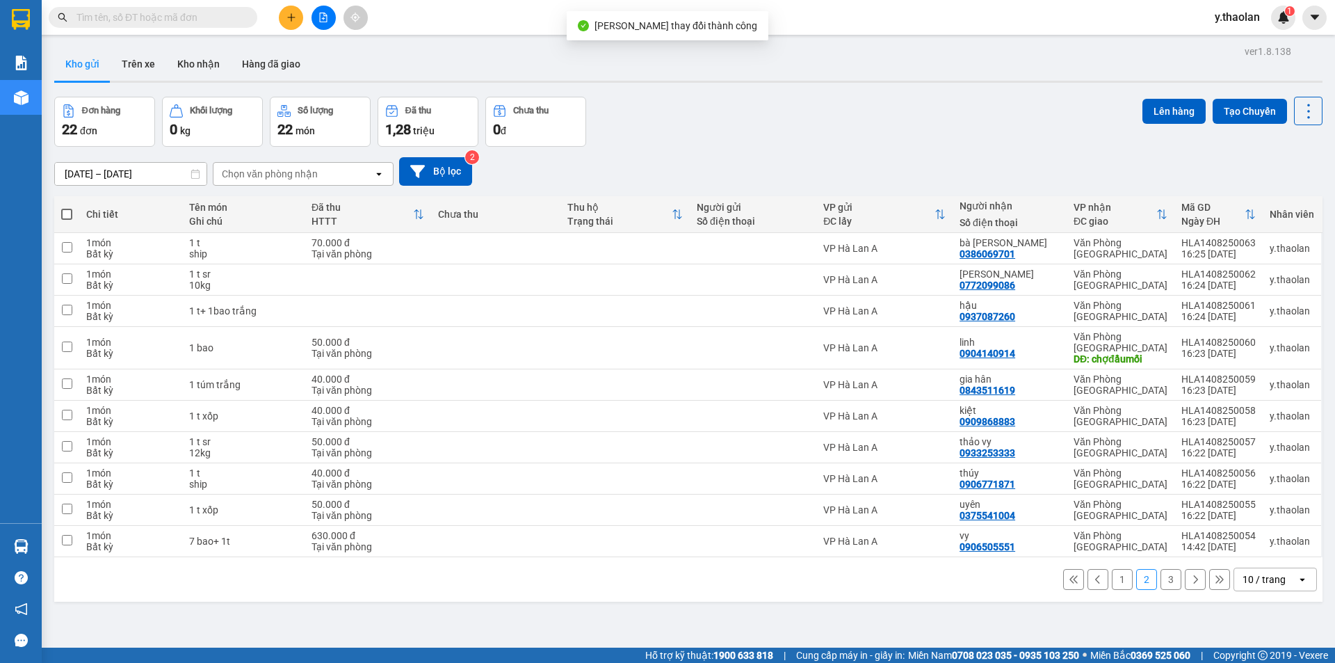
click at [1161, 569] on button "3" at bounding box center [1171, 579] width 21 height 21
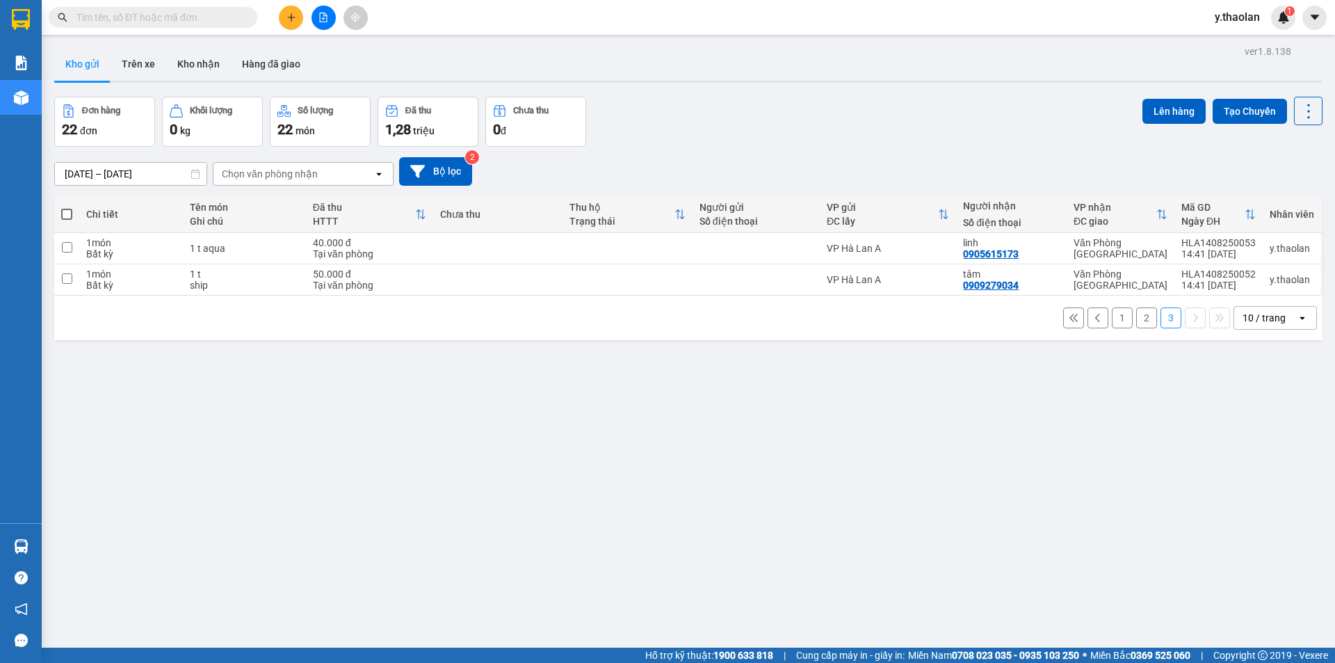
click at [1259, 323] on div "10 / trang" at bounding box center [1264, 318] width 43 height 14
click at [1265, 478] on span "100 / trang" at bounding box center [1259, 472] width 50 height 14
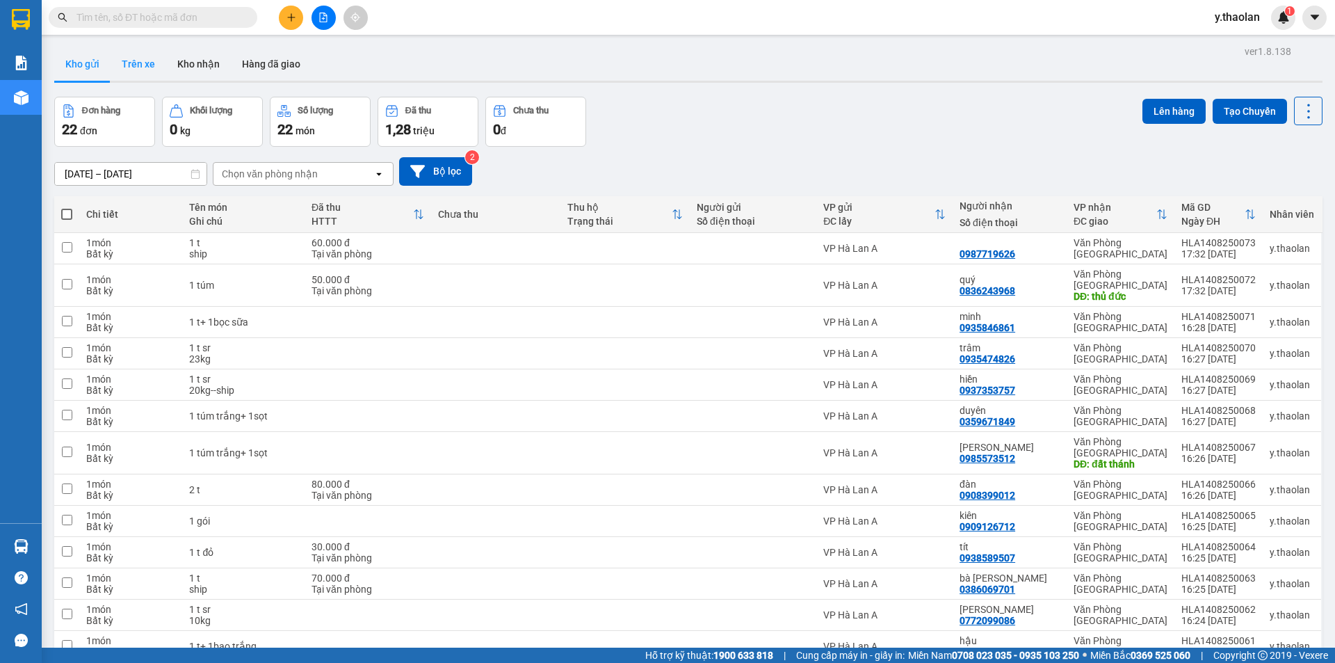
click at [139, 56] on button "Trên xe" at bounding box center [139, 63] width 56 height 33
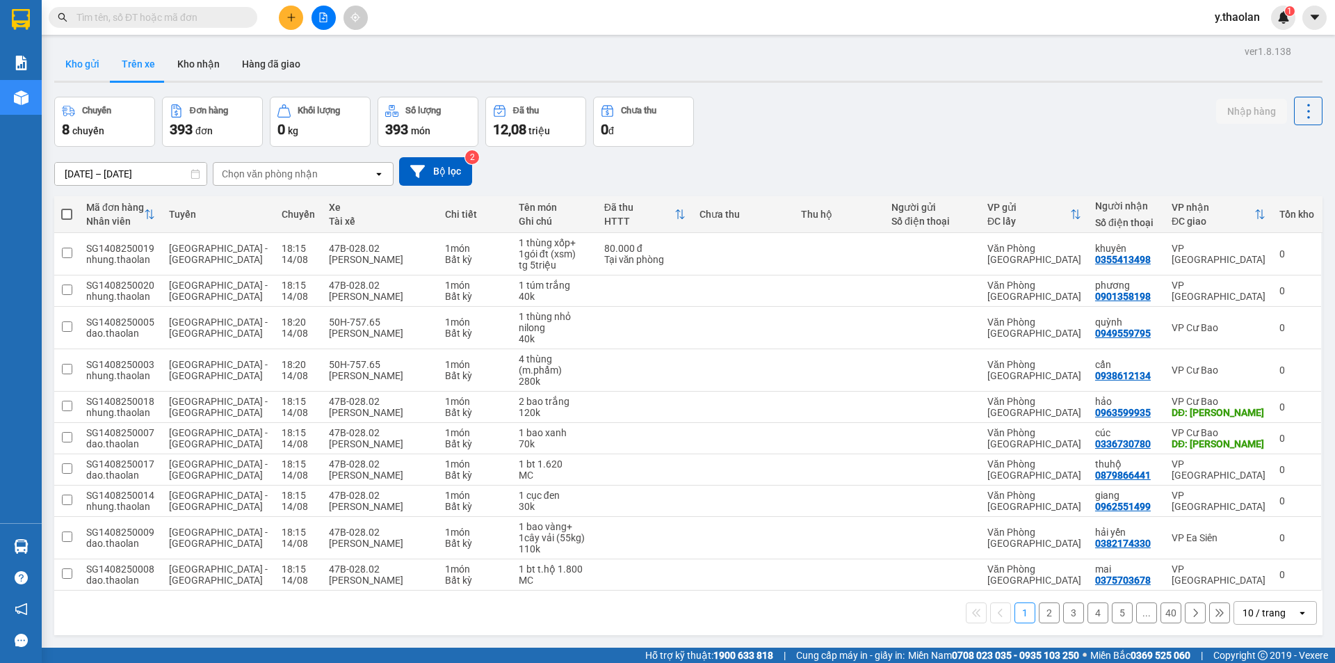
click at [73, 70] on button "Kho gửi" at bounding box center [82, 63] width 56 height 33
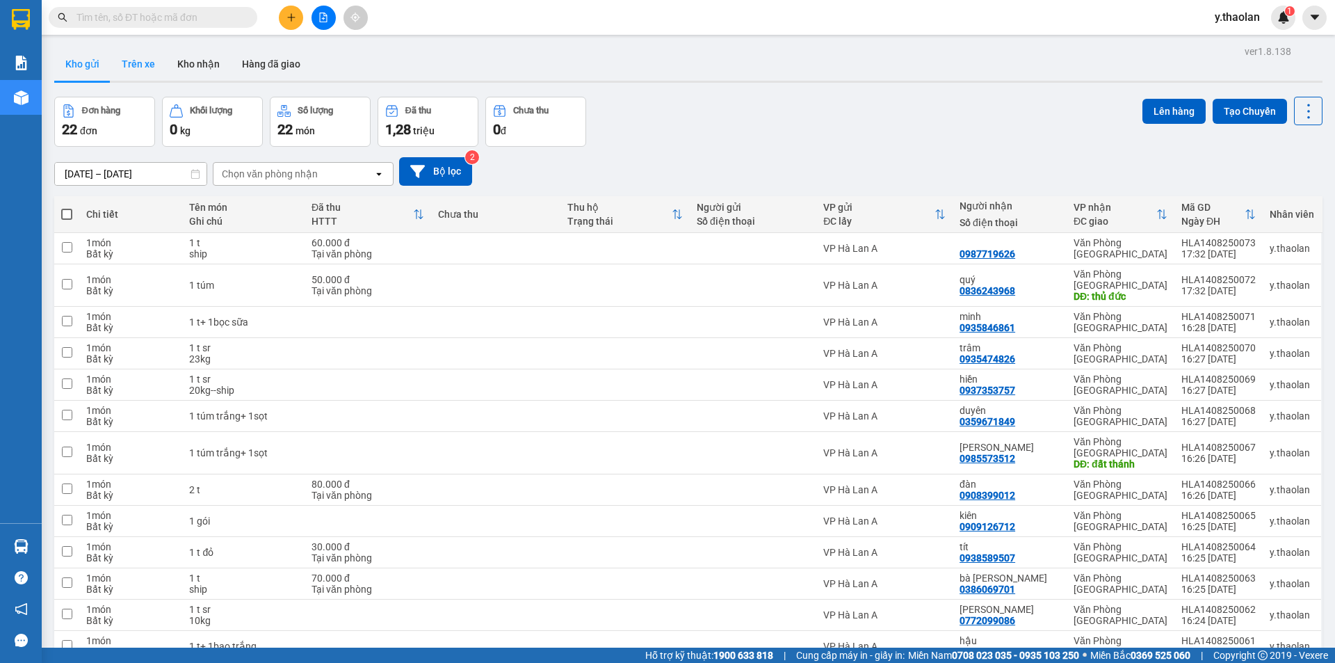
click at [131, 65] on button "Trên xe" at bounding box center [139, 63] width 56 height 33
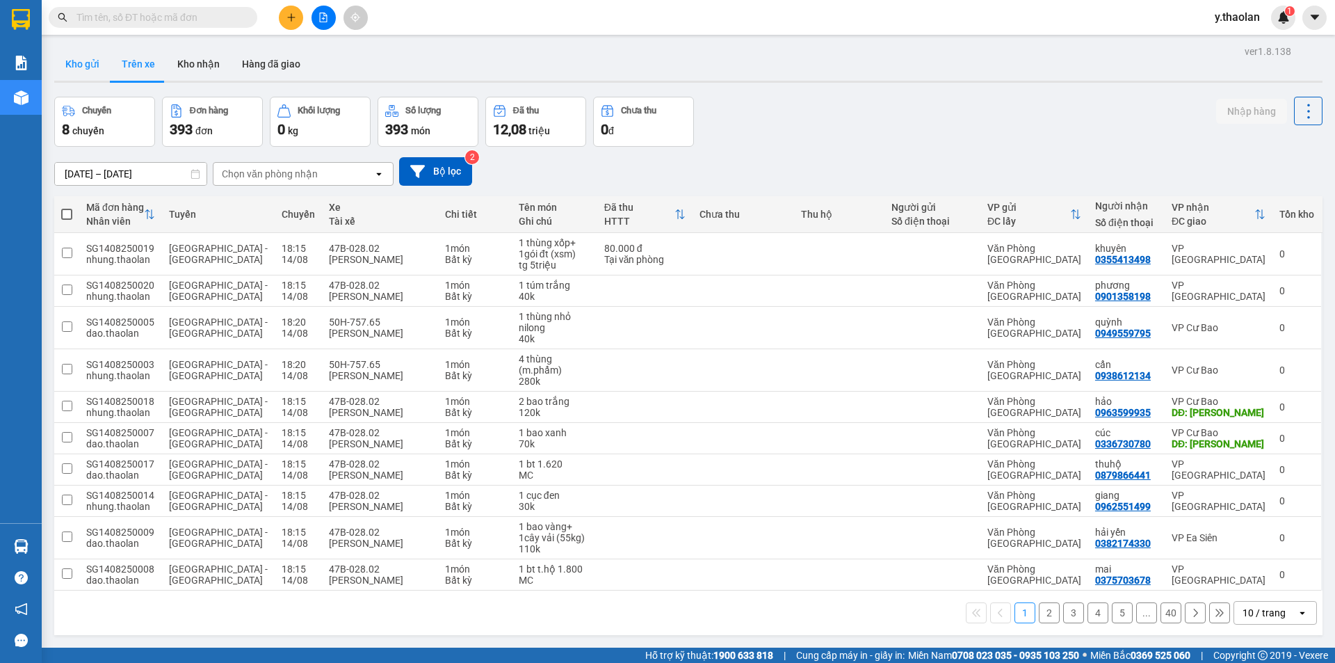
click at [86, 74] on button "Kho gửi" at bounding box center [82, 63] width 56 height 33
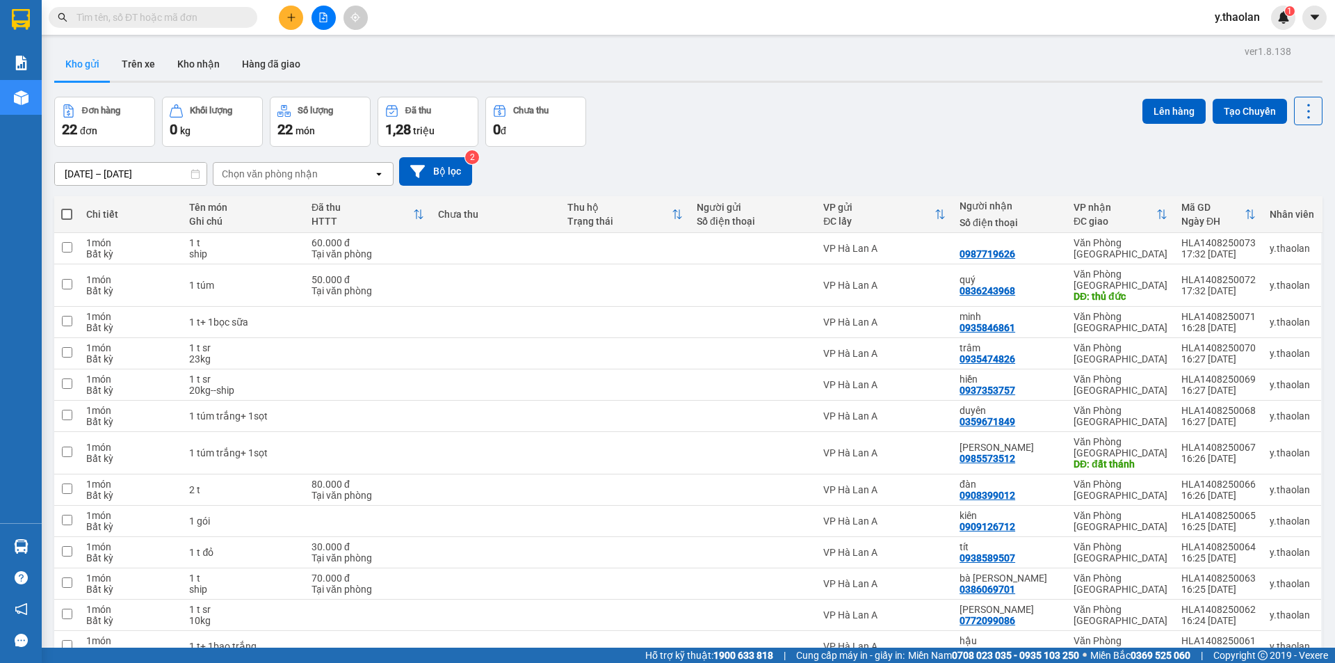
click at [1233, 18] on span "y.thaolan" at bounding box center [1237, 16] width 67 height 17
click at [1240, 40] on span "Đăng xuất" at bounding box center [1254, 42] width 58 height 15
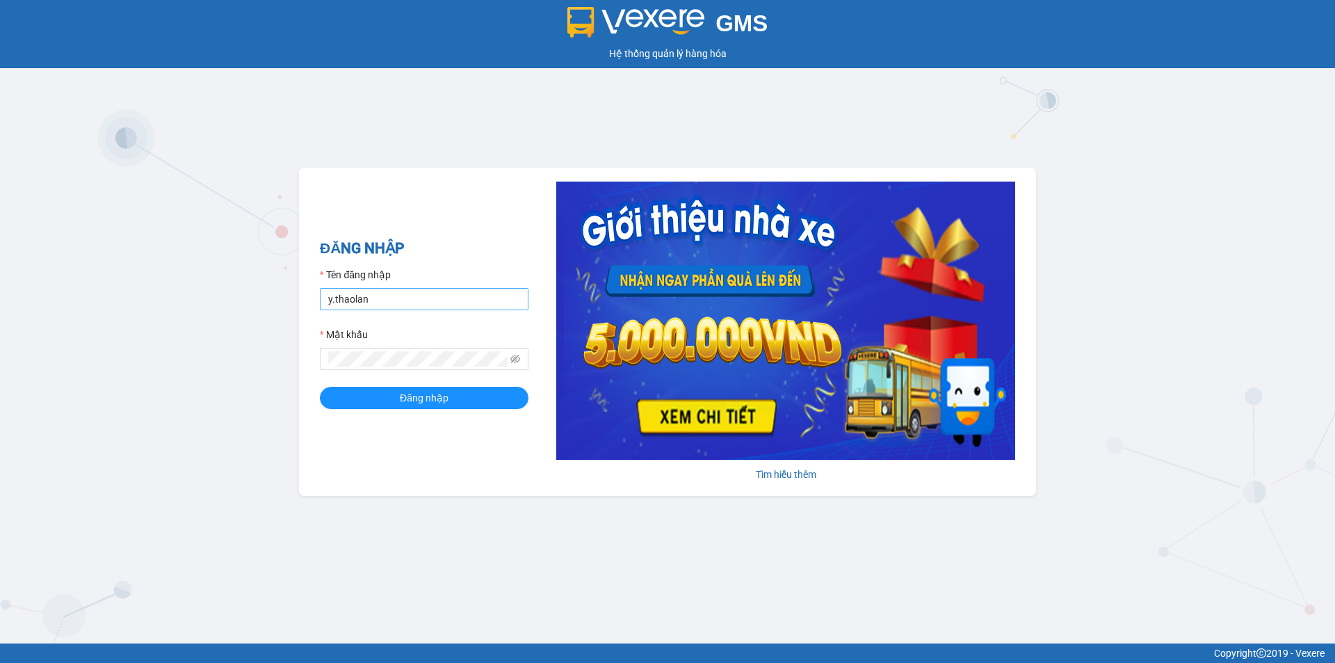
click at [456, 298] on input "y.thaolan" at bounding box center [424, 299] width 209 height 22
type input "dao.thaolan"
click at [434, 397] on span "Đăng nhập" at bounding box center [424, 397] width 49 height 15
type input "y.thaolan"
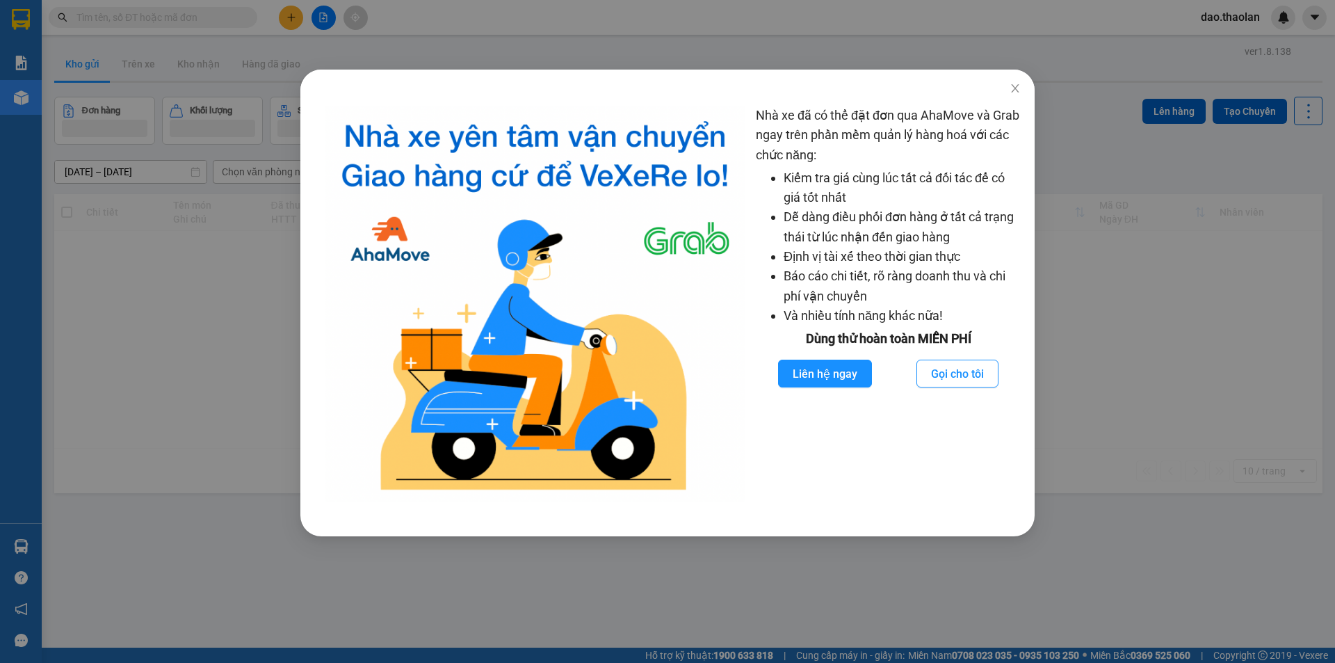
click at [556, 49] on div "Nhà xe đã có thể đặt đơn qua AhaMove và Grab ngay trên phần mềm quản lý hàng ho…" at bounding box center [667, 331] width 1335 height 663
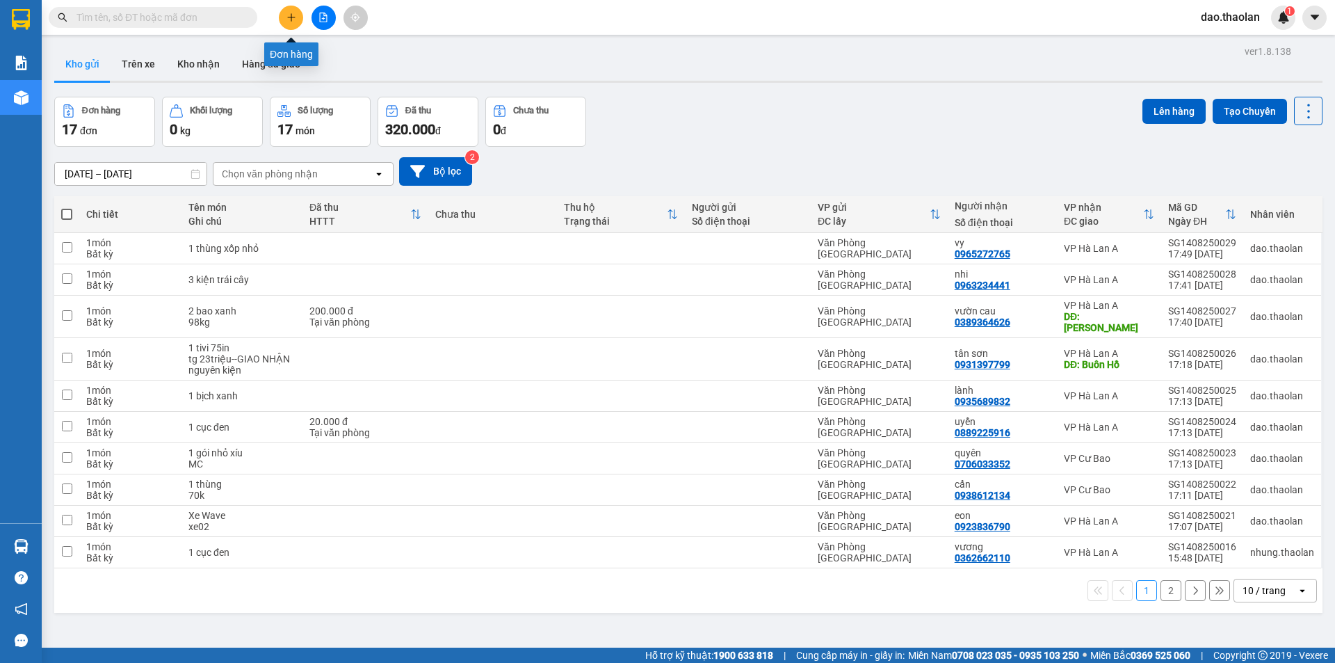
click at [283, 20] on button at bounding box center [291, 18] width 24 height 24
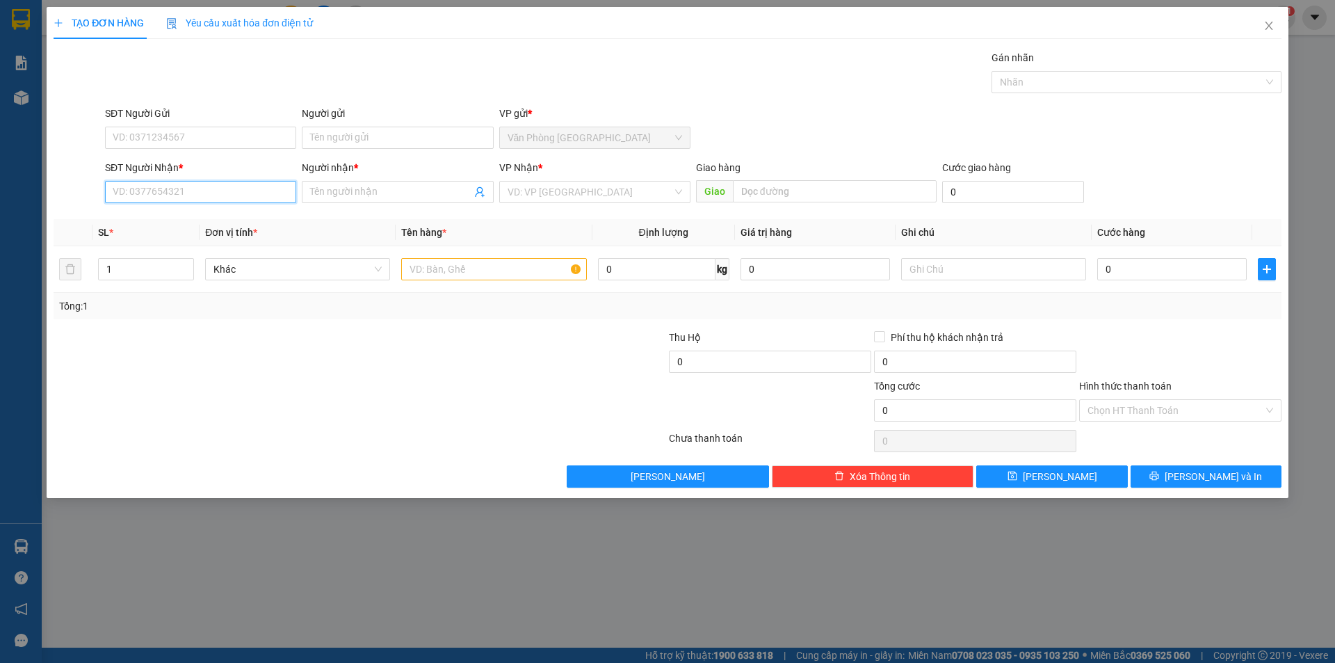
click at [131, 202] on input "SĐT Người Nhận *" at bounding box center [200, 192] width 191 height 22
click at [190, 216] on div "0909897806 - mai" at bounding box center [200, 219] width 175 height 15
type input "0909897806"
type input "mai"
type input "0909897806"
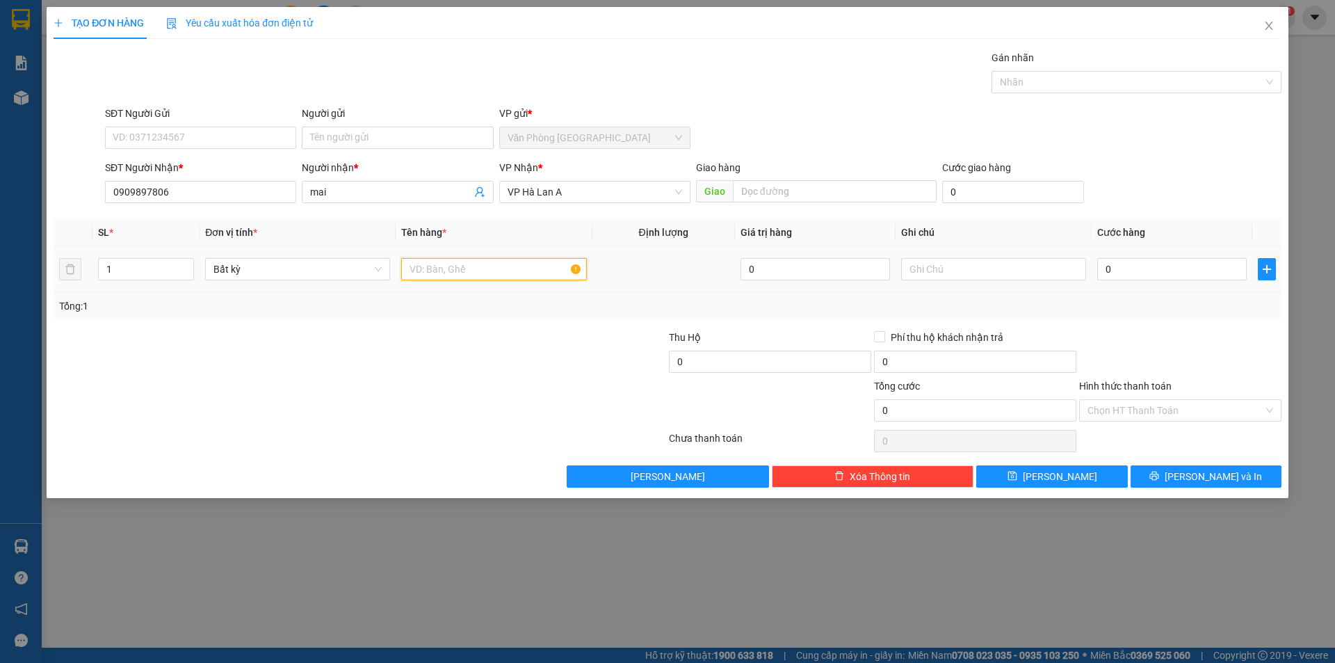
click at [453, 273] on input "text" at bounding box center [493, 269] width 185 height 22
type input "1 thùng xốp nhỏ"
type input "3"
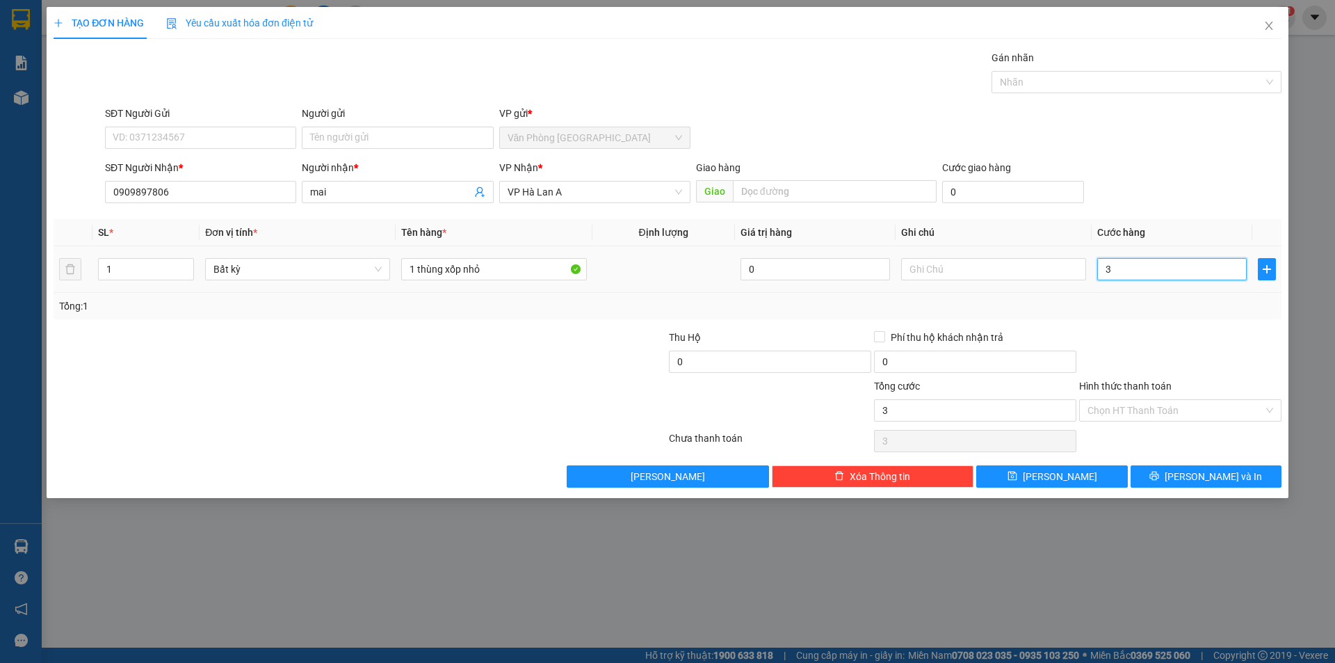
type input "30"
type input "30.000"
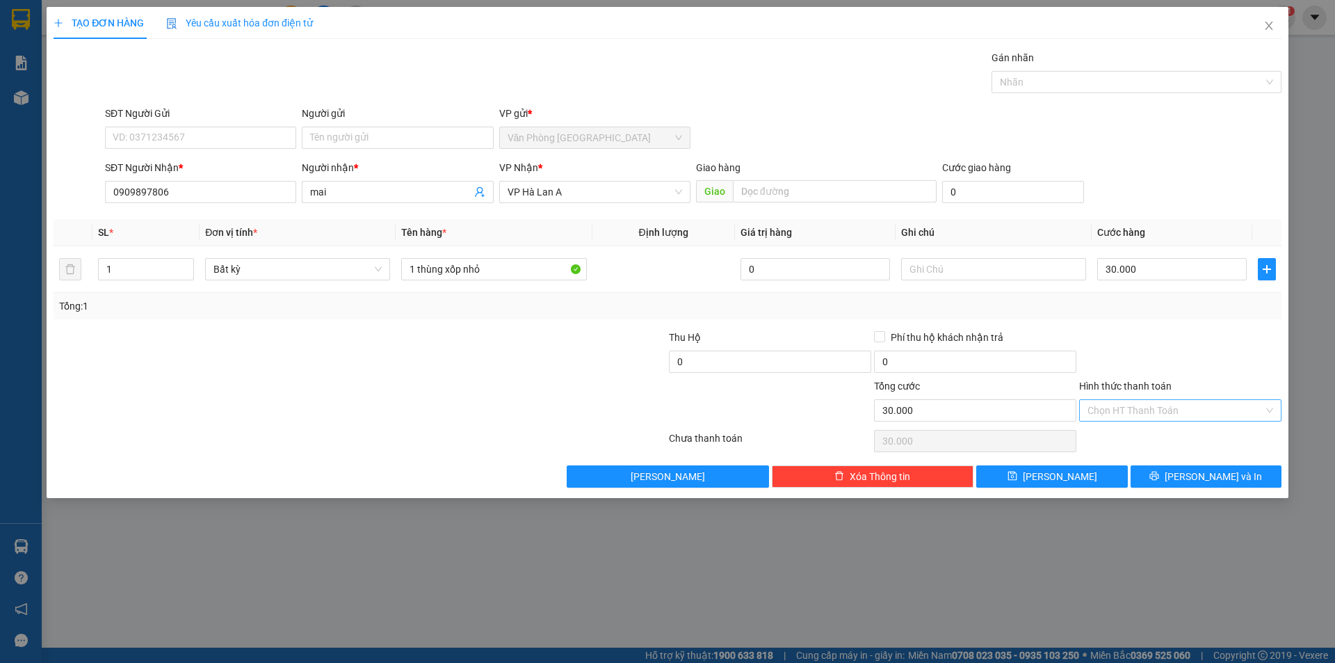
drag, startPoint x: 1174, startPoint y: 428, endPoint x: 1170, endPoint y: 421, distance: 7.8
click at [1171, 422] on div "Transit Pickup Surcharge Ids Transit Deliver Surcharge Ids Transit Deliver Surc…" at bounding box center [668, 268] width 1228 height 437
click at [1163, 417] on input "Hình thức thanh toán" at bounding box center [1176, 410] width 176 height 21
click at [1132, 438] on div "Tại văn phòng" at bounding box center [1181, 437] width 186 height 15
type input "0"
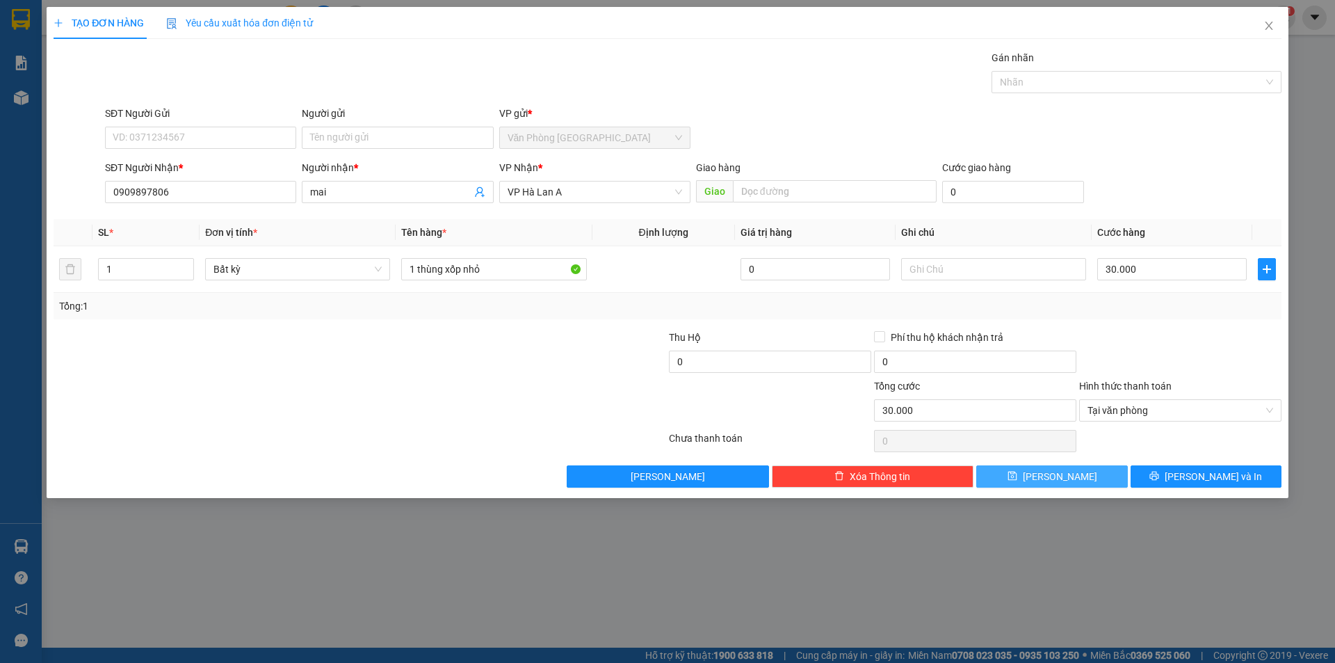
click at [1095, 472] on button "[PERSON_NAME]" at bounding box center [1051, 476] width 151 height 22
type input "0"
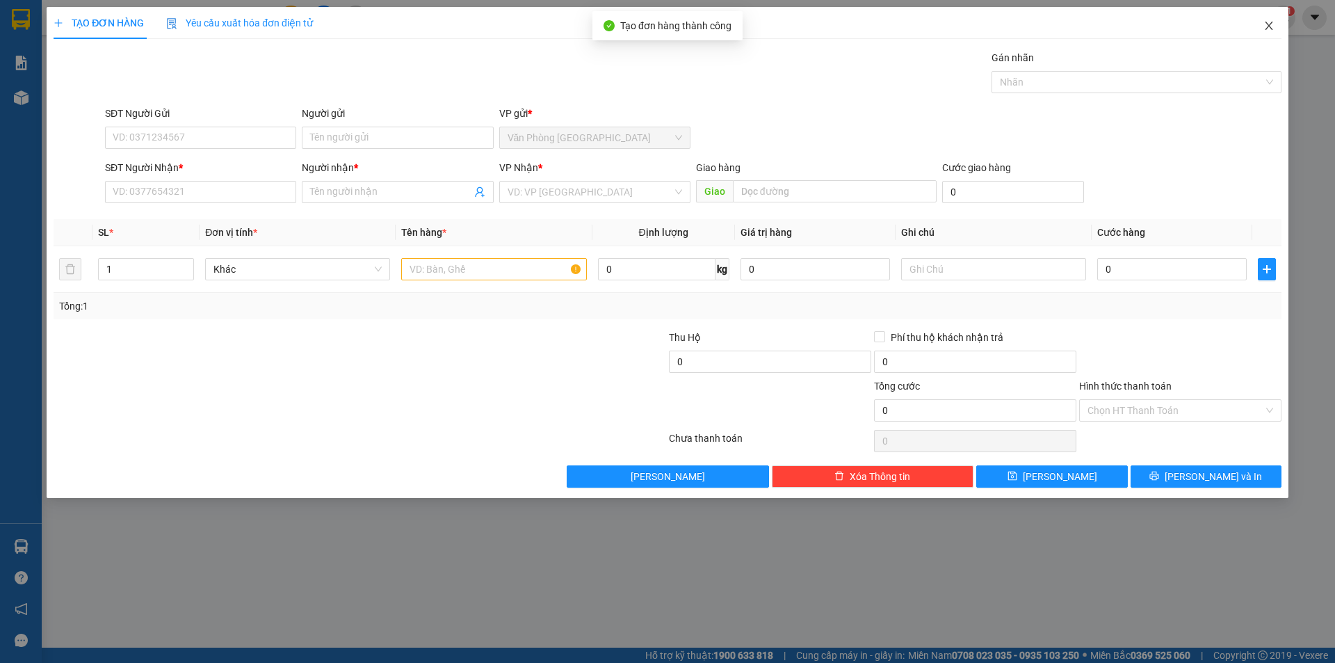
click at [1279, 31] on span "Close" at bounding box center [1269, 26] width 39 height 39
